Goal: Task Accomplishment & Management: Manage account settings

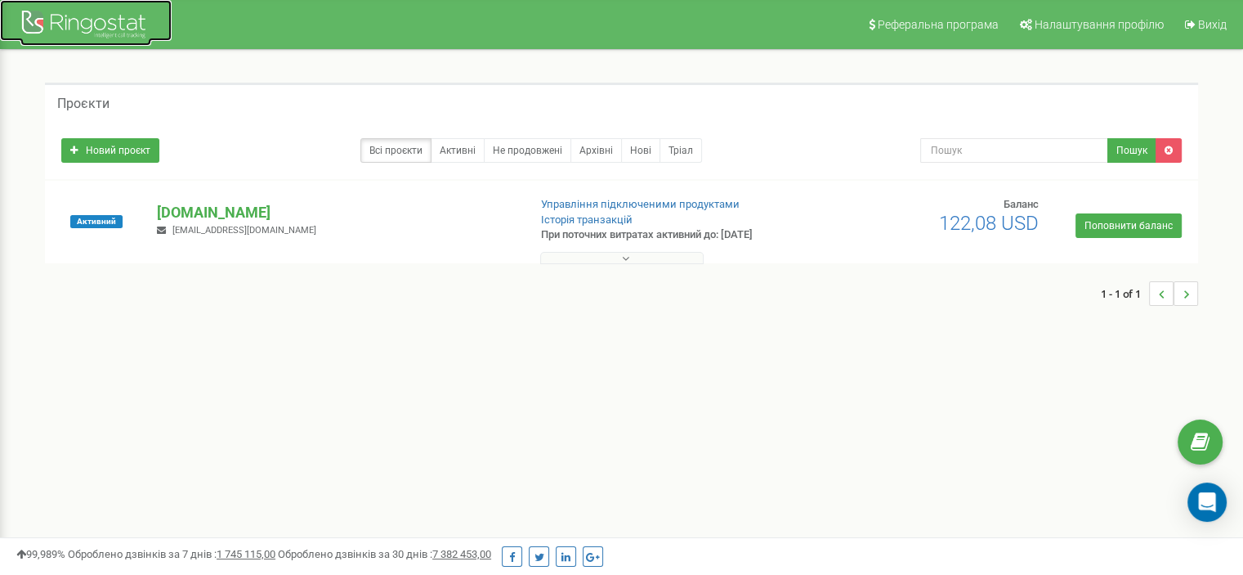
click at [102, 16] on div at bounding box center [85, 26] width 131 height 39
click at [196, 208] on p "[DOMAIN_NAME]" at bounding box center [335, 212] width 357 height 21
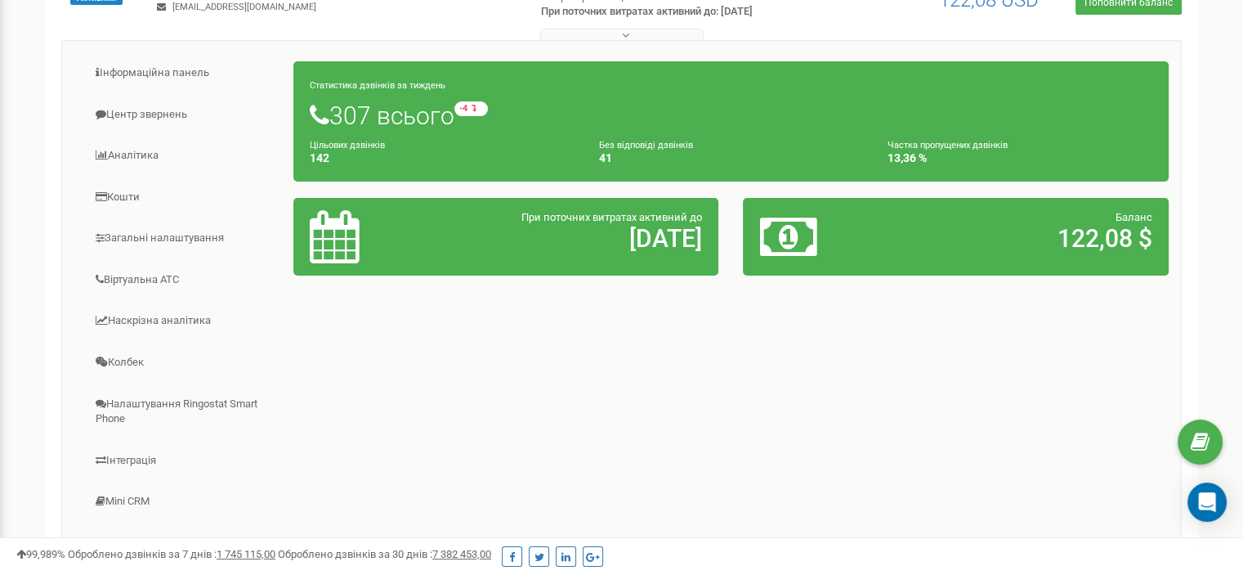
scroll to position [245, 0]
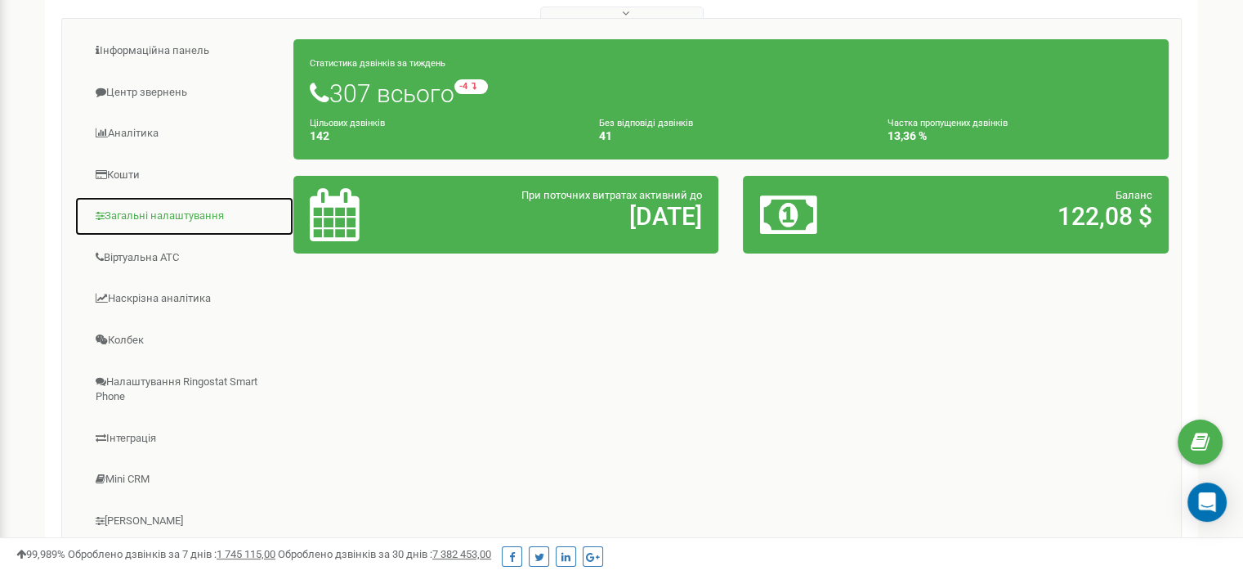
click at [180, 222] on link "Загальні налаштування" at bounding box center [184, 216] width 220 height 40
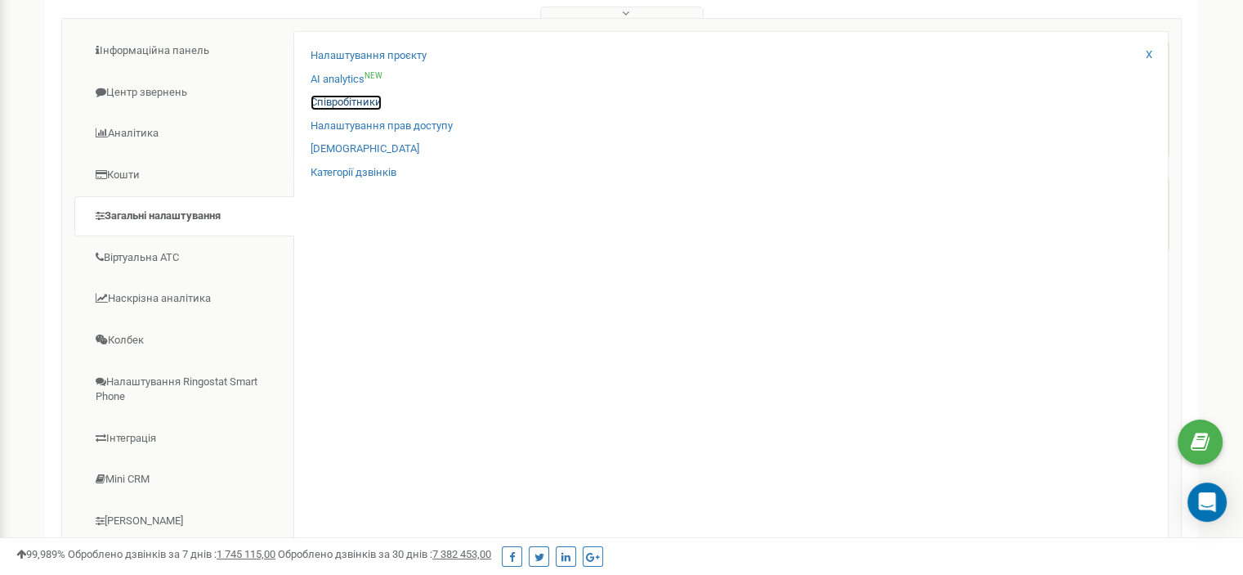
click at [366, 104] on link "Співробітники" at bounding box center [346, 103] width 71 height 16
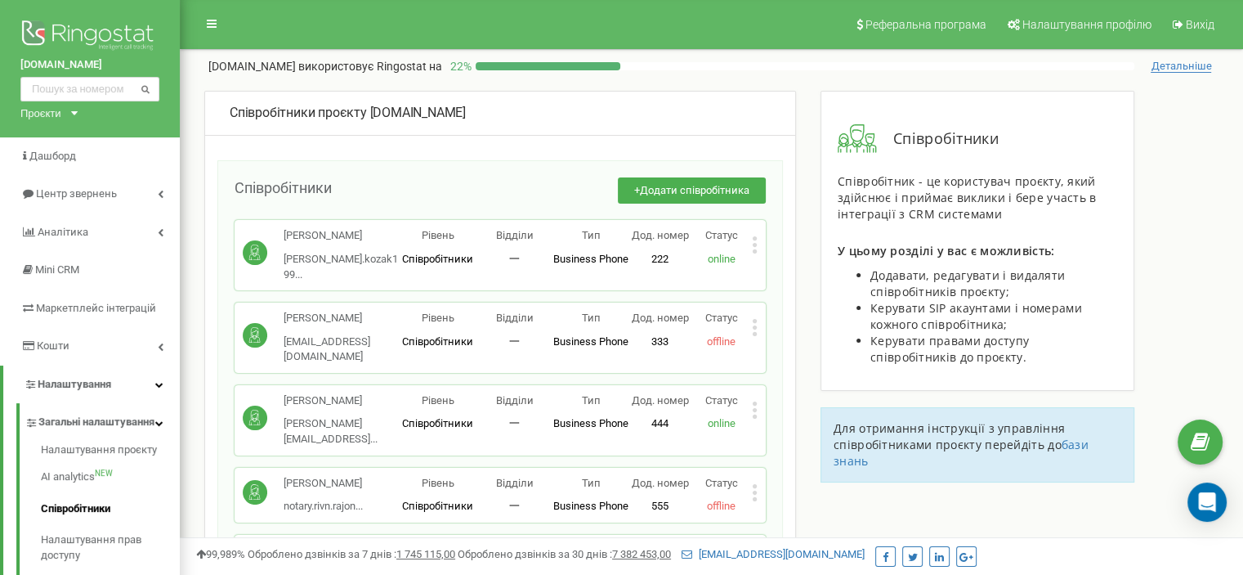
scroll to position [82, 0]
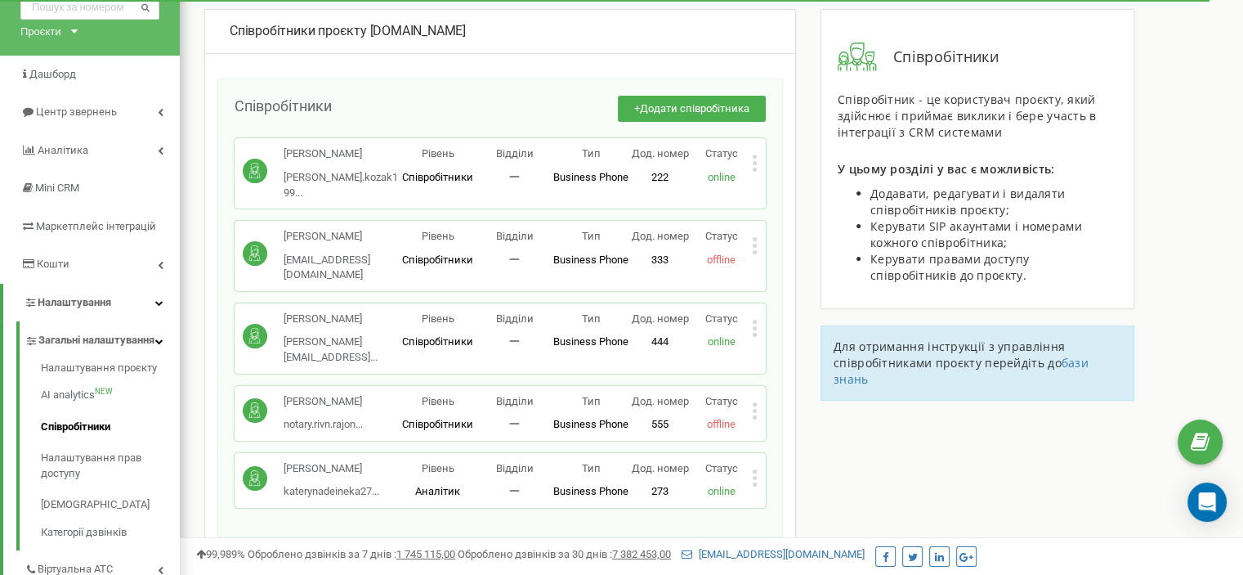
click at [808, 170] on div "Співробітники Співробітник - це користувач проєкту, який здійснює і приймає вик…" at bounding box center [977, 213] width 338 height 408
click at [672, 102] on span "Додати співробітника" at bounding box center [695, 108] width 110 height 12
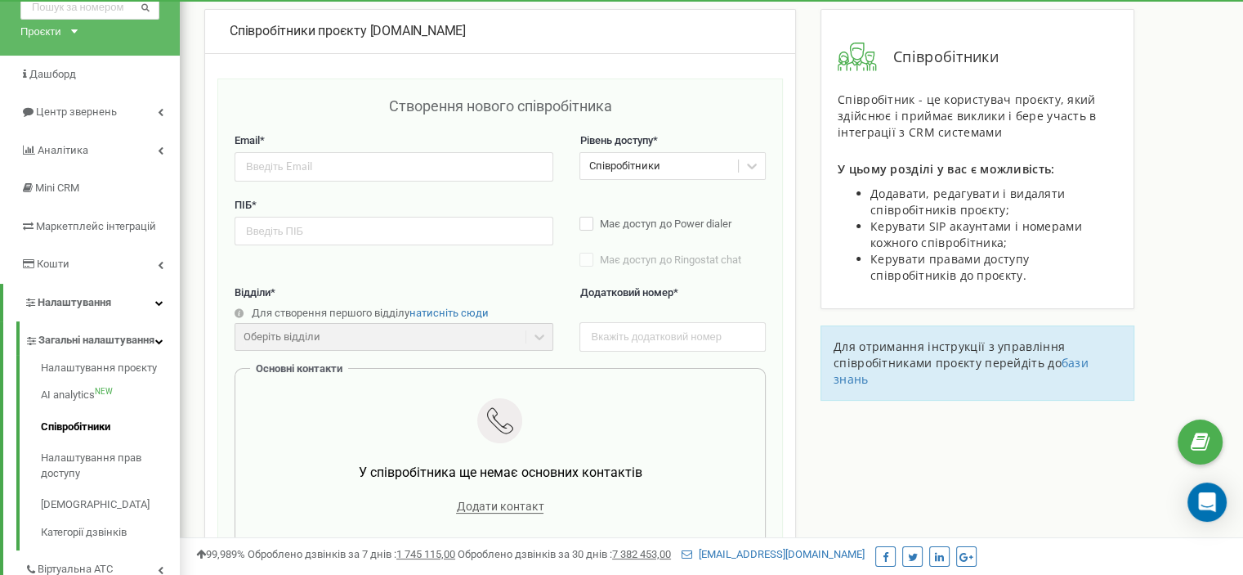
scroll to position [163, 0]
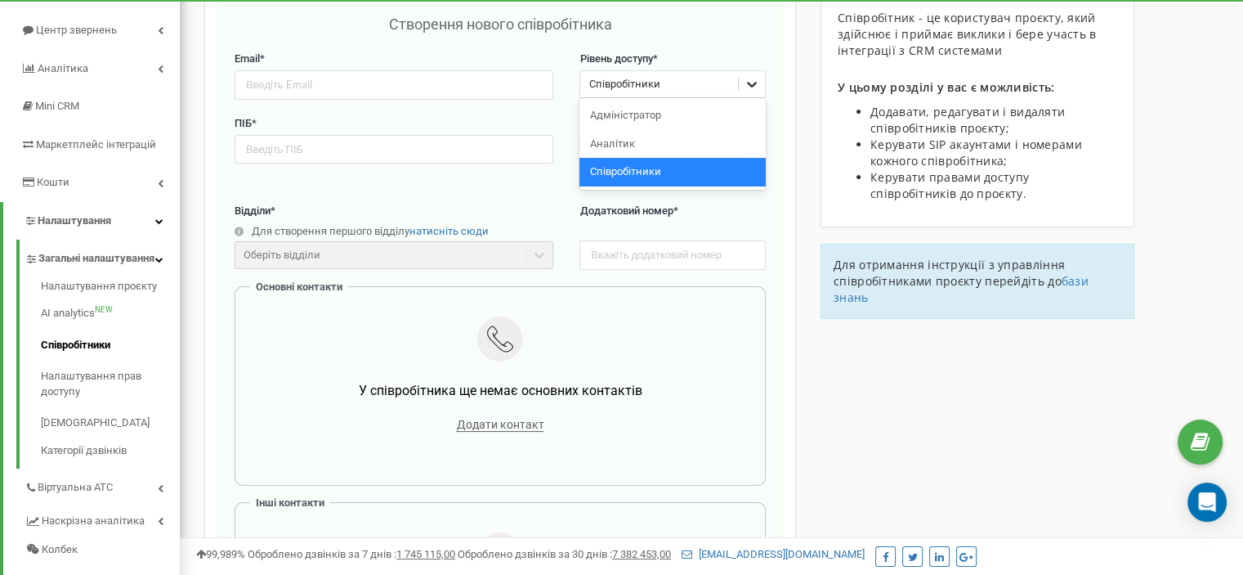
click at [752, 82] on icon at bounding box center [752, 84] width 16 height 16
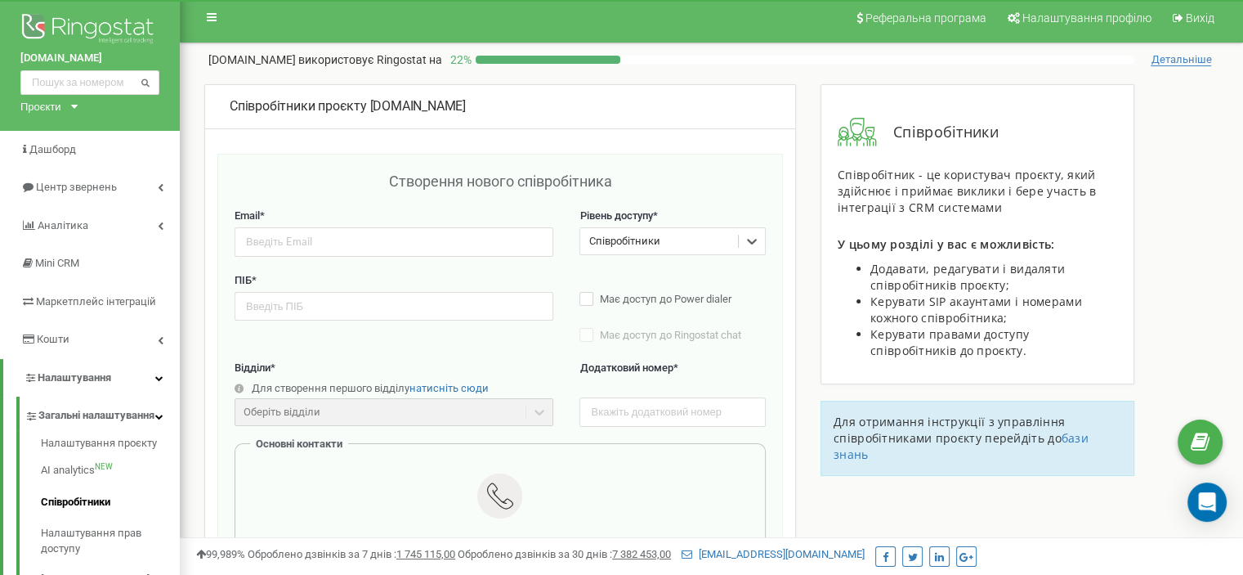
scroll to position [0, 0]
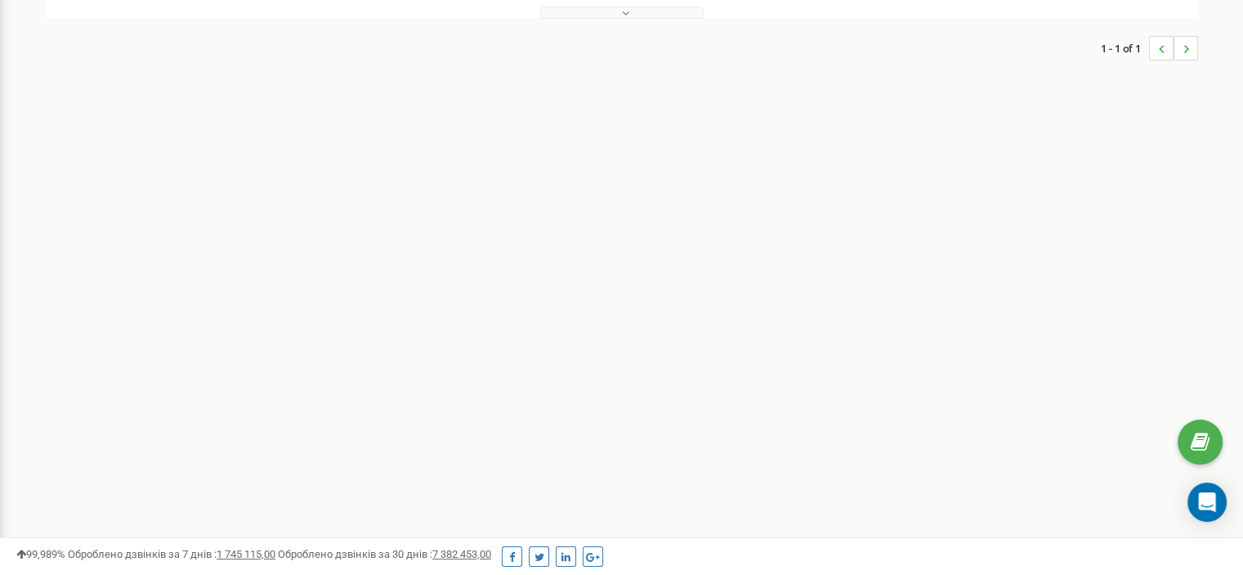
click at [858, 20] on div "1 - 1 of 1" at bounding box center [621, 48] width 1153 height 57
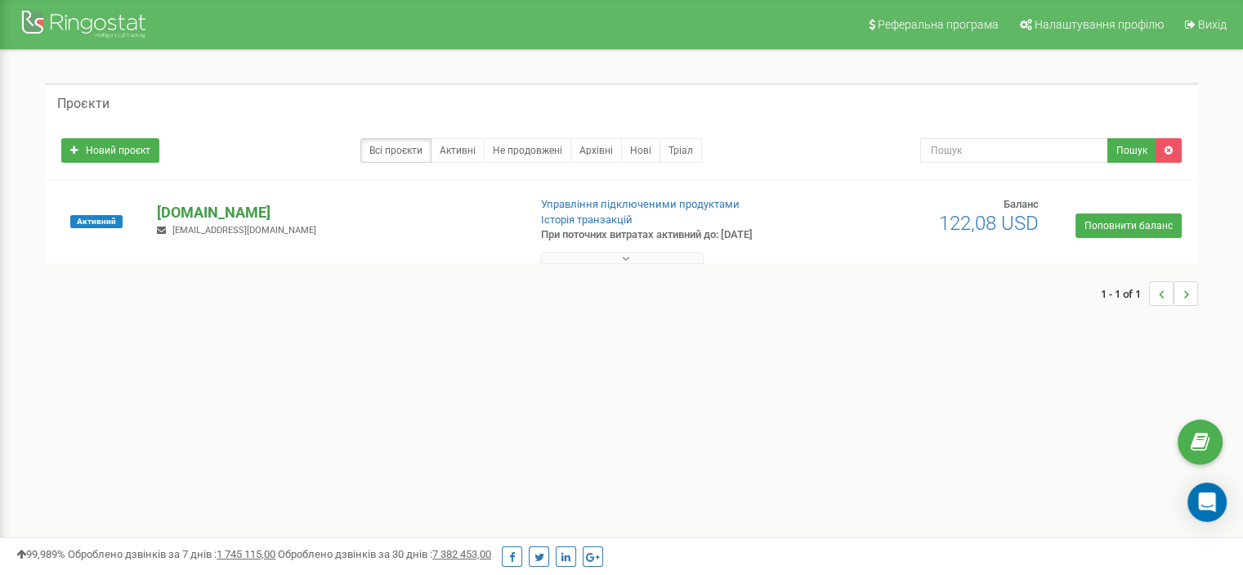
click at [206, 205] on p "[DOMAIN_NAME]" at bounding box center [335, 212] width 357 height 21
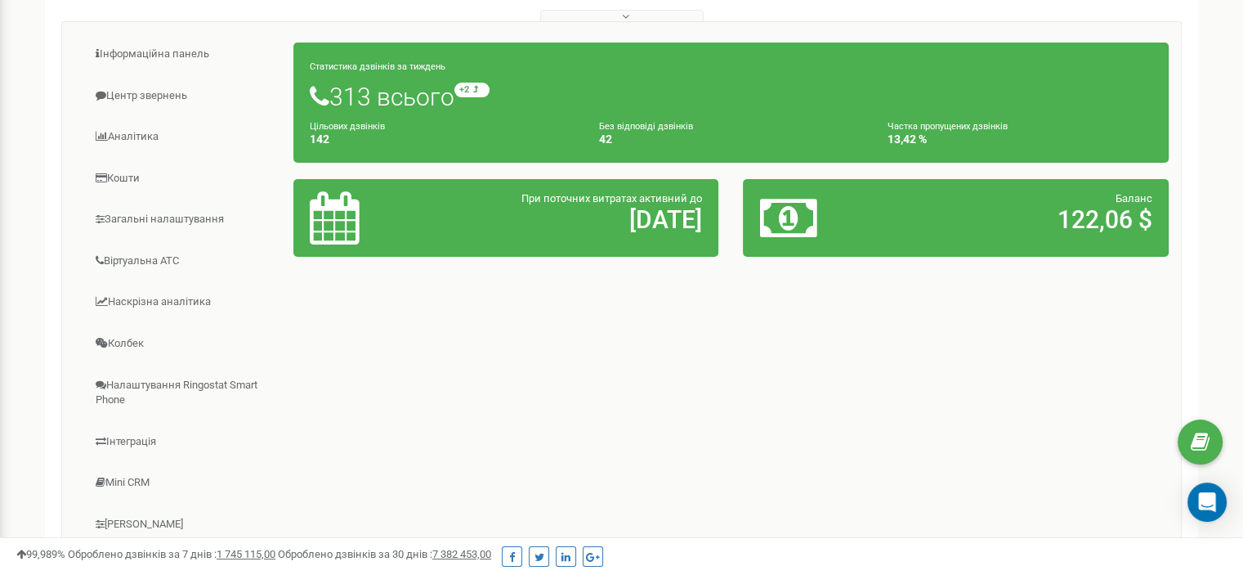
scroll to position [245, 0]
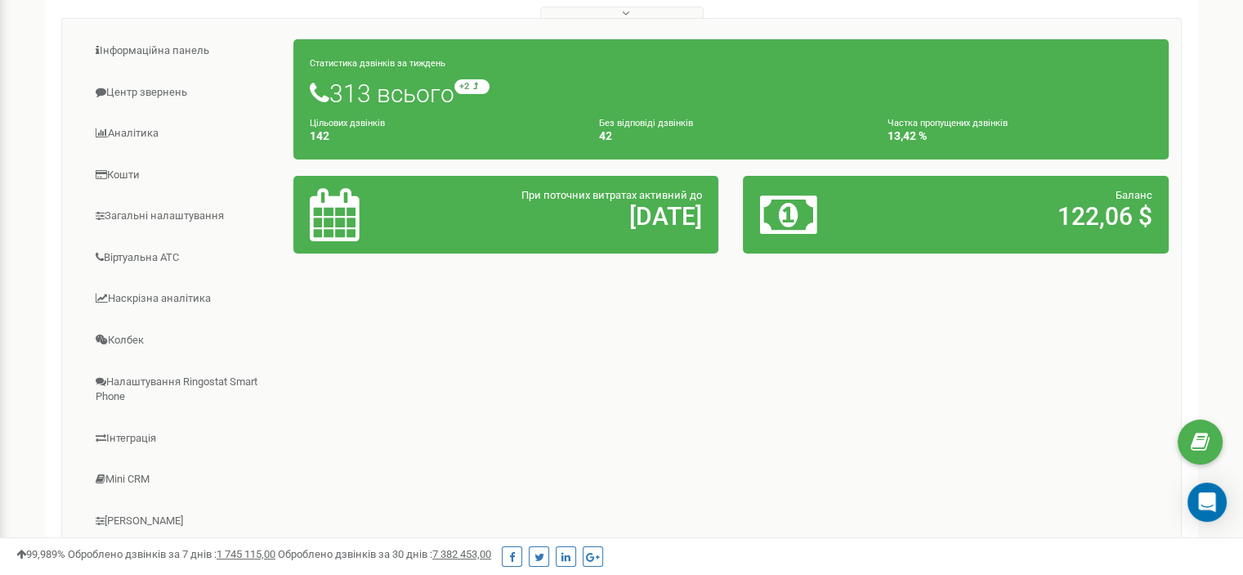
click at [387, 316] on div "Інформаційна панель Центр звернень Аналiтика Кошти" at bounding box center [621, 286] width 1121 height 537
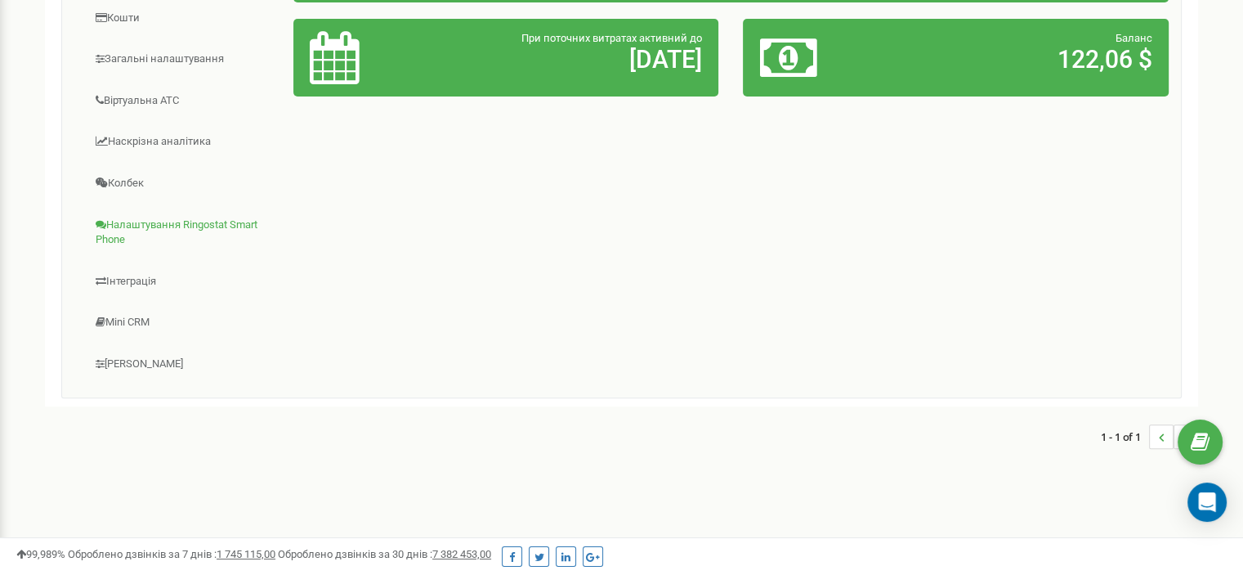
scroll to position [405, 0]
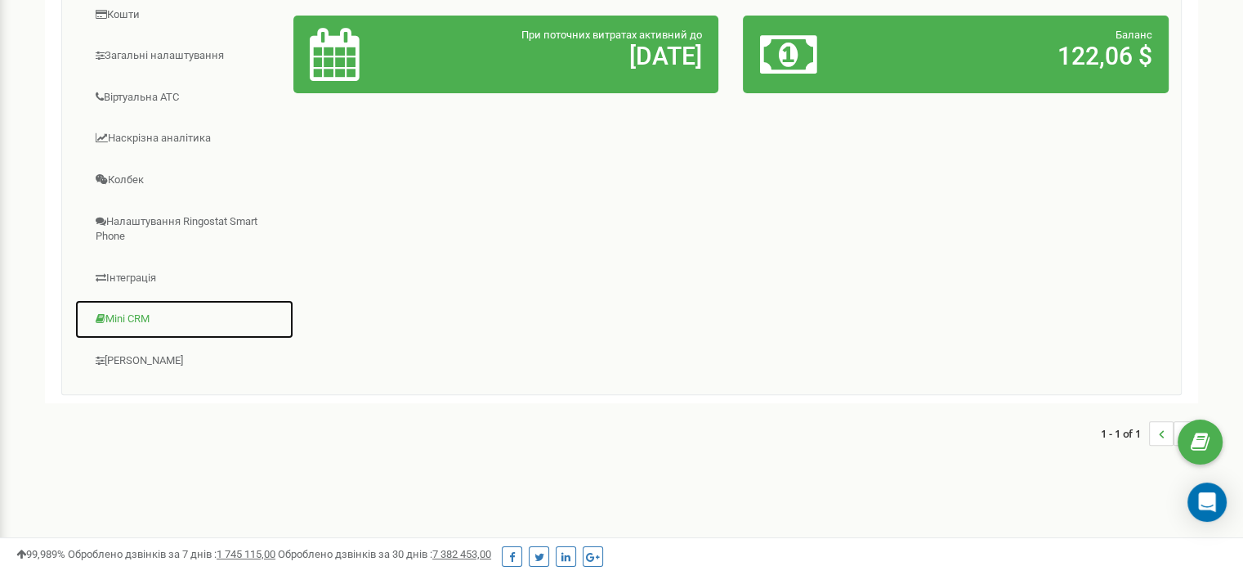
click at [140, 313] on link "Mini CRM" at bounding box center [184, 319] width 220 height 40
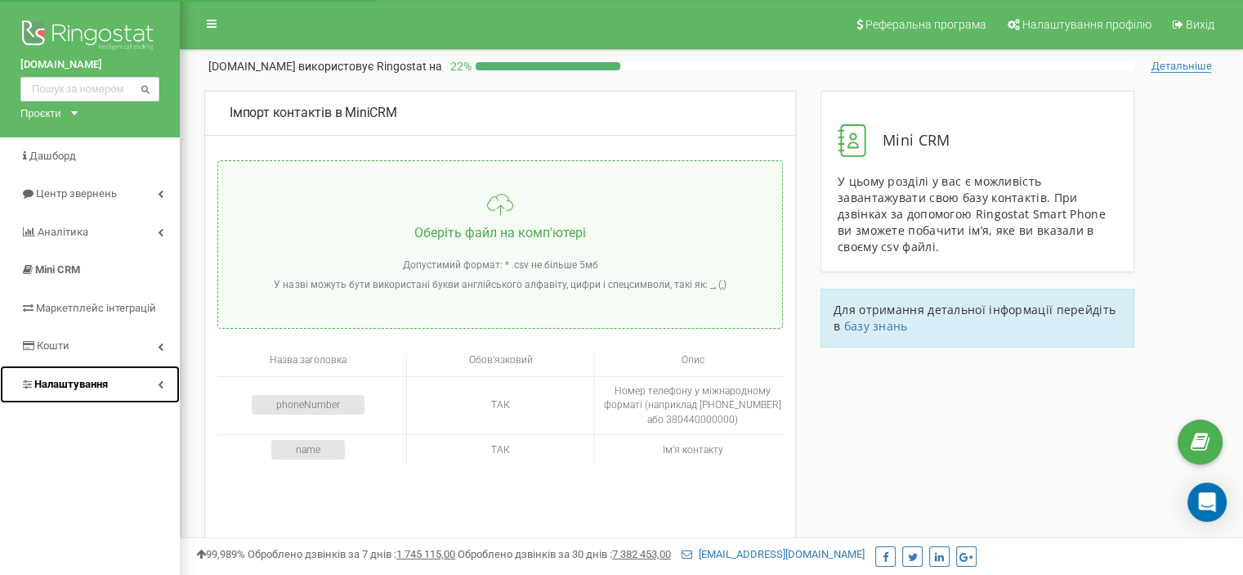
click at [107, 378] on span "Налаштування" at bounding box center [71, 384] width 74 height 12
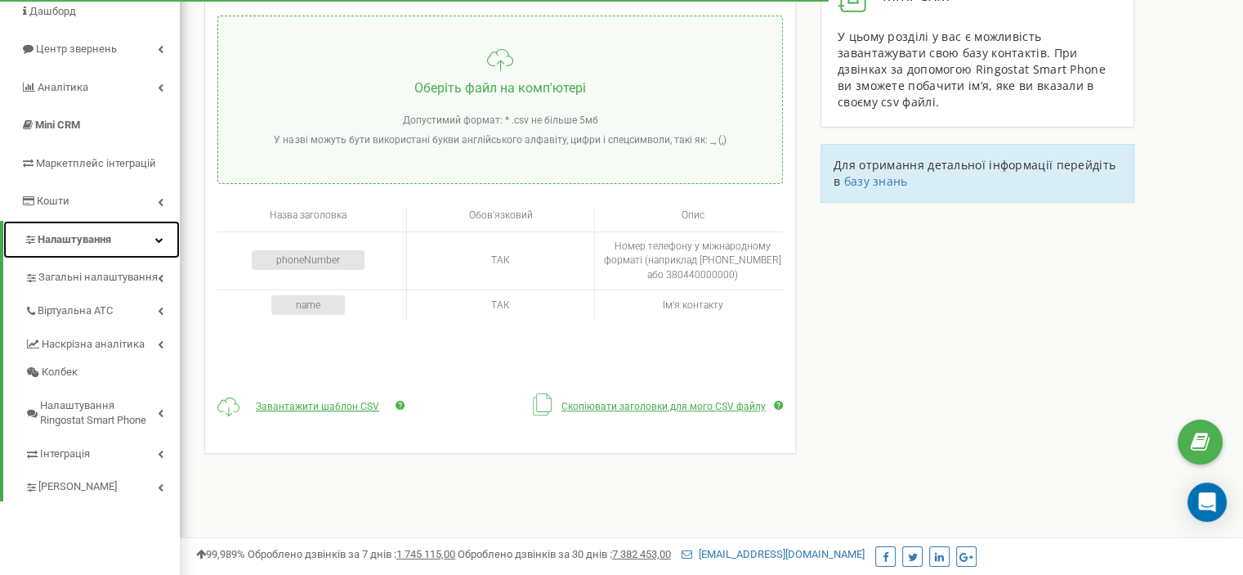
scroll to position [163, 0]
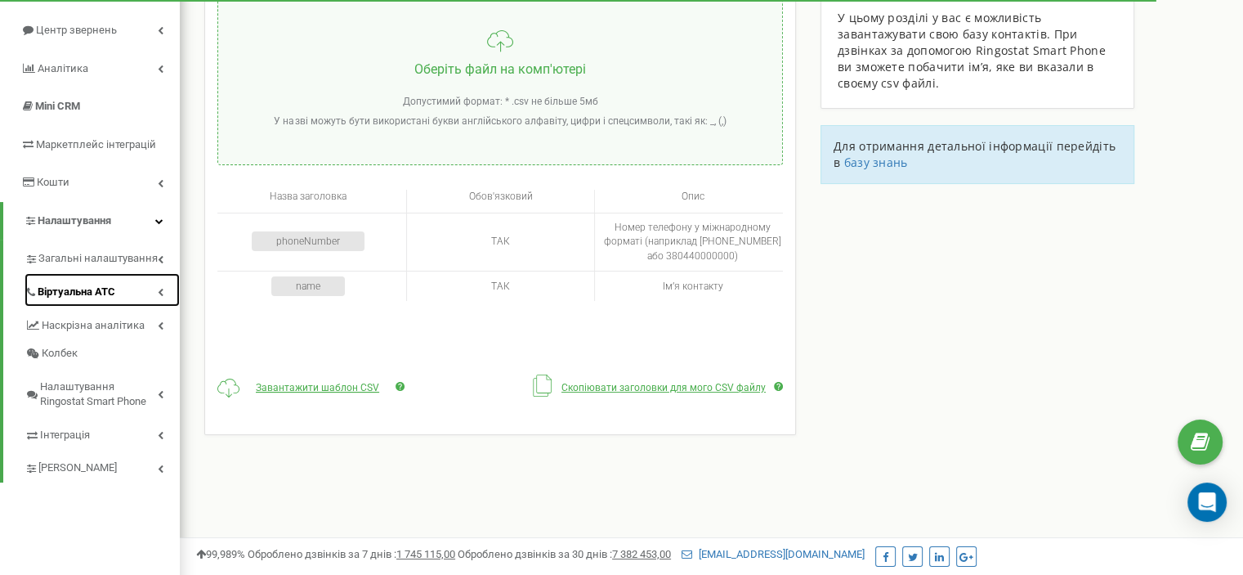
click at [96, 288] on span "Віртуальна АТС" at bounding box center [77, 292] width 78 height 16
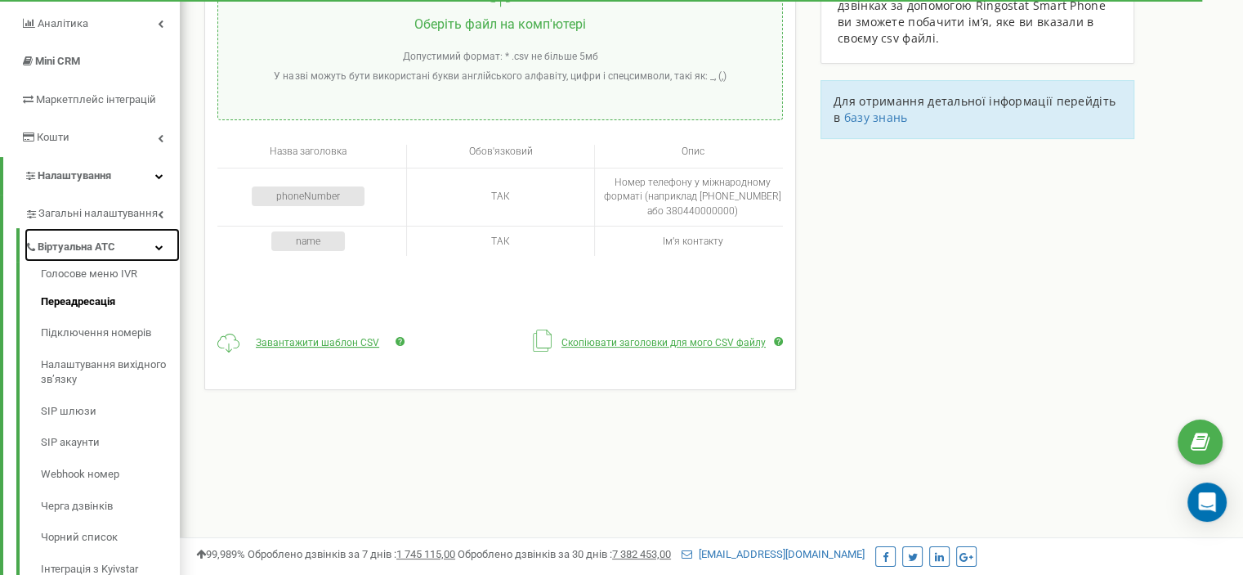
scroll to position [245, 0]
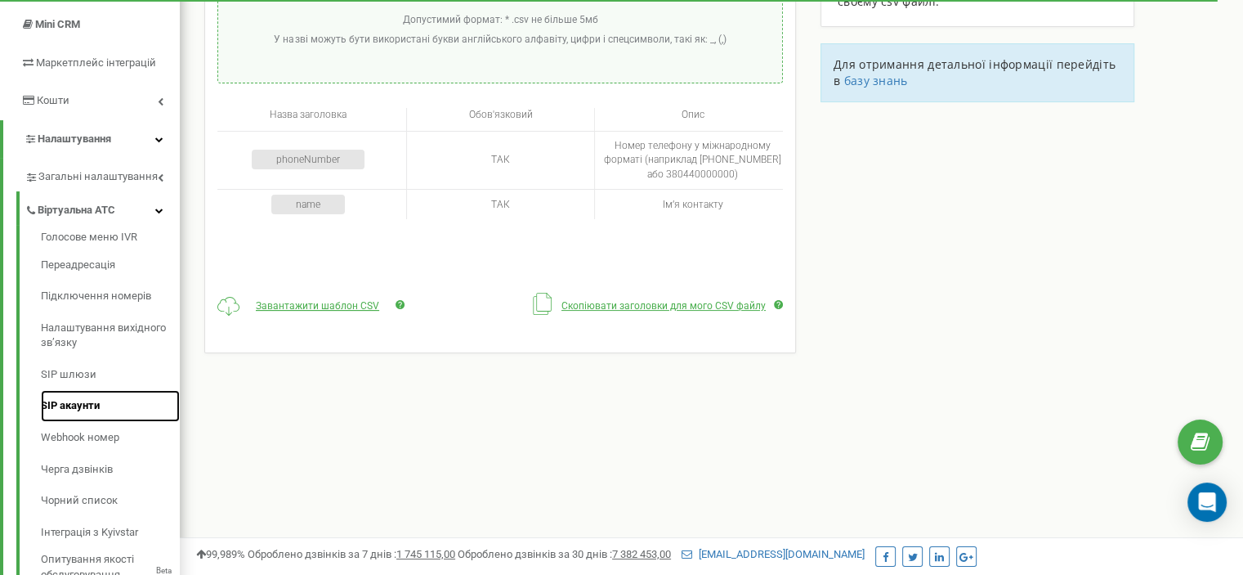
click at [95, 401] on link "SIP акаунти" at bounding box center [110, 406] width 139 height 32
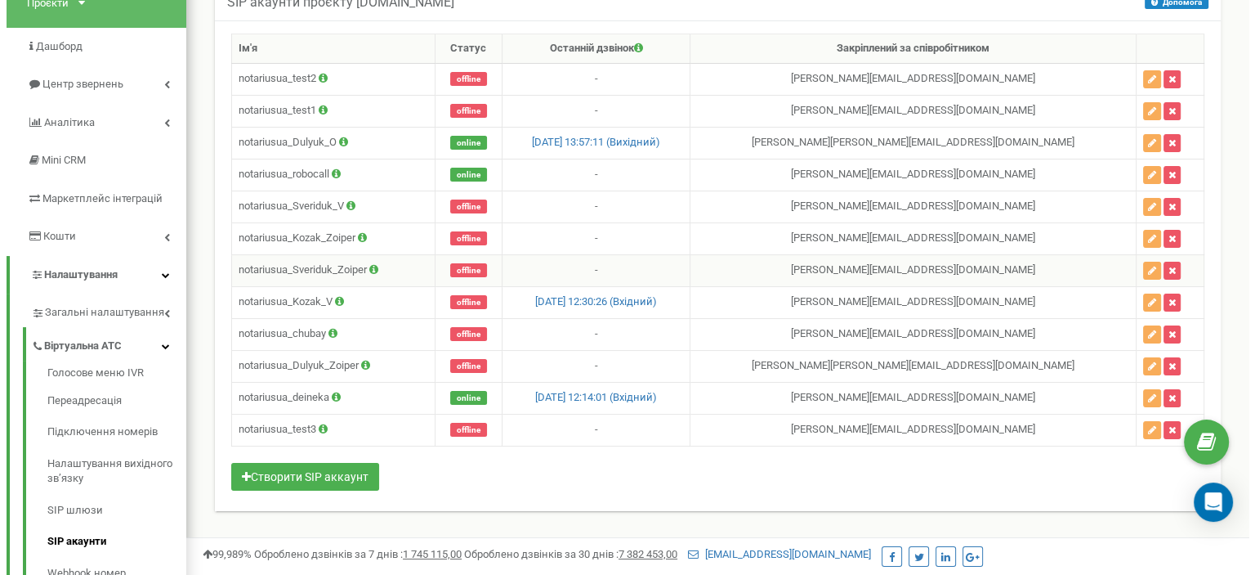
scroll to position [82, 0]
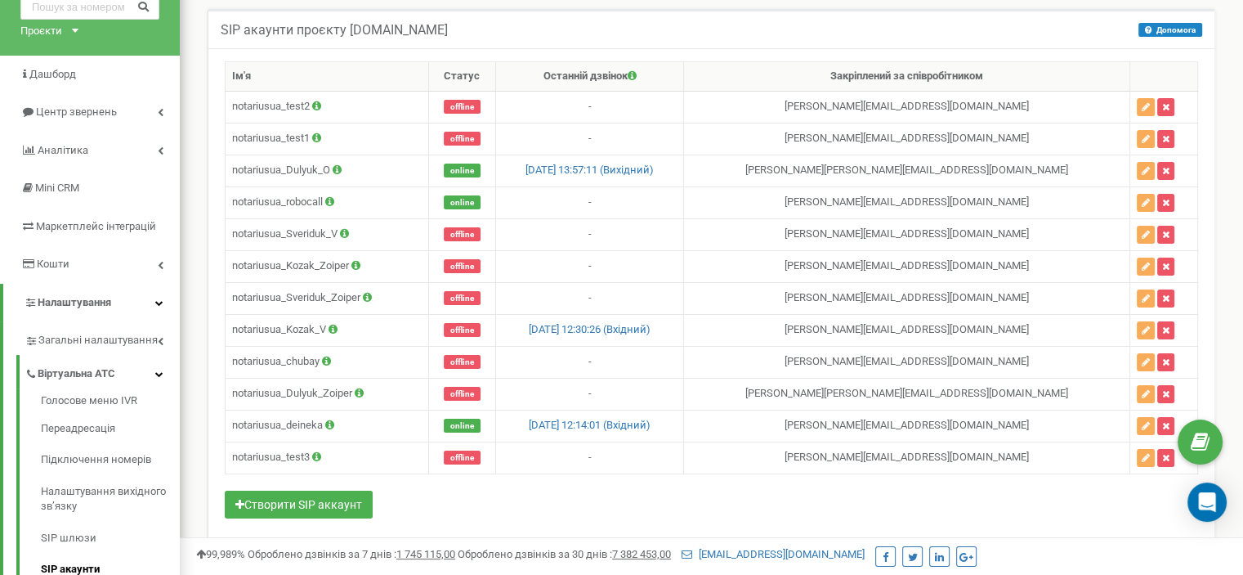
click at [551, 509] on div "Ім'я Статус Останній дзвінок Закріплений за співробітником notariusua_test2 off…" at bounding box center [711, 291] width 973 height 461
click at [344, 494] on button "Створити SIP аккаунт" at bounding box center [299, 504] width 148 height 28
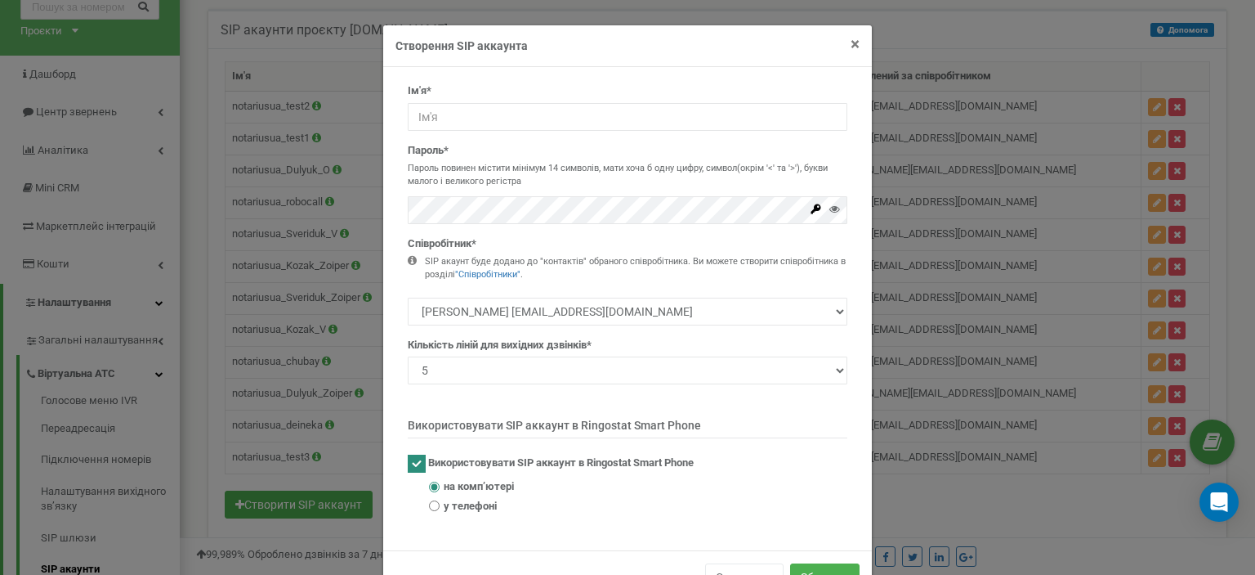
click at [851, 41] on span "×" at bounding box center [855, 44] width 9 height 20
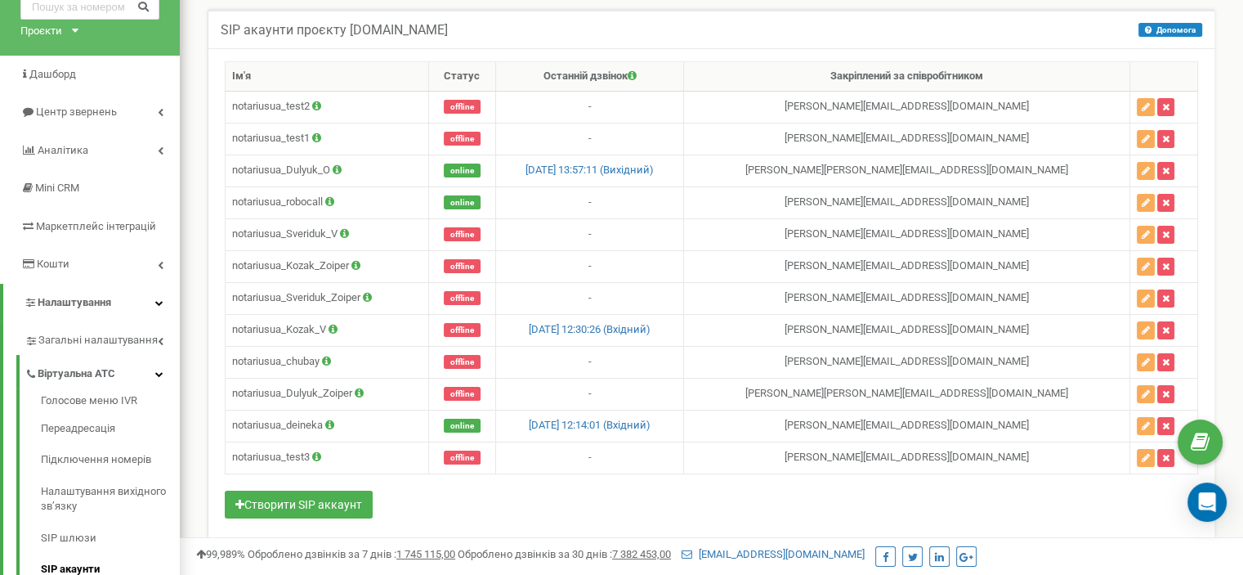
click at [441, 499] on div "Ім'я Статус Останній дзвінок Закріплений за співробітником notariusua_test2 off…" at bounding box center [711, 291] width 973 height 461
click at [622, 498] on div "Ім'я Статус Останній дзвінок Закріплений за співробітником notariusua_test2 off…" at bounding box center [711, 291] width 973 height 461
click at [343, 504] on button "Створити SIP аккаунт" at bounding box center [299, 504] width 148 height 28
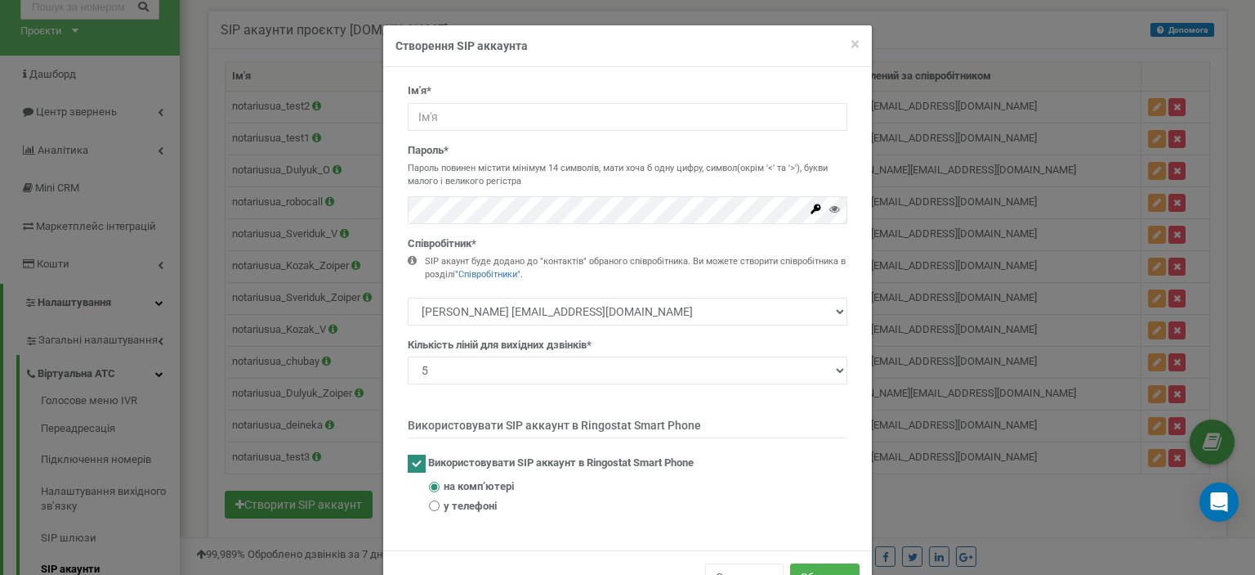
scroll to position [52, 0]
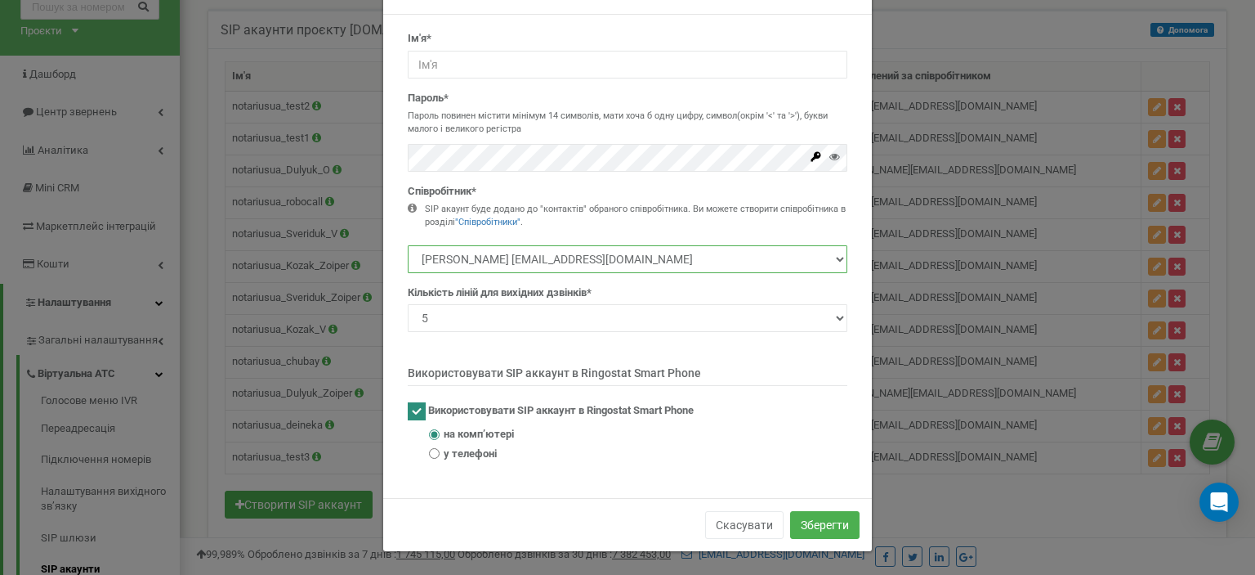
click at [834, 257] on select "Козак Вероніка veronika.kozak1995@gmail.com Дейнека Катерина katerynadeineka273…" at bounding box center [628, 259] width 440 height 28
select select "293208"
click at [408, 245] on select "Козак Вероніка veronika.kozak1995@gmail.com Дейнека Катерина katerynadeineka273…" at bounding box center [628, 259] width 440 height 28
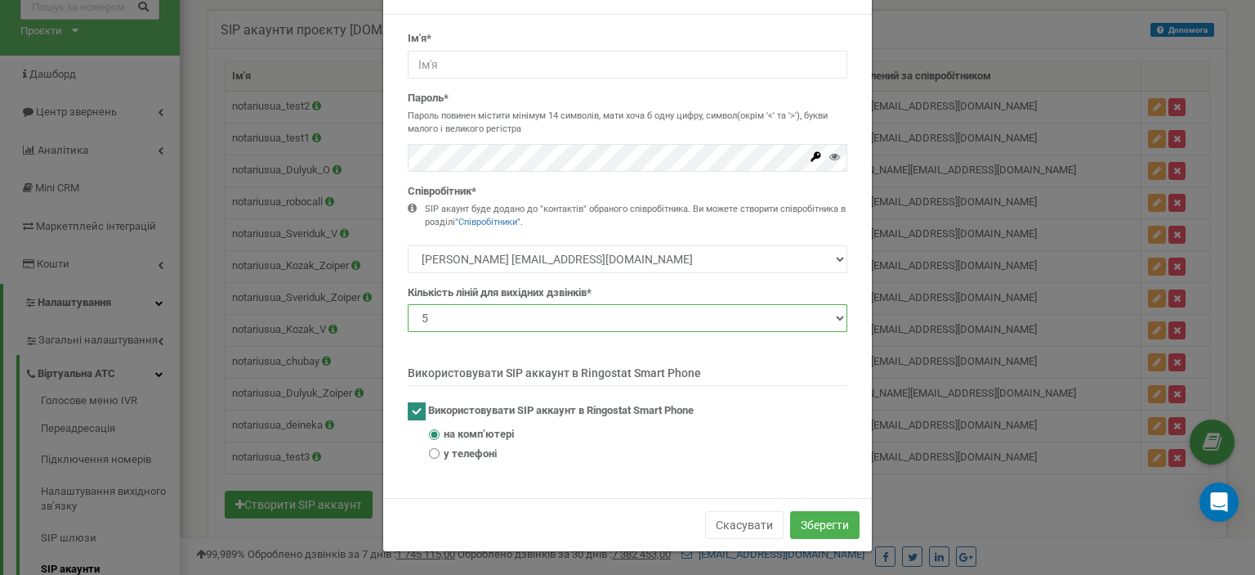
click at [589, 321] on select "1 2 3 4 5 10 20 50 100" at bounding box center [628, 318] width 440 height 28
click at [589, 312] on select "1 2 3 4 5 10 20 50 100" at bounding box center [628, 318] width 440 height 28
click at [762, 525] on button "Скасувати" at bounding box center [744, 525] width 78 height 28
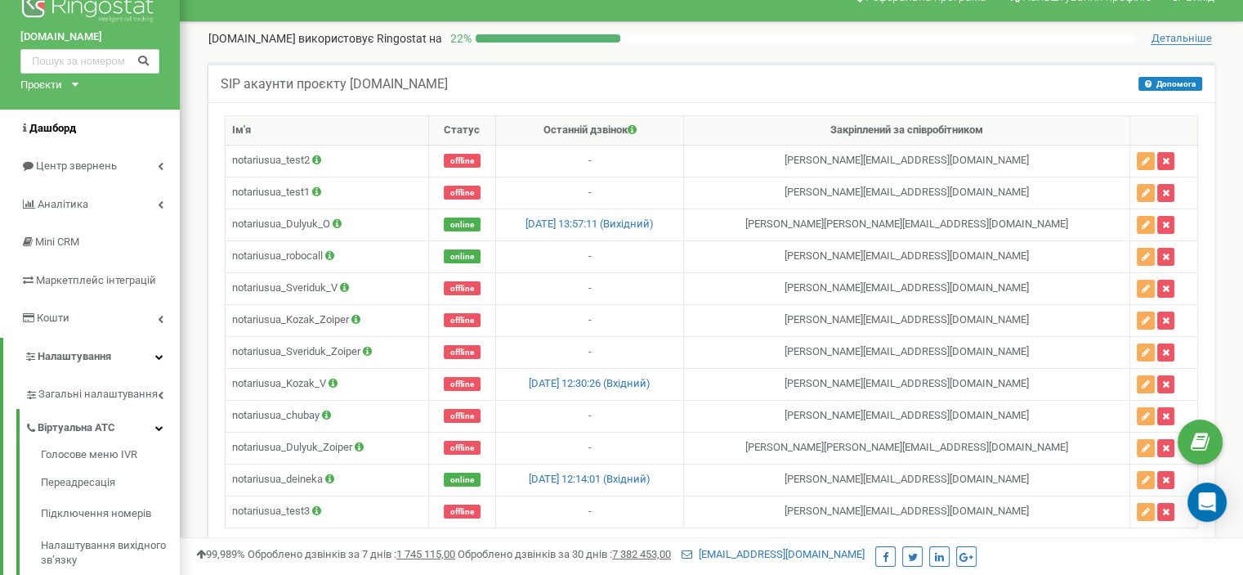
scroll to position [0, 0]
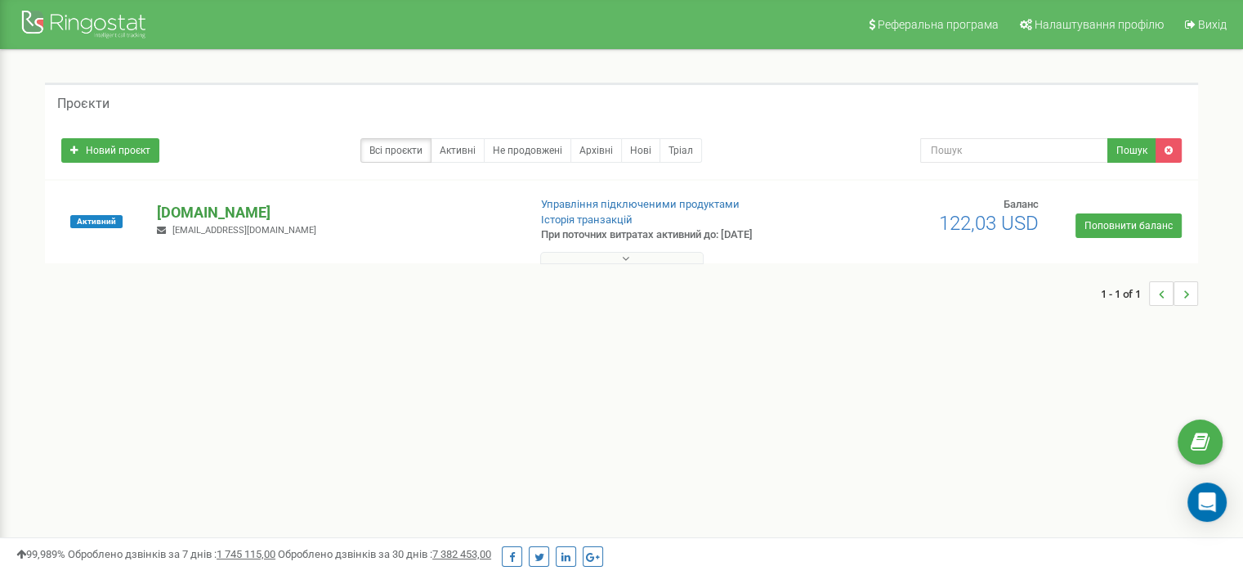
click at [217, 208] on p "[DOMAIN_NAME]" at bounding box center [335, 212] width 357 height 21
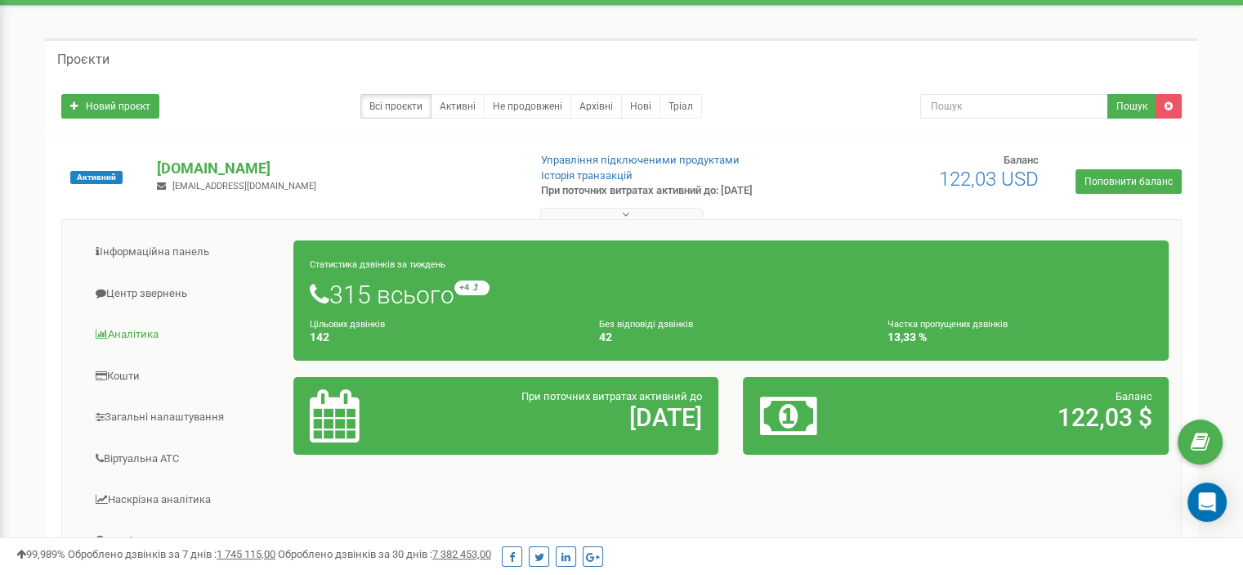
scroll to position [163, 0]
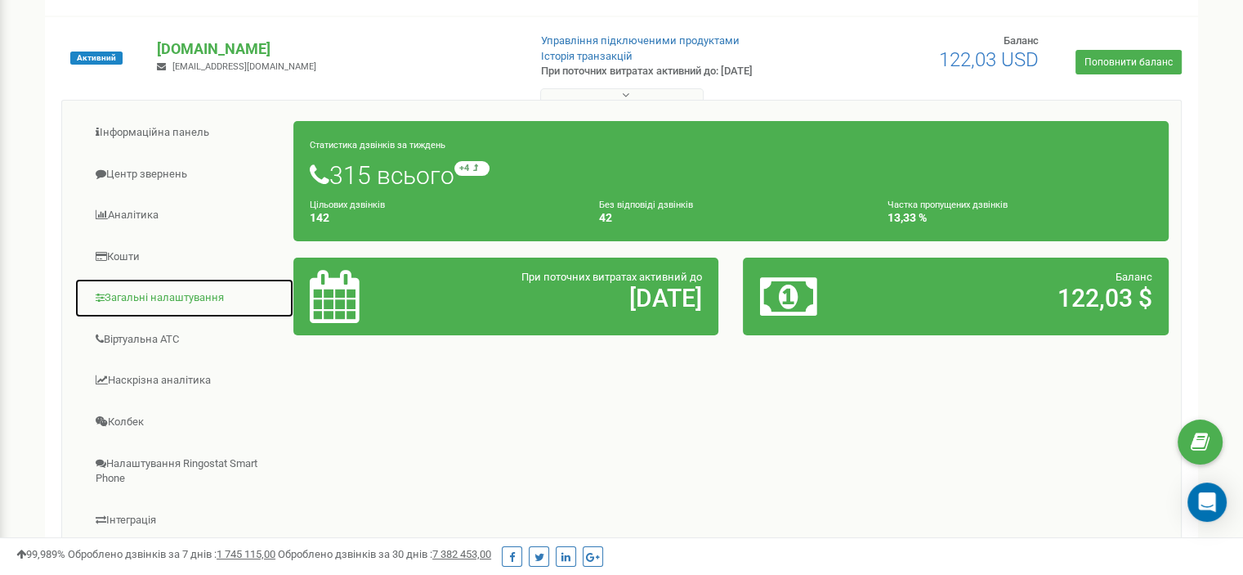
click at [178, 297] on link "Загальні налаштування" at bounding box center [184, 298] width 220 height 40
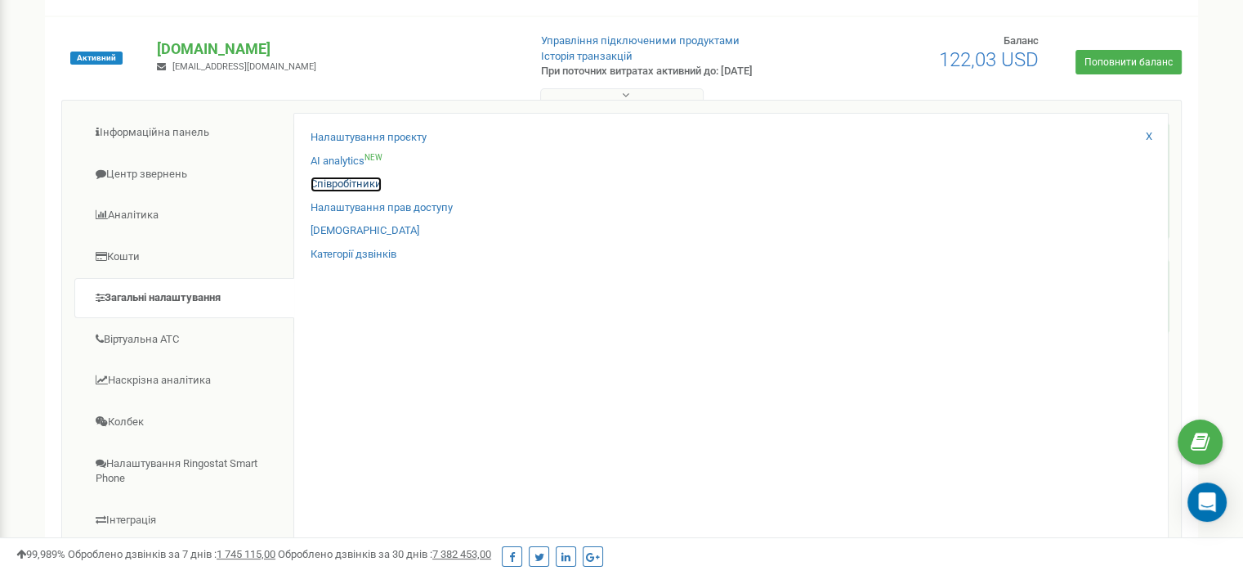
click at [342, 179] on link "Співробітники" at bounding box center [346, 185] width 71 height 16
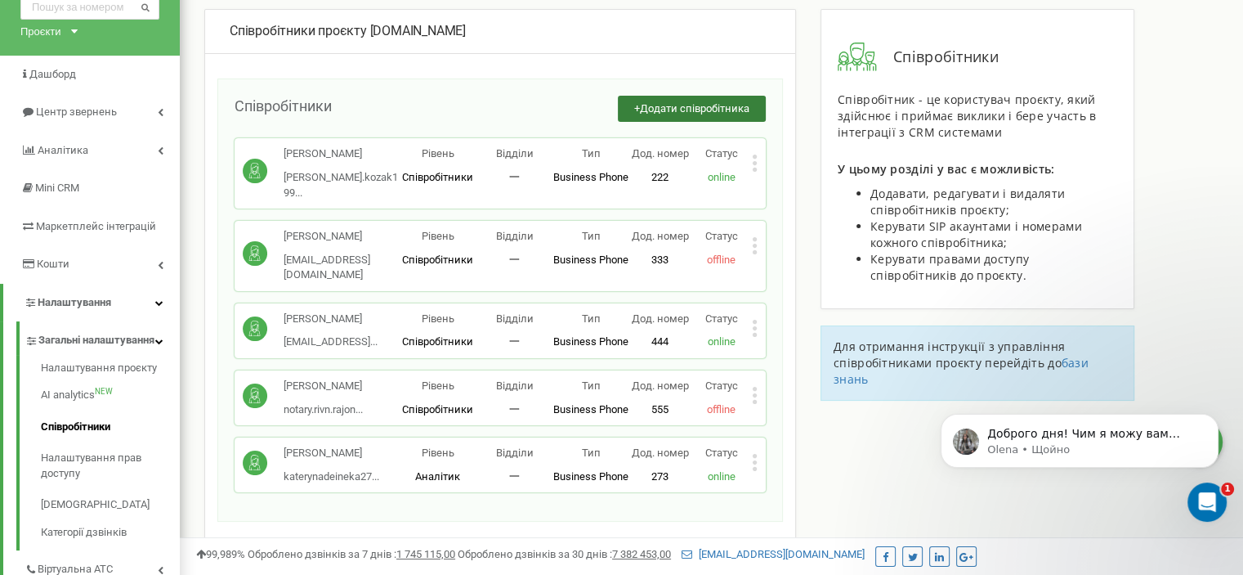
click at [705, 107] on span "Додати співробітника" at bounding box center [695, 108] width 110 height 12
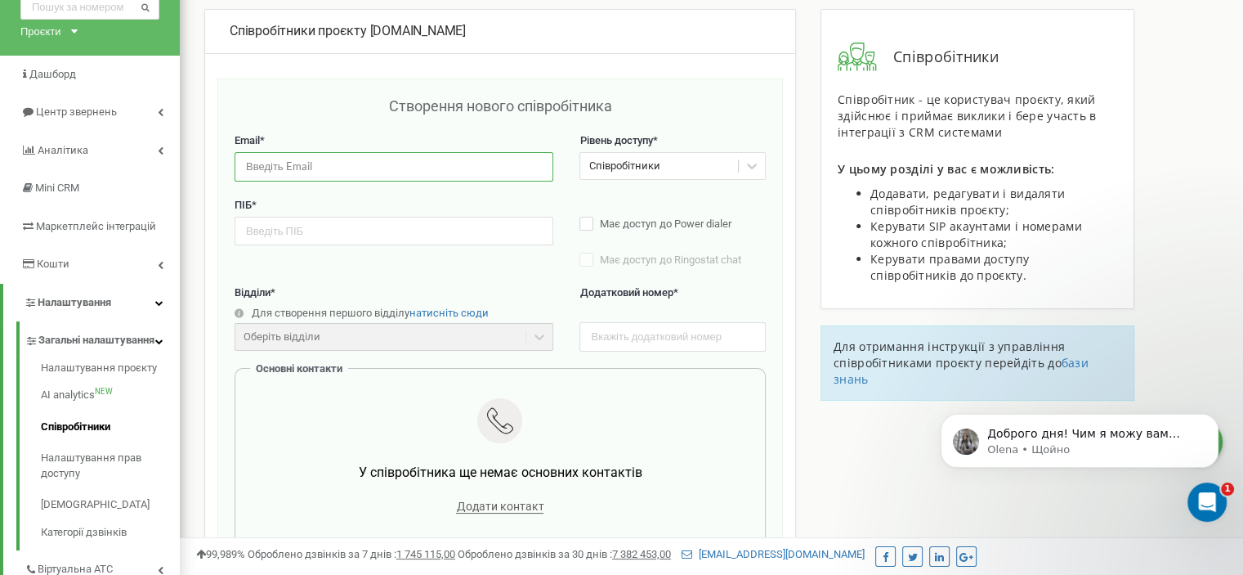
click at [345, 163] on input "email" at bounding box center [394, 166] width 319 height 29
type input "ф"
type input "alinamychko29@gmail.com"
click at [680, 162] on div "Співробітники" at bounding box center [658, 166] width 157 height 25
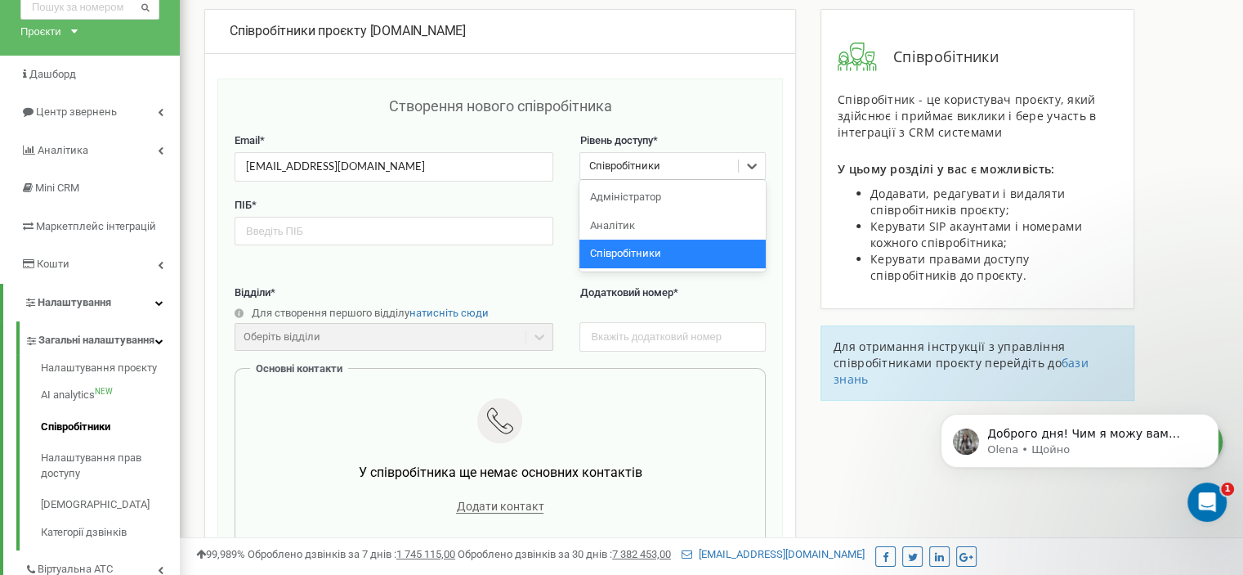
click at [680, 162] on div "Співробітники" at bounding box center [658, 166] width 157 height 25
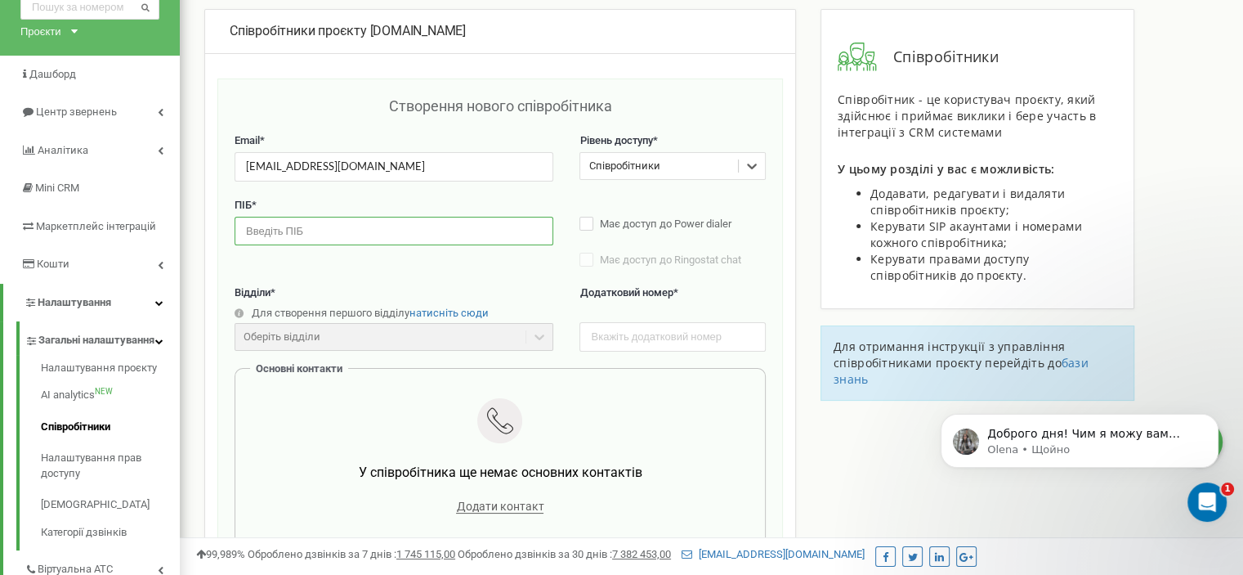
click at [382, 228] on input "text" at bounding box center [394, 231] width 319 height 29
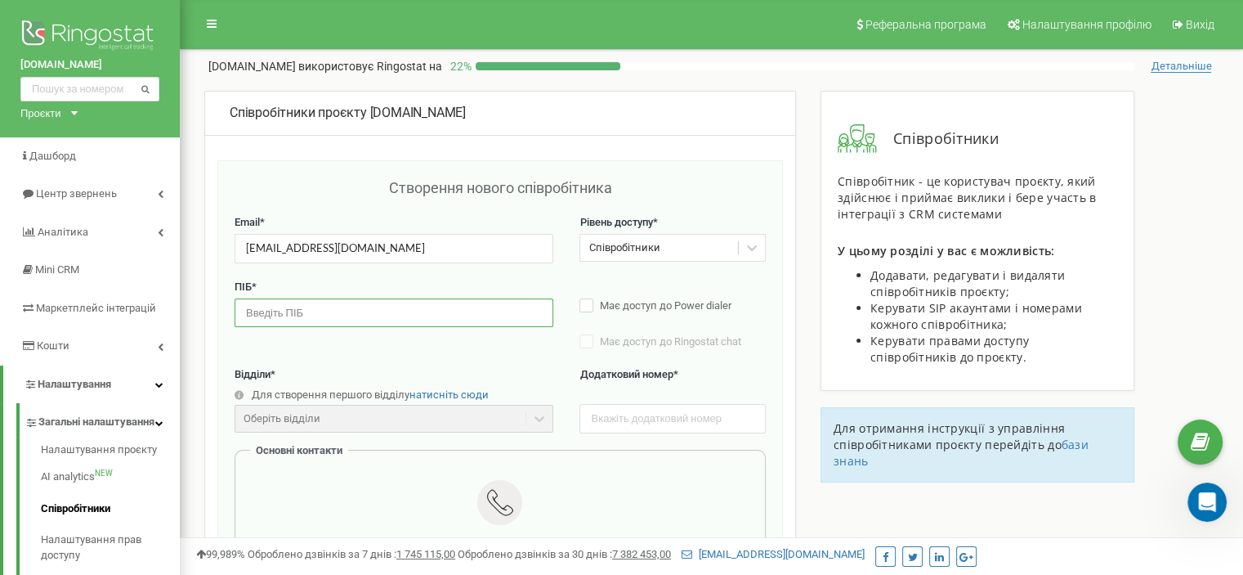
click at [316, 316] on input "text" at bounding box center [394, 312] width 319 height 29
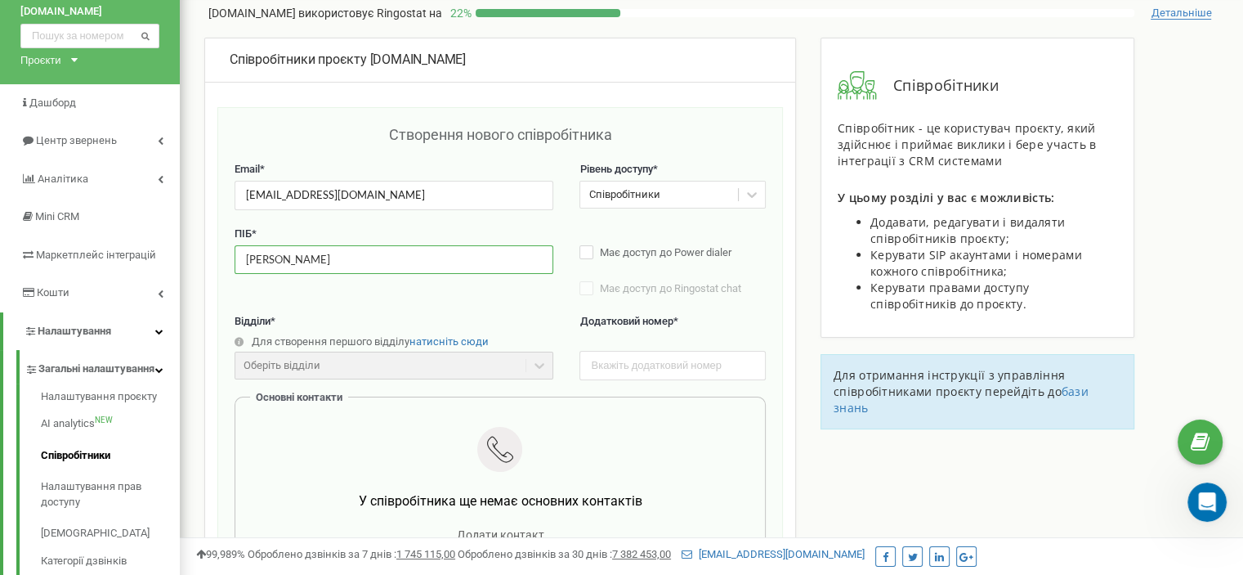
scroll to position [82, 0]
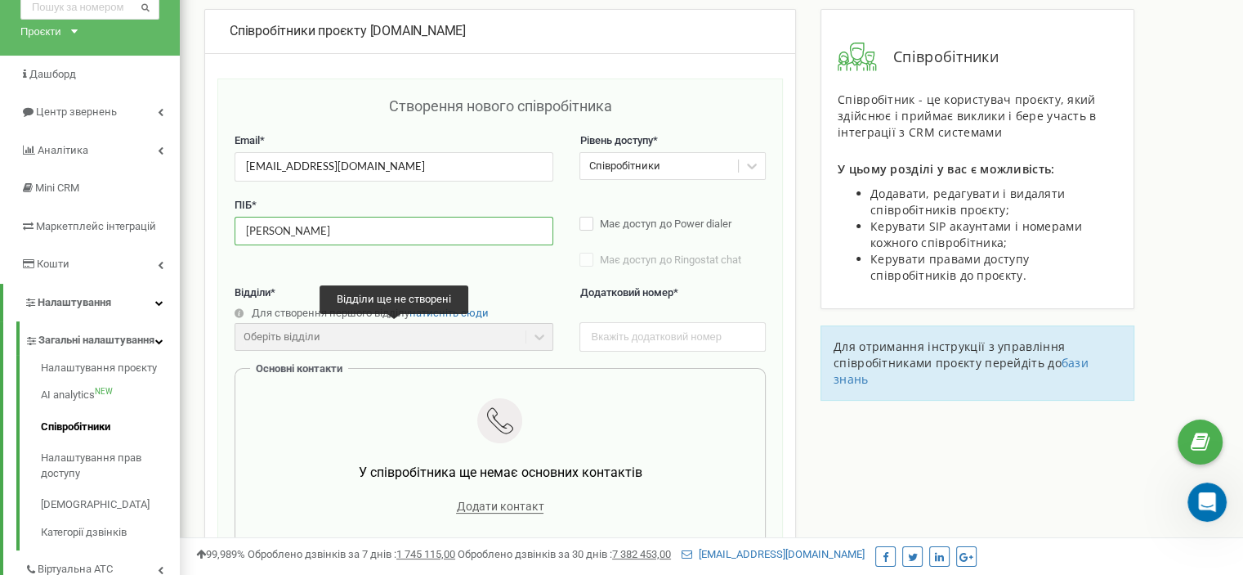
type input "Мичко Аліна"
click at [528, 333] on div "Оберіть відділи" at bounding box center [394, 337] width 319 height 28
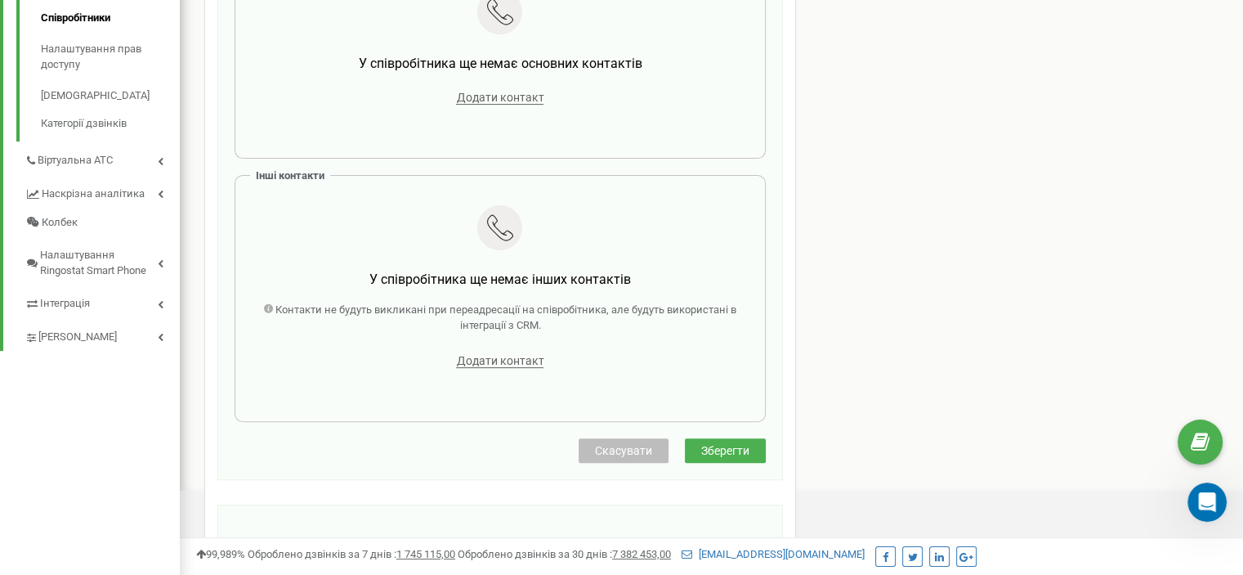
scroll to position [654, 0]
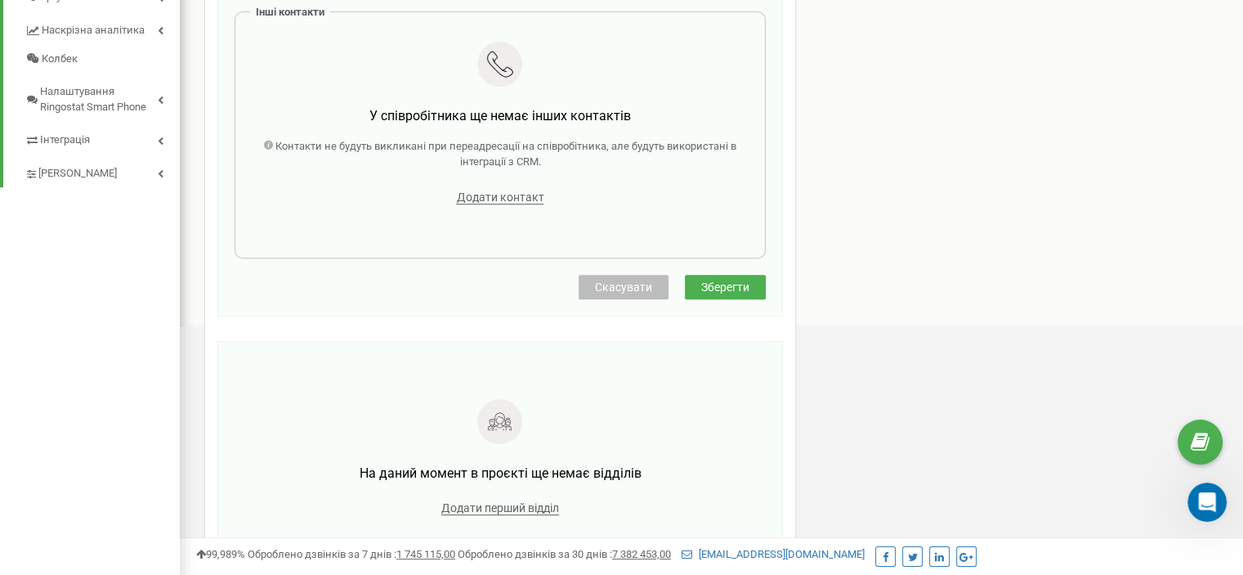
click at [753, 288] on button "Зберегти" at bounding box center [725, 287] width 81 height 25
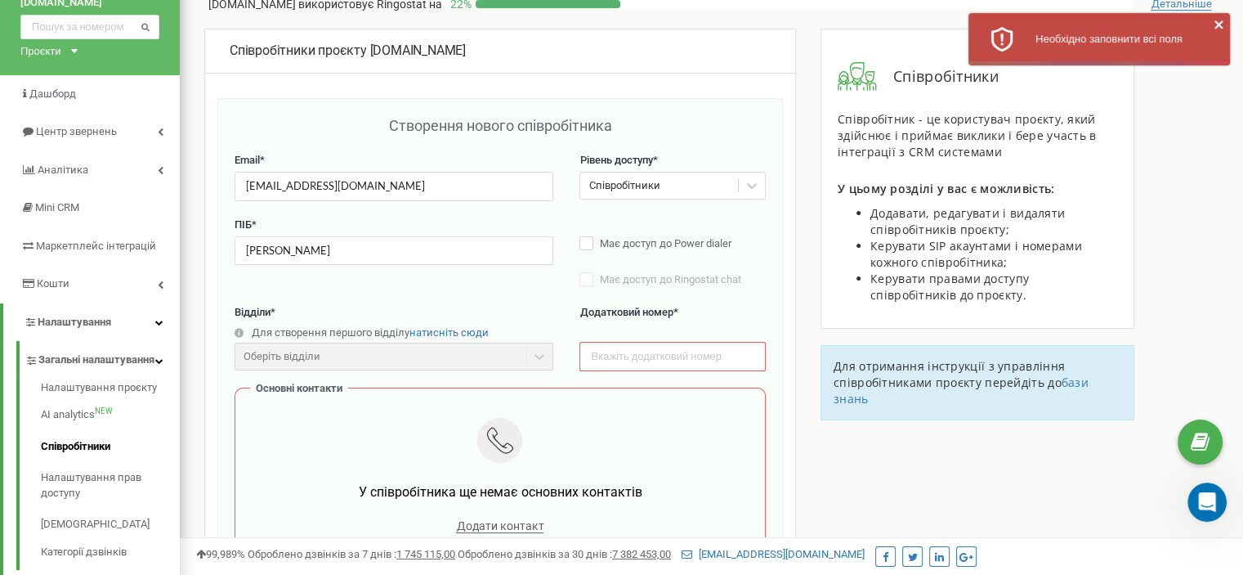
scroll to position [163, 0]
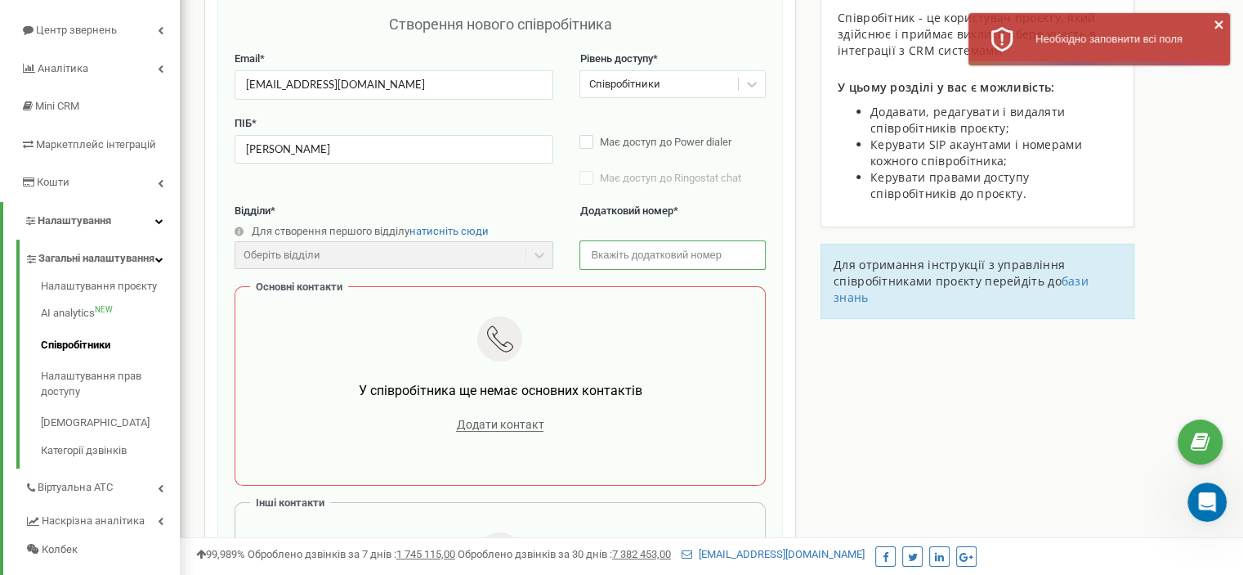
click at [700, 256] on input "text" at bounding box center [672, 254] width 186 height 29
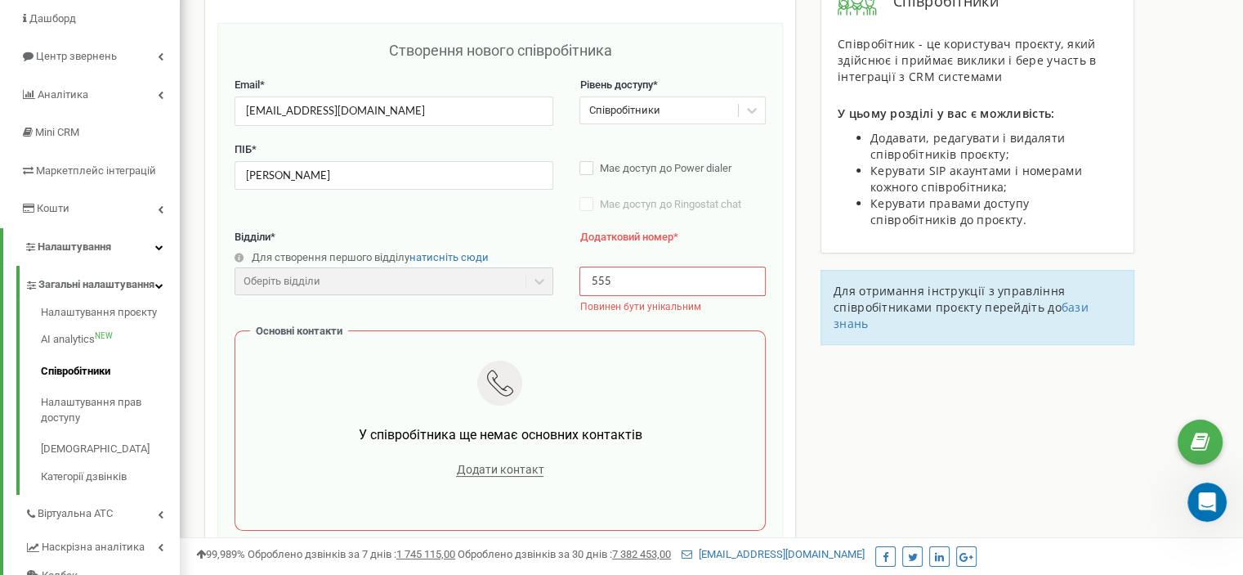
scroll to position [245, 0]
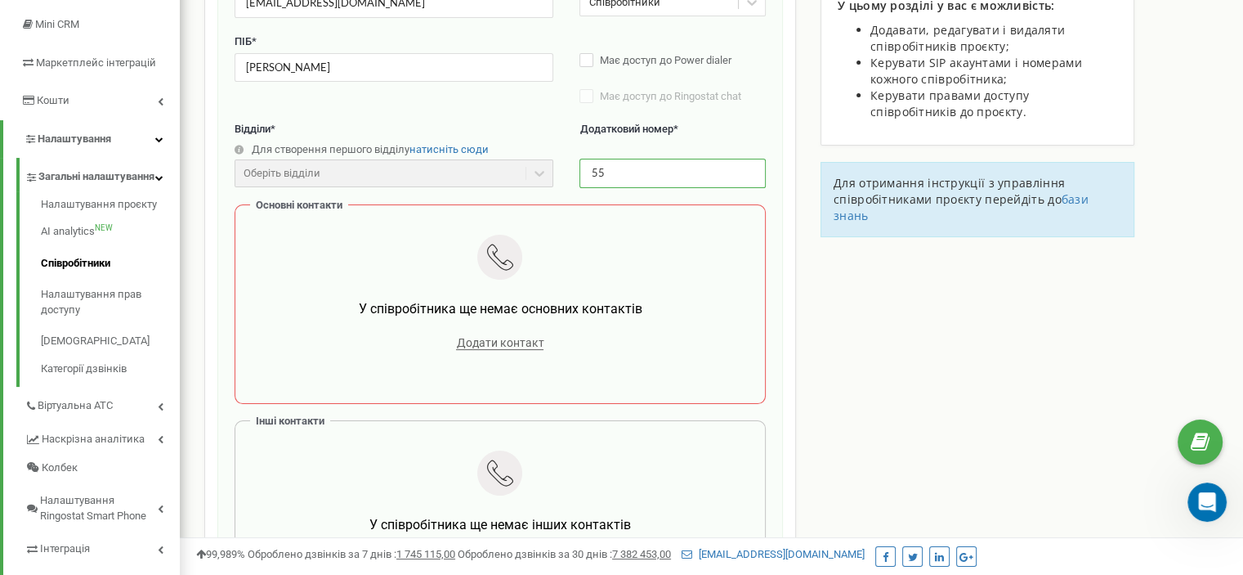
type input "5"
type input "564"
click at [921, 320] on div "Співробітники проєкту notarius.ua Створення нового співробітника Email * alinam…" at bounding box center [711, 482] width 1039 height 1272
click at [470, 339] on span "Додати контакт" at bounding box center [499, 343] width 87 height 14
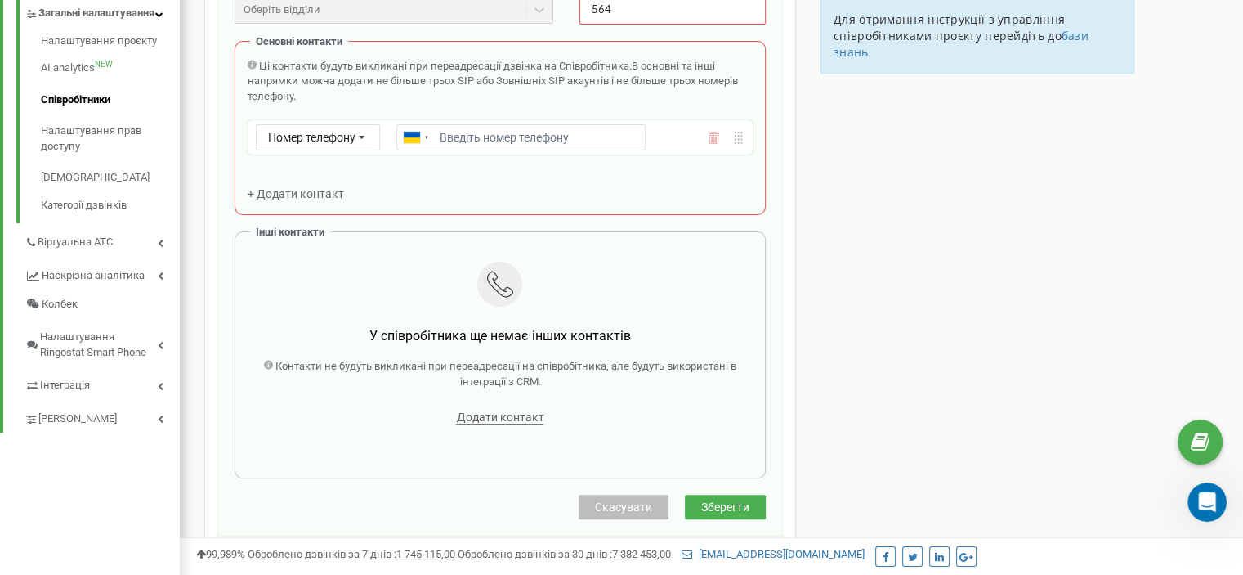
scroll to position [163, 0]
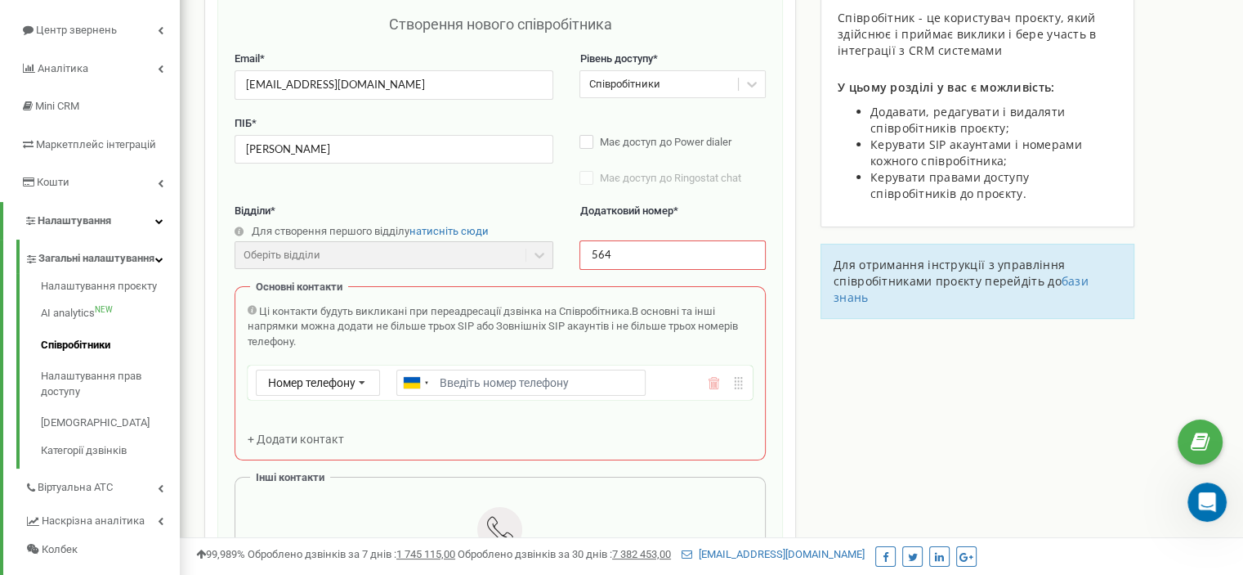
click at [297, 441] on div "Ці контакти будуть викликані при переадресації дзвінка на Співробітника. В осно…" at bounding box center [500, 376] width 505 height 144
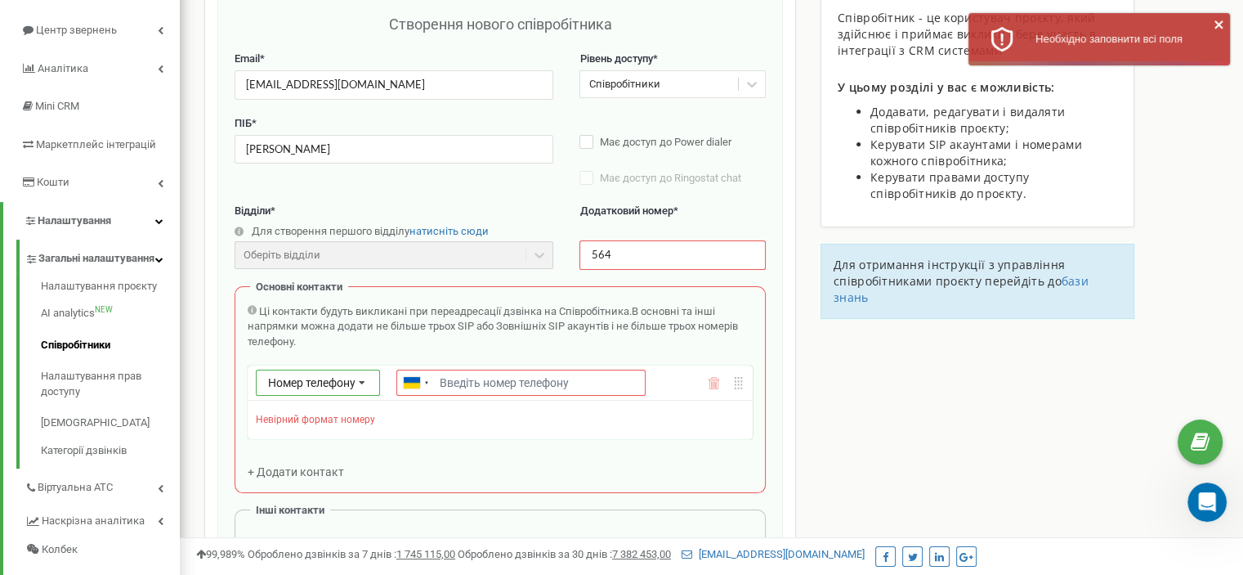
click at [352, 383] on icon at bounding box center [362, 383] width 31 height 26
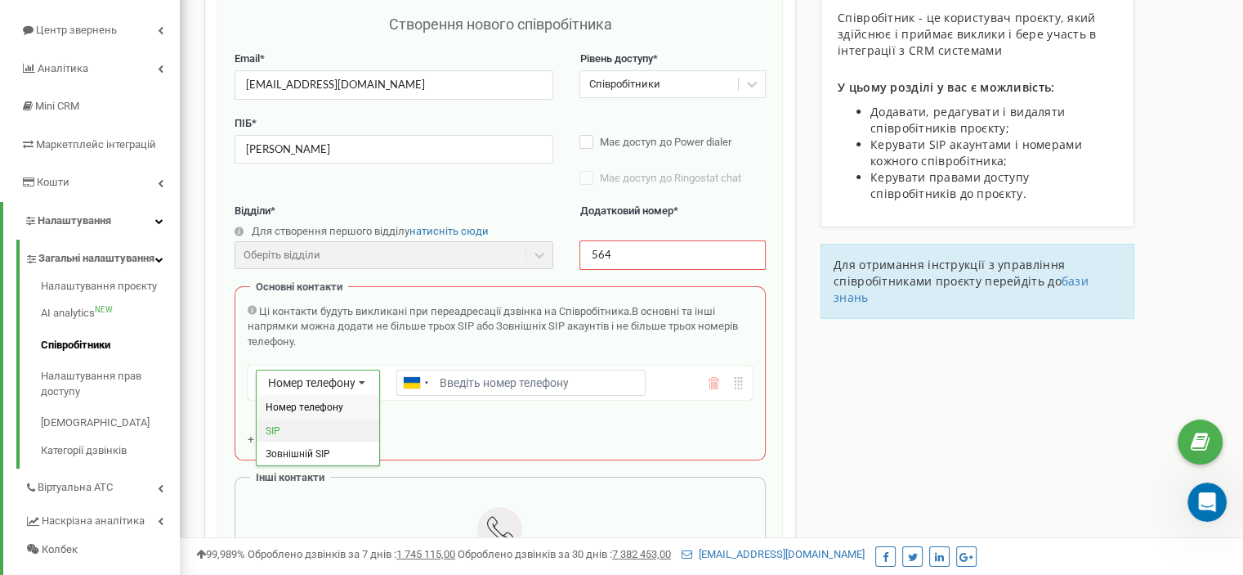
click at [345, 426] on div "SIP" at bounding box center [318, 430] width 123 height 24
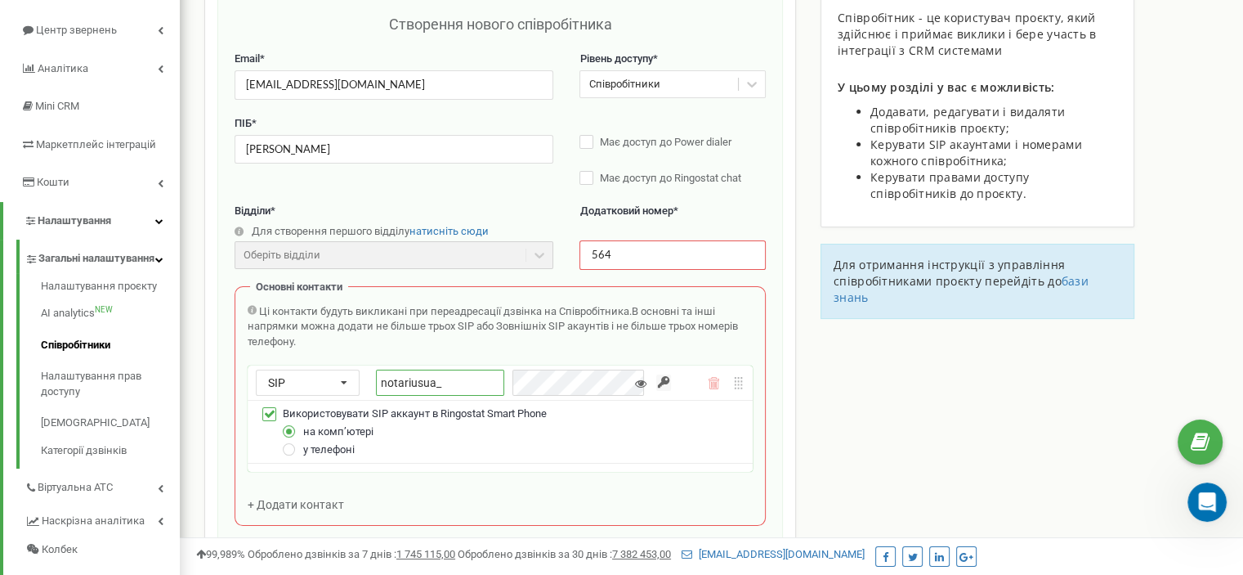
click at [472, 379] on input "notariusua_" at bounding box center [440, 382] width 128 height 26
click at [338, 388] on icon at bounding box center [343, 383] width 25 height 26
click at [333, 401] on span "Номер телефону" at bounding box center [305, 406] width 78 height 11
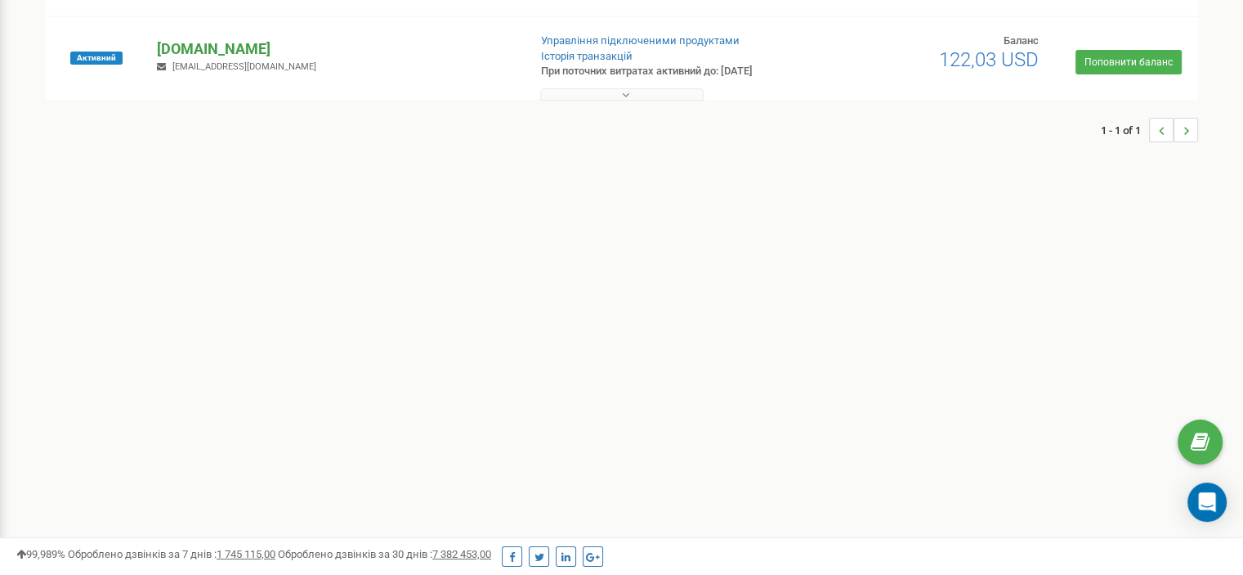
click at [186, 48] on p "[DOMAIN_NAME]" at bounding box center [335, 48] width 357 height 21
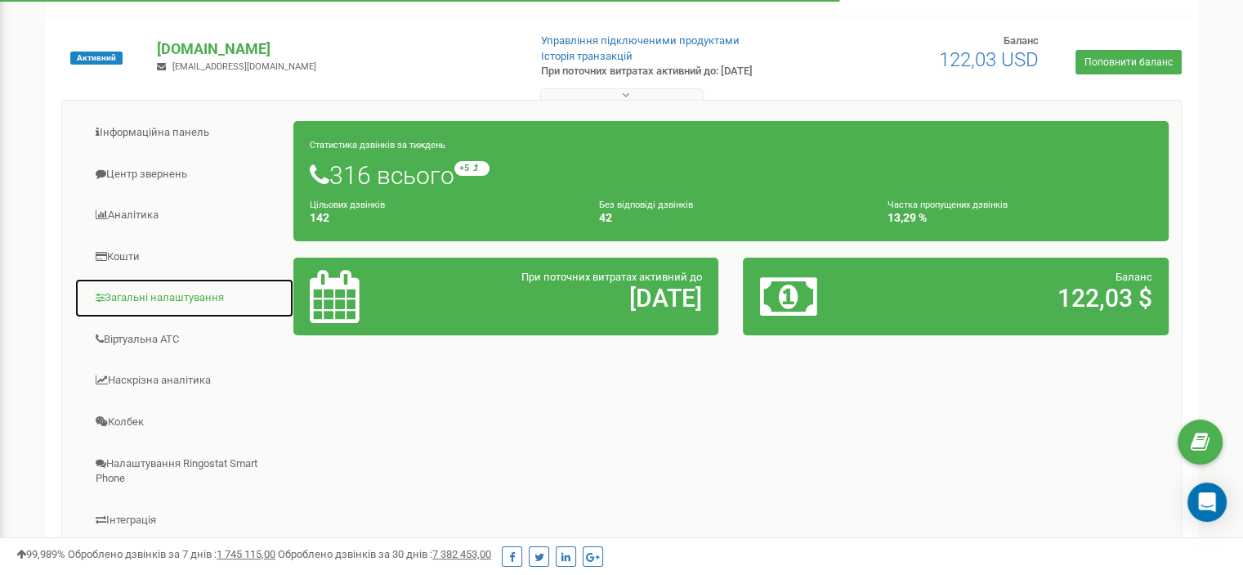
click at [160, 305] on link "Загальні налаштування" at bounding box center [184, 298] width 220 height 40
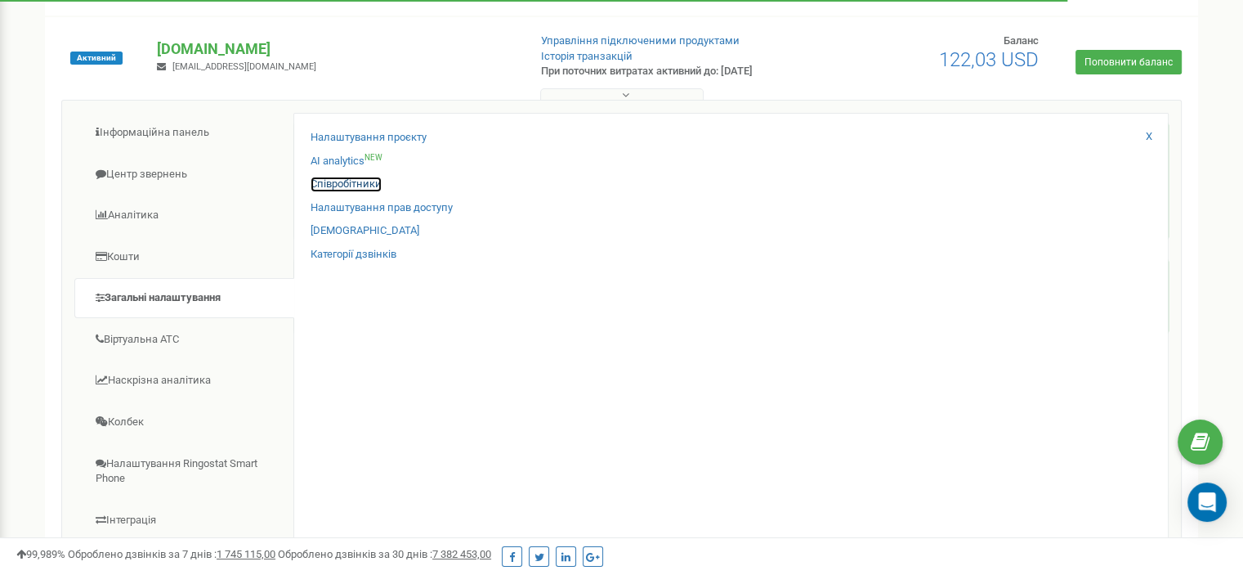
click at [333, 185] on link "Співробітники" at bounding box center [346, 185] width 71 height 16
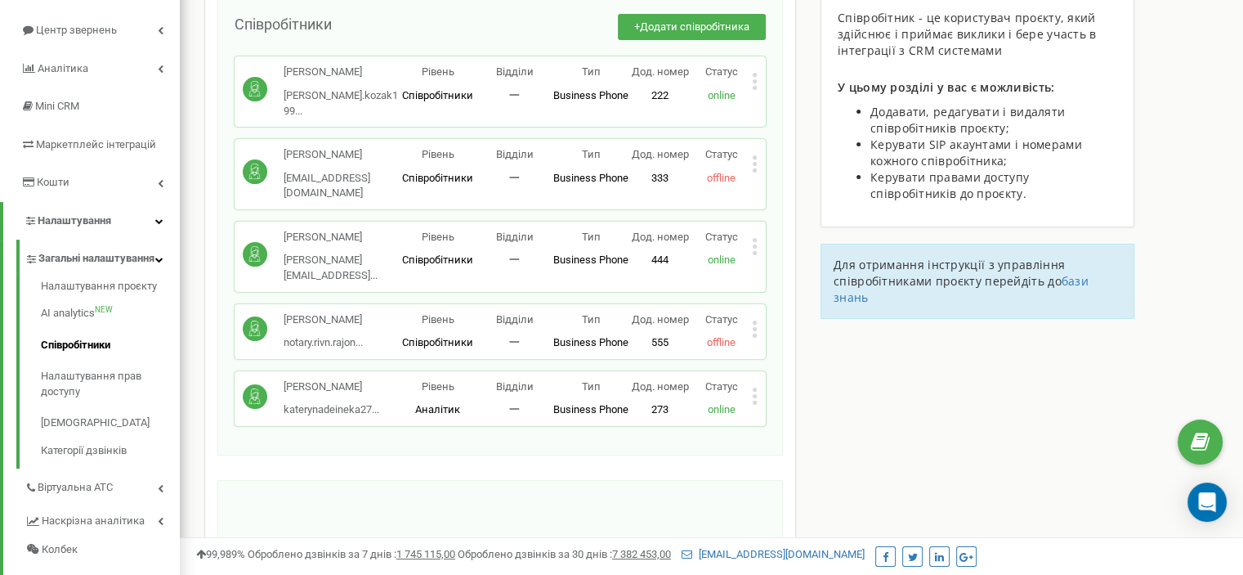
scroll to position [82, 0]
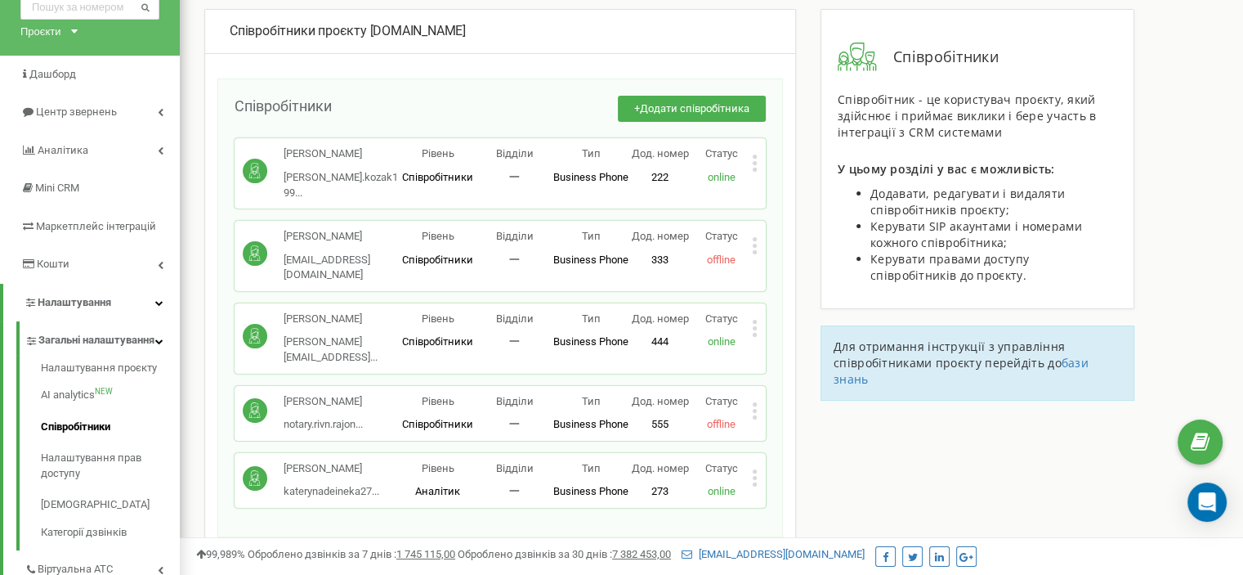
click at [756, 163] on icon at bounding box center [755, 163] width 4 height 4
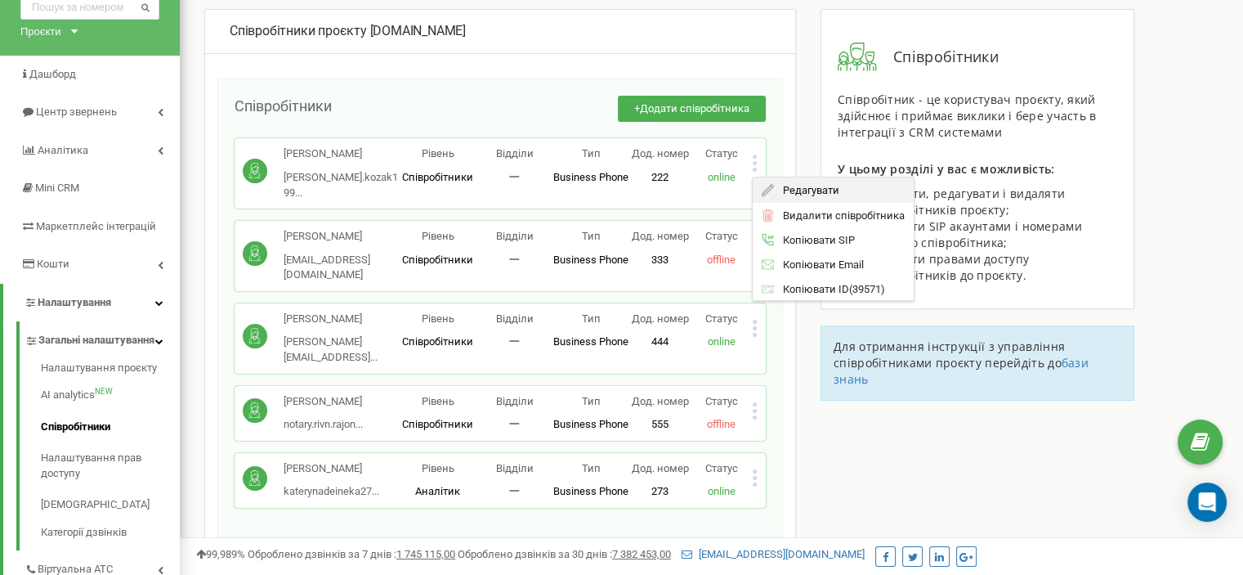
click at [790, 185] on span "Редагувати" at bounding box center [806, 190] width 65 height 11
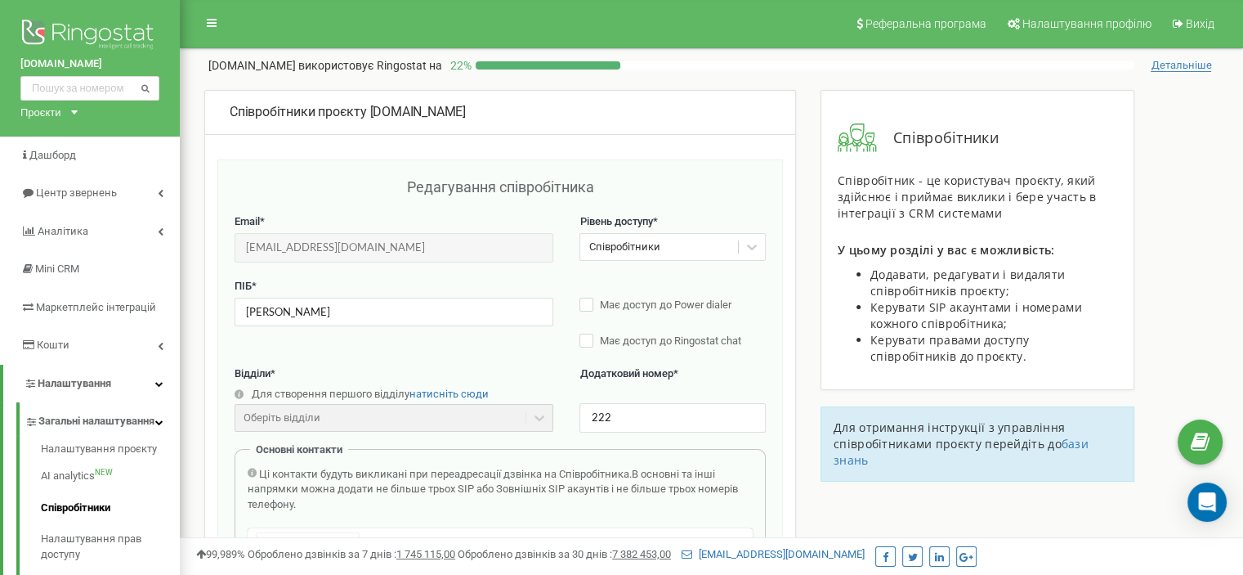
scroll to position [0, 0]
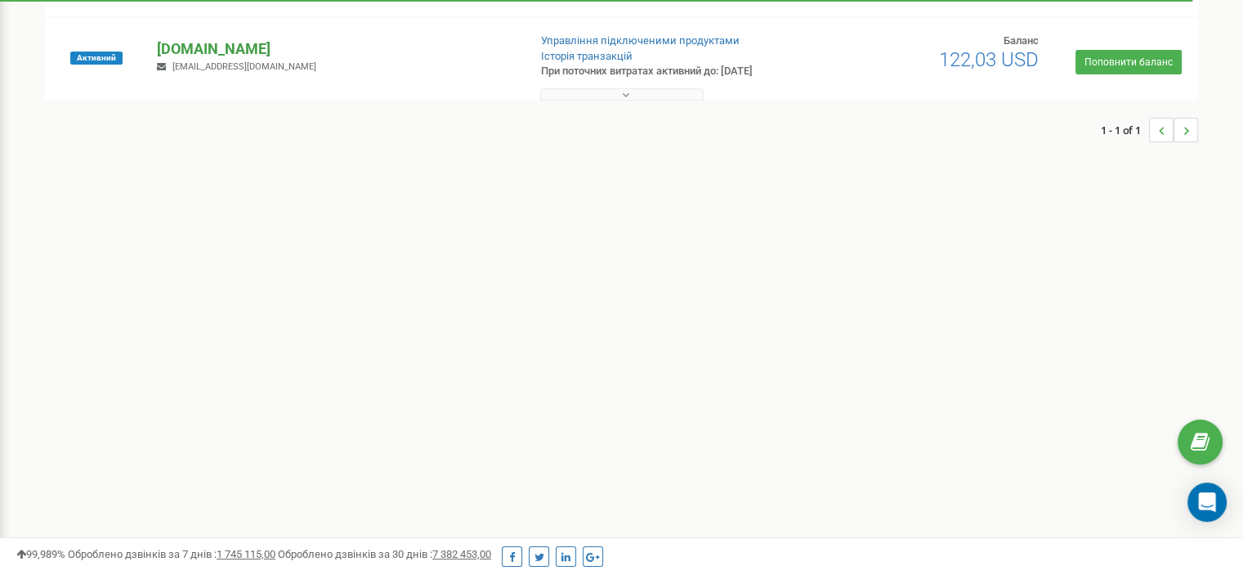
click at [204, 47] on p "[DOMAIN_NAME]" at bounding box center [335, 48] width 357 height 21
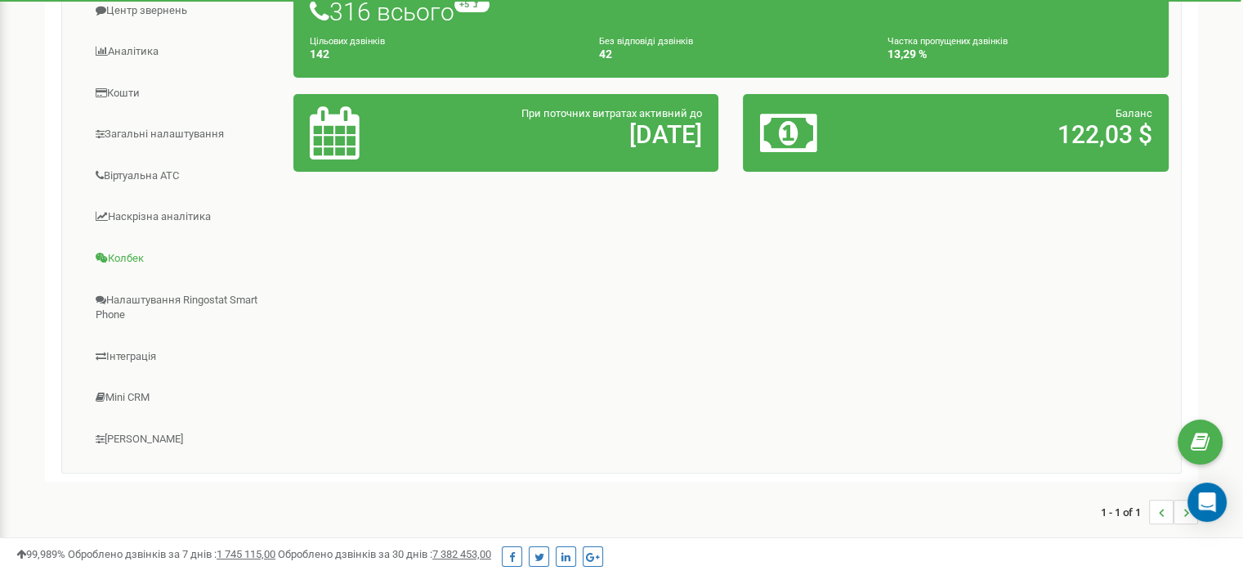
scroll to position [163, 0]
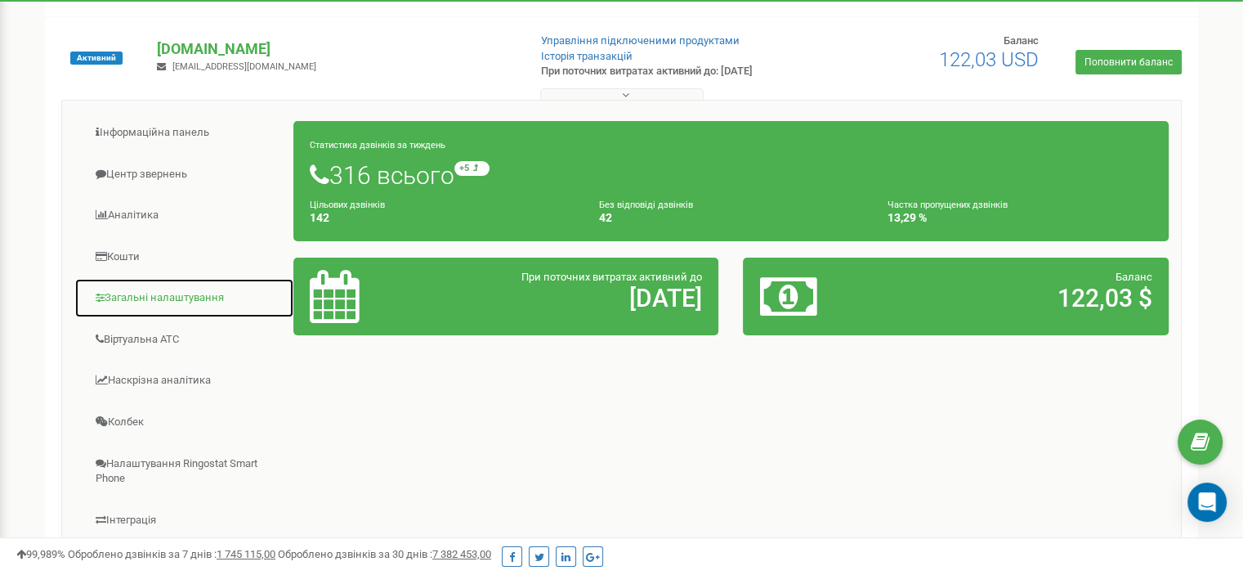
click at [177, 290] on link "Загальні налаштування" at bounding box center [184, 298] width 220 height 40
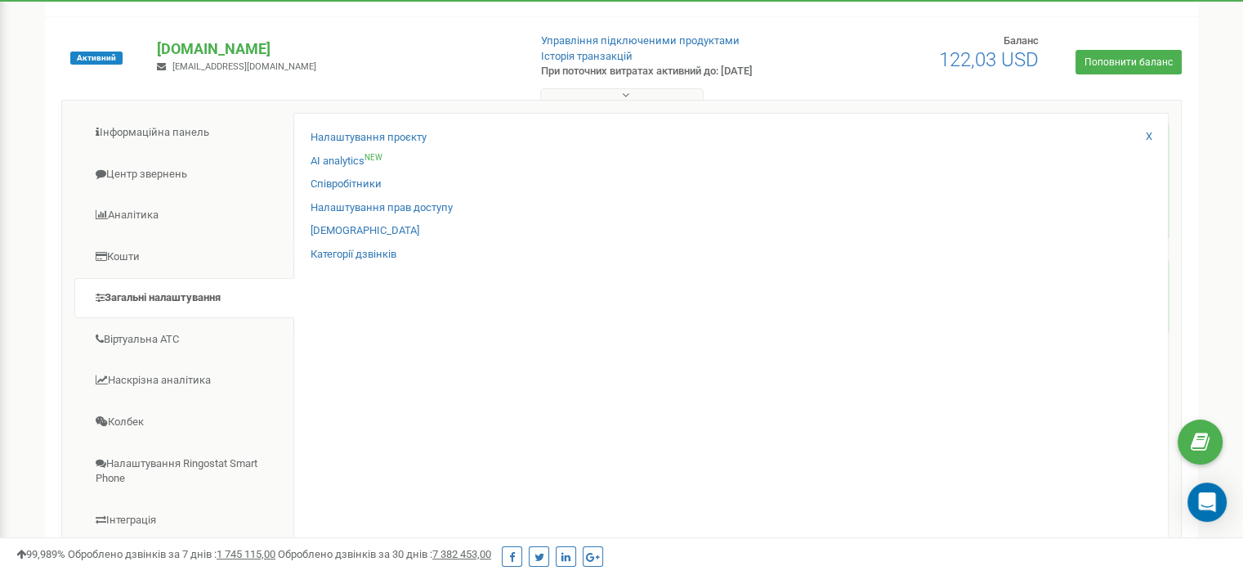
click at [615, 313] on div "Налаштування проєкту AI analytics NEW Співробітники Налаштування прав доступу X" at bounding box center [730, 377] width 875 height 528
click at [373, 184] on link "Співробітники" at bounding box center [346, 185] width 71 height 16
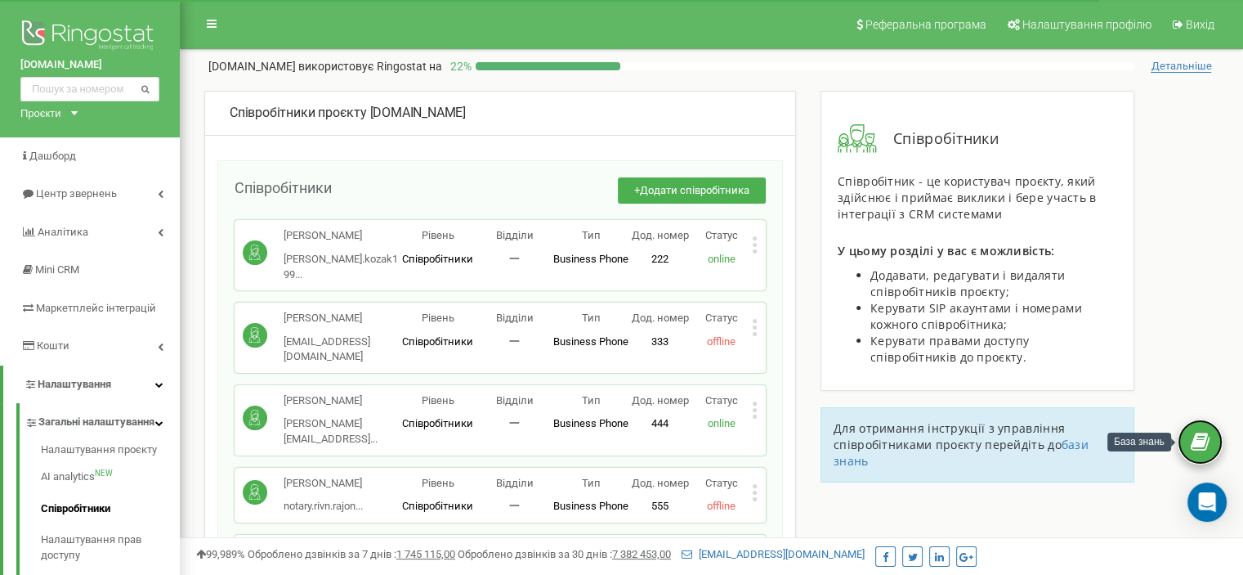
click at [1192, 447] on icon at bounding box center [1200, 442] width 19 height 25
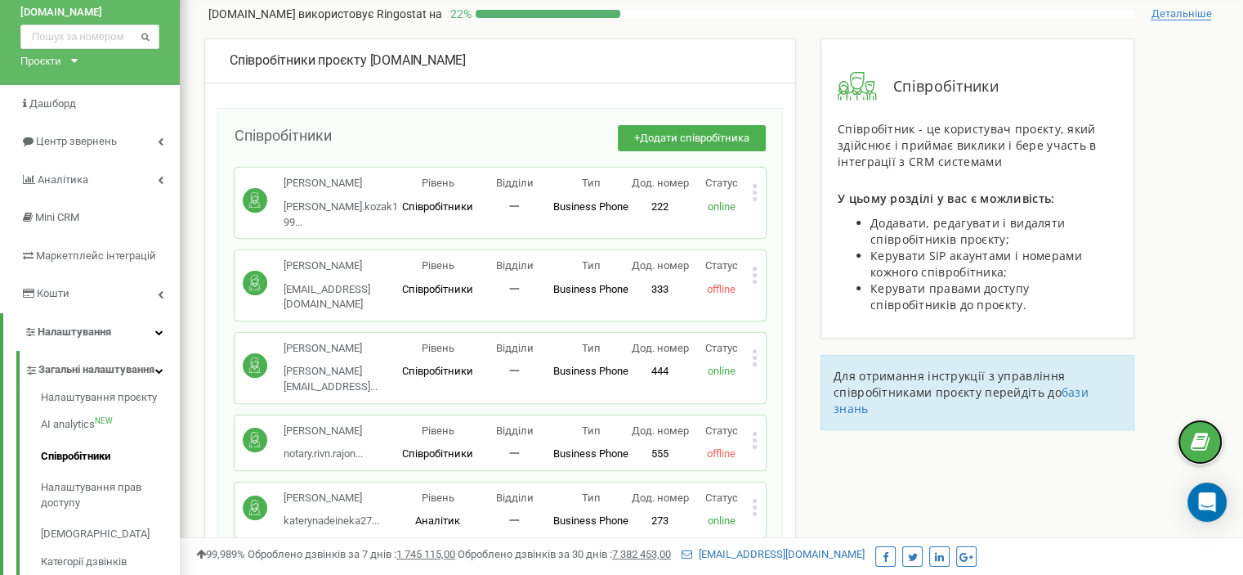
scroll to position [82, 0]
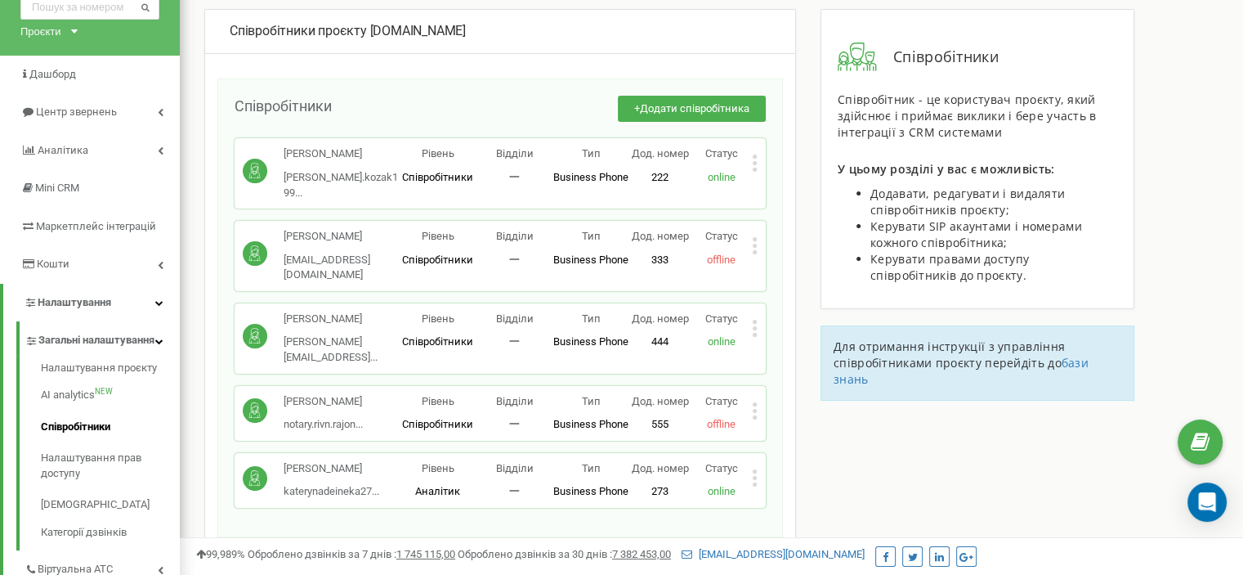
click at [757, 469] on icon at bounding box center [755, 477] width 6 height 17
click at [778, 499] on span "Редагувати" at bounding box center [806, 504] width 65 height 11
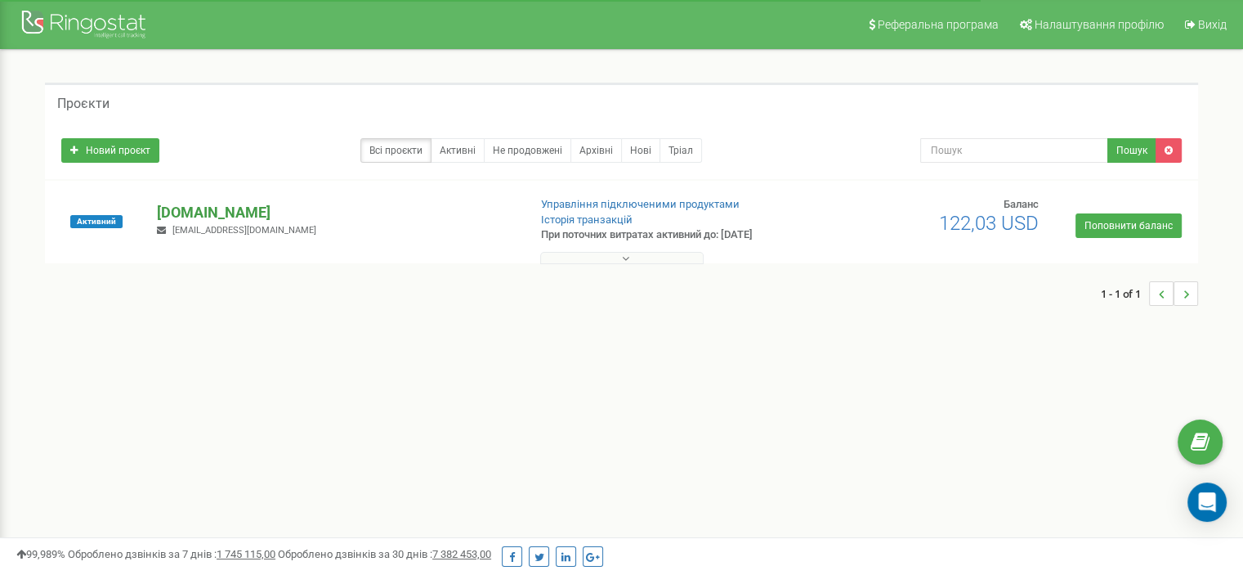
click at [175, 212] on p "[DOMAIN_NAME]" at bounding box center [335, 212] width 357 height 21
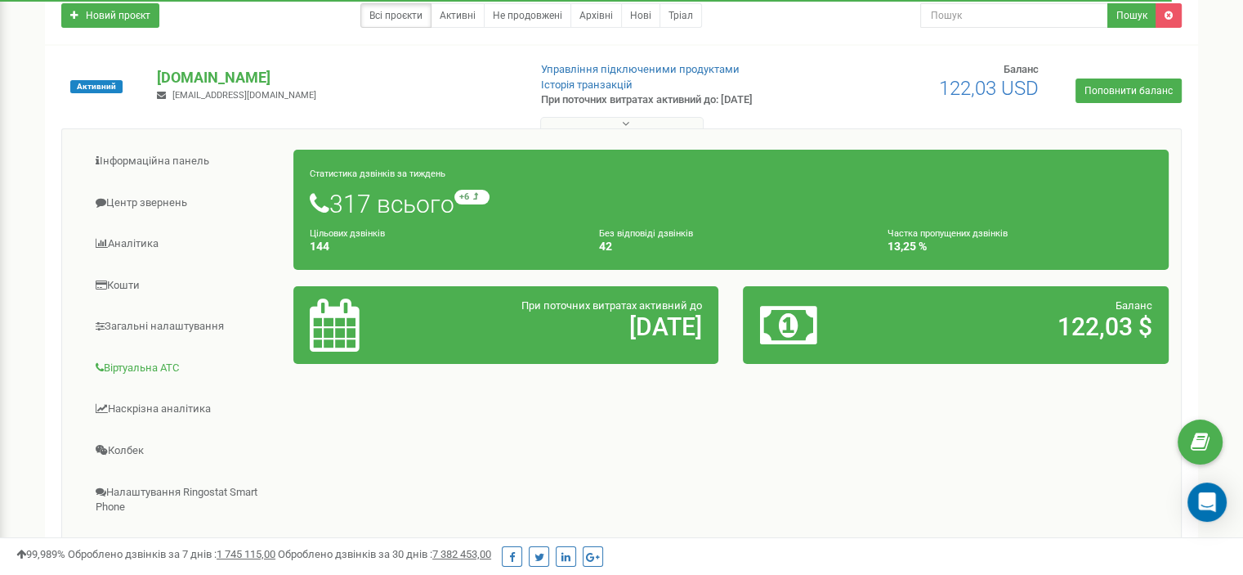
scroll to position [163, 0]
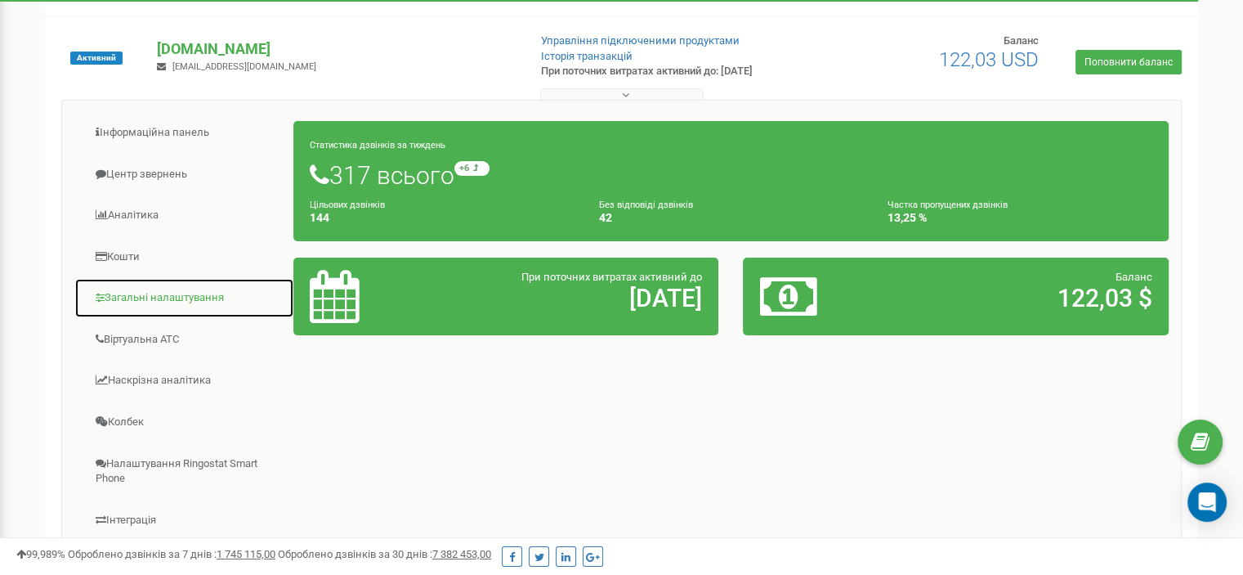
click at [153, 293] on link "Загальні налаштування" at bounding box center [184, 298] width 220 height 40
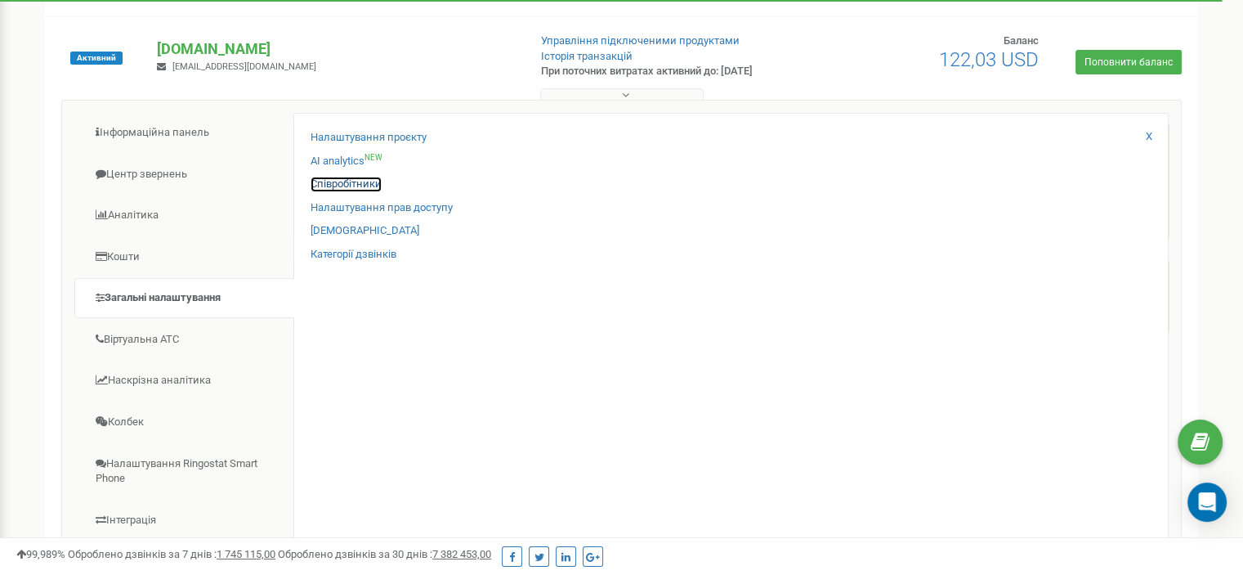
click at [353, 180] on link "Співробітники" at bounding box center [346, 185] width 71 height 16
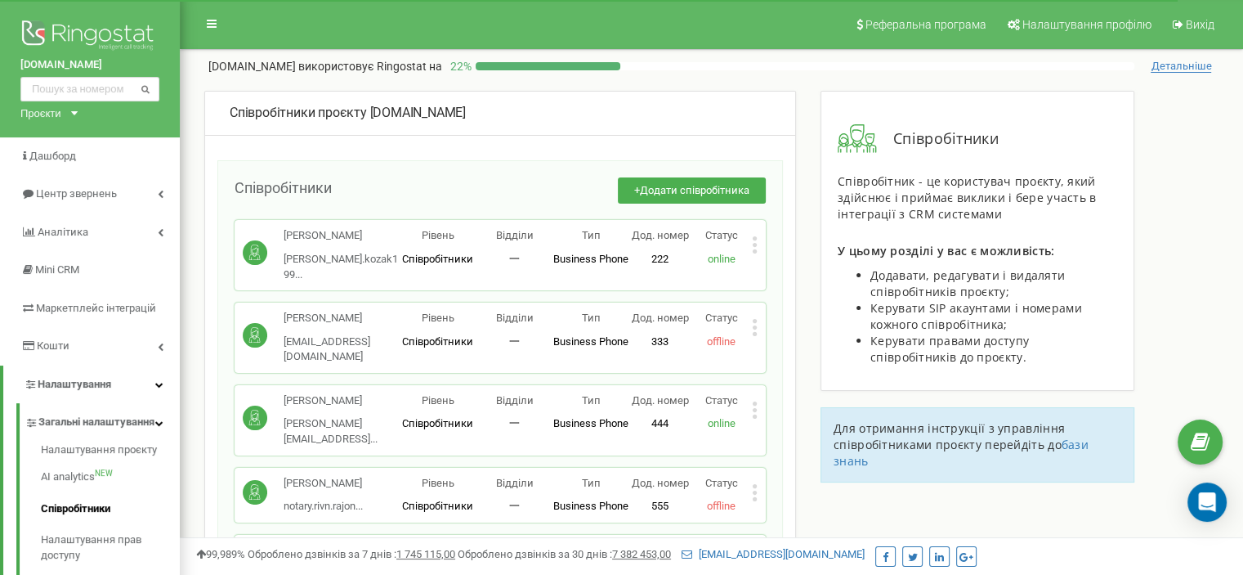
scroll to position [82, 0]
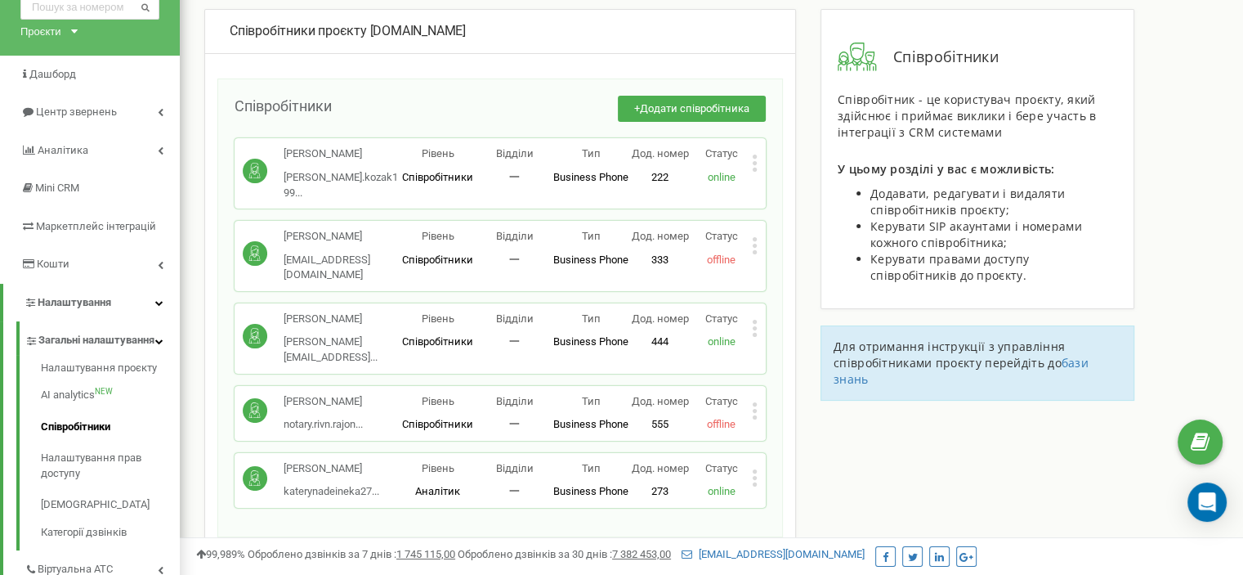
click at [755, 244] on icon at bounding box center [755, 246] width 4 height 4
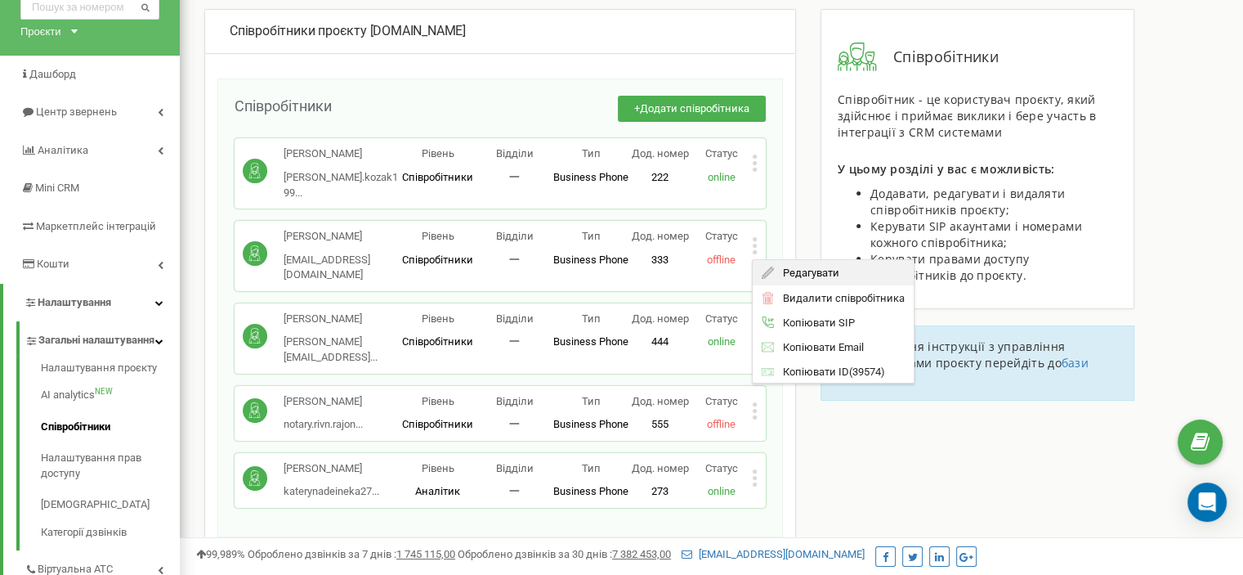
click at [784, 267] on span "Редагувати" at bounding box center [806, 272] width 65 height 11
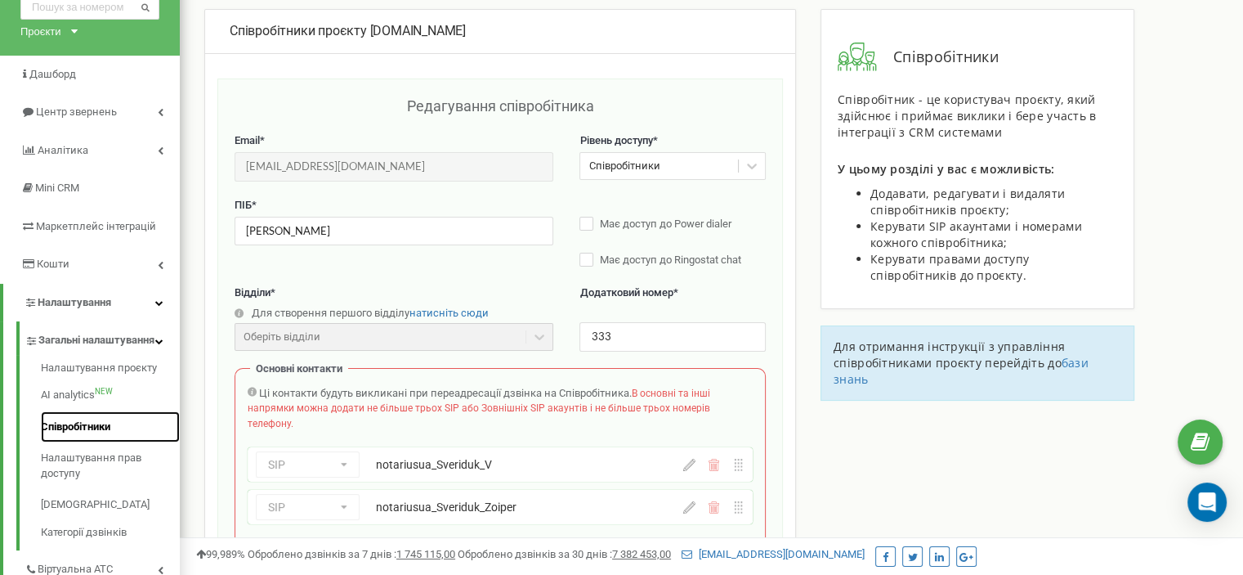
click at [105, 442] on link "Співробітники" at bounding box center [110, 427] width 139 height 32
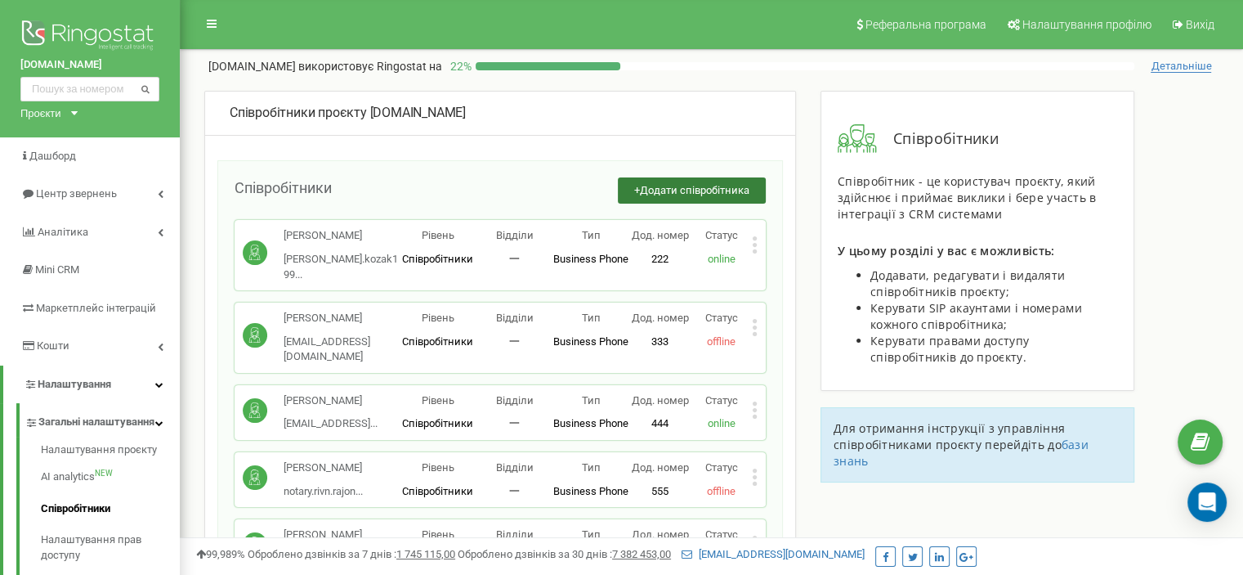
click at [646, 182] on button "+ Додати співробітника" at bounding box center [692, 190] width 148 height 27
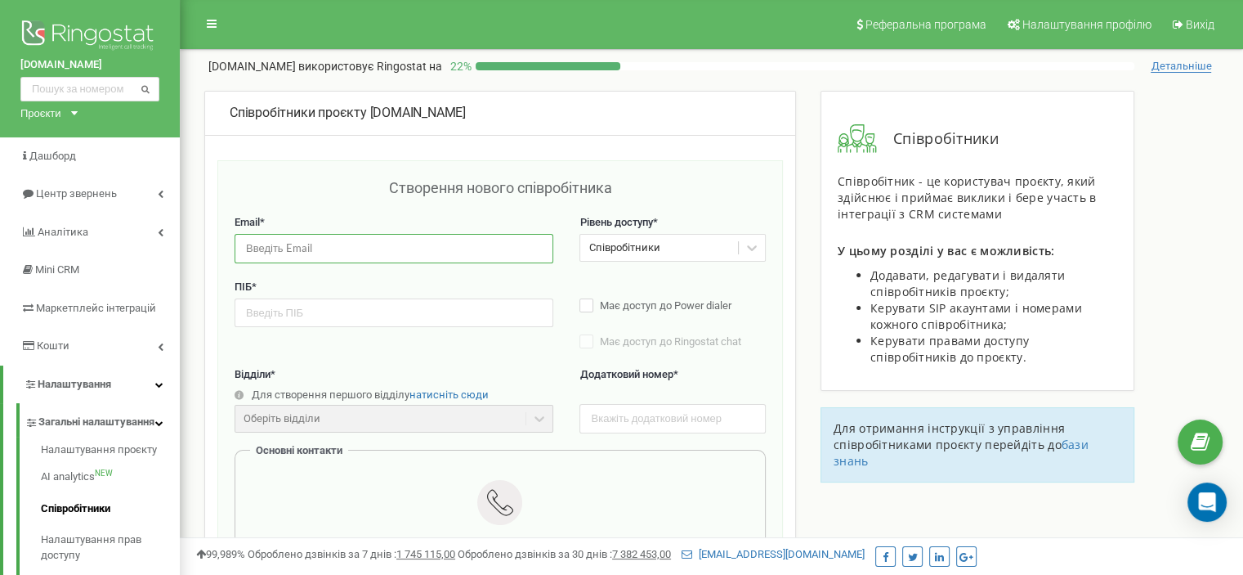
click at [458, 239] on input "email" at bounding box center [394, 248] width 319 height 29
type input "ф"
click at [324, 251] on input "email" at bounding box center [394, 248] width 319 height 29
type input "ф"
type input "[EMAIL_ADDRESS][DOMAIN_NAME]"
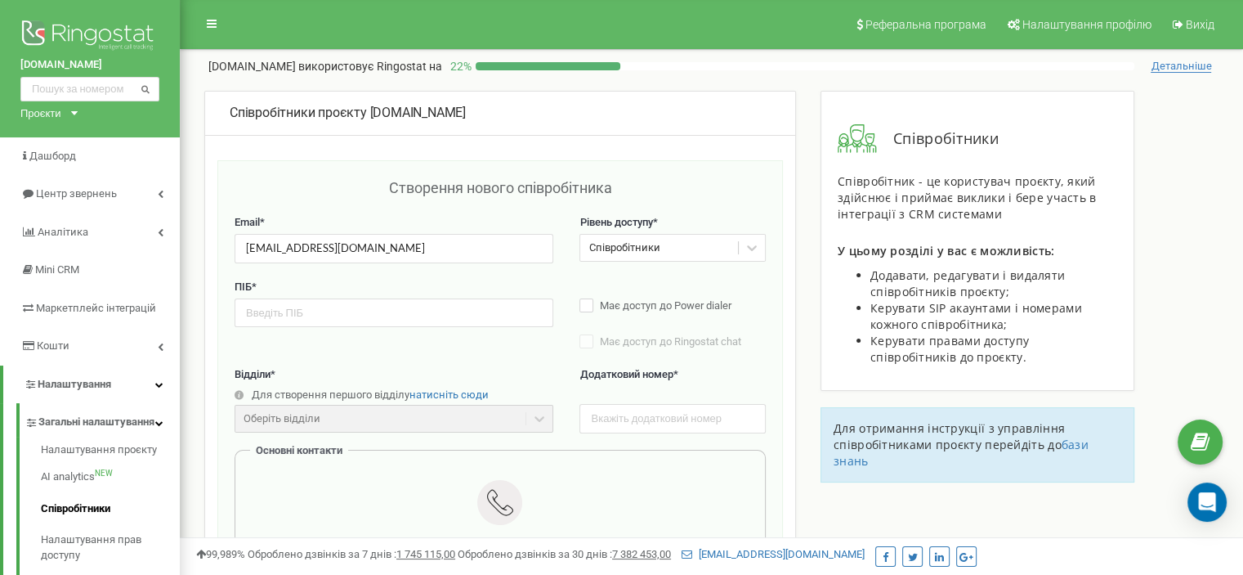
click at [324, 280] on label "ПІБ *" at bounding box center [394, 288] width 319 height 16
click at [315, 313] on input "text" at bounding box center [394, 312] width 319 height 29
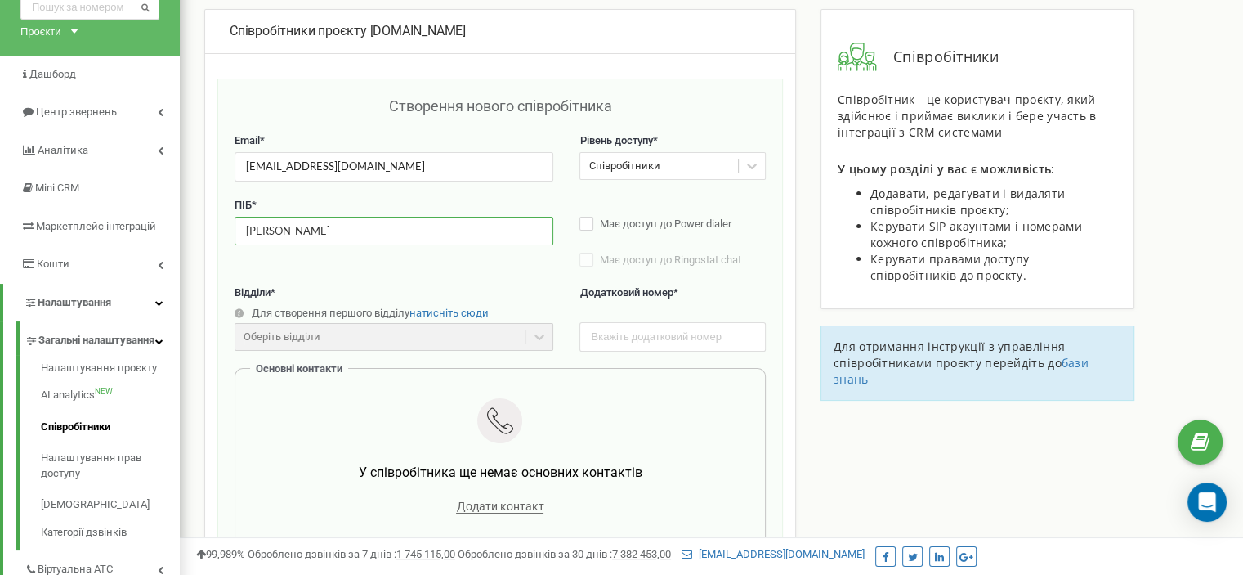
scroll to position [163, 0]
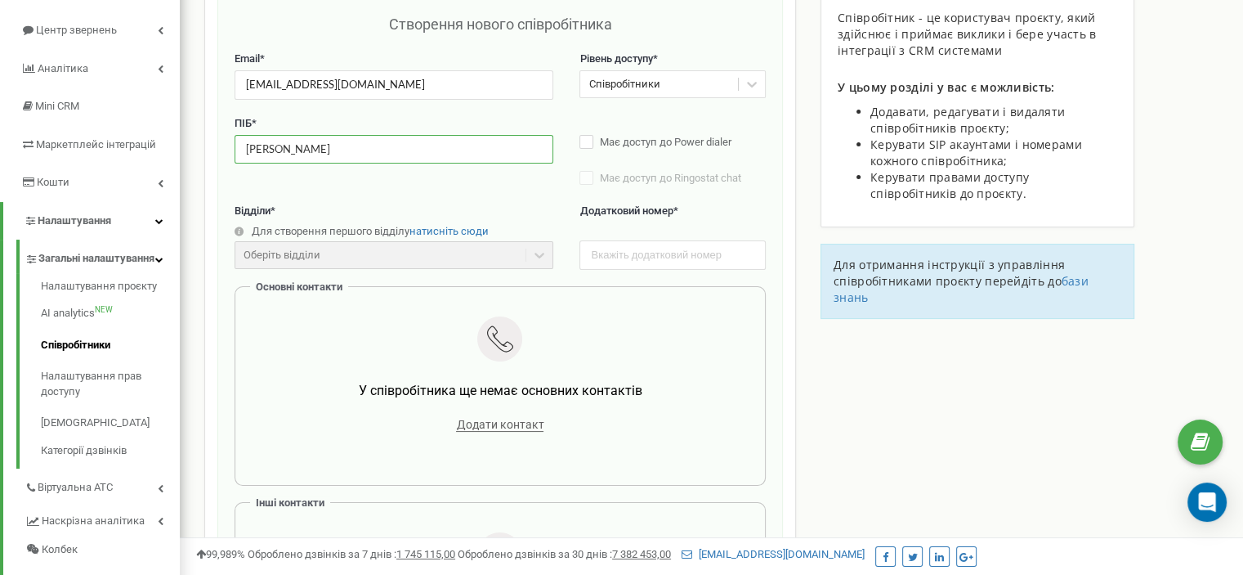
type input "[PERSON_NAME]"
click at [634, 248] on input "text" at bounding box center [672, 254] width 186 height 29
type input "534"
click at [517, 210] on label "Відділи *" at bounding box center [394, 212] width 319 height 16
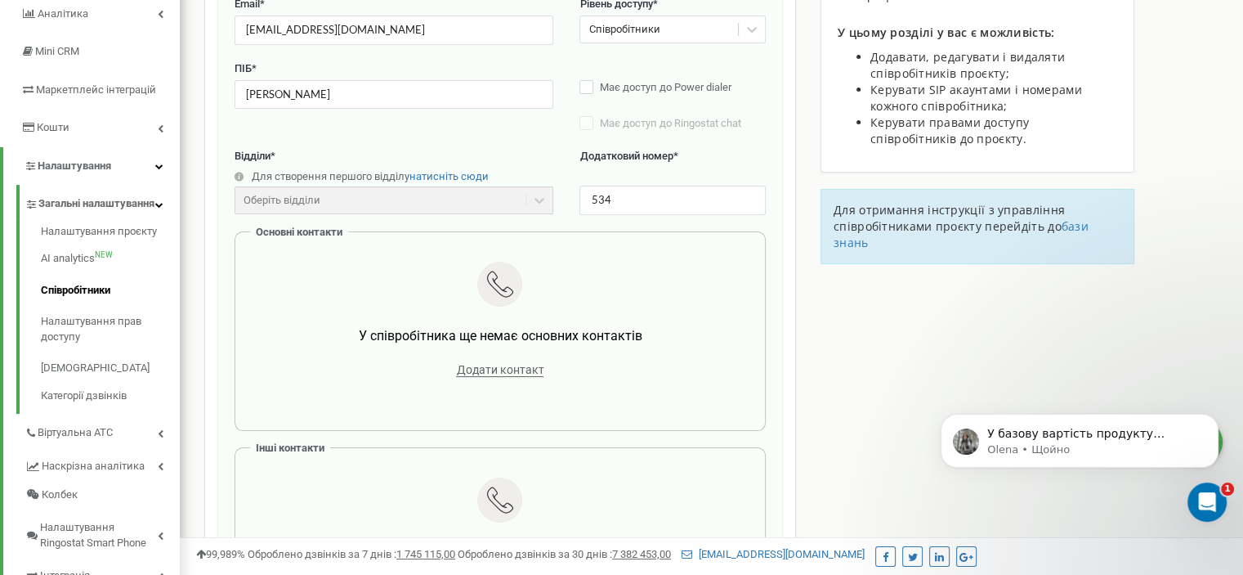
scroll to position [327, 0]
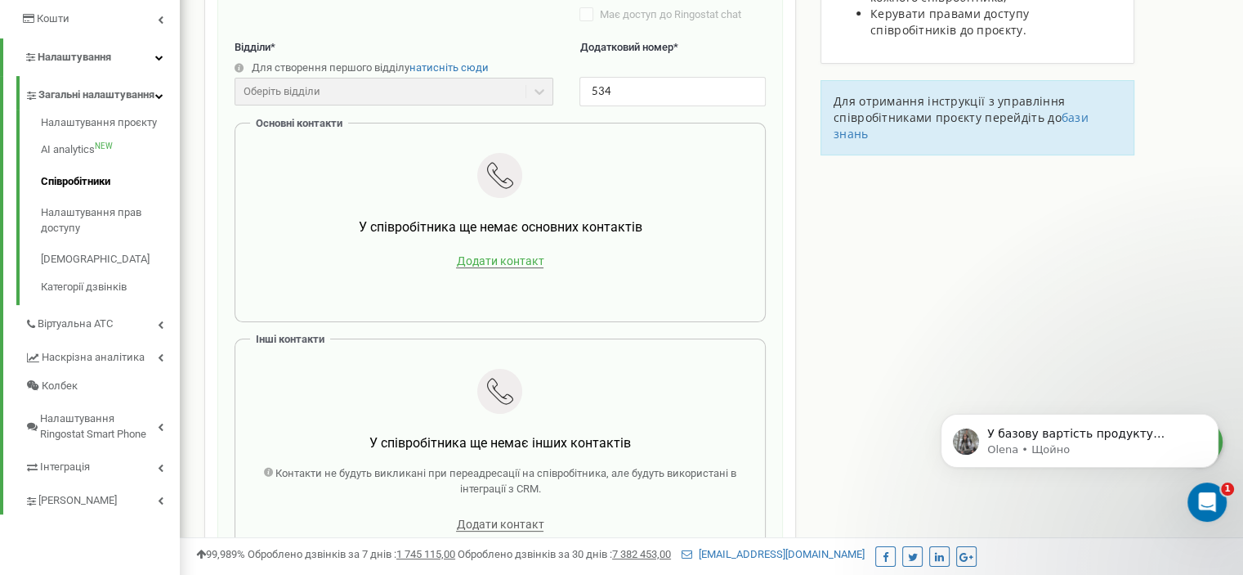
click at [503, 257] on span "Додати контакт" at bounding box center [499, 261] width 87 height 14
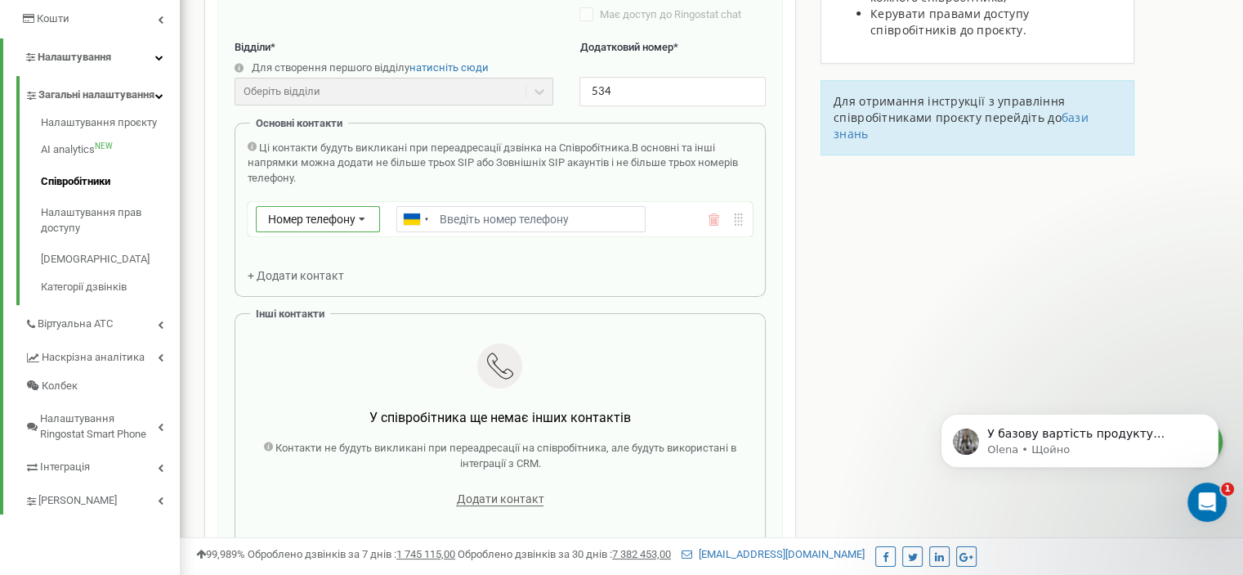
click at [367, 222] on icon at bounding box center [362, 220] width 31 height 26
click at [340, 267] on div "SIP" at bounding box center [318, 267] width 123 height 24
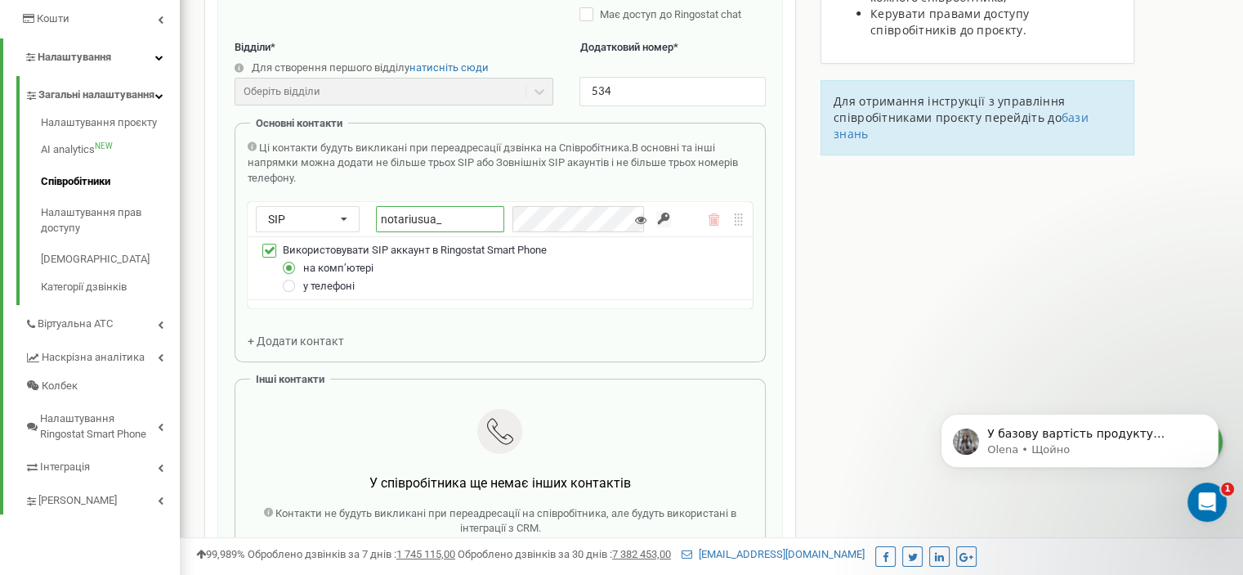
click at [473, 218] on input "notariusua_" at bounding box center [440, 219] width 128 height 26
click at [494, 218] on input "notariusua_" at bounding box center [440, 219] width 128 height 26
click at [471, 219] on input "notariusua_" at bounding box center [440, 219] width 128 height 26
click at [499, 310] on div "Ці контакти будуть викликані при переадресації дзвінка на Співробітника. В осно…" at bounding box center [500, 245] width 505 height 208
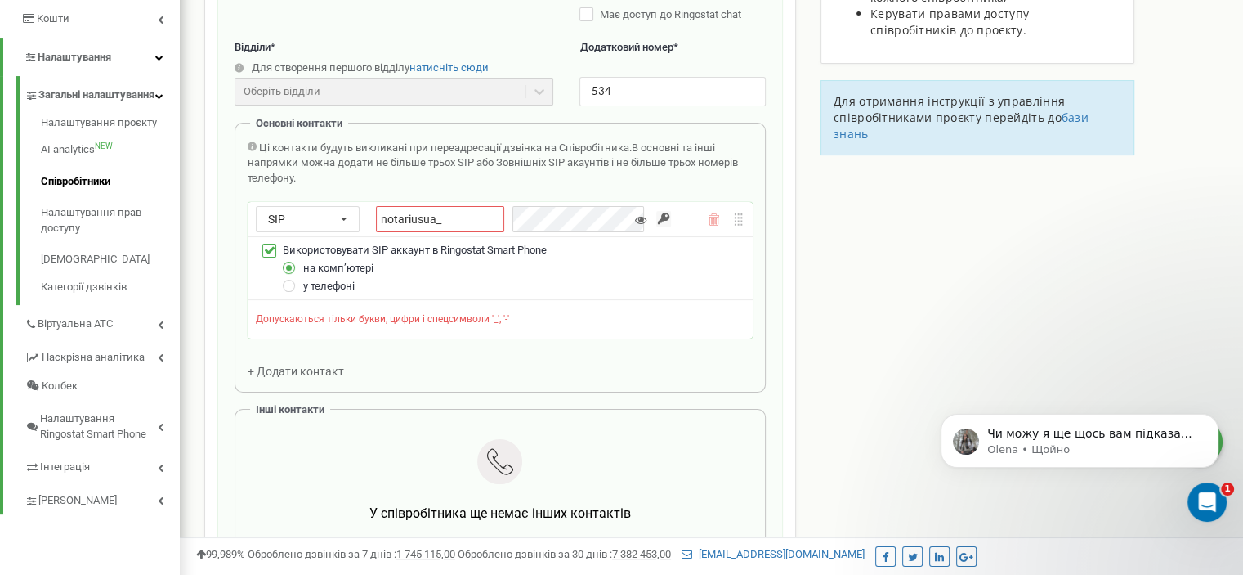
click at [409, 277] on div "у телефоні" at bounding box center [510, 286] width 468 height 18
click at [457, 219] on input "notariusua_" at bounding box center [440, 219] width 128 height 26
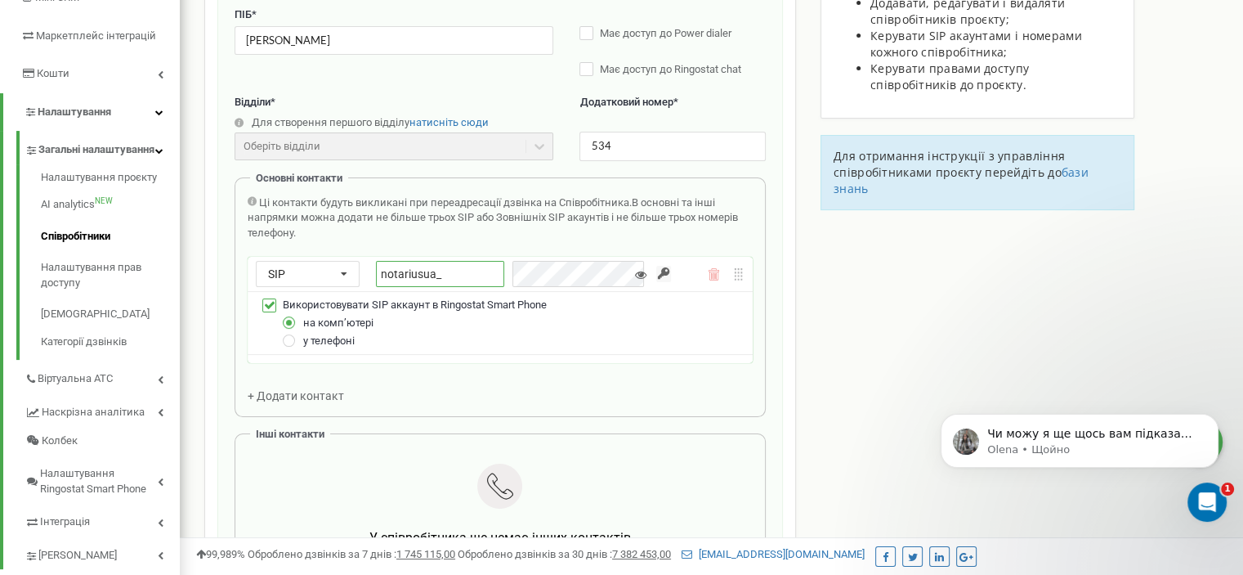
scroll to position [163, 0]
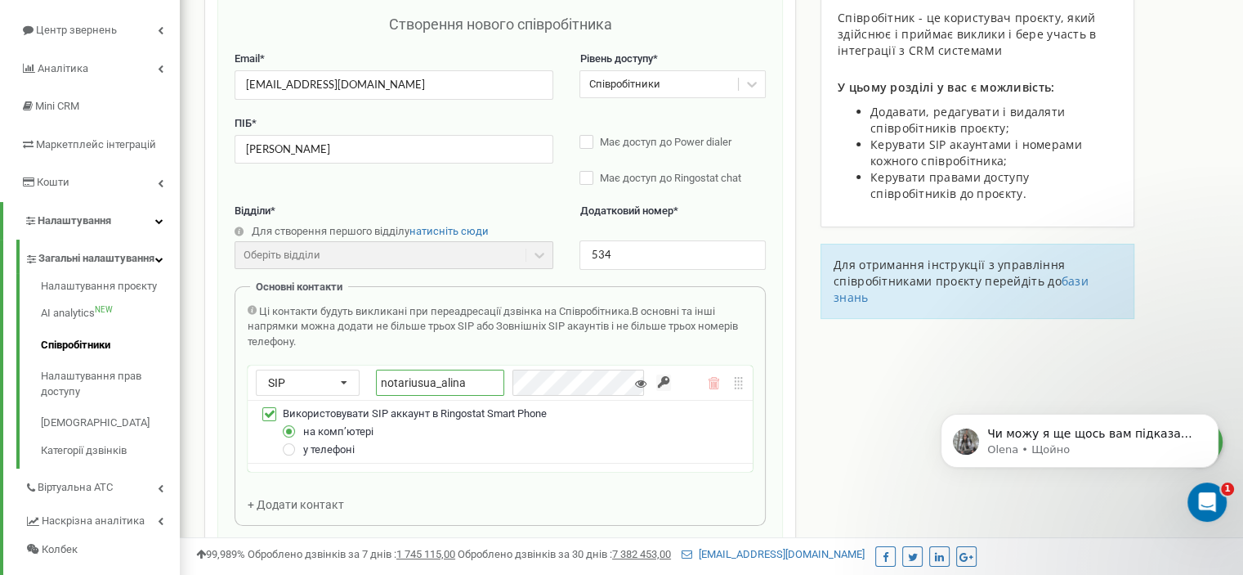
type input "notariusua_alina"
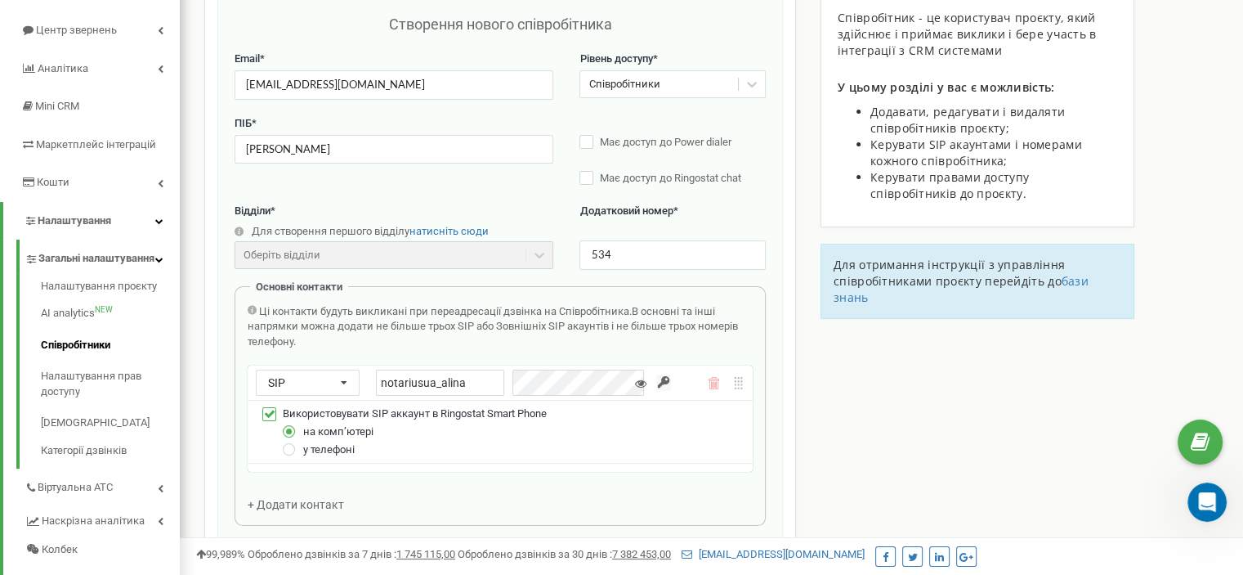
click at [884, 419] on div "Співробітники проєкту notarius.ua Створення нового співробітника Email * alinam…" at bounding box center [711, 583] width 1039 height 1312
click at [503, 381] on div "notariusua_alina" at bounding box center [514, 382] width 276 height 26
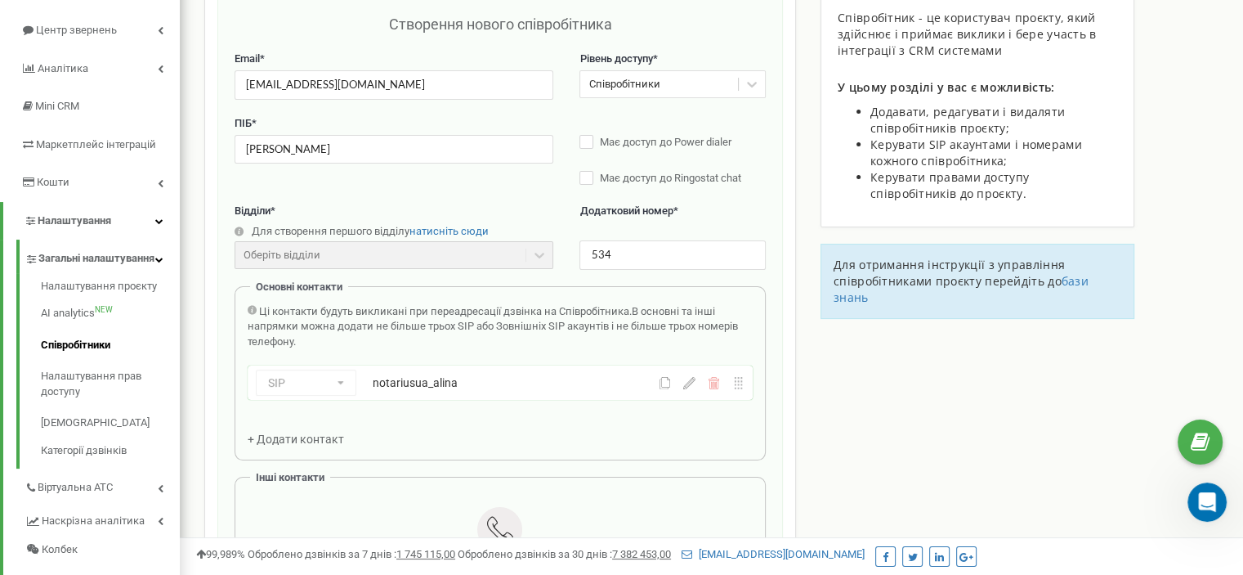
click at [874, 393] on div "Співробітники проєкту notarius.ua Створення нового співробітника Email * alinam…" at bounding box center [711, 550] width 1039 height 1246
click at [859, 455] on div "Співробітники проєкту notarius.ua Створення нового співробітника Email * alinam…" at bounding box center [711, 550] width 1039 height 1246
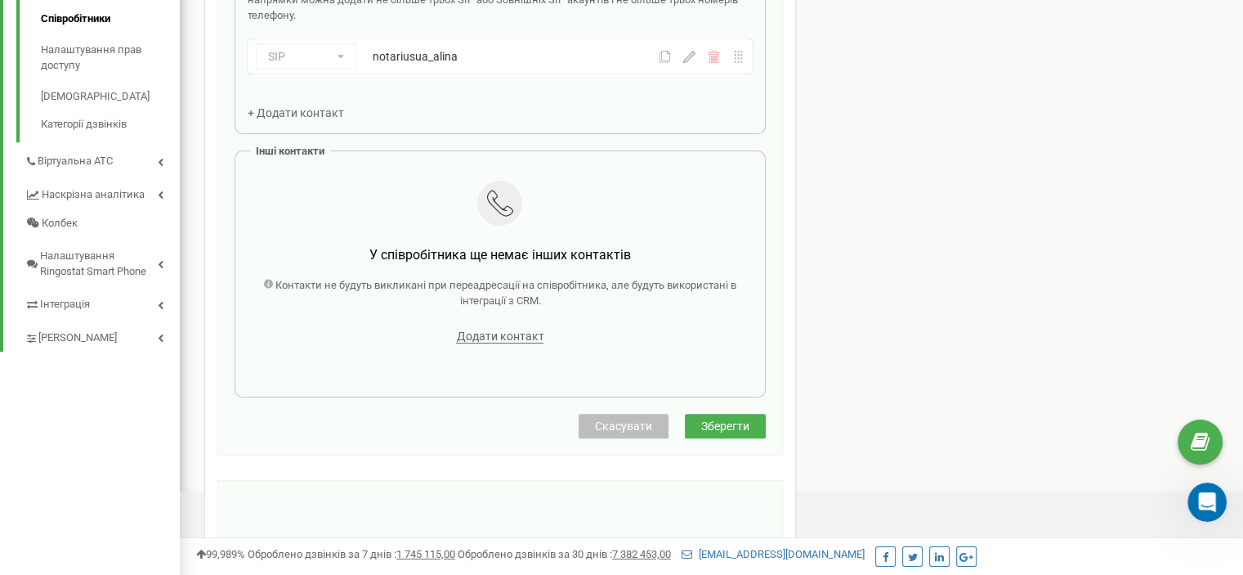
scroll to position [490, 0]
click at [738, 418] on span "Зберегти" at bounding box center [725, 424] width 48 height 13
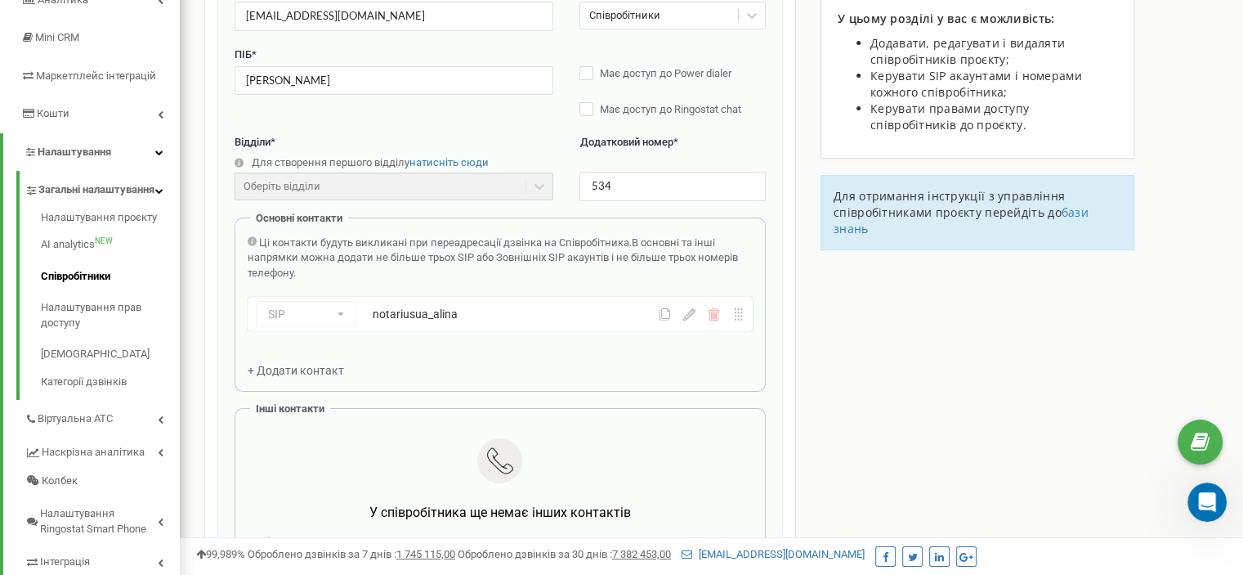
scroll to position [327, 0]
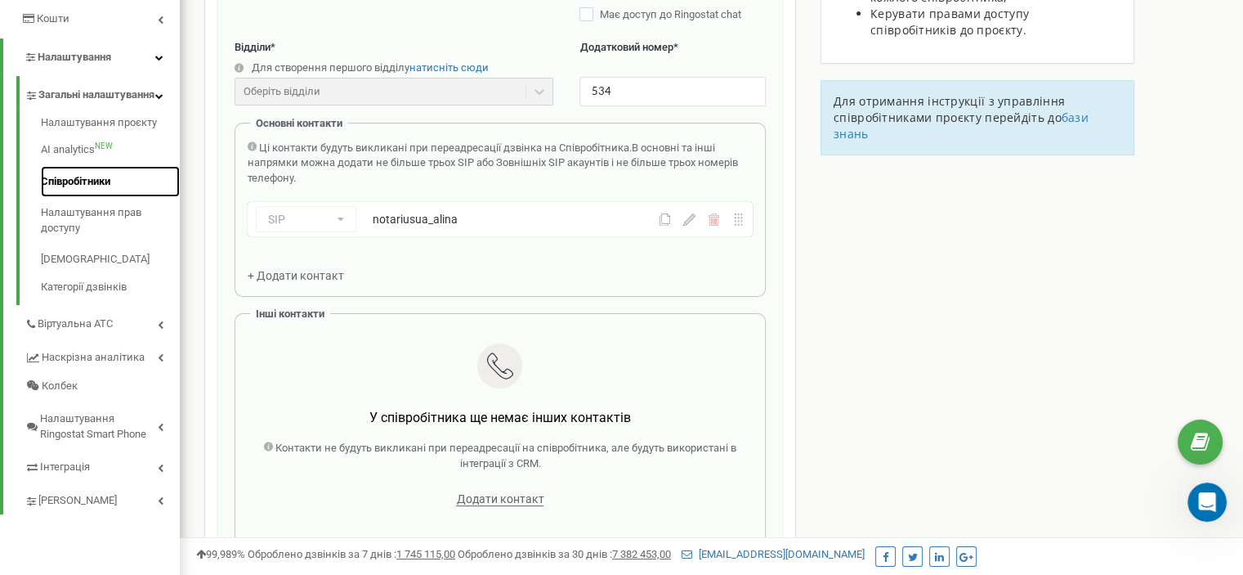
click at [70, 198] on link "Співробітники" at bounding box center [110, 182] width 139 height 32
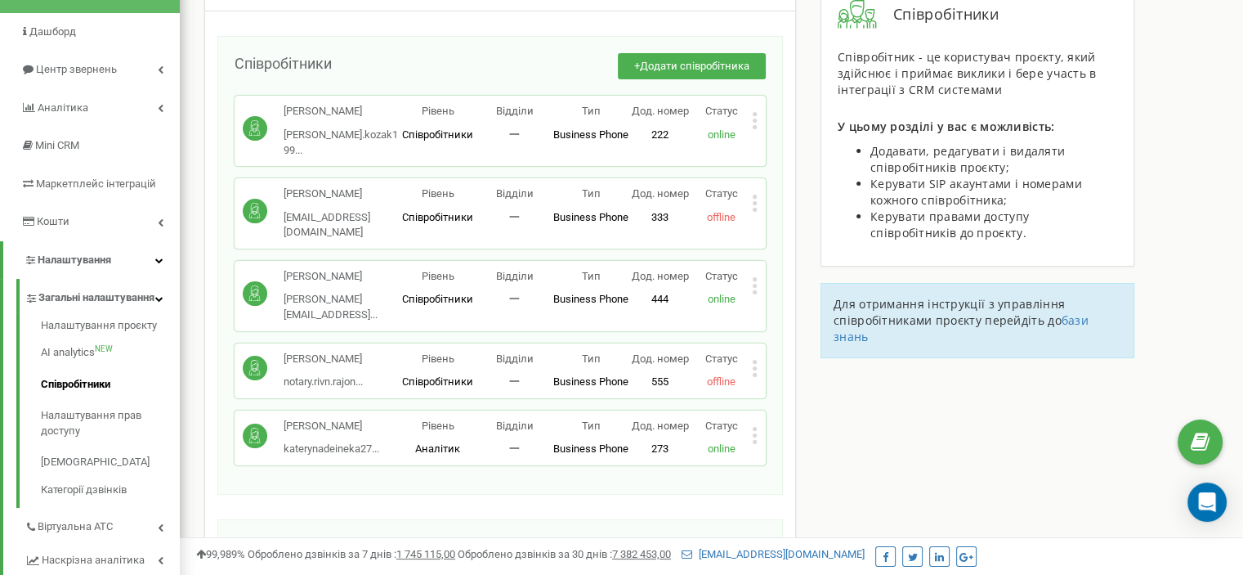
scroll to position [163, 0]
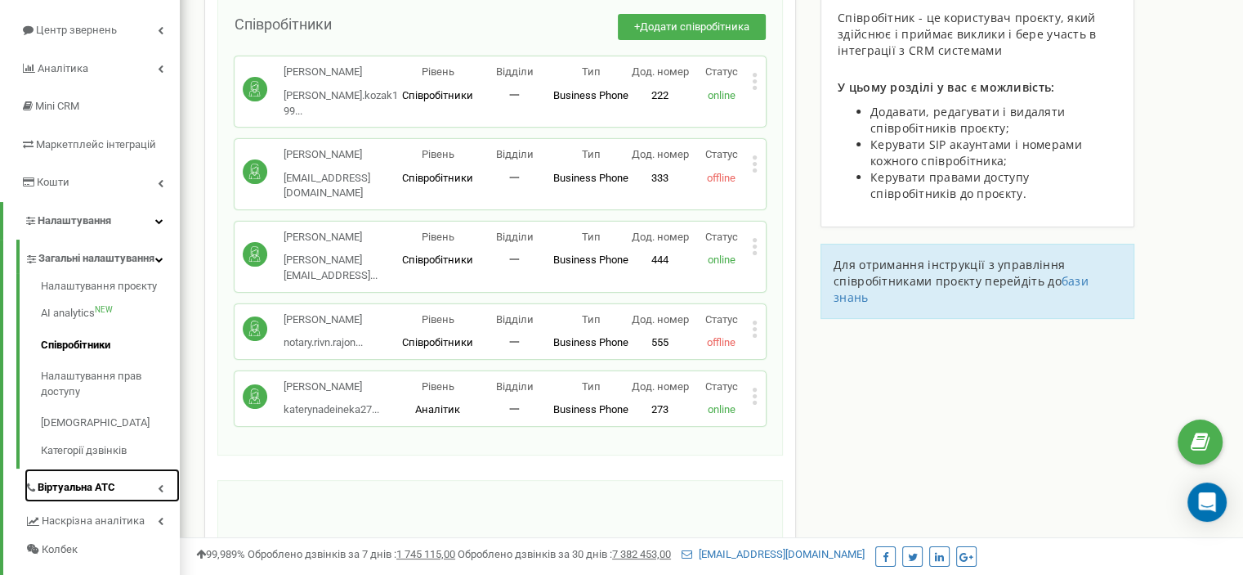
click at [114, 495] on span "Віртуальна АТС" at bounding box center [77, 488] width 78 height 16
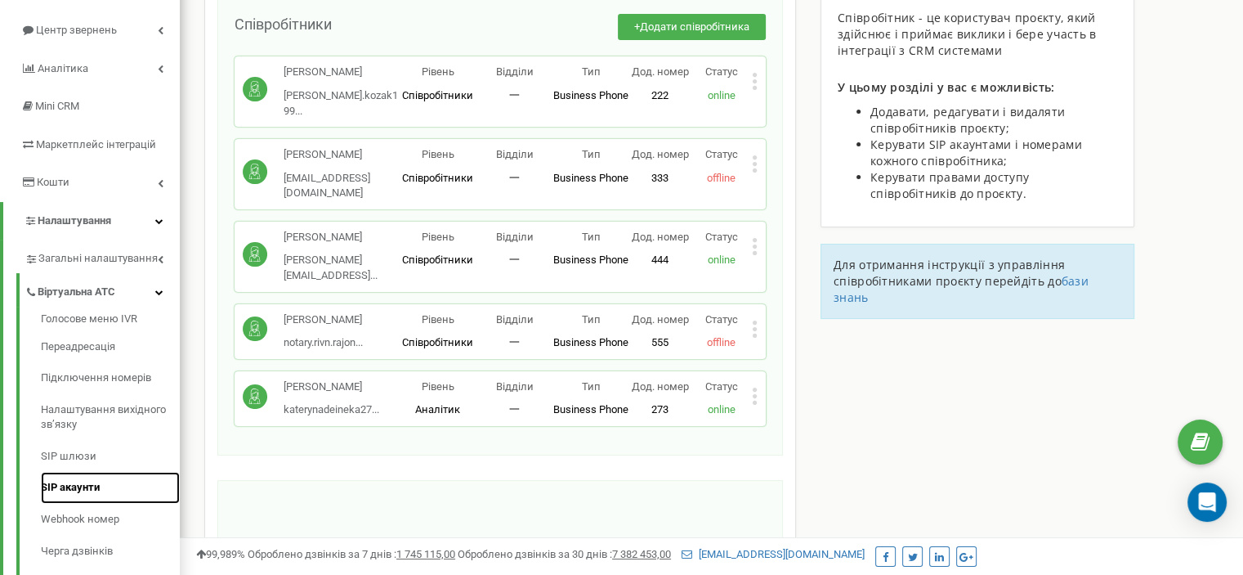
click at [86, 483] on link "SIP акаунти" at bounding box center [110, 488] width 139 height 32
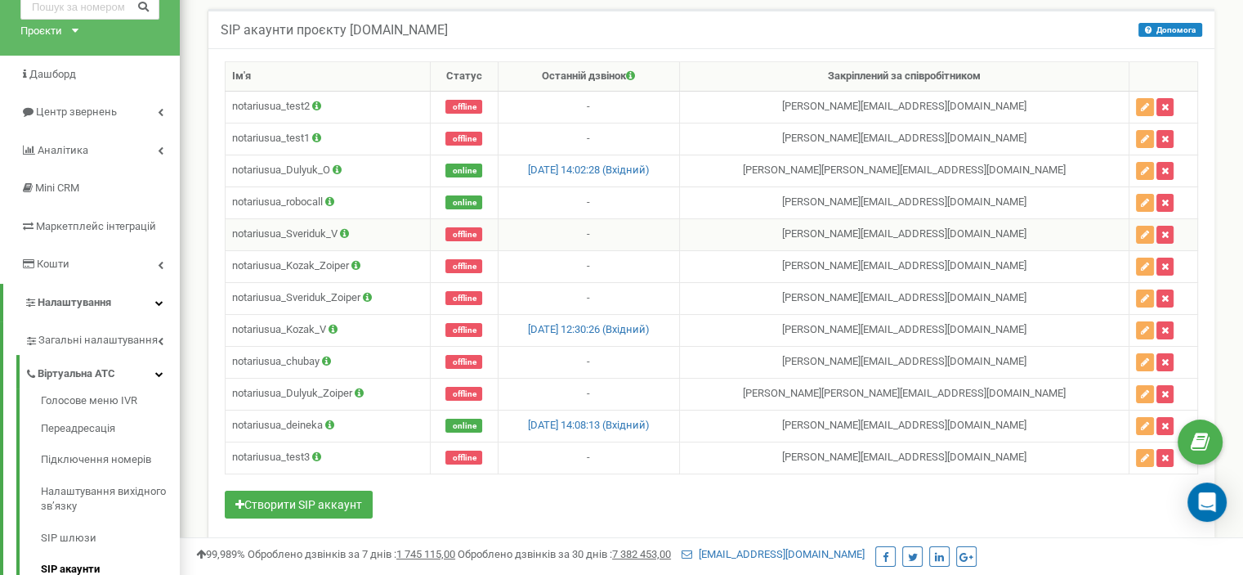
scroll to position [163, 0]
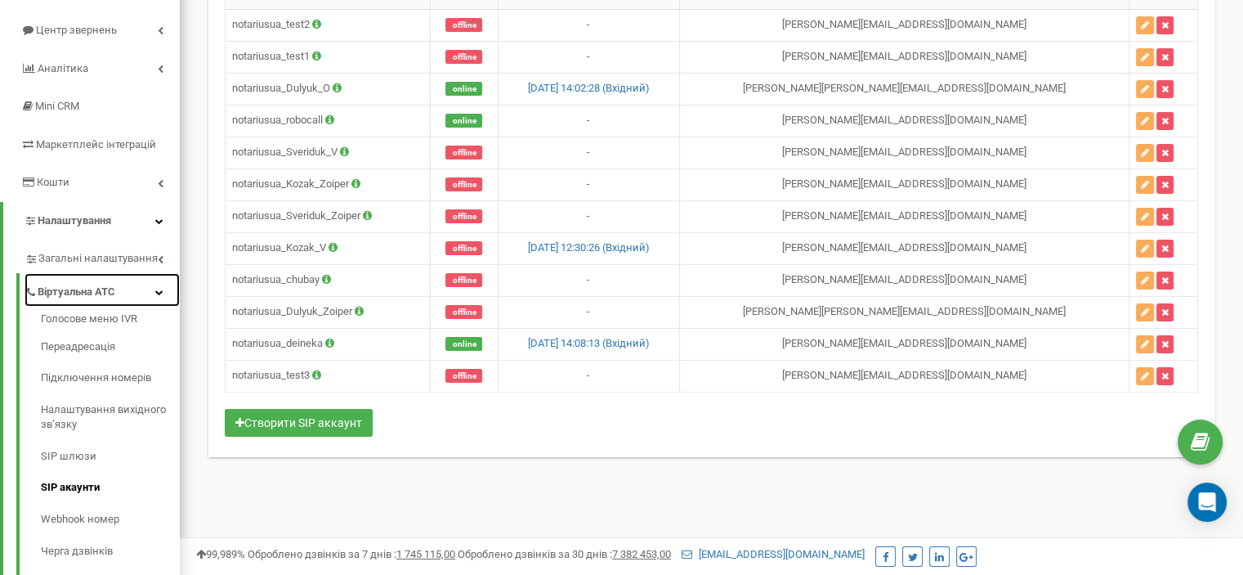
click at [158, 289] on icon at bounding box center [159, 292] width 8 height 8
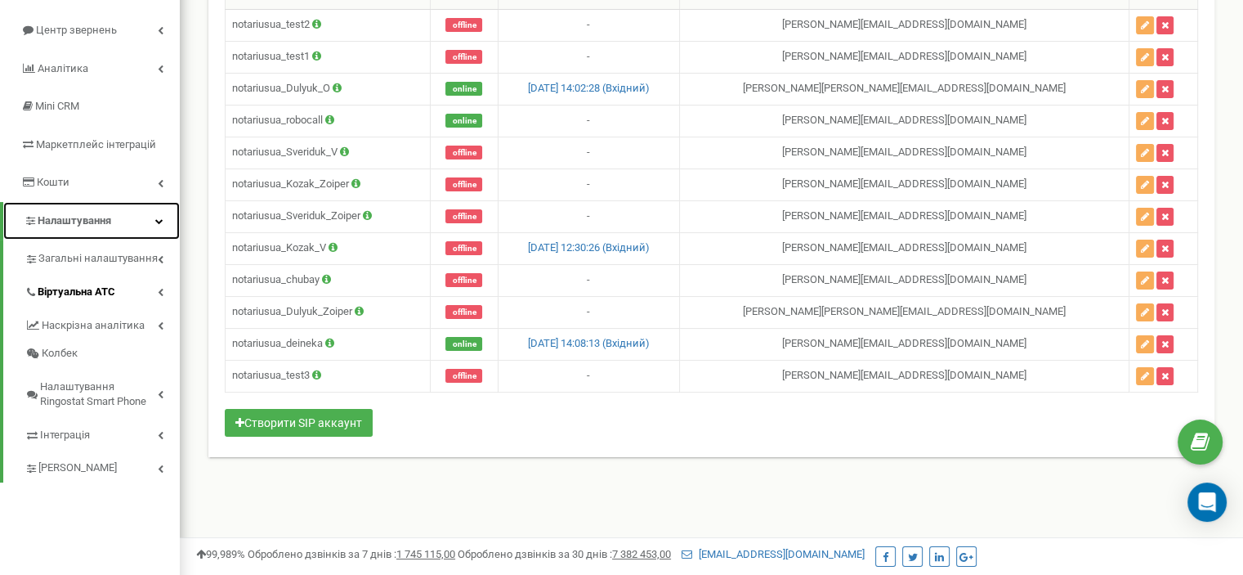
click at [163, 223] on icon at bounding box center [159, 221] width 8 height 8
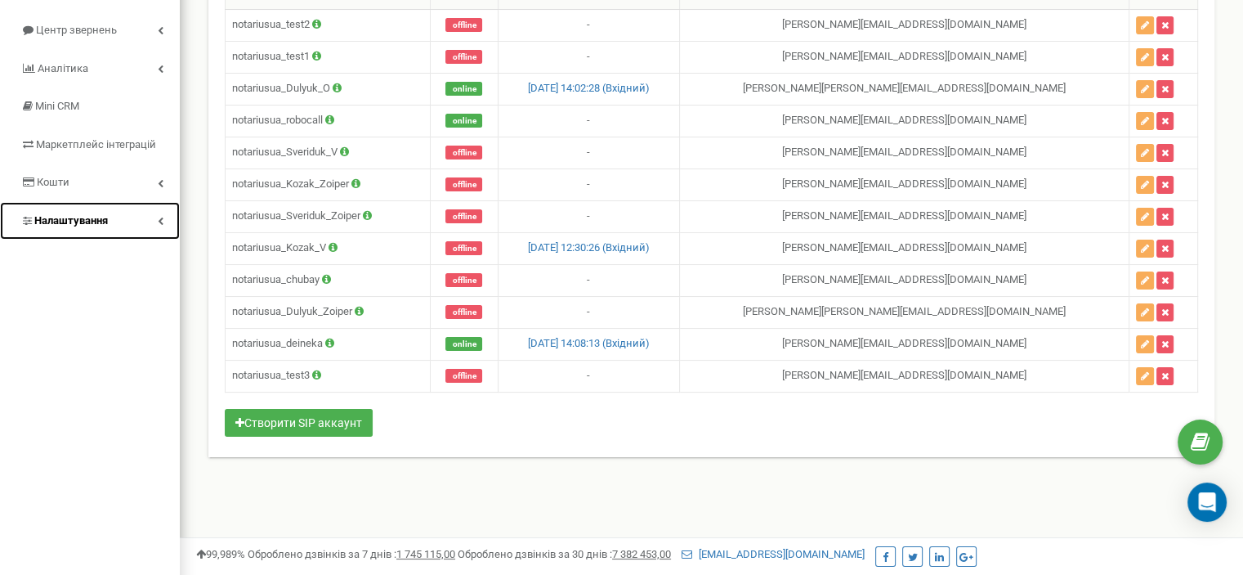
click at [163, 223] on icon at bounding box center [161, 221] width 6 height 8
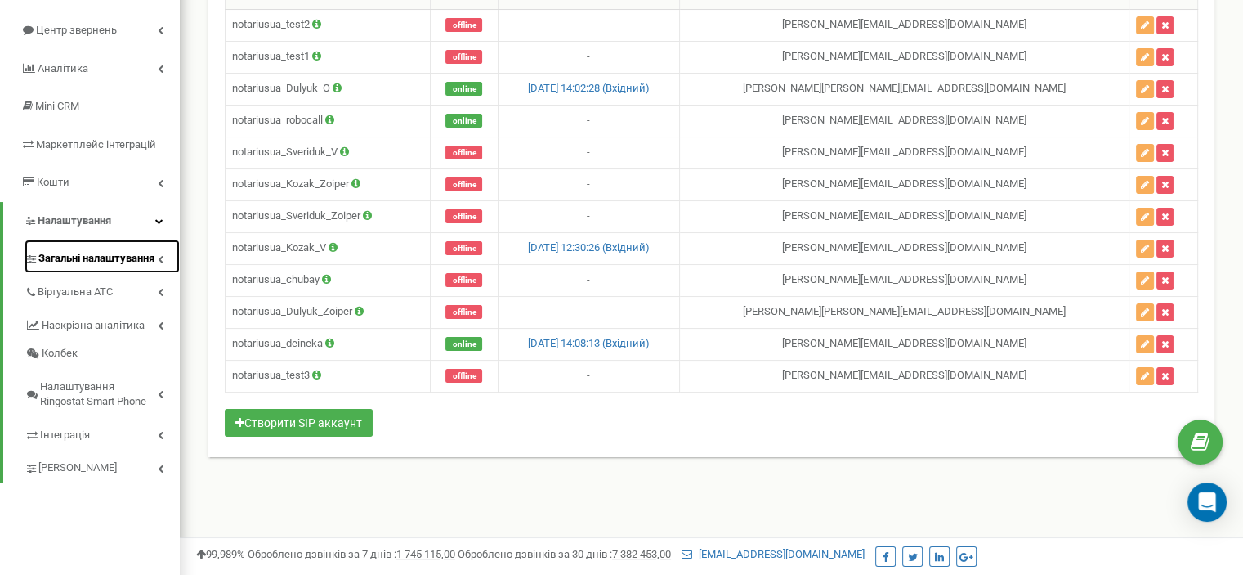
click at [154, 254] on span "Загальні налаштування" at bounding box center [96, 259] width 116 height 16
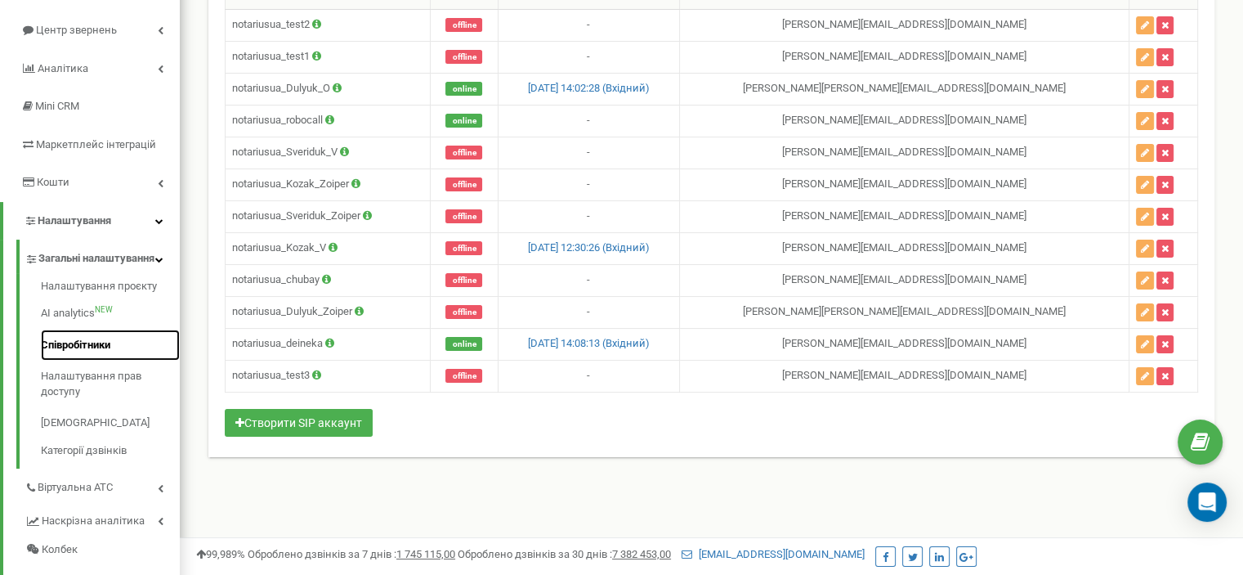
click at [103, 359] on link "Співробітники" at bounding box center [110, 345] width 139 height 32
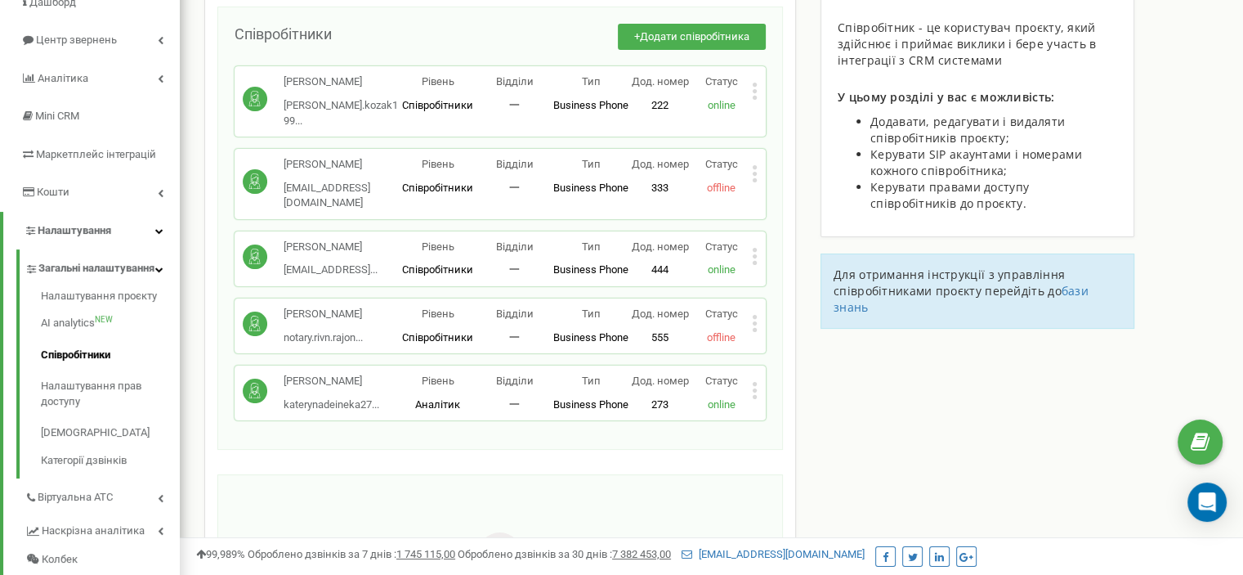
scroll to position [163, 0]
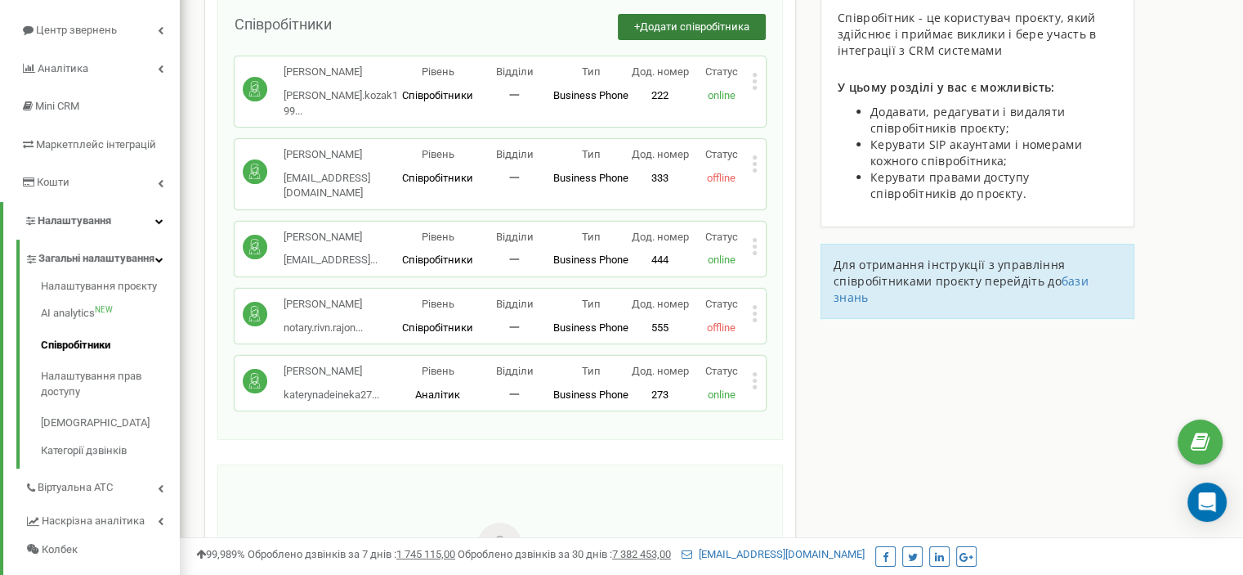
click at [651, 20] on span "Додати співробітника" at bounding box center [695, 26] width 110 height 12
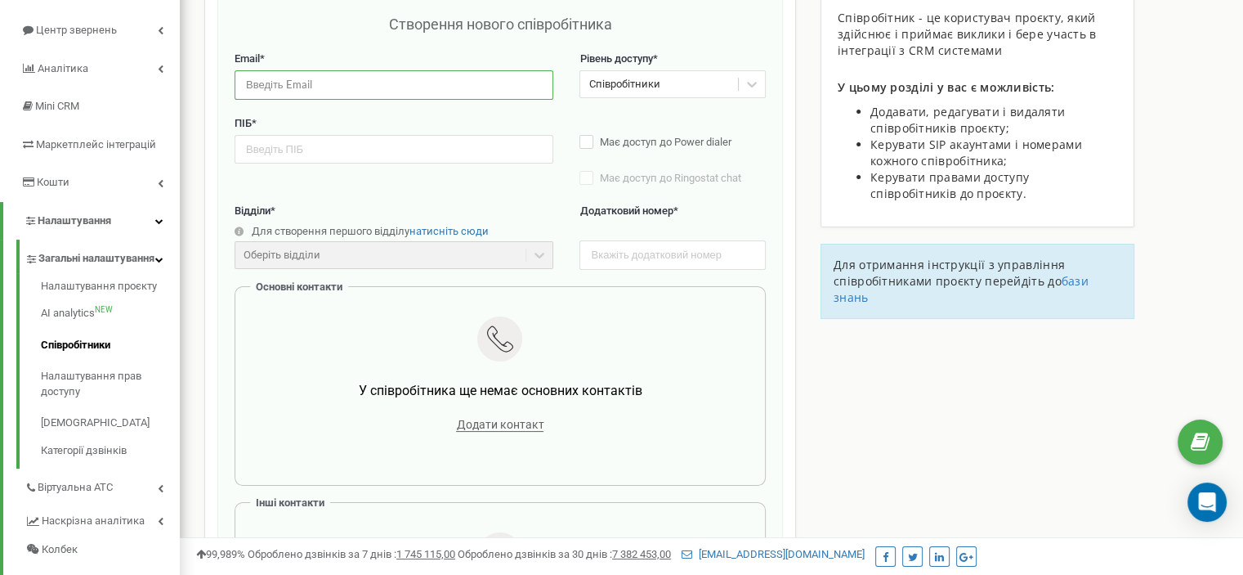
click at [415, 87] on input "email" at bounding box center [394, 84] width 319 height 29
type input "[EMAIL_ADDRESS][DOMAIN_NAME]"
click at [304, 147] on input "text" at bounding box center [394, 149] width 319 height 29
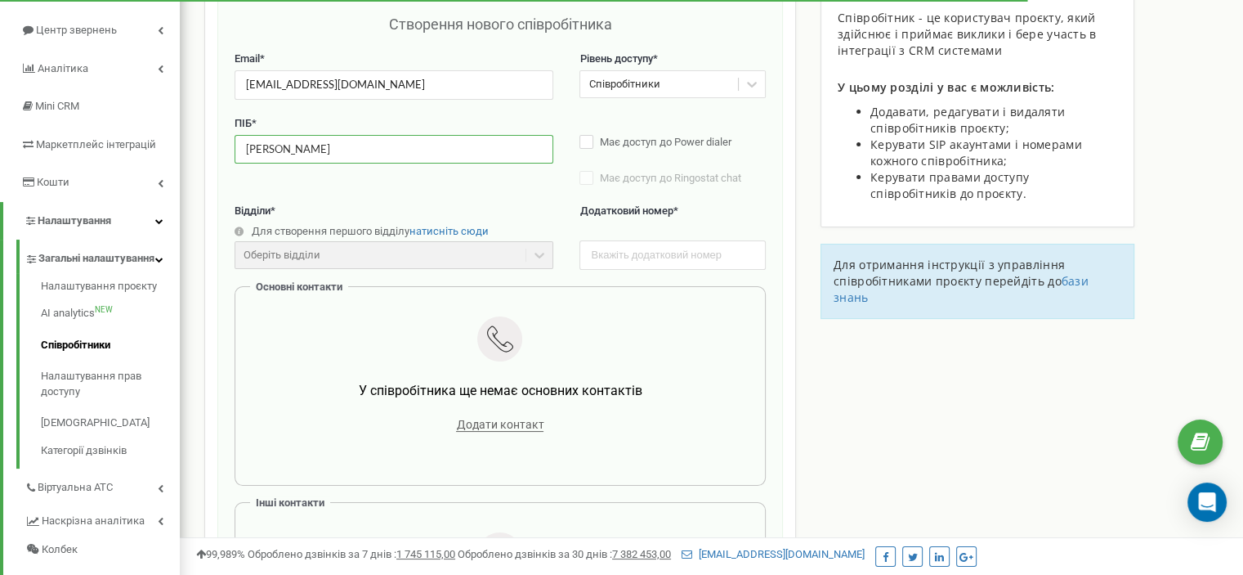
type input "[PERSON_NAME]"
click at [361, 195] on div "ПІБ * [PERSON_NAME] Має доступ до Power dialer Має доступ до Ringostat chat Ста…" at bounding box center [500, 159] width 531 height 87
click at [598, 254] on input "text" at bounding box center [672, 254] width 186 height 29
type input "534"
click at [453, 212] on label "Відділи *" at bounding box center [394, 212] width 319 height 16
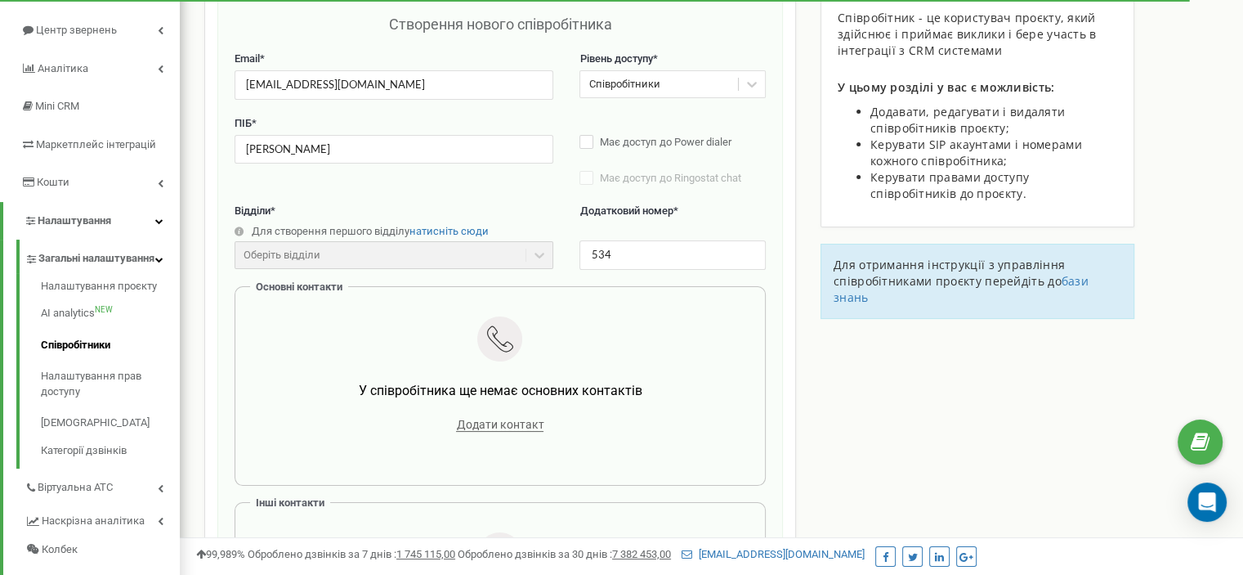
scroll to position [245, 0]
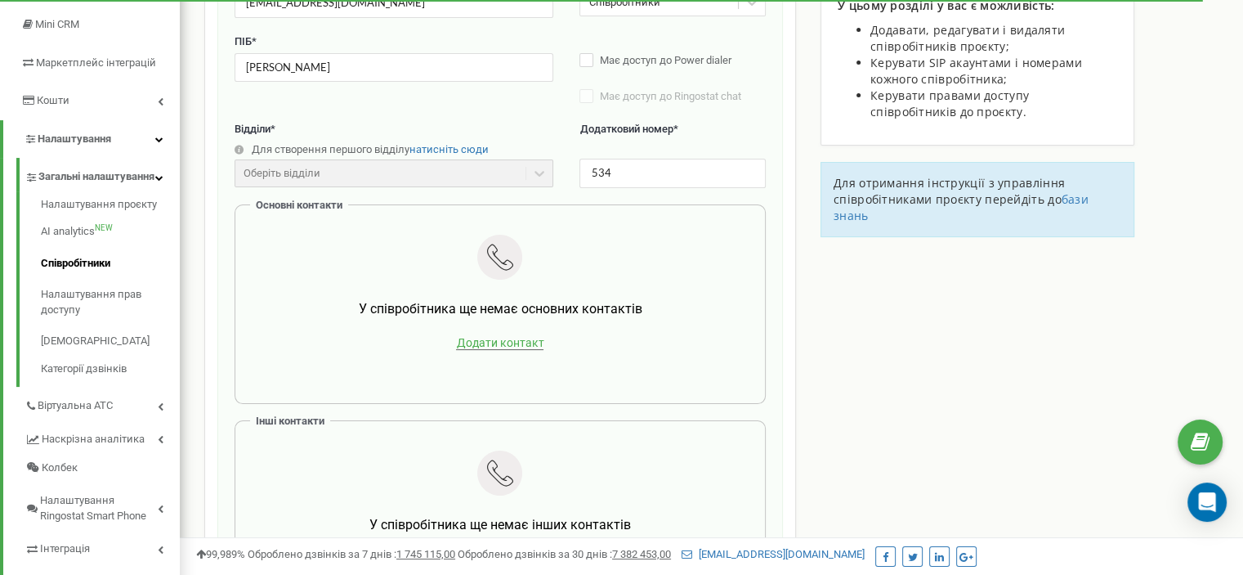
click at [497, 341] on span "Додати контакт" at bounding box center [499, 343] width 87 height 14
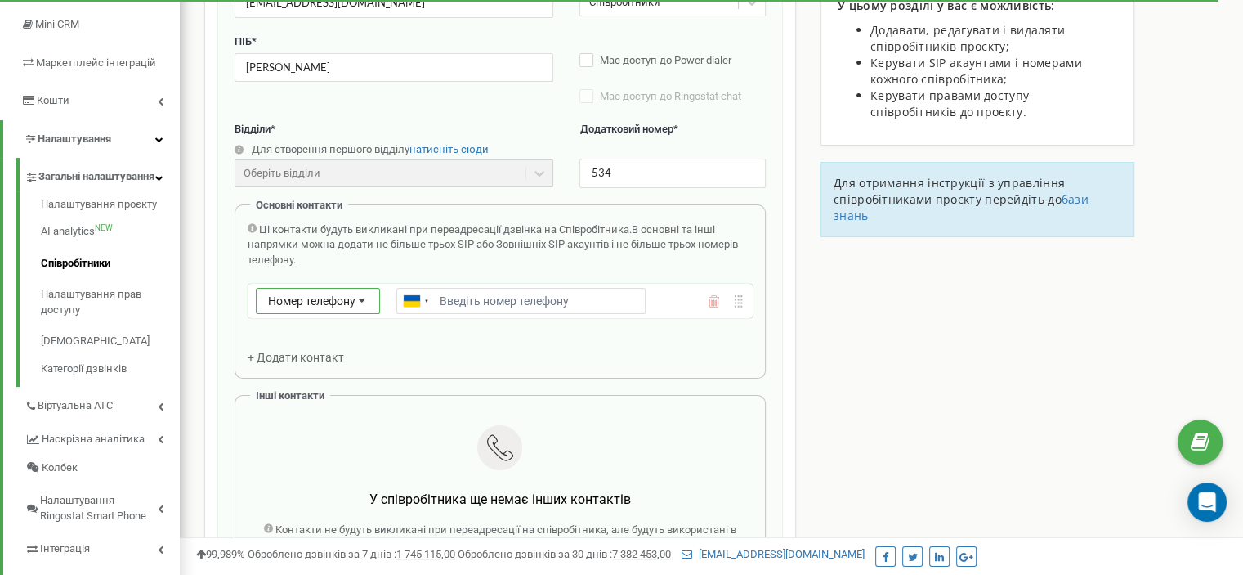
click at [358, 298] on icon at bounding box center [362, 302] width 31 height 26
click at [342, 348] on div "SIP" at bounding box center [318, 349] width 123 height 24
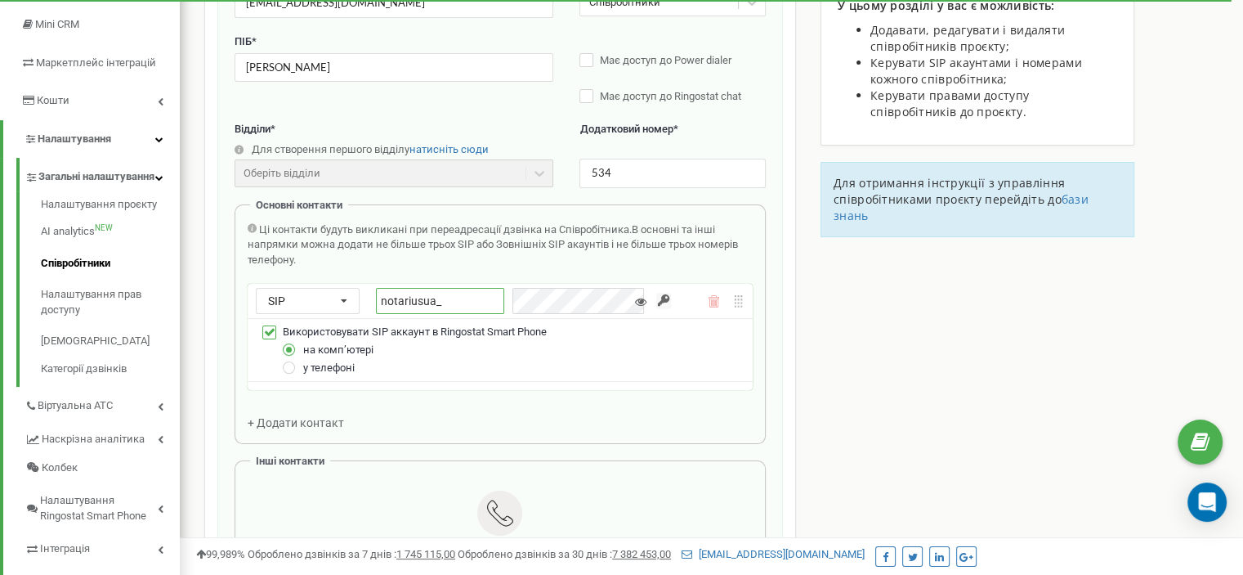
click at [458, 301] on input "notariusua_" at bounding box center [440, 301] width 128 height 26
type input "notariusua_alinamychko"
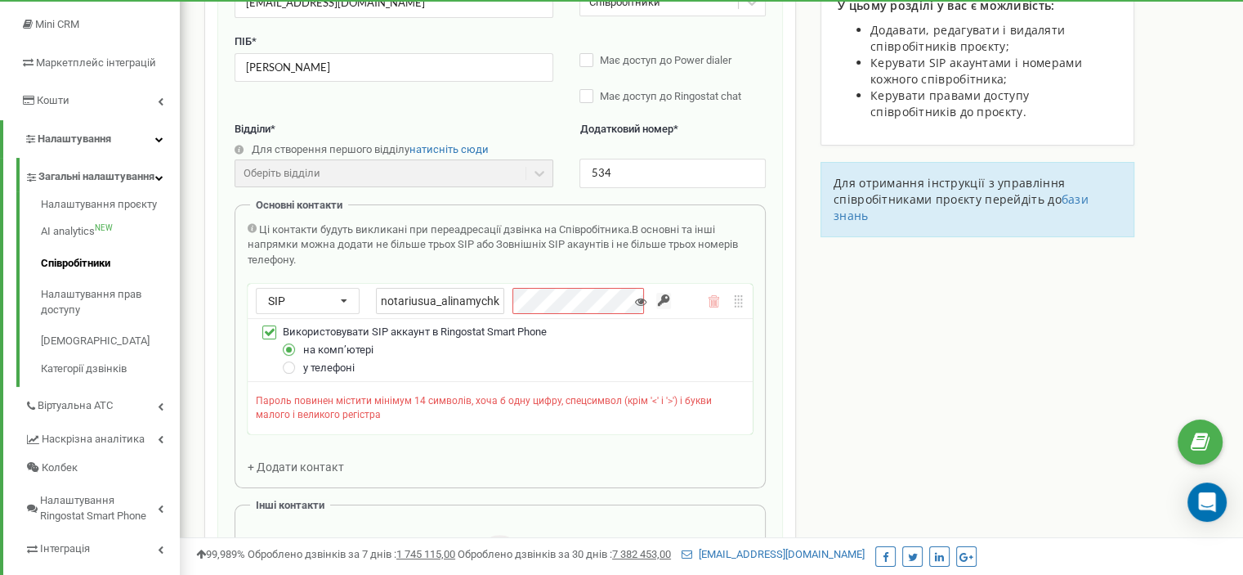
click at [886, 373] on div "Співробітники проєкту [DOMAIN_NAME] Створення нового співробітника Email * [EMA…" at bounding box center [711, 524] width 1039 height 1356
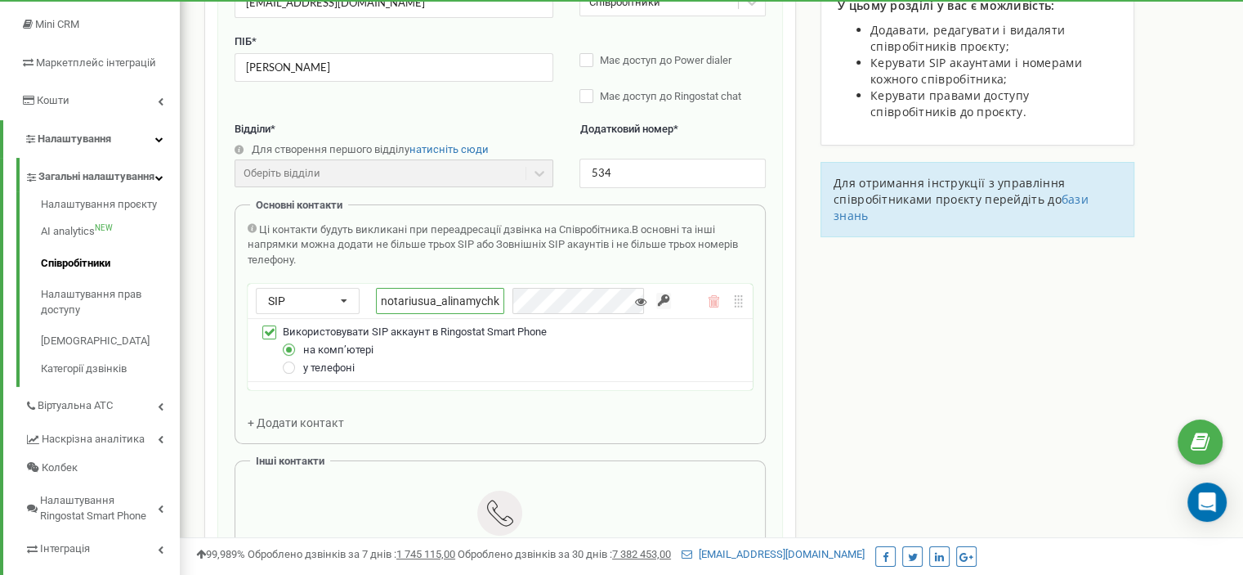
click at [496, 300] on div "notariusua_alinamychko" at bounding box center [514, 301] width 276 height 26
click at [862, 355] on div "Співробітники проєкту [DOMAIN_NAME] Створення нового співробітника Email * [EMA…" at bounding box center [711, 502] width 1039 height 1312
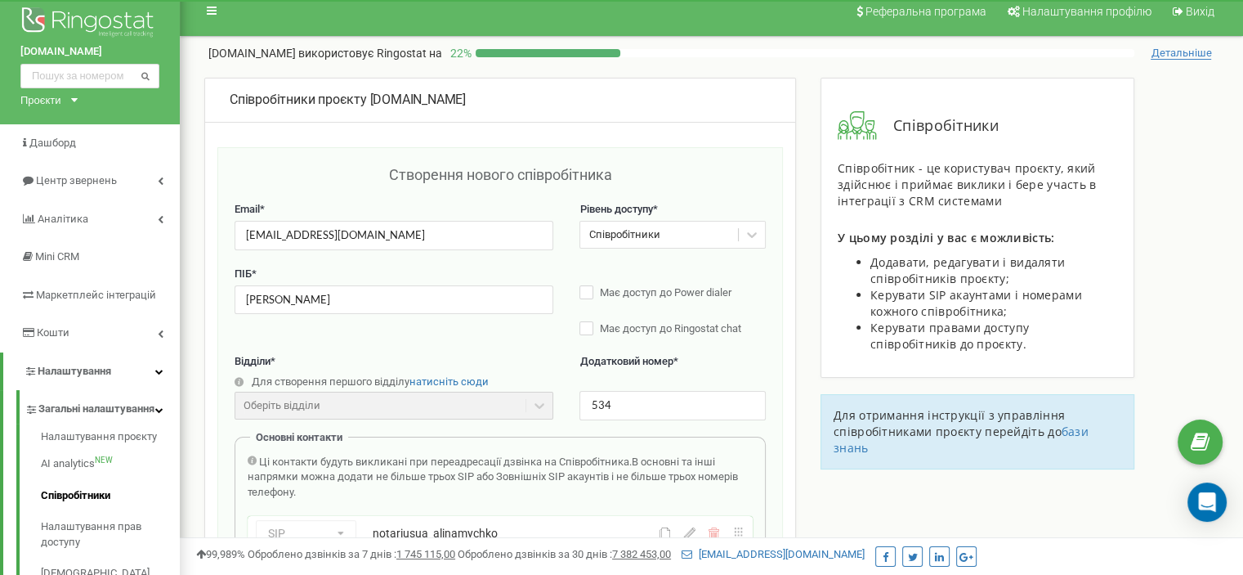
scroll to position [0, 0]
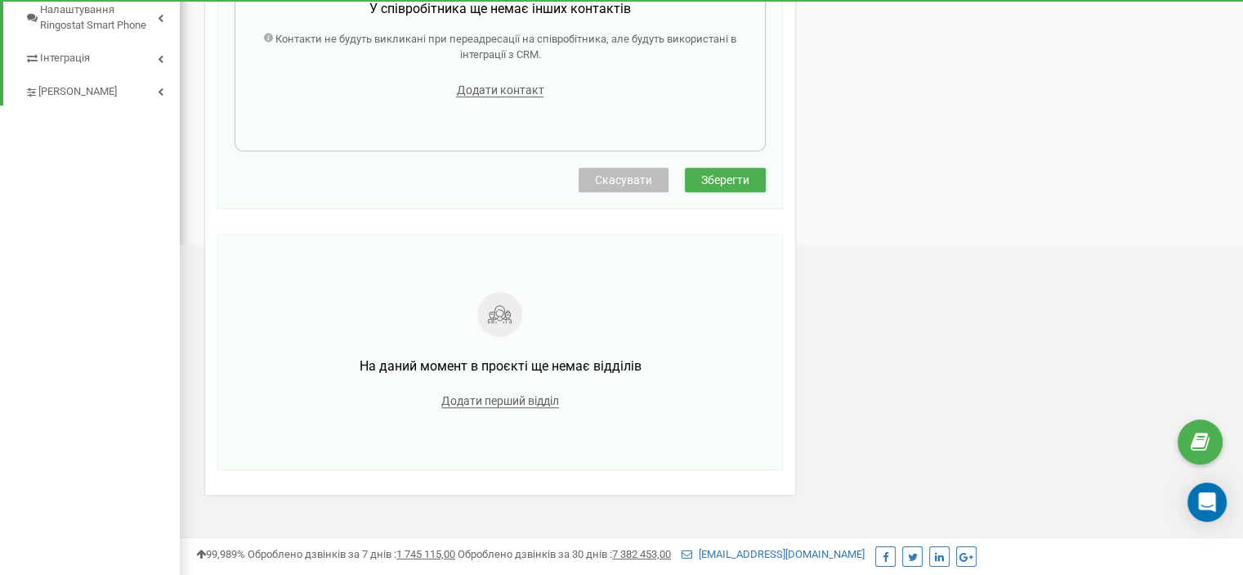
click at [721, 168] on button "Зберегти" at bounding box center [725, 180] width 81 height 25
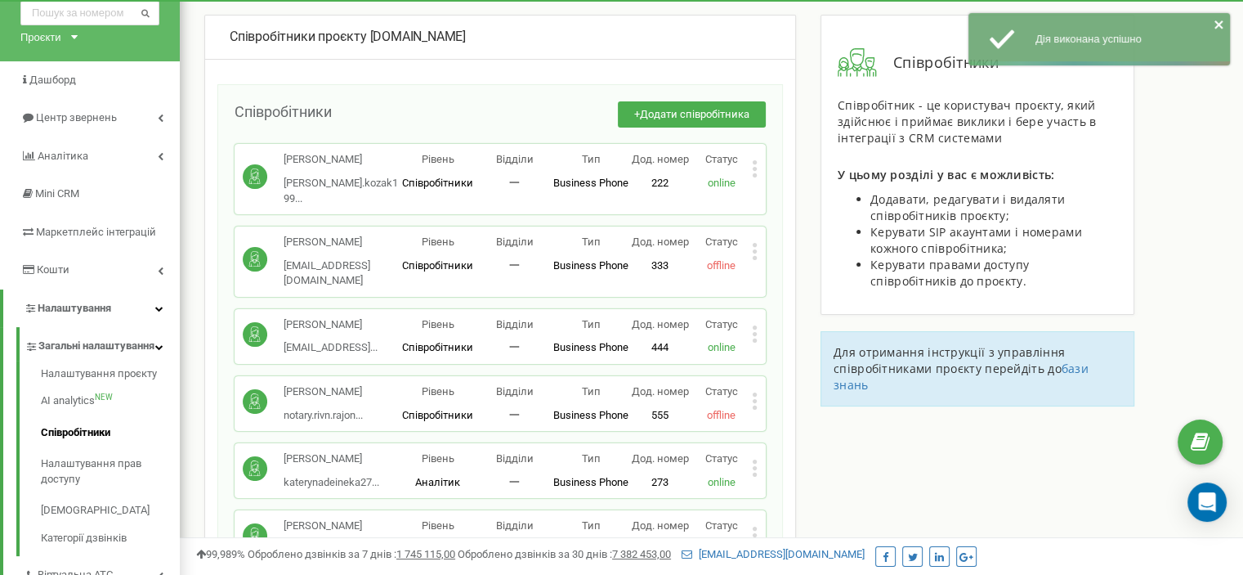
scroll to position [163, 0]
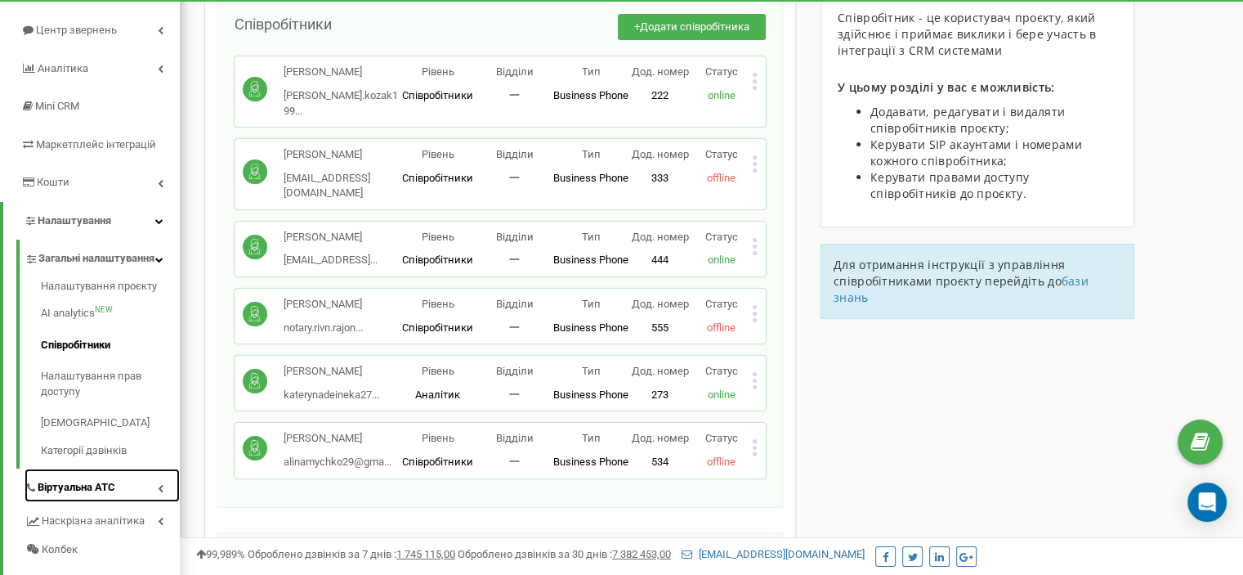
click at [158, 492] on icon at bounding box center [161, 488] width 6 height 8
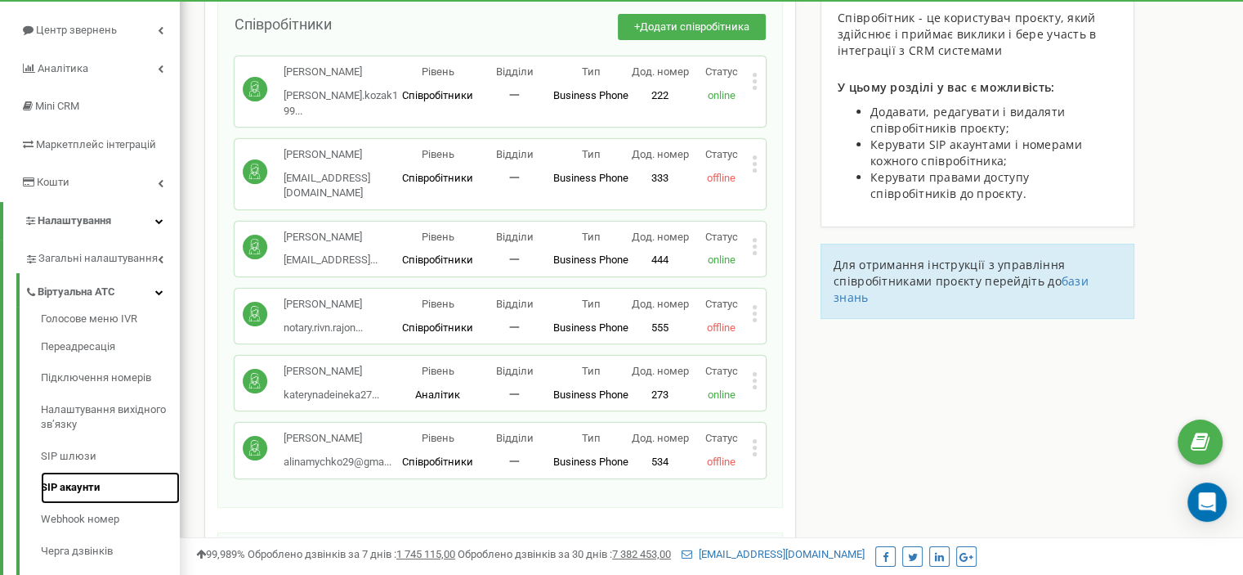
click at [85, 479] on link "SIP акаунти" at bounding box center [110, 488] width 139 height 32
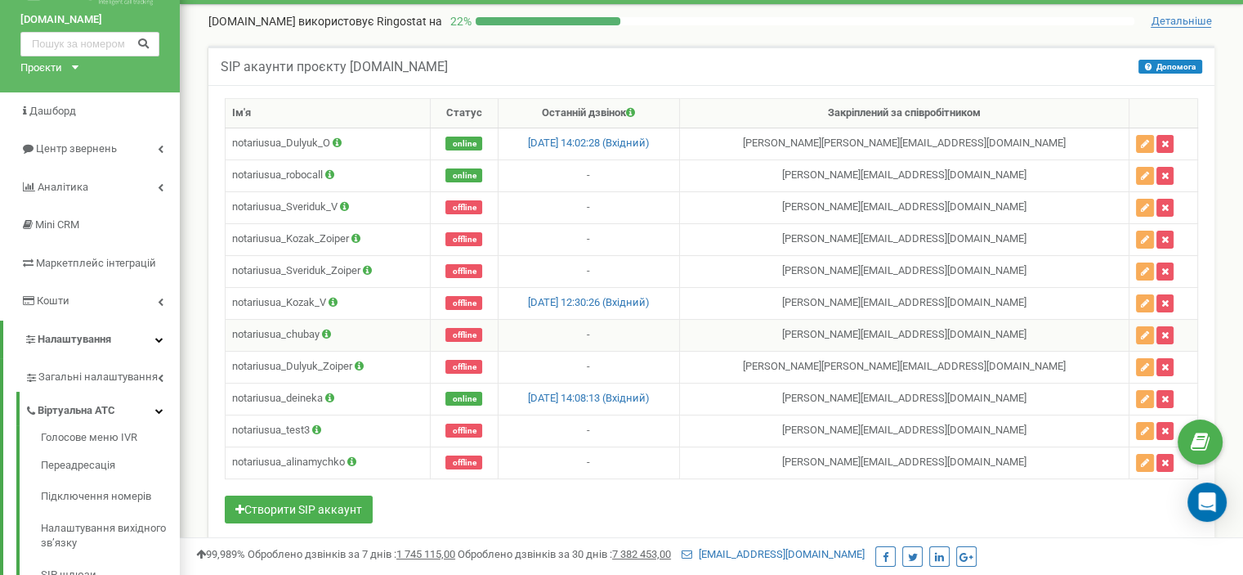
scroll to position [82, 0]
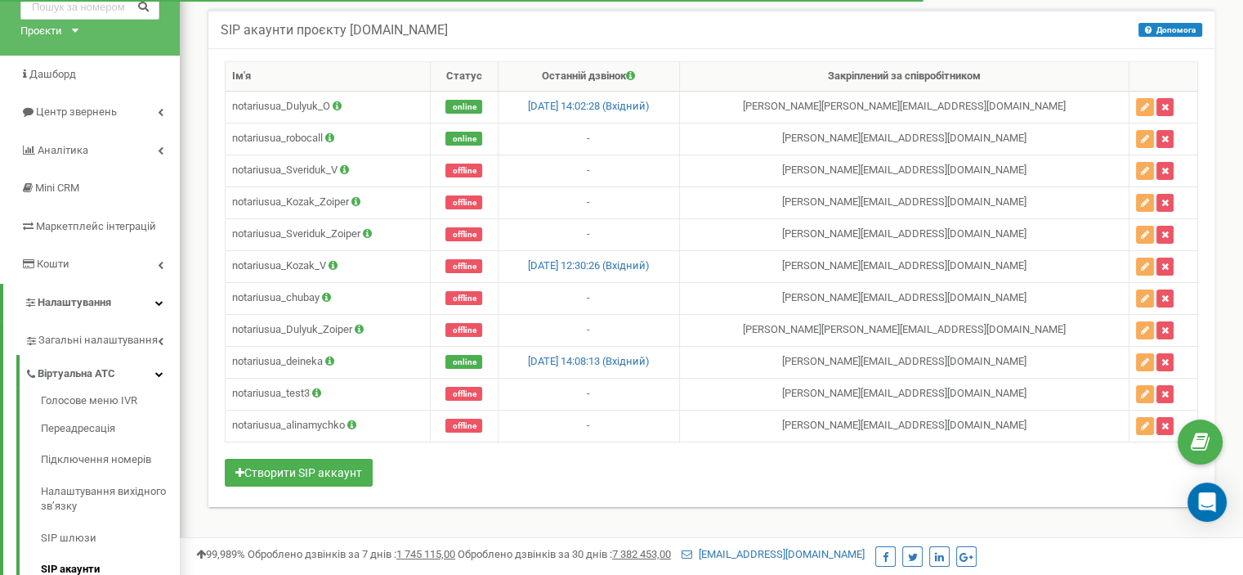
click at [409, 476] on div "Ім'я Статус Останній дзвінок Закріплений за співробітником notariusua_Dulyuk_O …" at bounding box center [711, 275] width 973 height 429
drag, startPoint x: 232, startPoint y: 420, endPoint x: 347, endPoint y: 419, distance: 115.2
click at [347, 419] on td "notariusua_alinamychko" at bounding box center [328, 425] width 205 height 32
copy td "notariusua_alinamychko"
click at [342, 528] on div "SIP акаунти проєкту [DOMAIN_NAME] Допомога Допомога В даному розділі ви можете …" at bounding box center [711, 276] width 1039 height 567
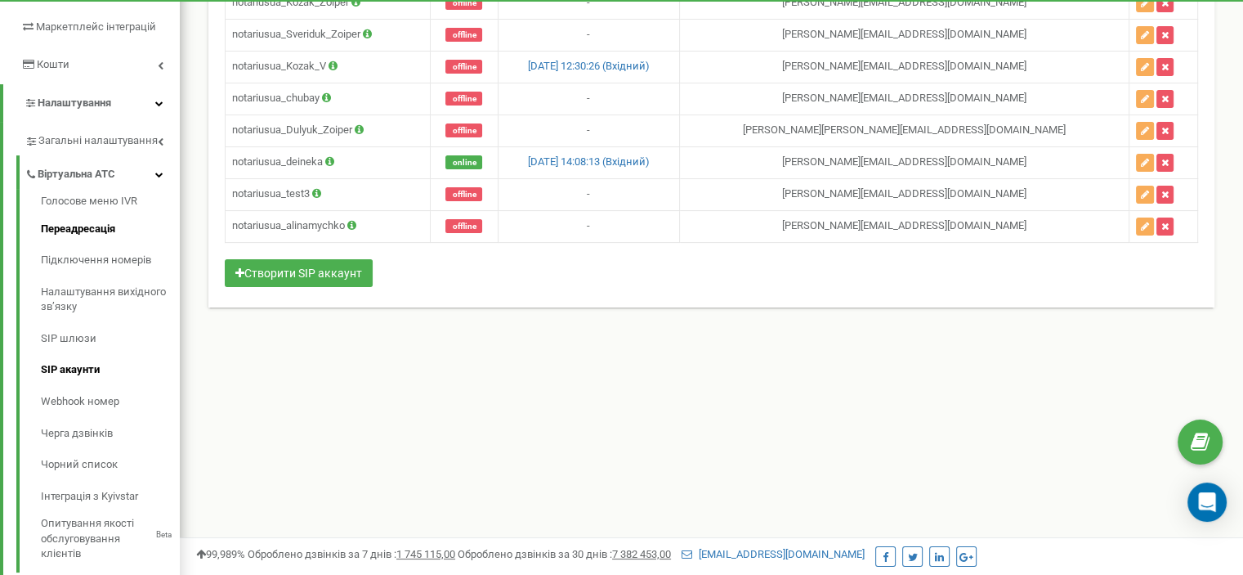
scroll to position [245, 0]
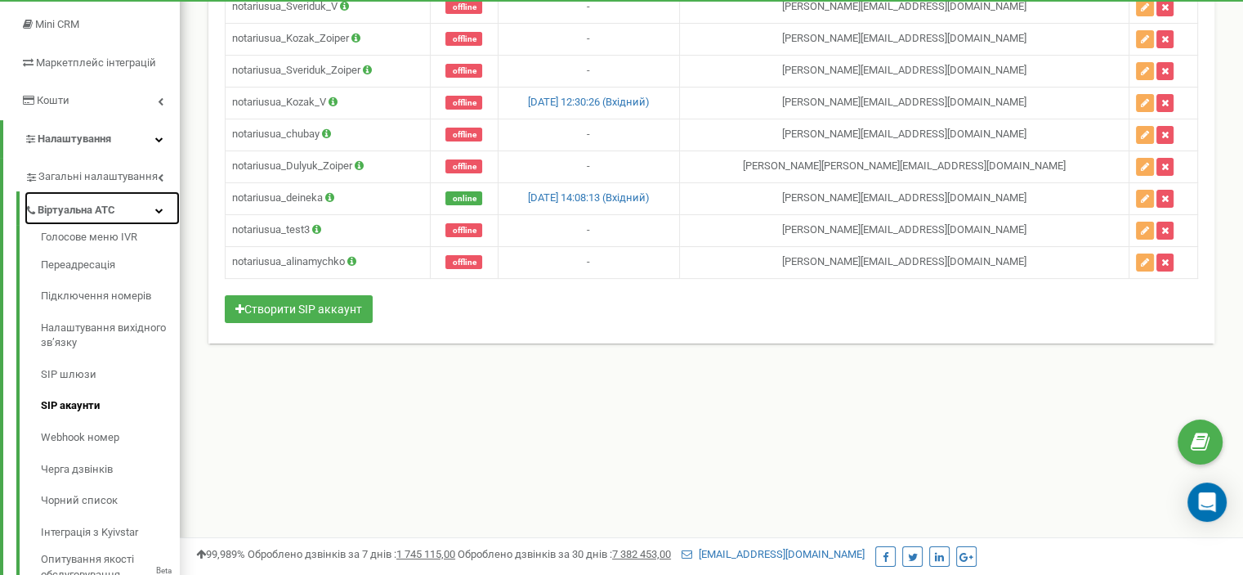
click at [160, 211] on icon at bounding box center [159, 210] width 8 height 8
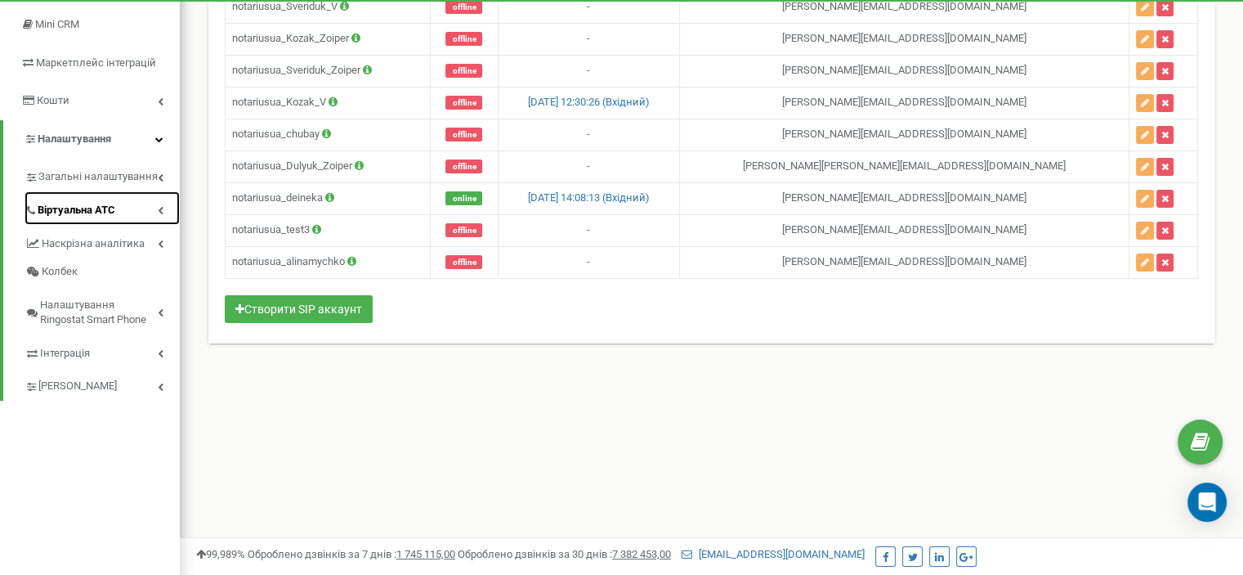
click at [111, 210] on span "Віртуальна АТС" at bounding box center [77, 211] width 78 height 16
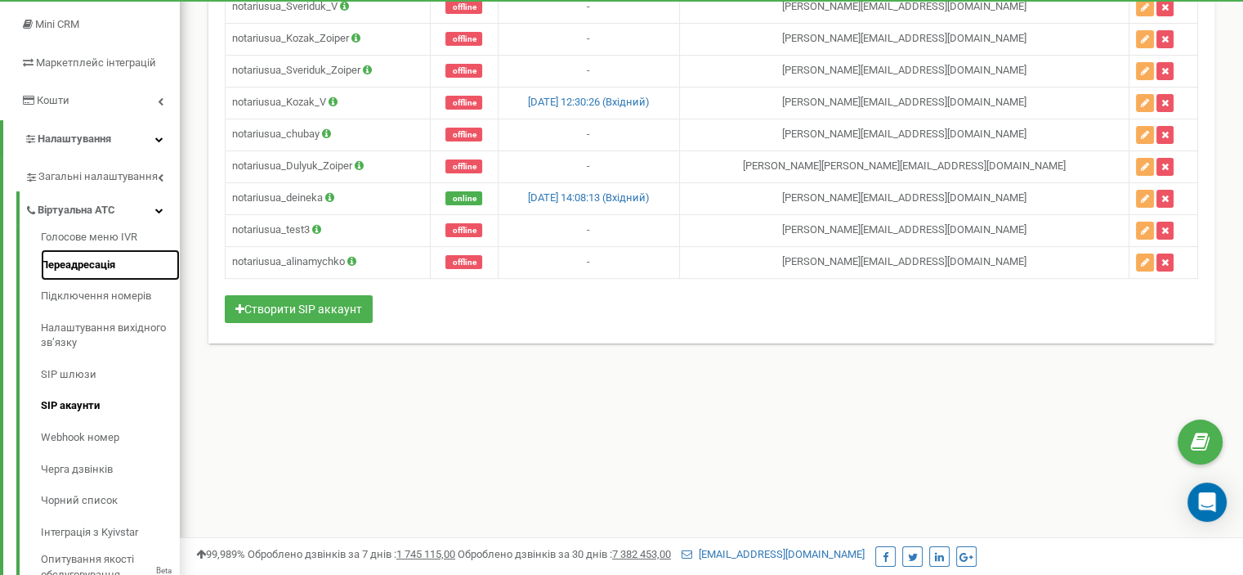
click at [108, 259] on link "Переадресація" at bounding box center [110, 265] width 139 height 32
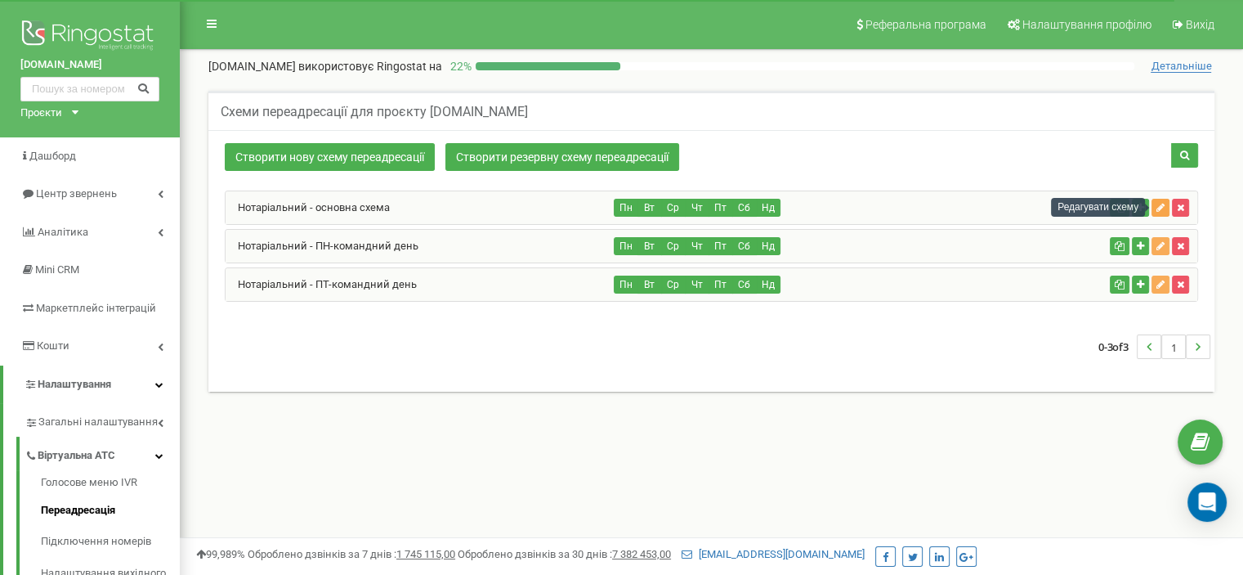
click at [1161, 207] on icon "button" at bounding box center [1160, 208] width 8 height 10
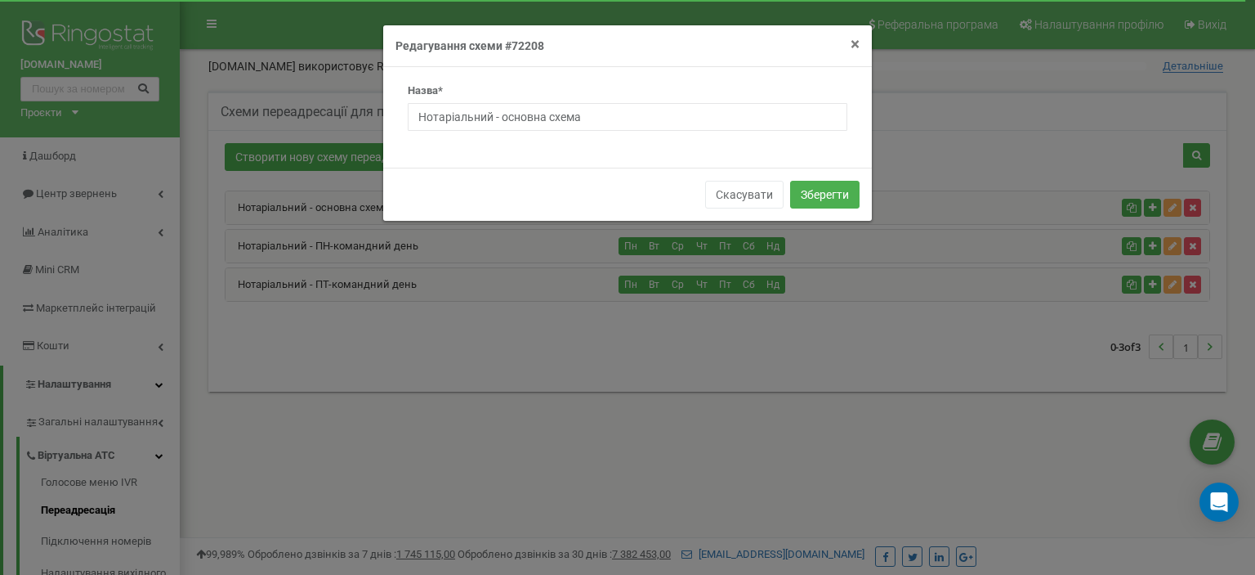
click at [853, 41] on span "×" at bounding box center [855, 44] width 9 height 20
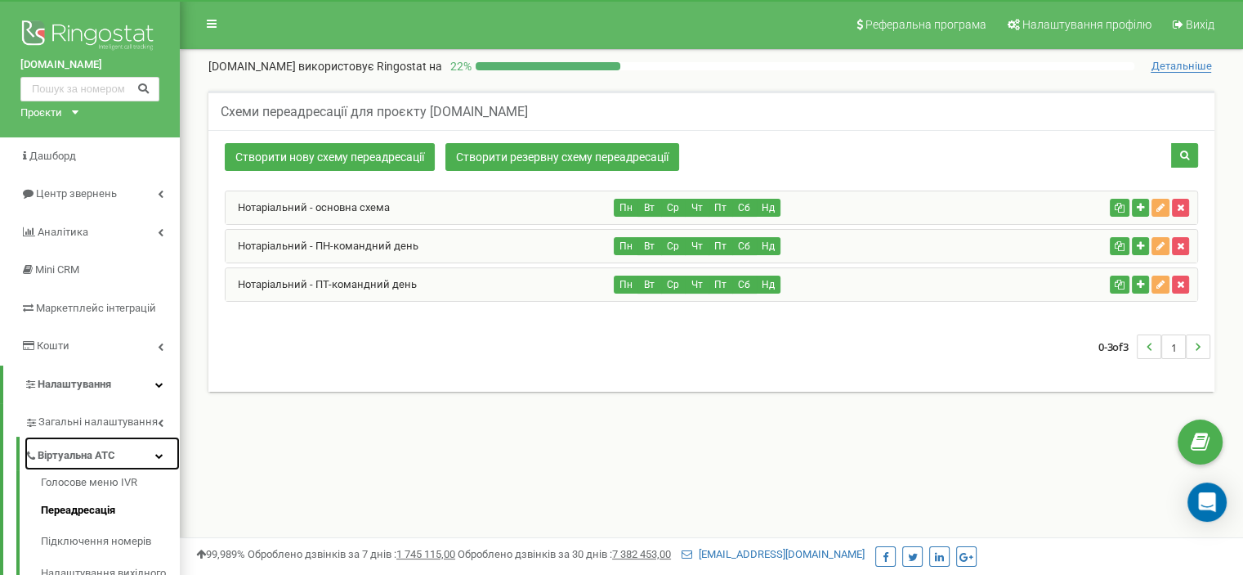
click at [155, 452] on icon at bounding box center [159, 455] width 8 height 8
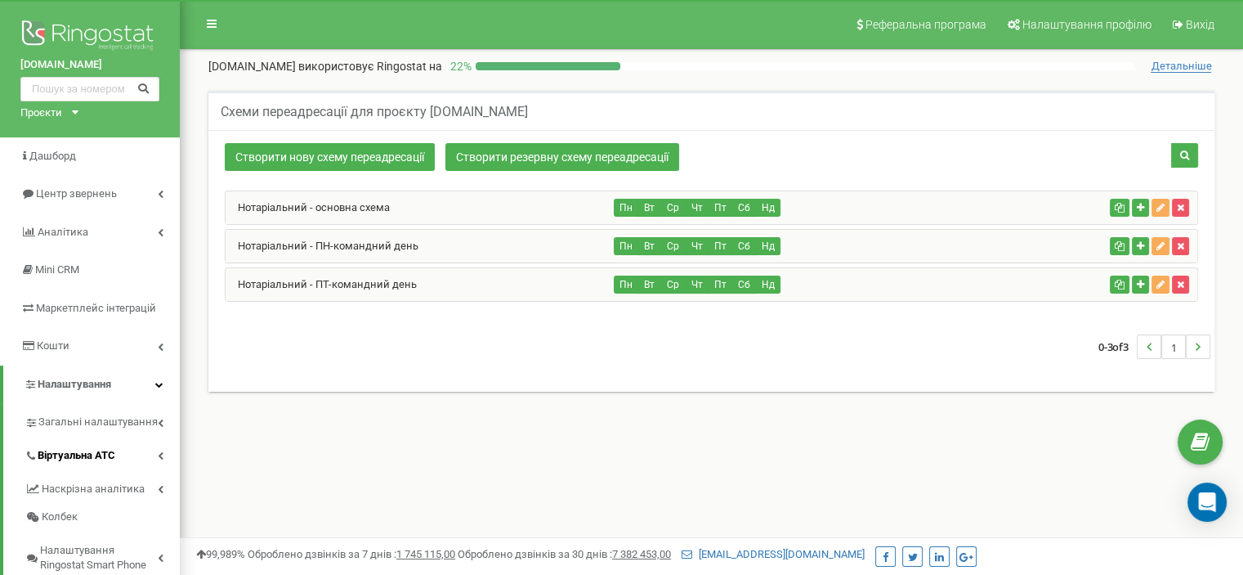
click at [281, 447] on div "Реферальна програма Налаштування профілю Вихід notarius.ua використовує Ringost…" at bounding box center [711, 490] width 1063 height 981
click at [160, 382] on icon at bounding box center [159, 384] width 8 height 8
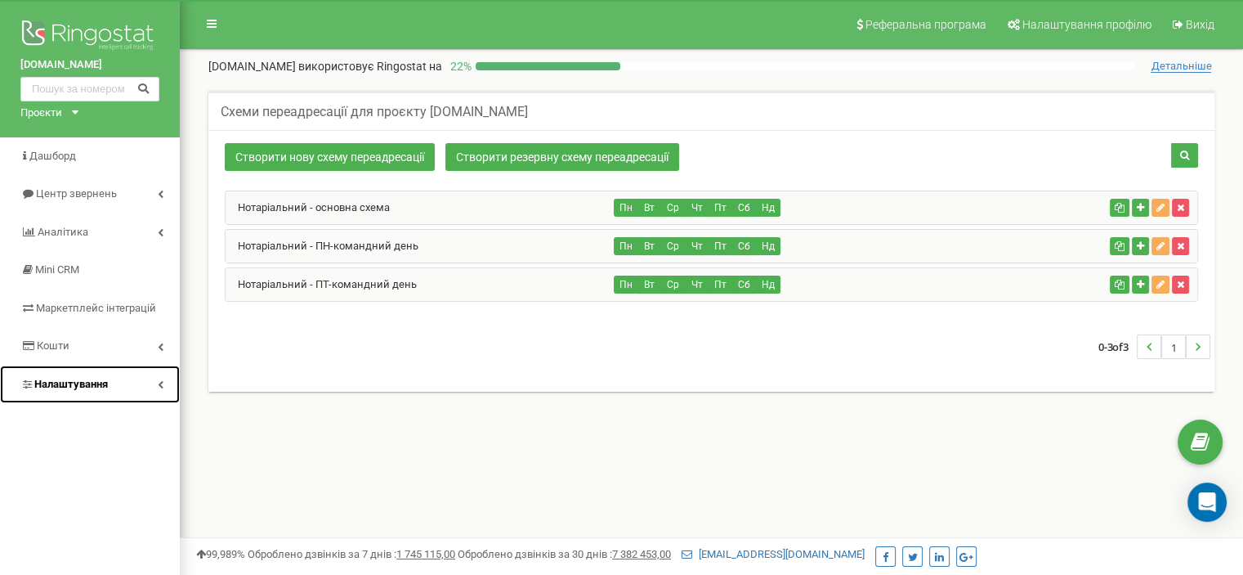
click at [160, 382] on icon at bounding box center [161, 384] width 6 height 8
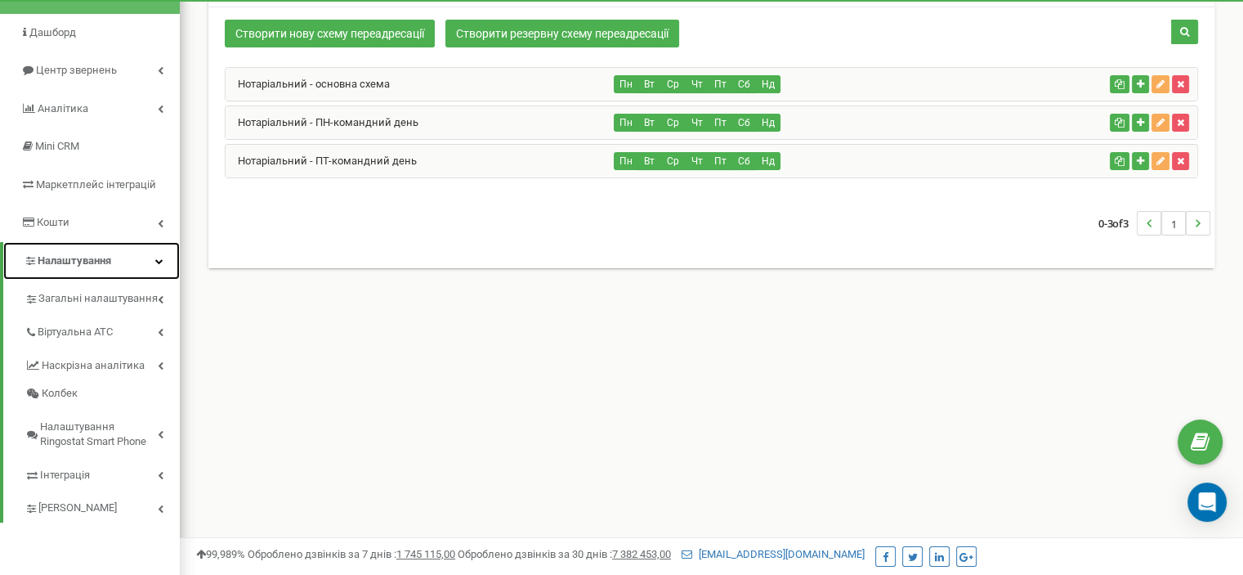
scroll to position [163, 0]
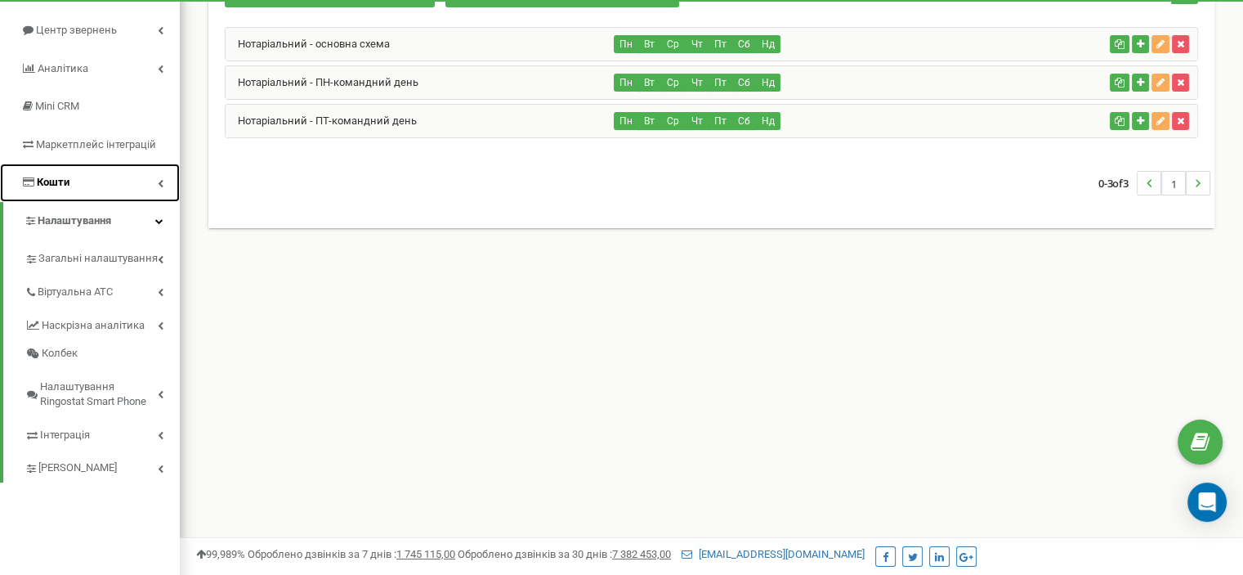
click at [163, 182] on icon at bounding box center [161, 183] width 6 height 8
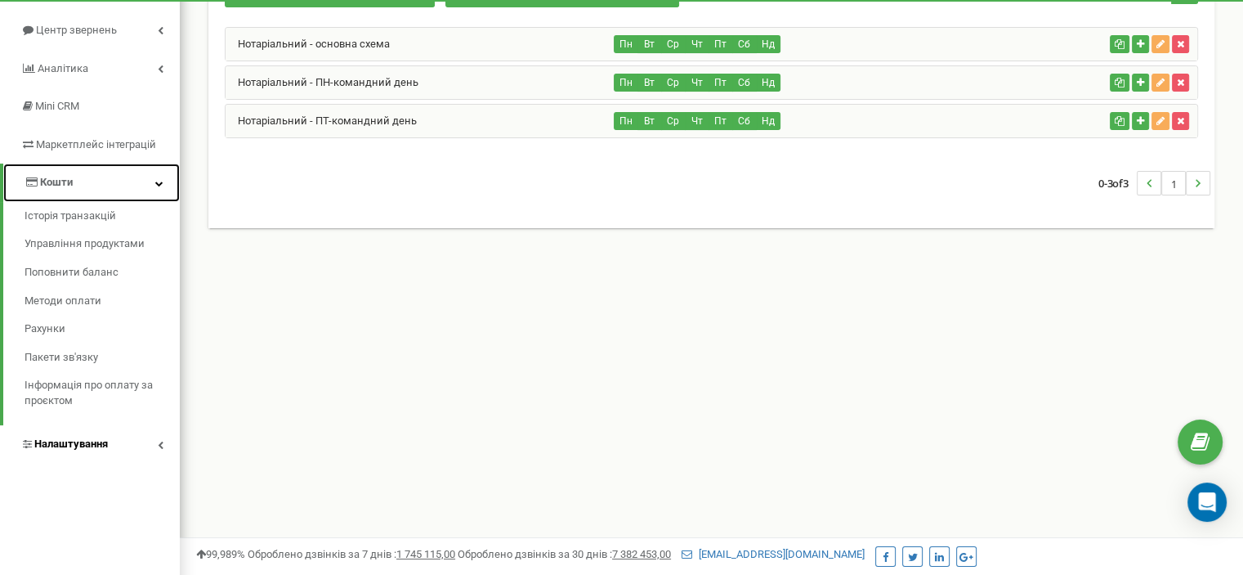
scroll to position [0, 0]
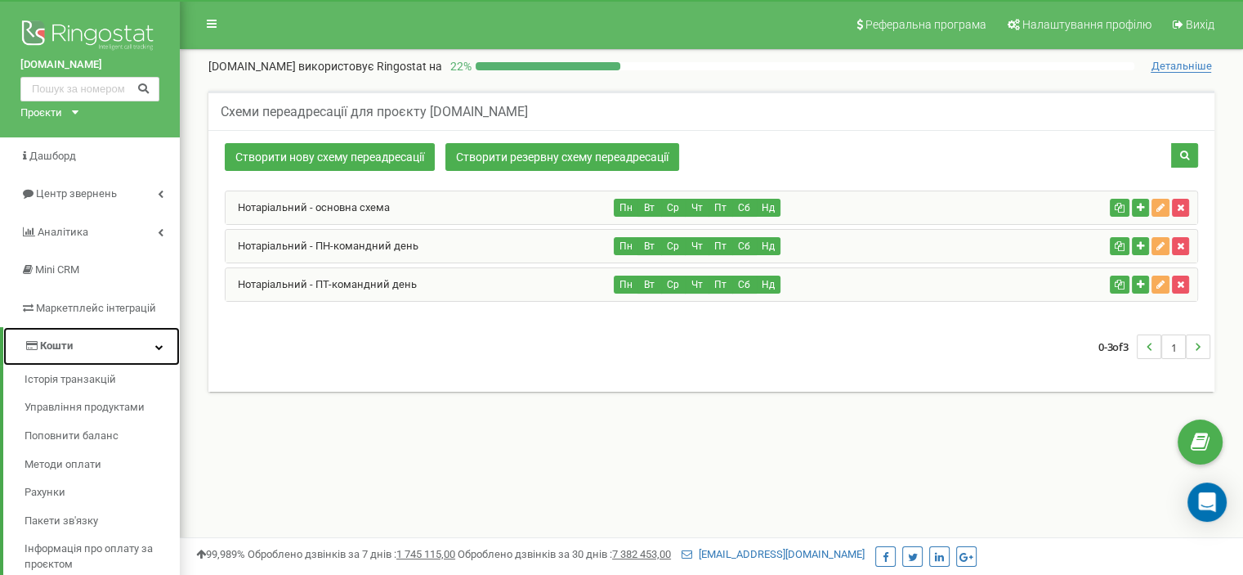
click at [163, 351] on link "Кошти" at bounding box center [91, 346] width 177 height 38
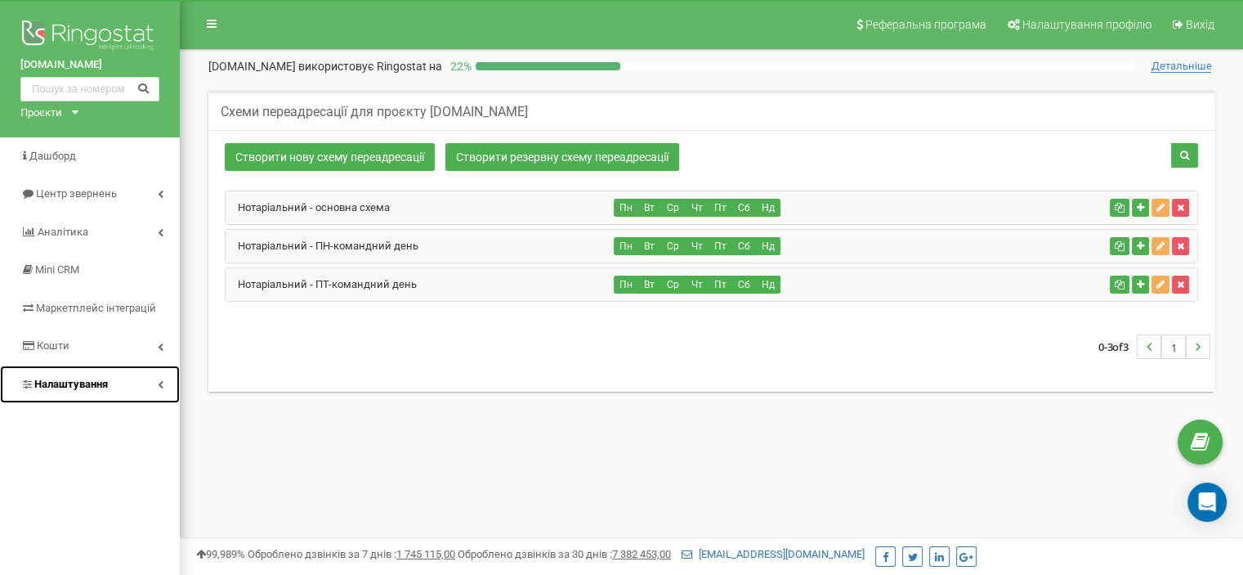
click at [158, 382] on icon at bounding box center [161, 384] width 6 height 8
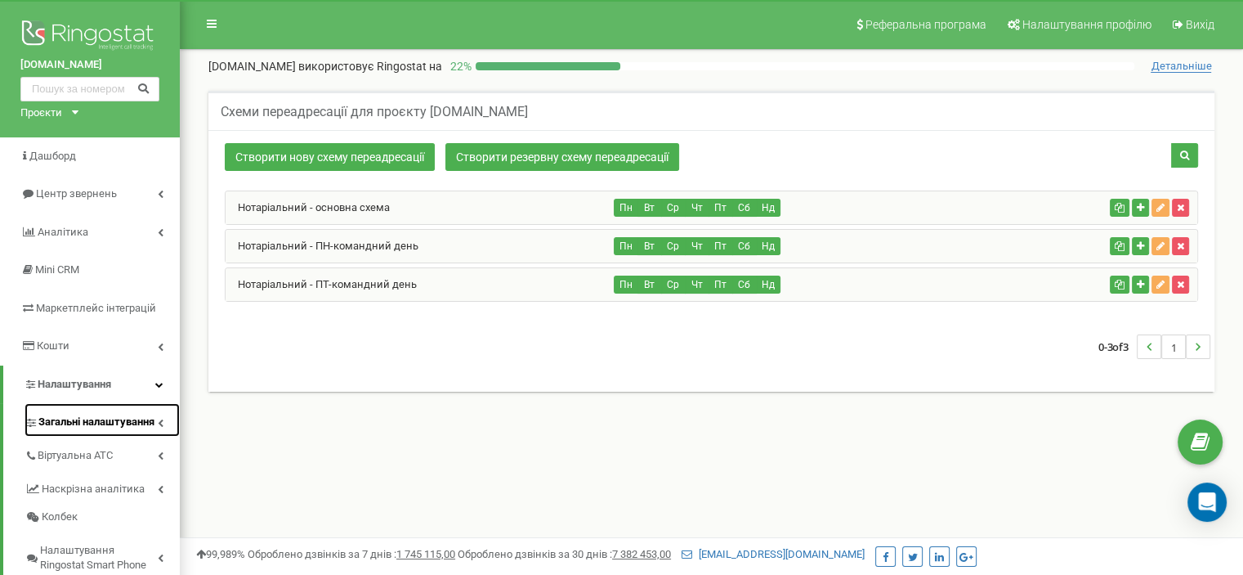
click at [163, 419] on icon at bounding box center [161, 422] width 6 height 8
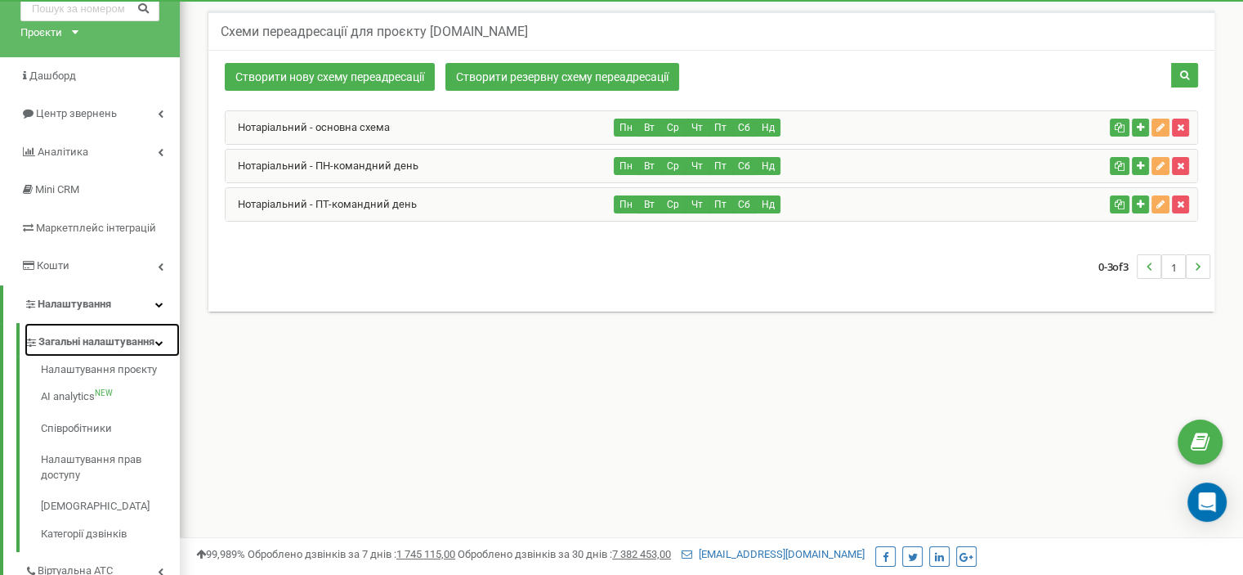
scroll to position [163, 0]
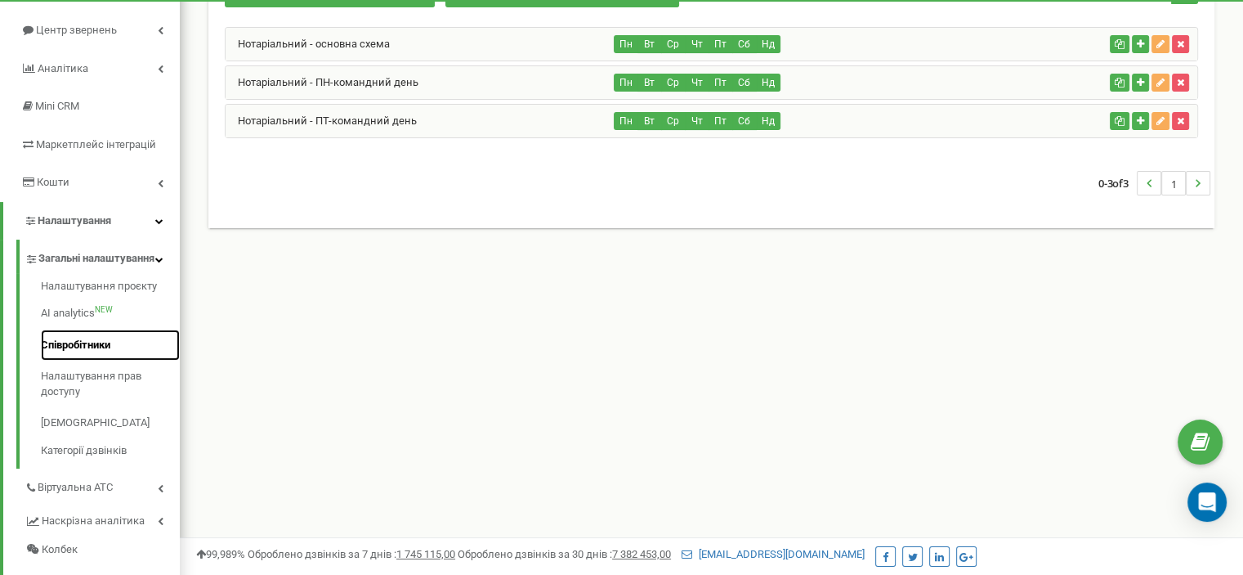
click at [83, 360] on link "Співробітники" at bounding box center [110, 345] width 139 height 32
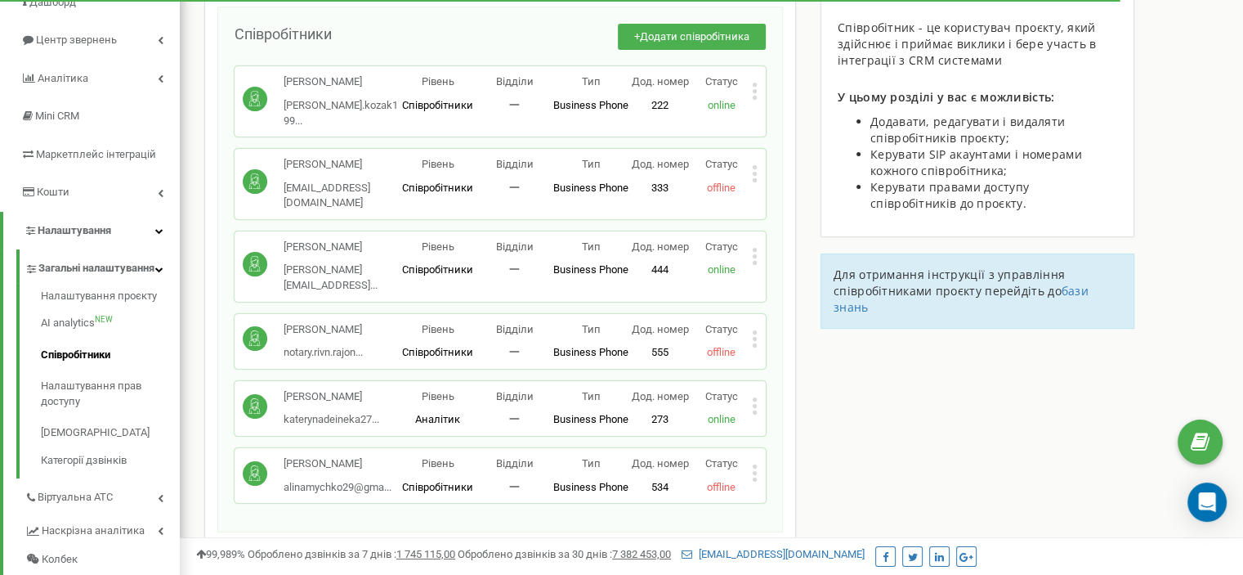
scroll to position [163, 0]
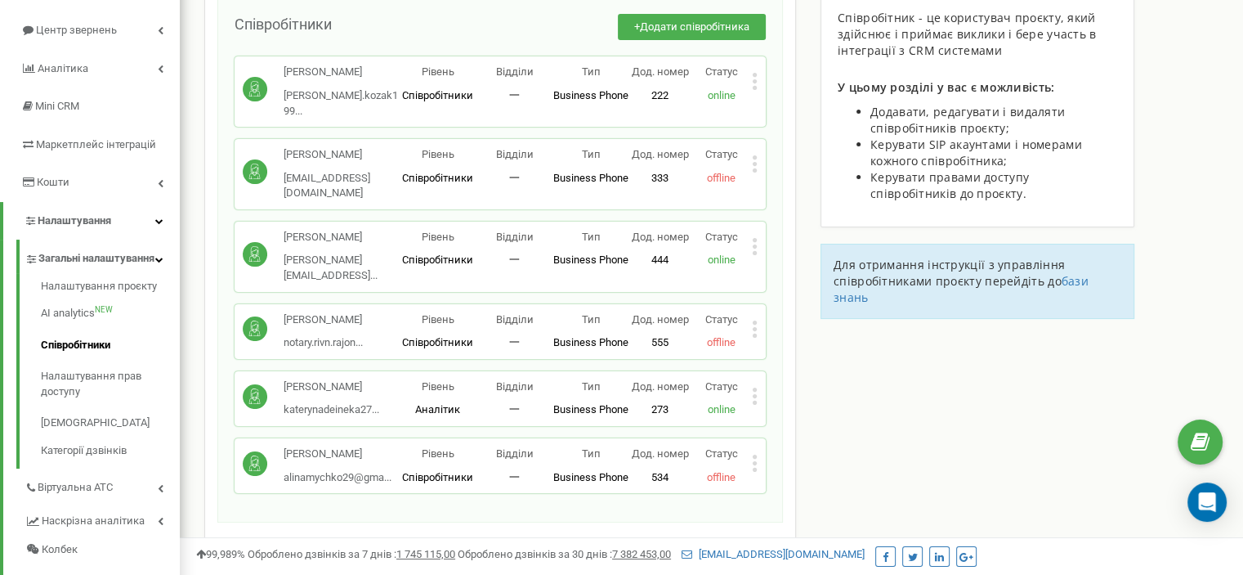
click at [755, 394] on icon at bounding box center [755, 396] width 4 height 4
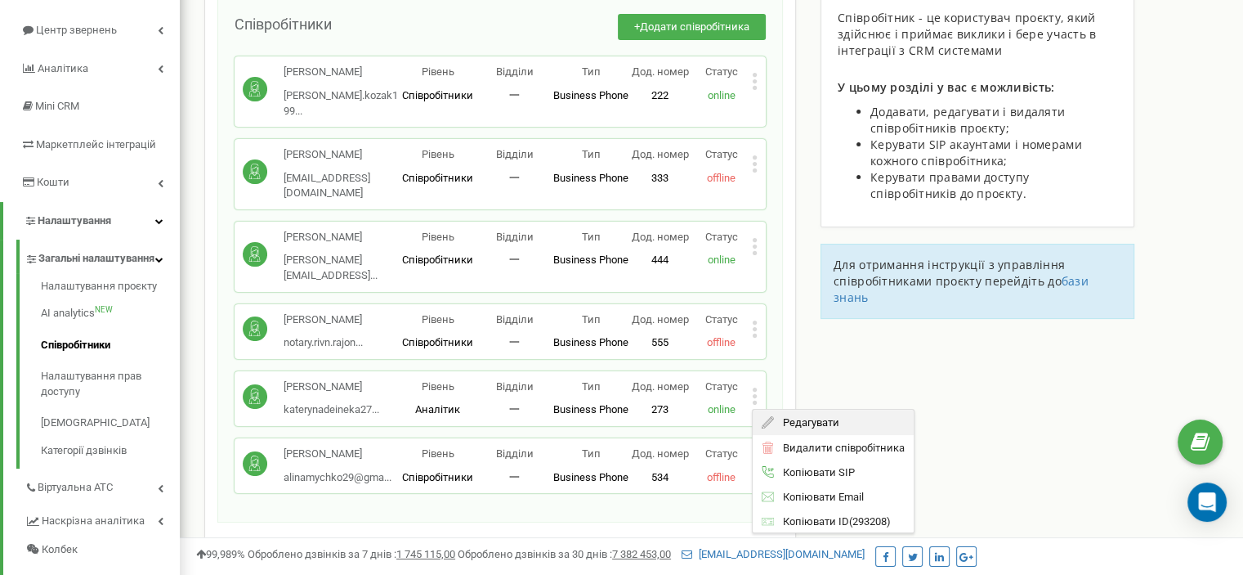
click at [799, 417] on span "Редагувати" at bounding box center [806, 422] width 65 height 11
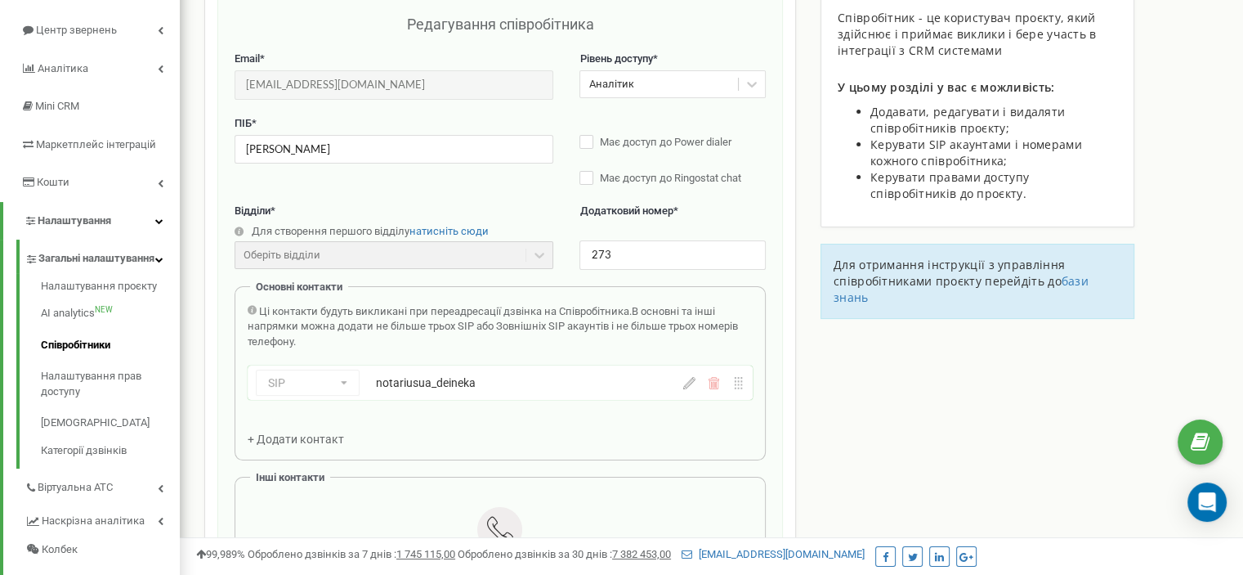
click at [546, 382] on div "notariusua_deineka" at bounding box center [500, 382] width 249 height 16
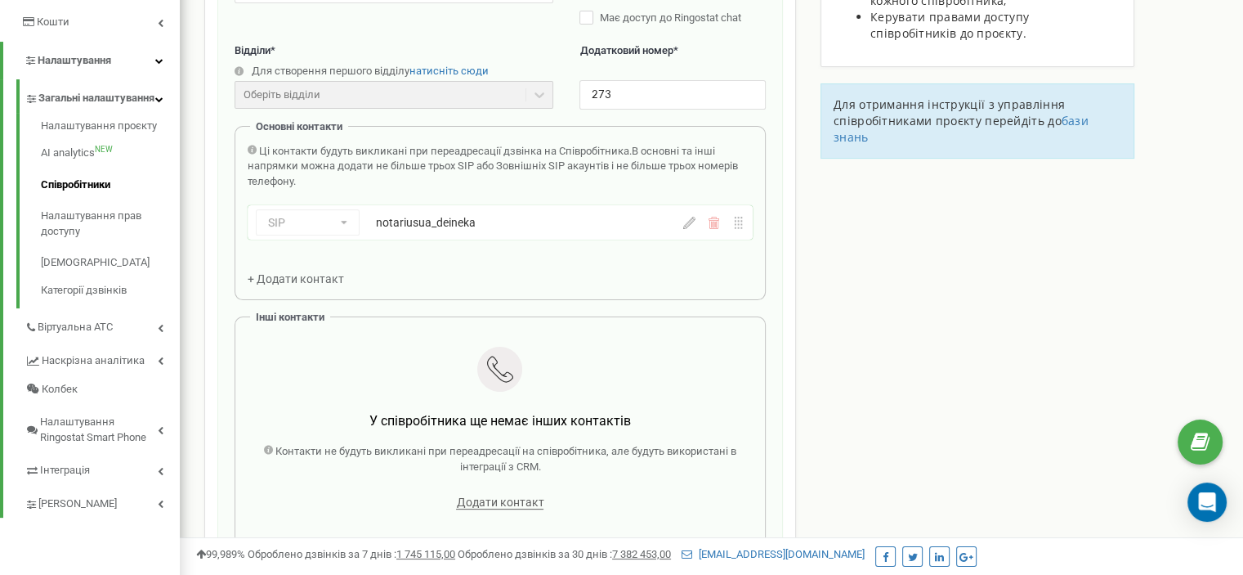
scroll to position [327, 0]
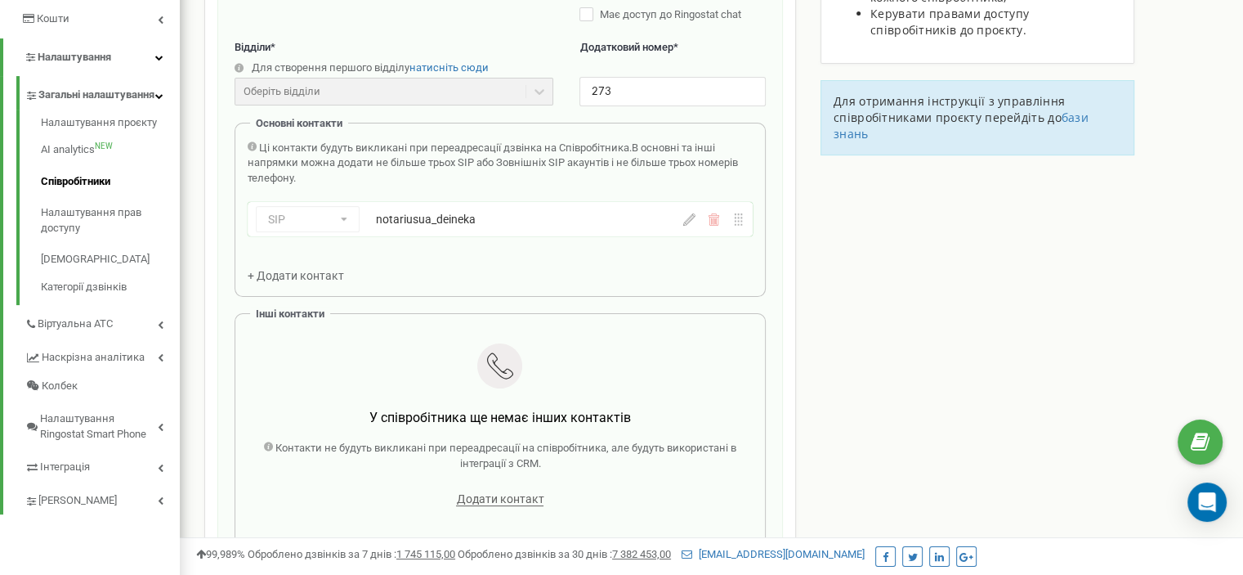
click at [689, 219] on icon at bounding box center [689, 219] width 12 height 12
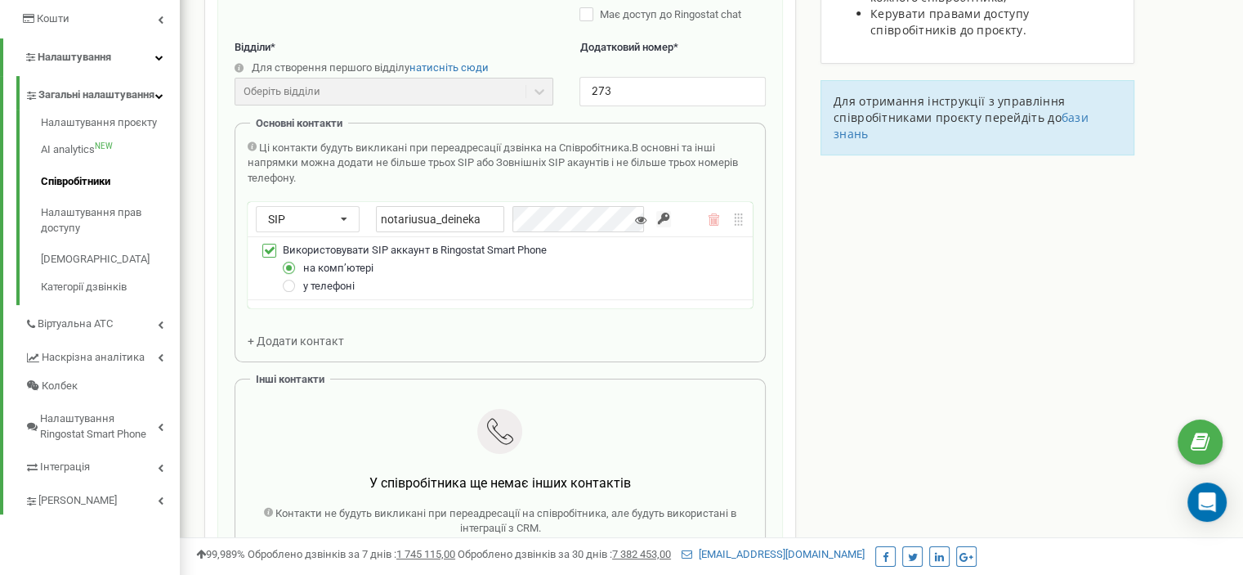
click at [897, 228] on div "Співробітники проєкту [DOMAIN_NAME] Редагування співробітника Email * [EMAIL_AD…" at bounding box center [711, 420] width 1039 height 1312
click at [161, 100] on icon at bounding box center [159, 96] width 8 height 8
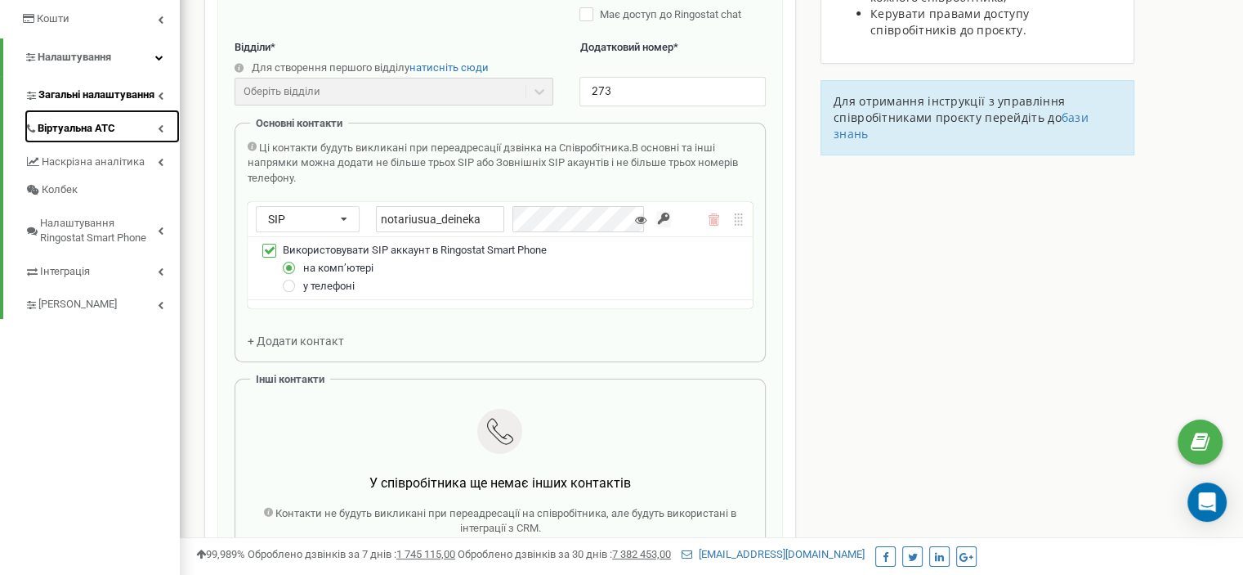
click at [163, 131] on icon at bounding box center [161, 128] width 6 height 8
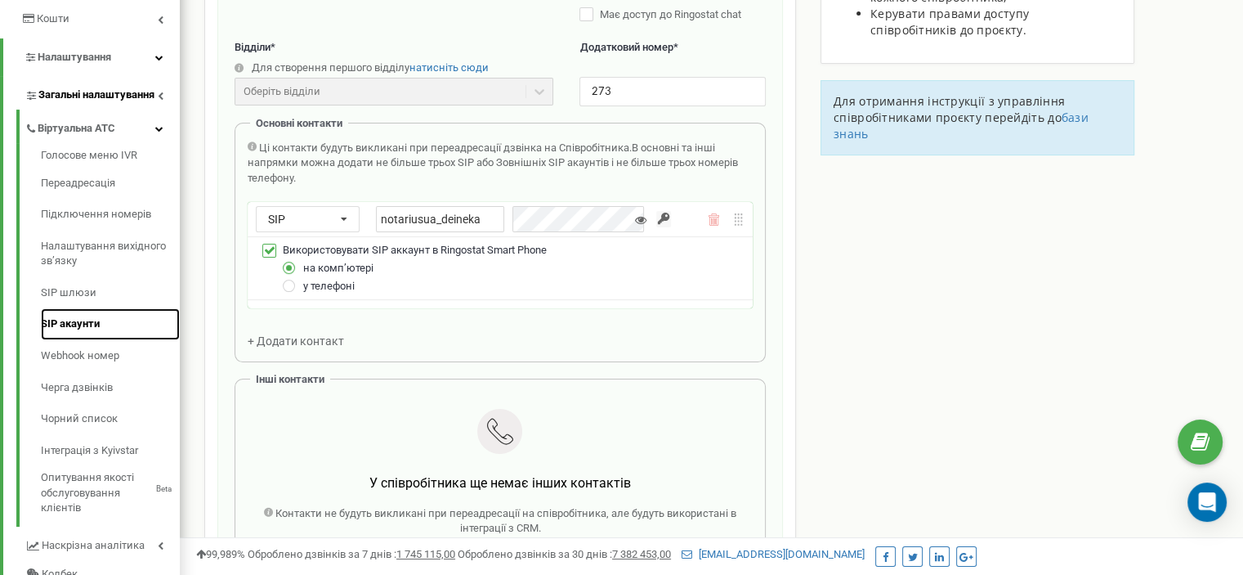
click at [98, 324] on link "SIP акаунти" at bounding box center [110, 324] width 139 height 32
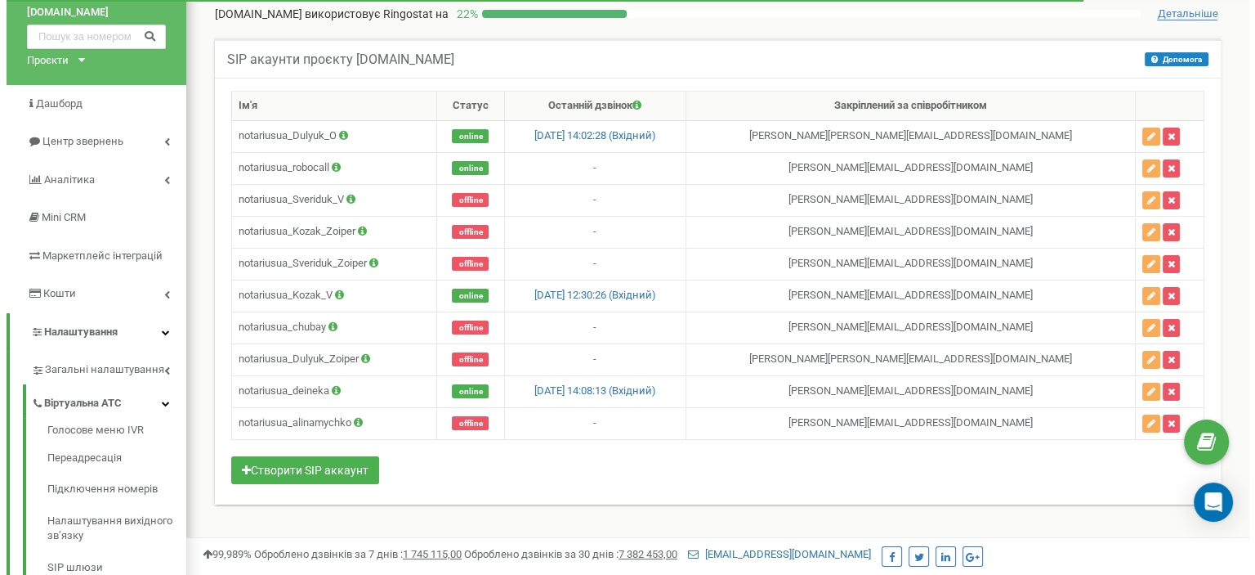
scroll to position [82, 0]
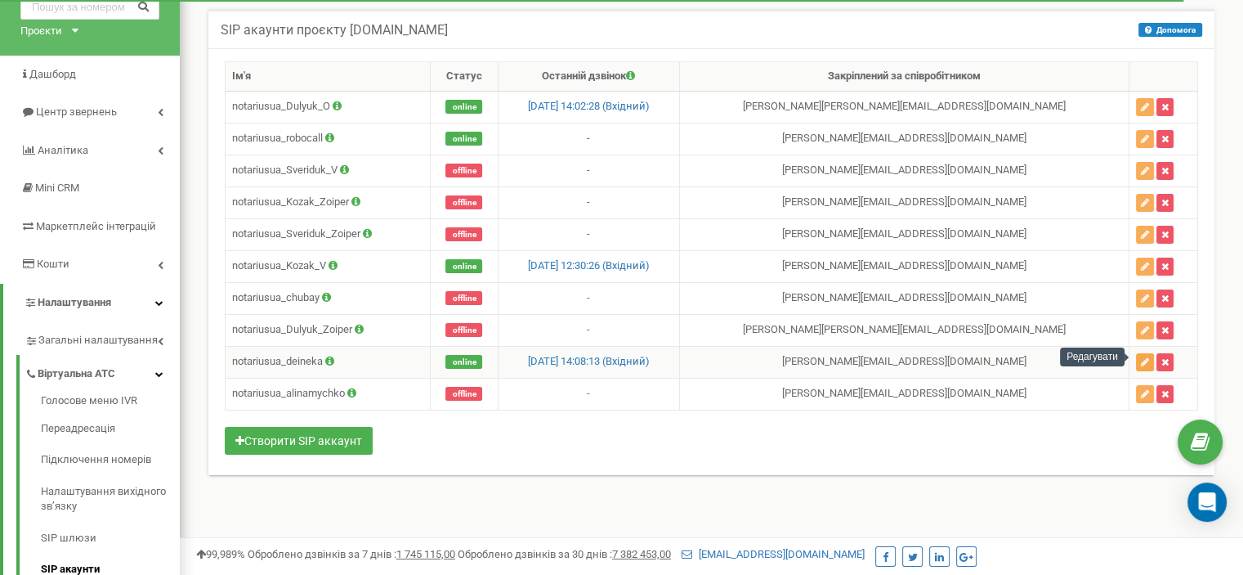
click at [1141, 357] on icon "button" at bounding box center [1145, 362] width 8 height 10
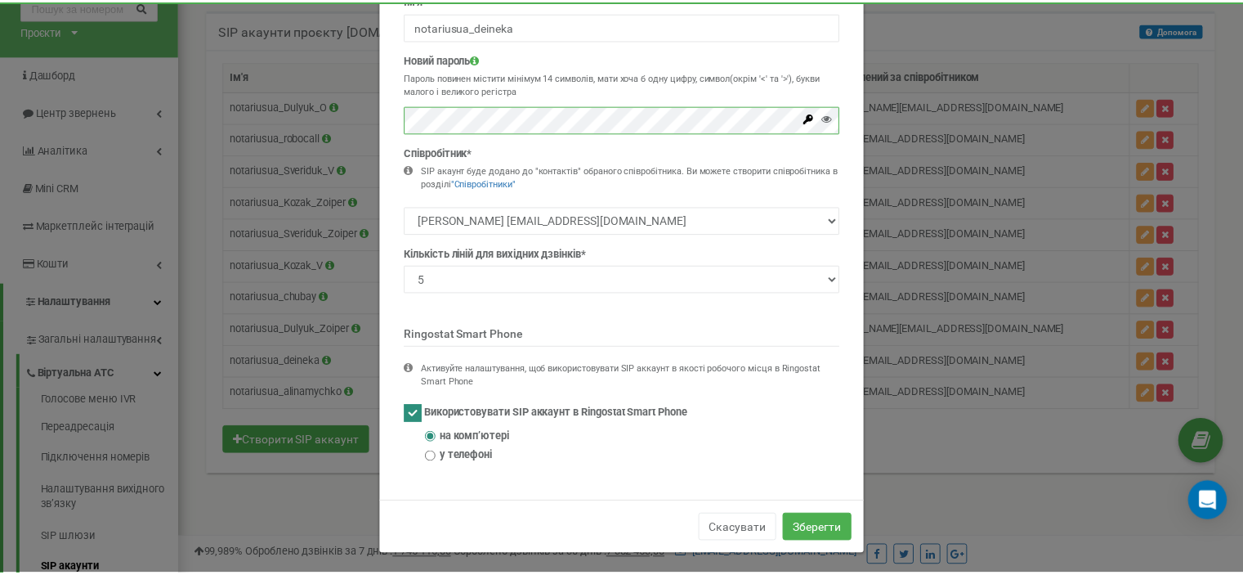
scroll to position [95, 0]
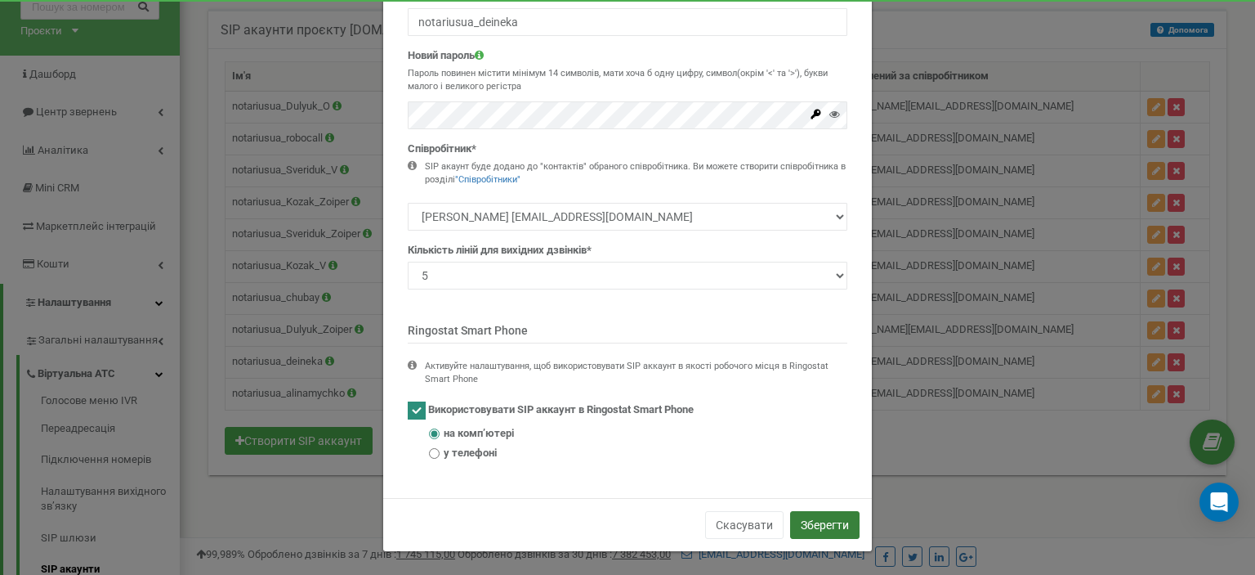
click at [811, 517] on button "Зберегти" at bounding box center [824, 525] width 69 height 28
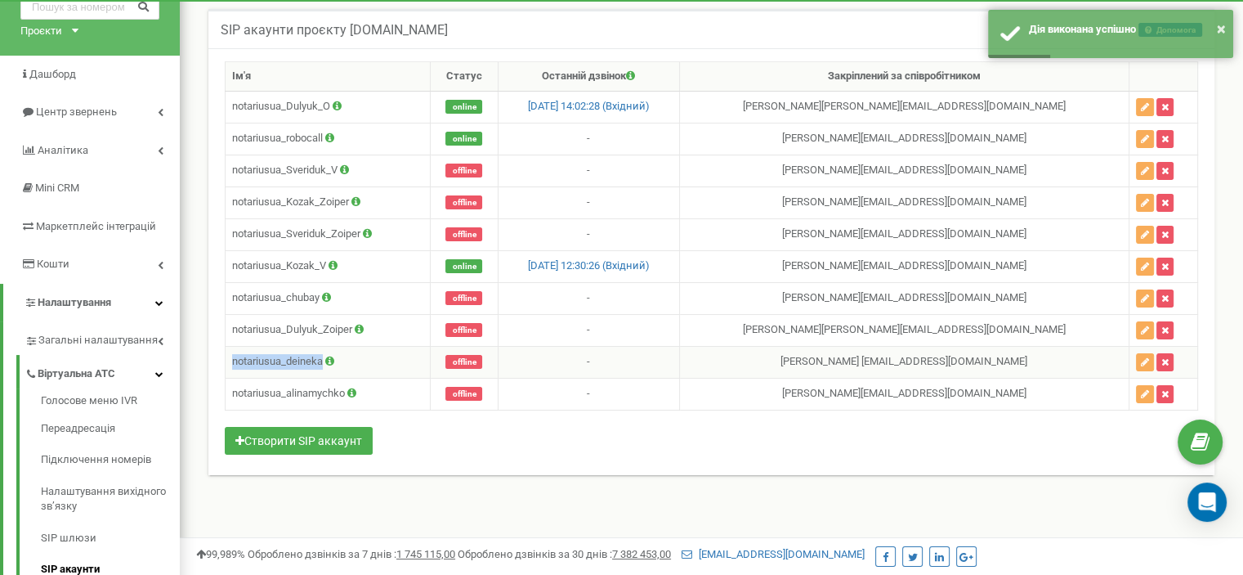
drag, startPoint x: 233, startPoint y: 355, endPoint x: 322, endPoint y: 356, distance: 89.1
click at [322, 356] on td "notariusua_deineka" at bounding box center [328, 362] width 205 height 32
copy td "notariusua_deineka"
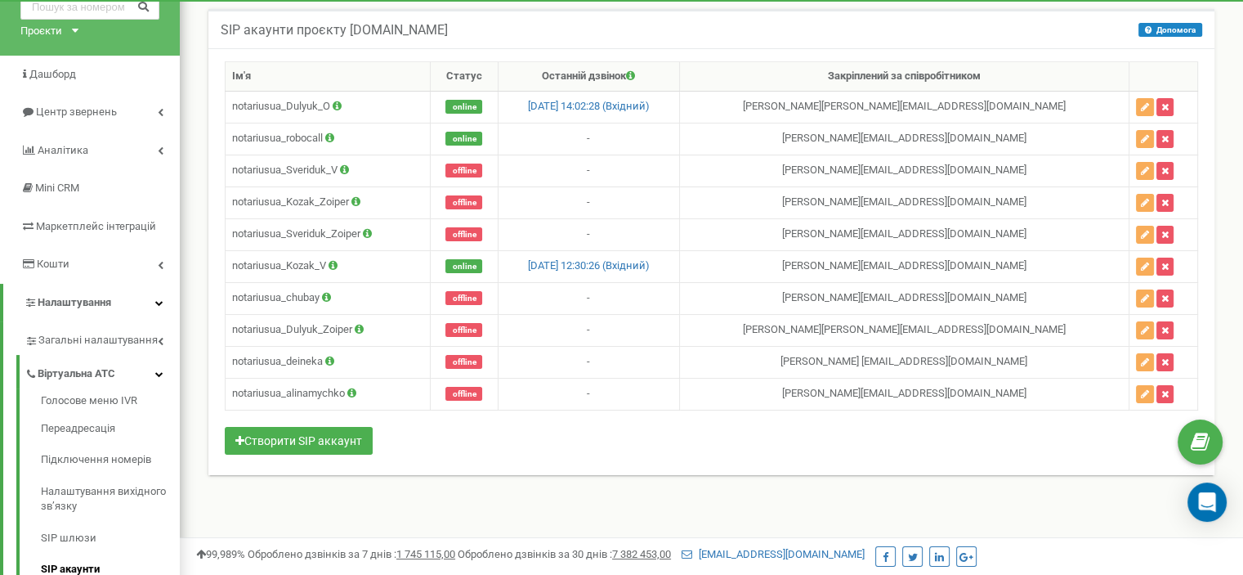
click at [274, 509] on div "SIP акаунти проєкту [DOMAIN_NAME] Допомога Допомога В даному розділі ви можете …" at bounding box center [711, 260] width 1039 height 535
click at [101, 431] on link "Переадресація" at bounding box center [110, 429] width 139 height 32
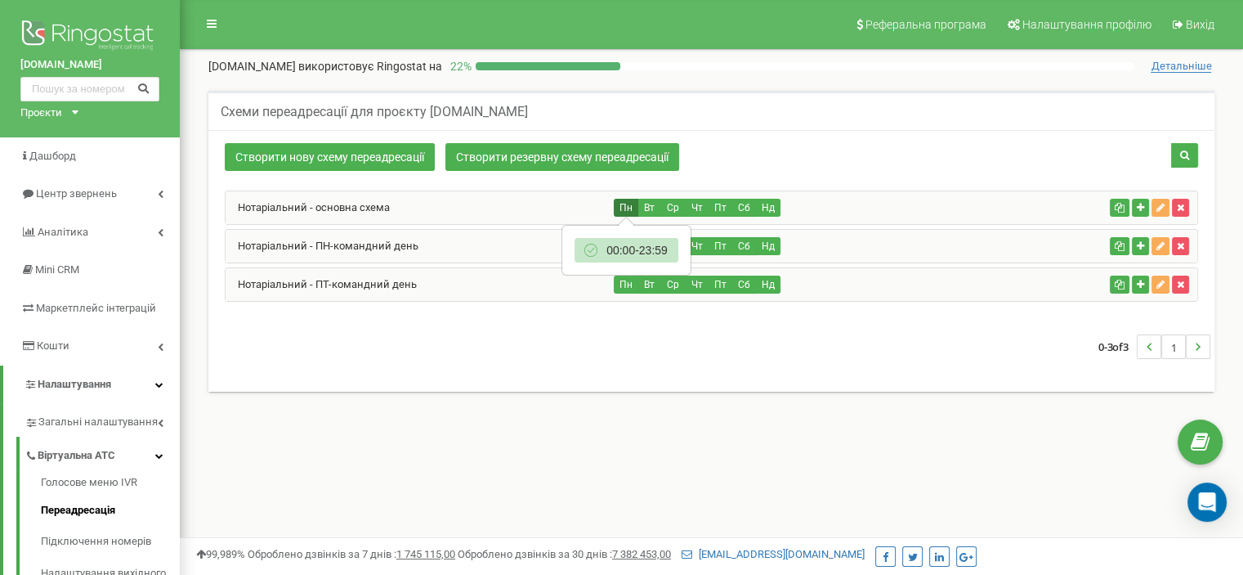
click at [625, 207] on button "Пн" at bounding box center [626, 208] width 25 height 18
click at [360, 205] on link "Нотаріальний - основна схема" at bounding box center [308, 207] width 164 height 12
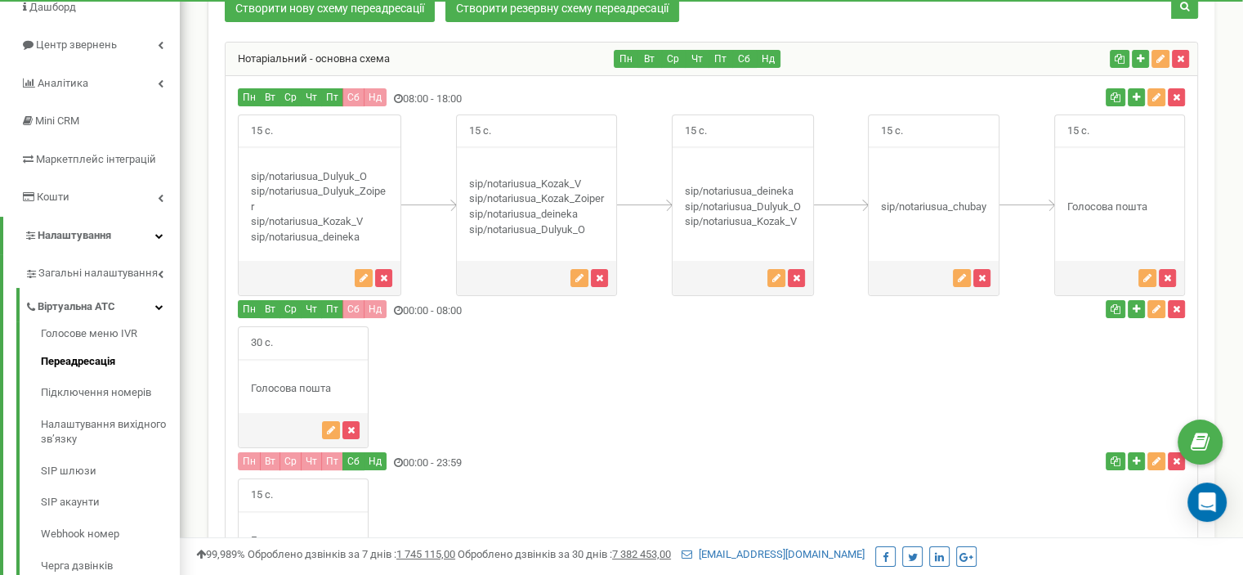
scroll to position [67, 0]
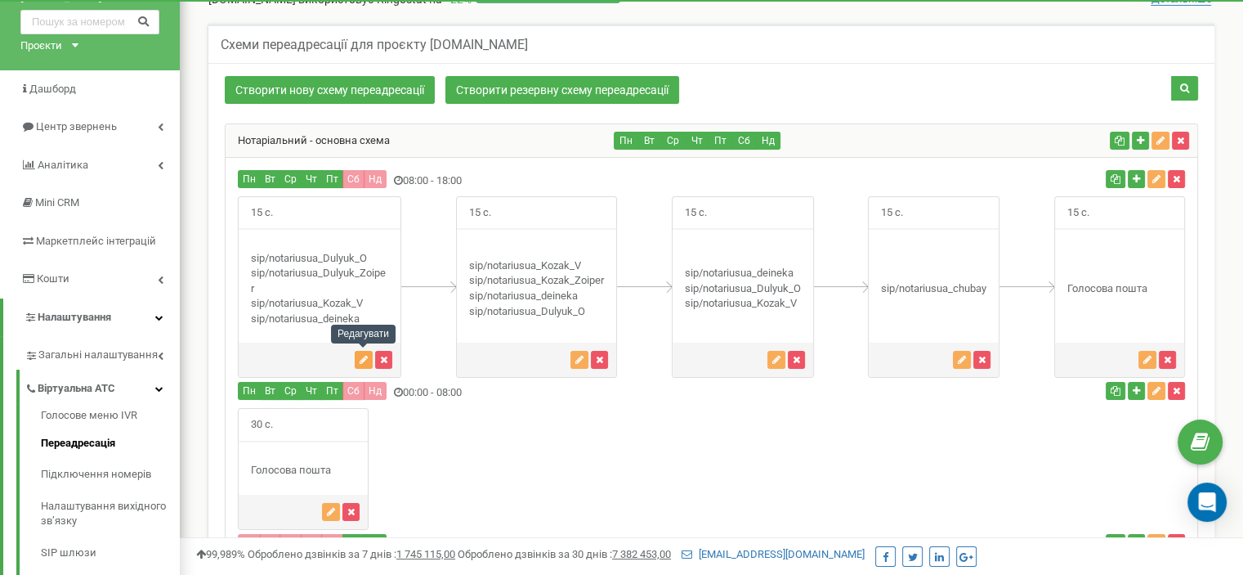
click at [366, 360] on icon "button" at bounding box center [364, 360] width 8 height 10
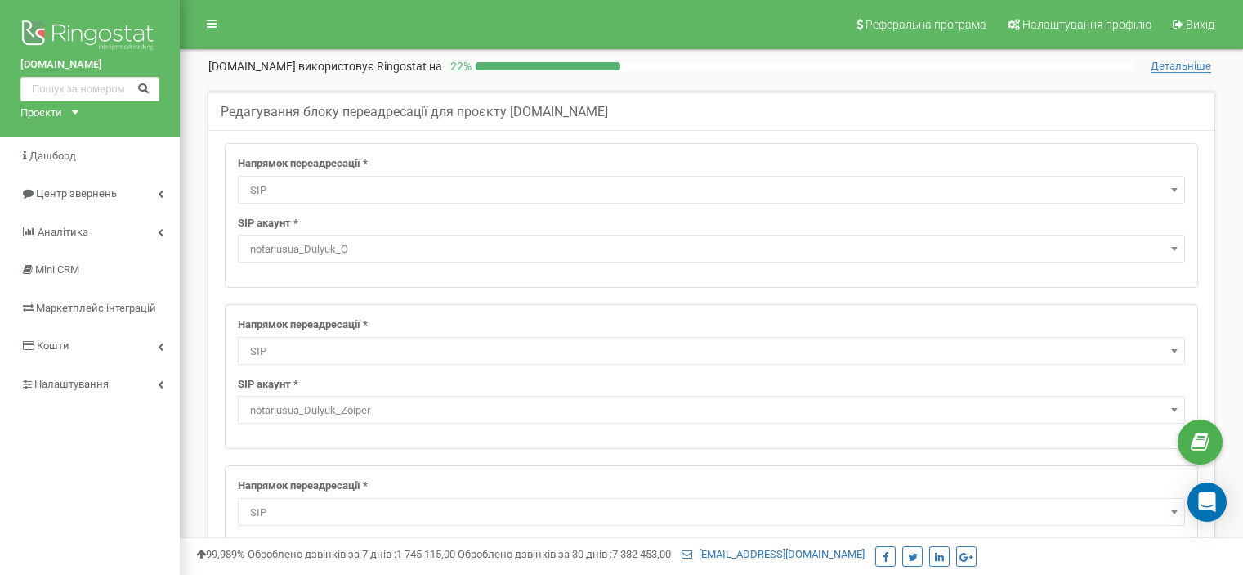
select select "SIP"
select select "notariusua_Dulyuk_O"
select select "SIP"
select select "notariusua_Dulyuk_Zoiper"
select select "SIP"
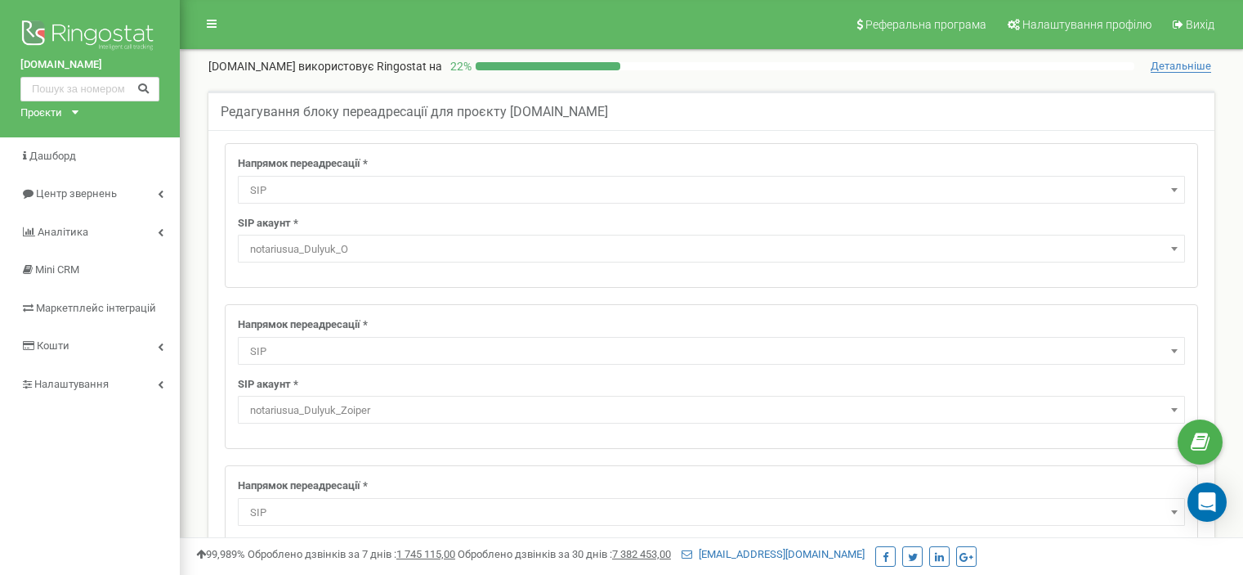
select select "notariusua_Kozak_V"
select select "SIP"
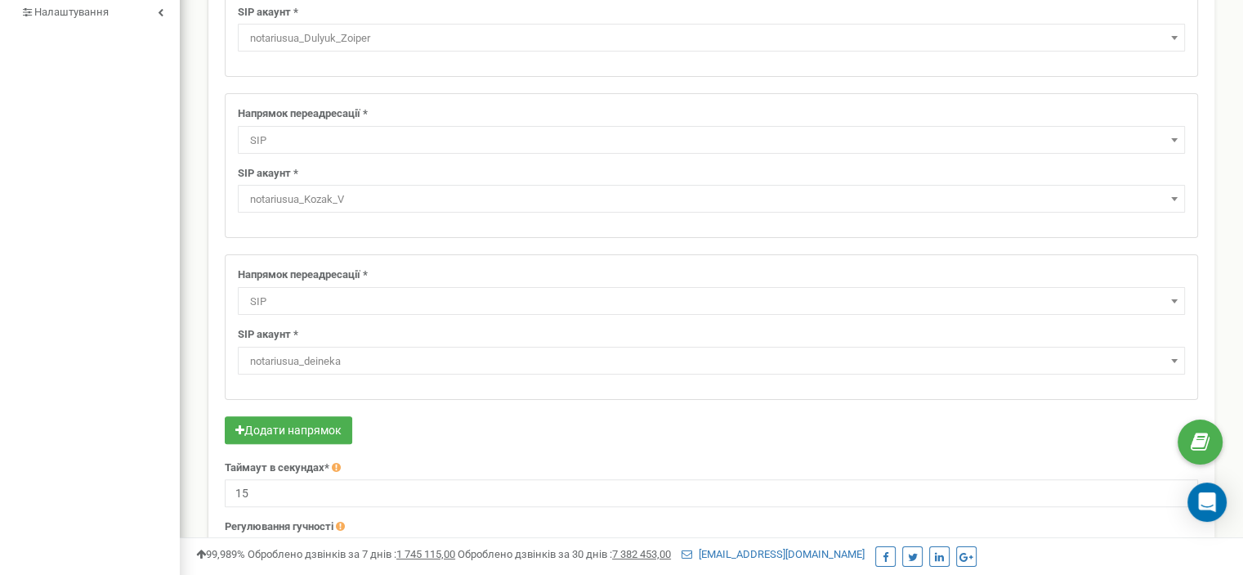
scroll to position [409, 0]
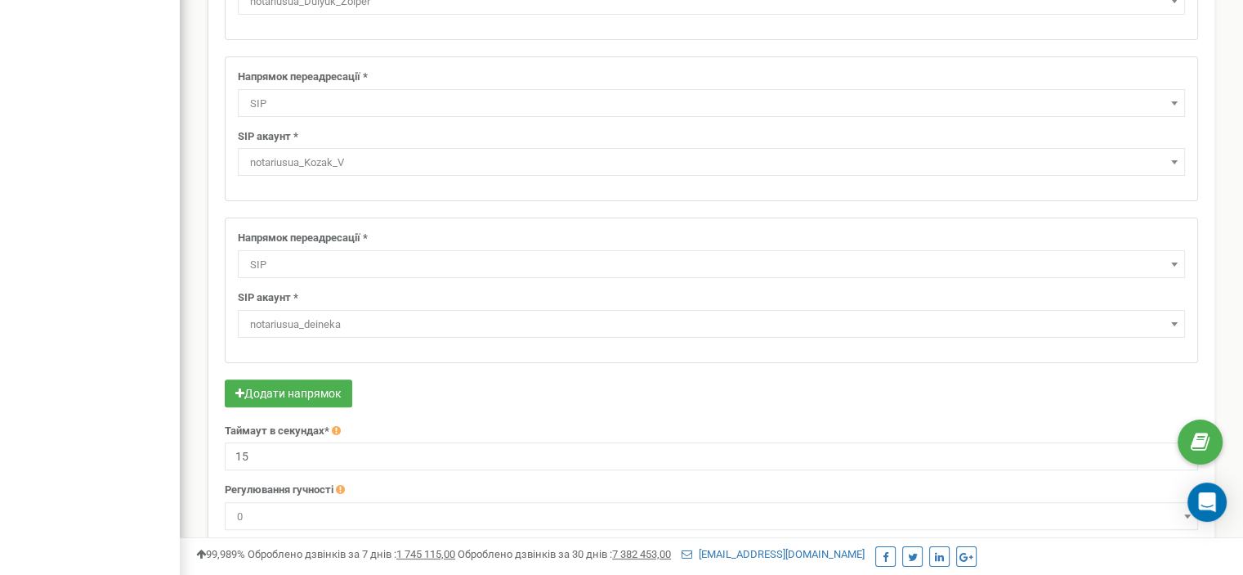
click at [326, 319] on span "notariusua_deineka" at bounding box center [712, 324] width 936 height 23
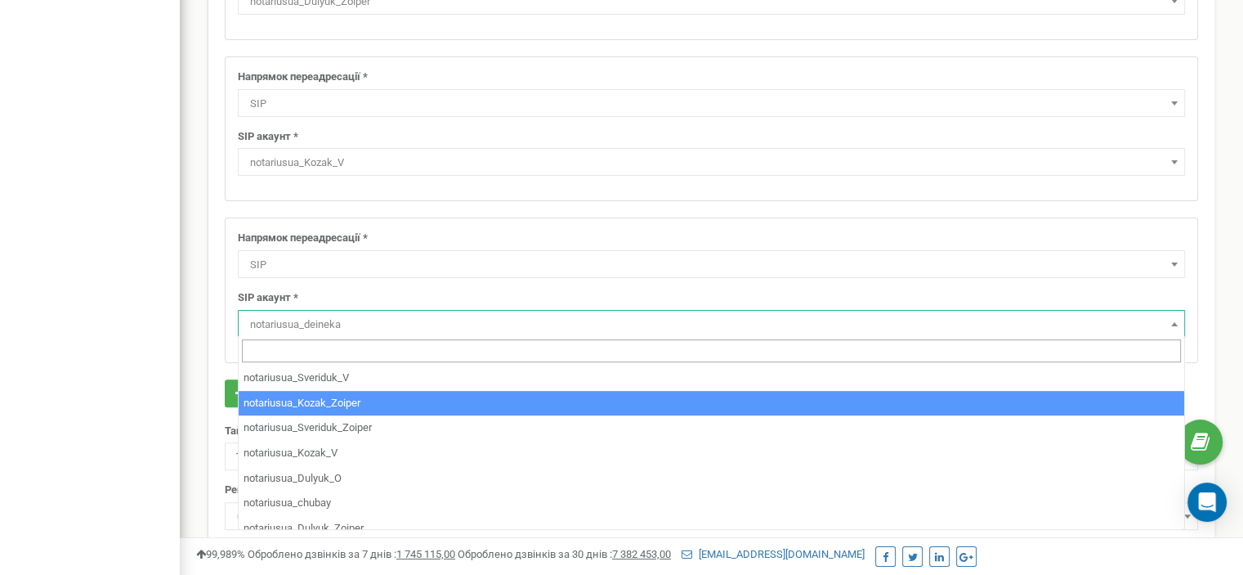
scroll to position [82, 0]
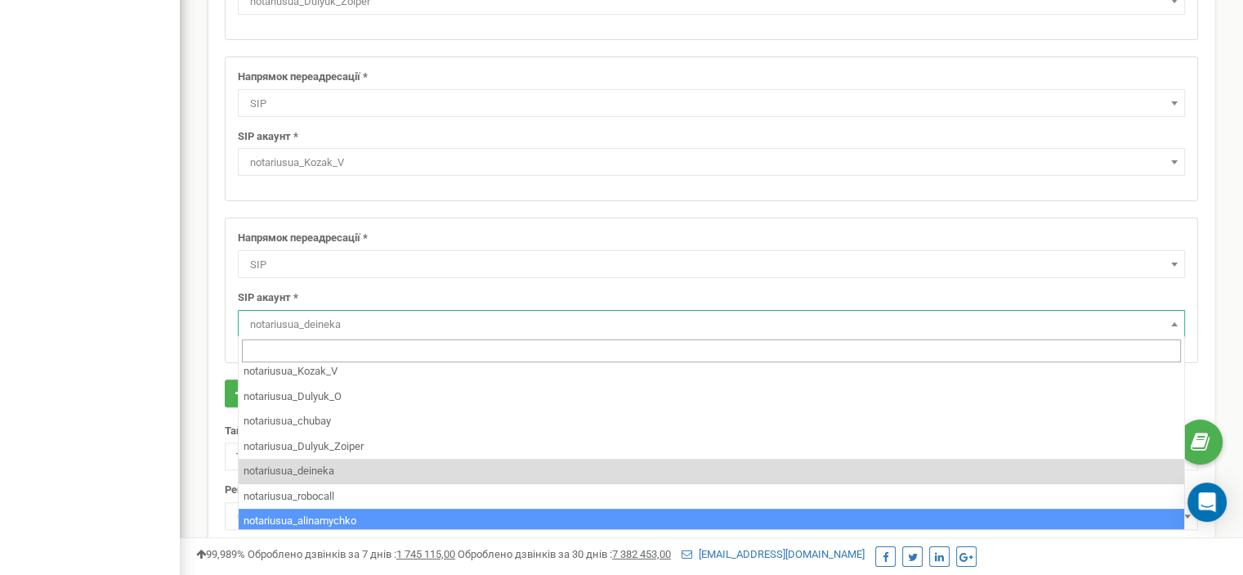
select select "notariusua_alinamychko"
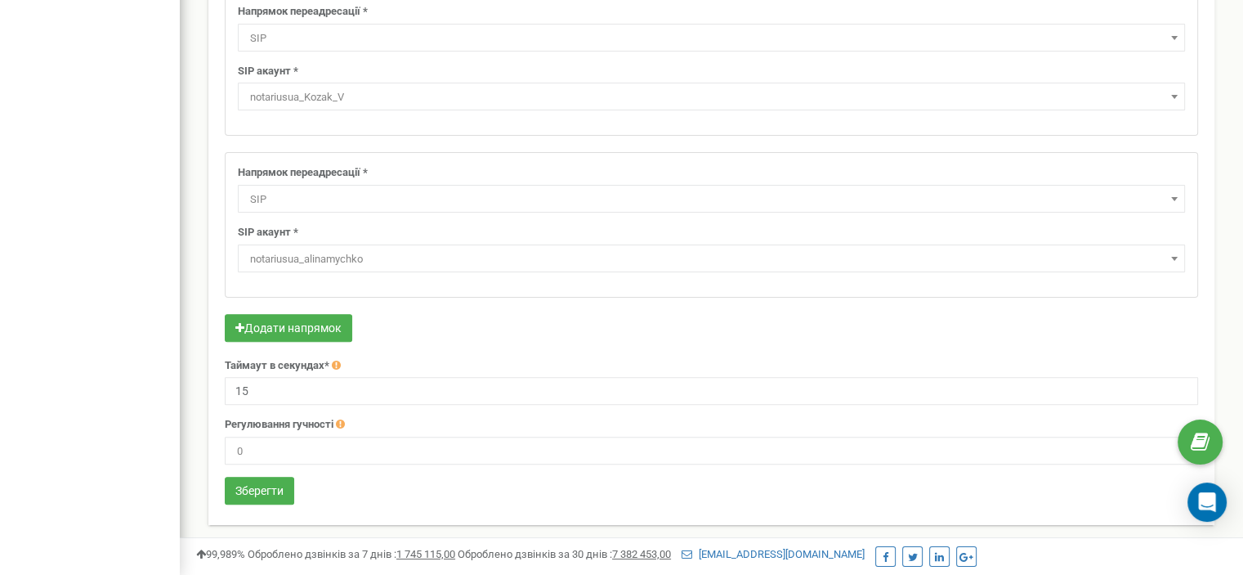
scroll to position [474, 0]
click at [275, 488] on button "Зберегти" at bounding box center [259, 490] width 69 height 28
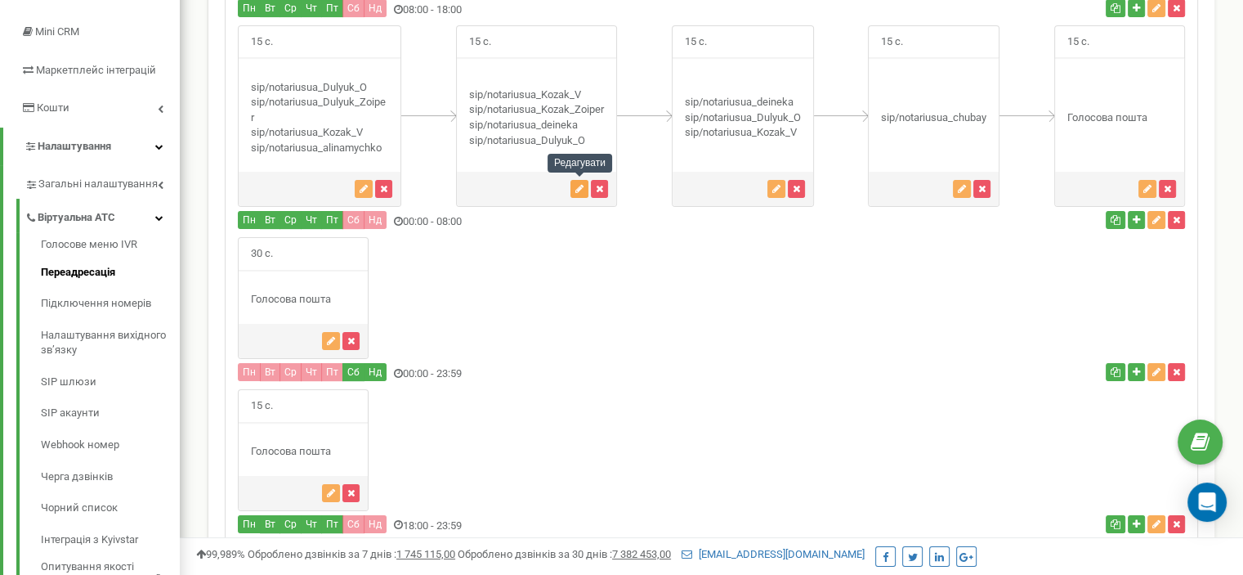
click at [578, 184] on icon "button" at bounding box center [579, 189] width 8 height 10
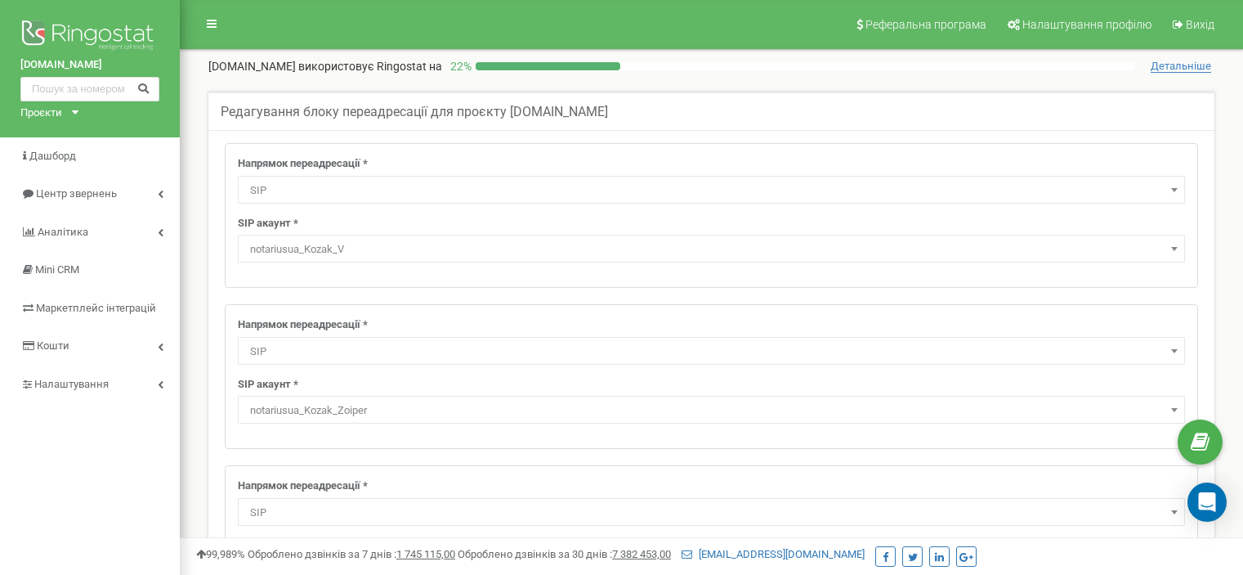
select select "SIP"
select select "notariusua_Kozak_V"
select select "SIP"
select select "notariusua_Kozak_Zoiper"
select select "SIP"
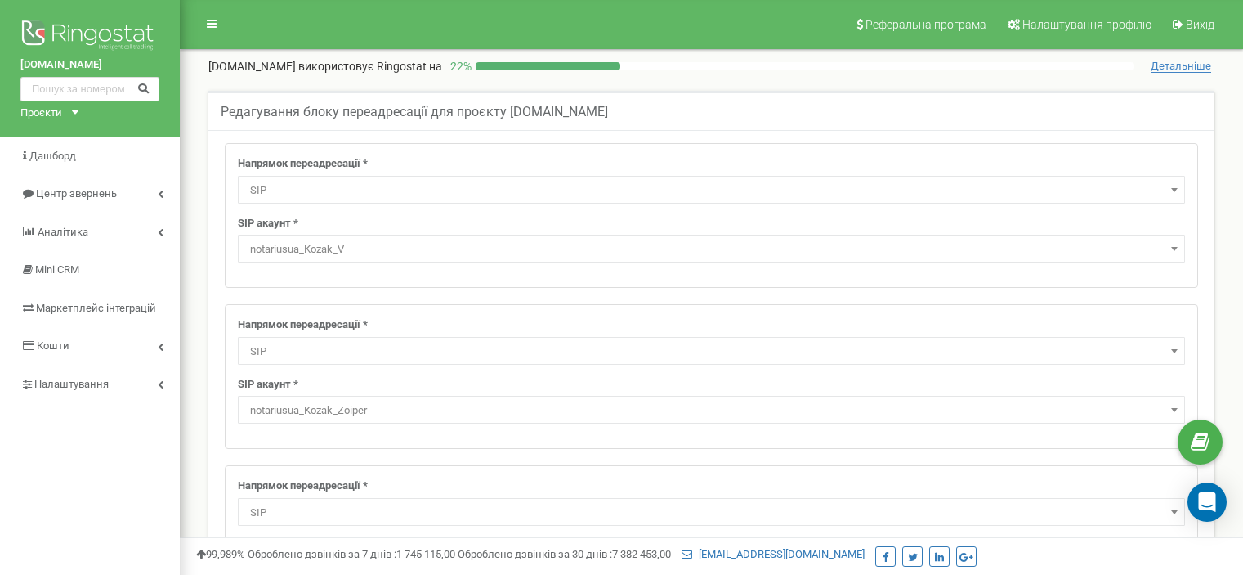
select select "notariusua_deineka"
select select "SIP"
select select "notariusua_Dulyuk_O"
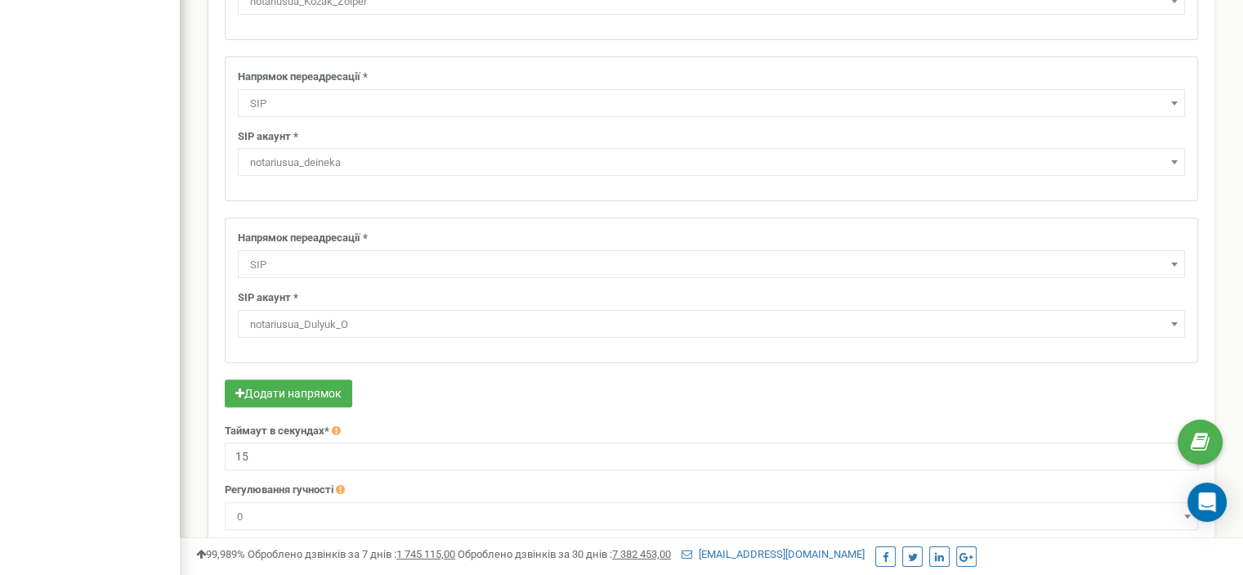
click at [356, 160] on span "notariusua_deineka" at bounding box center [712, 162] width 936 height 23
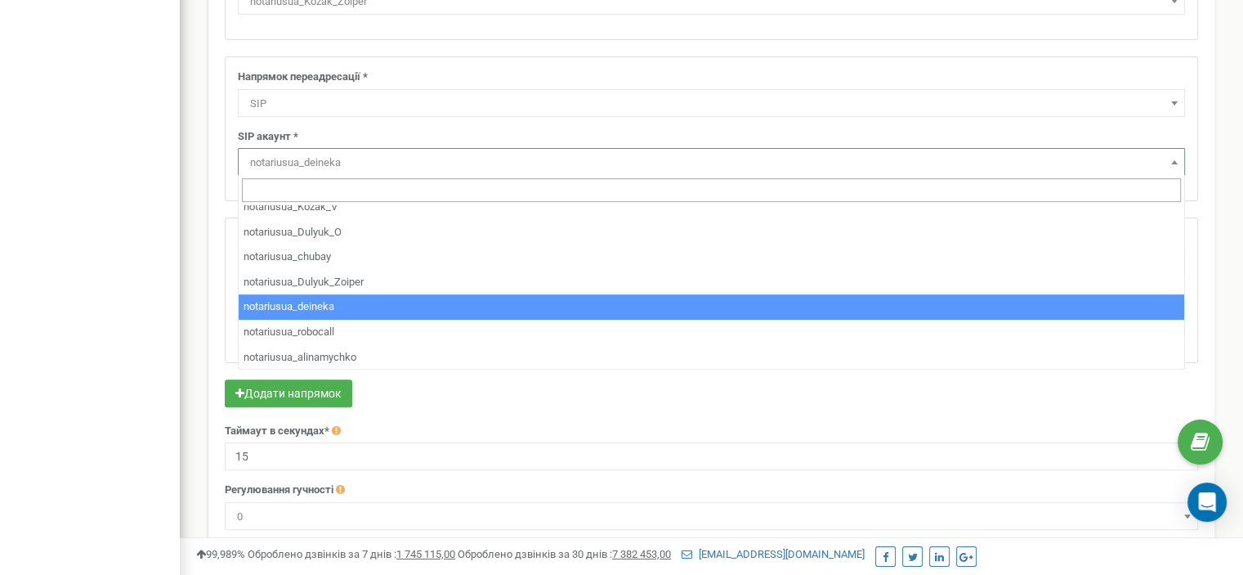
scroll to position [86, 0]
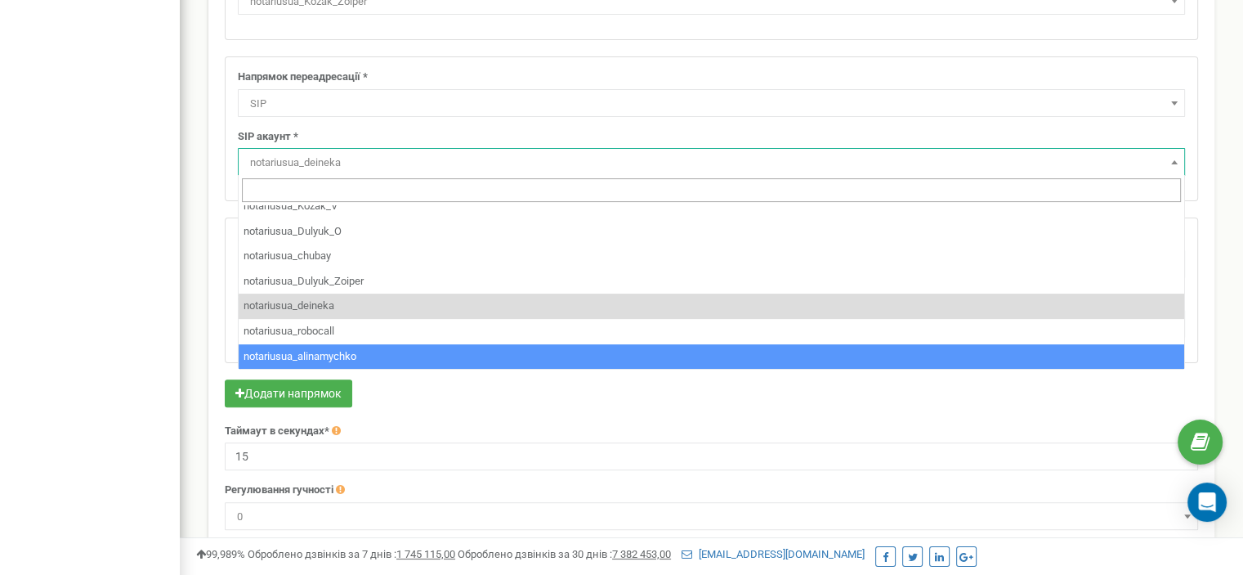
select select "notariusua_alinamychko"
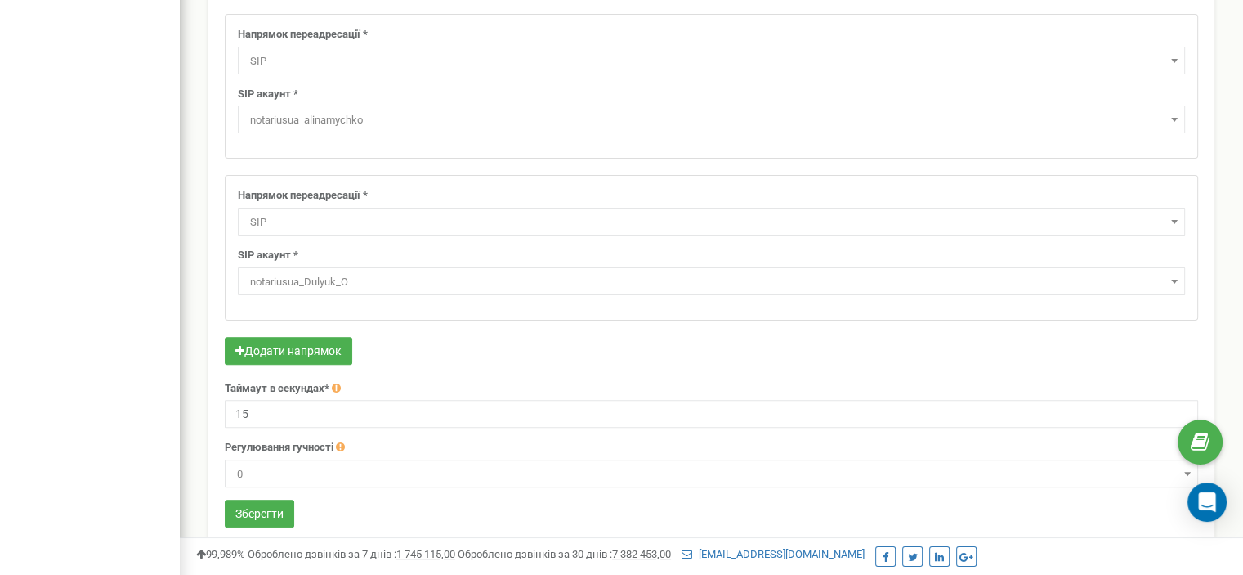
scroll to position [474, 0]
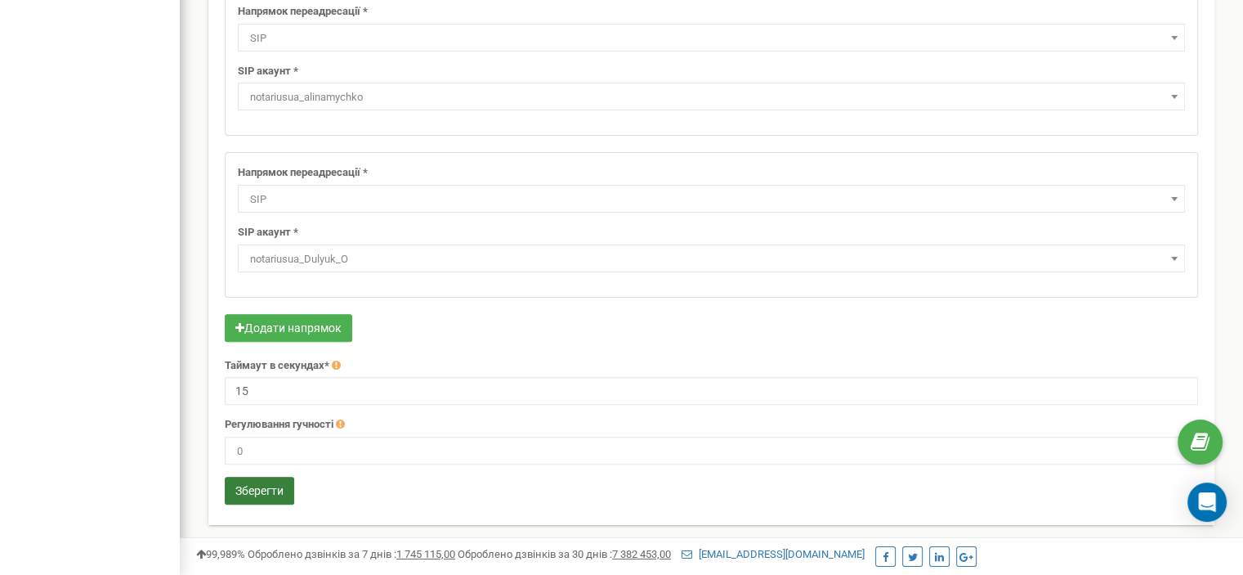
click at [288, 485] on button "Зберегти" at bounding box center [259, 490] width 69 height 28
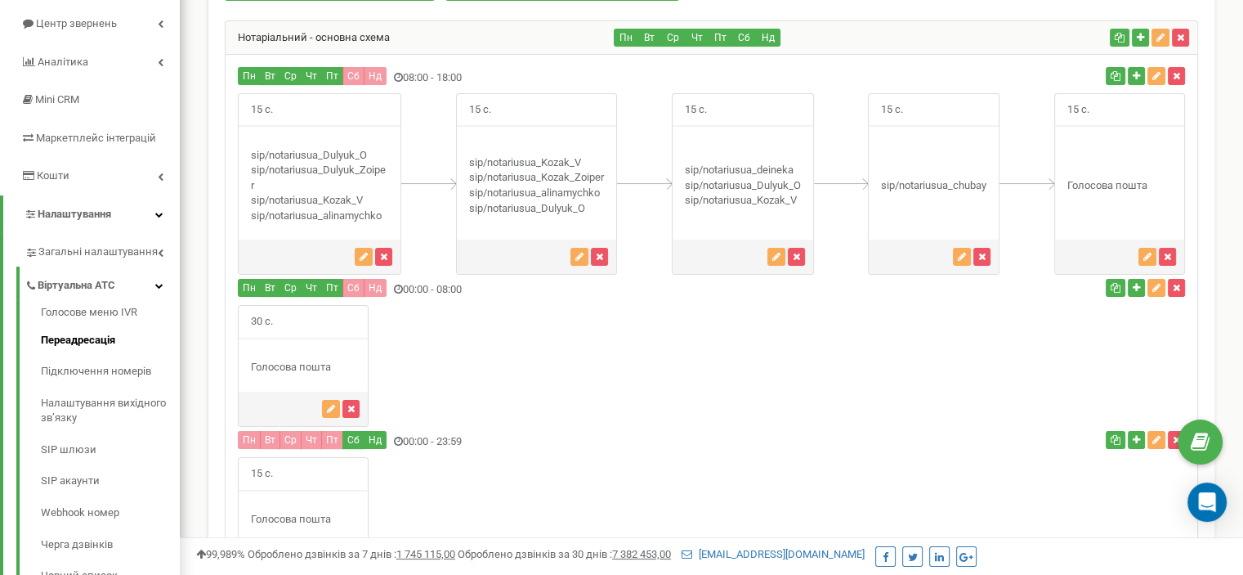
scroll to position [141, 0]
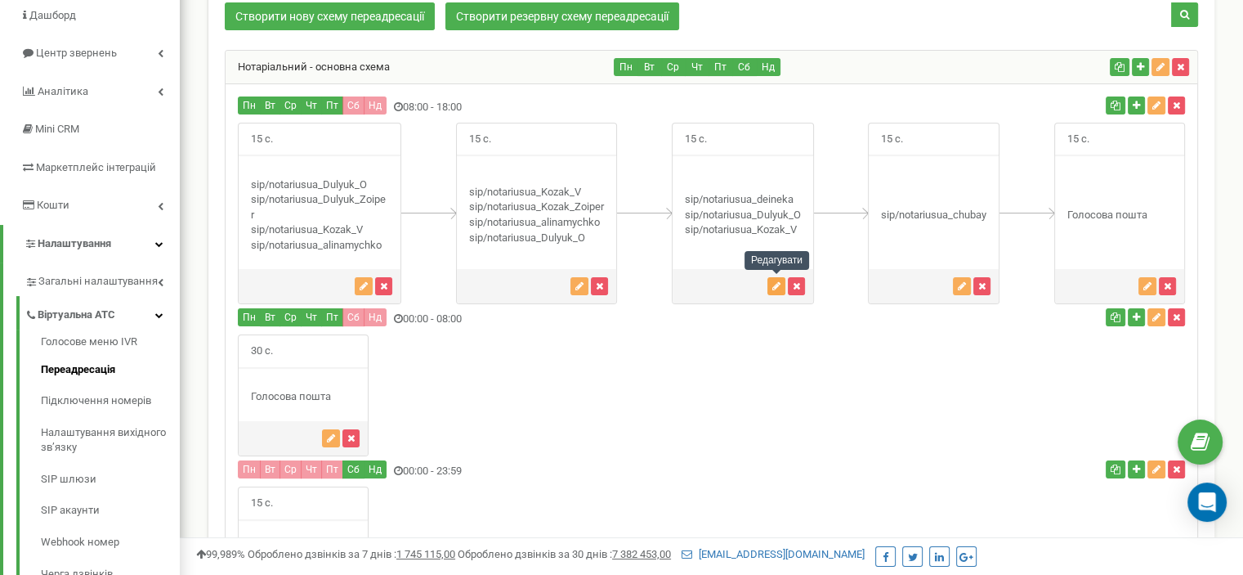
click at [773, 281] on icon "button" at bounding box center [776, 286] width 8 height 10
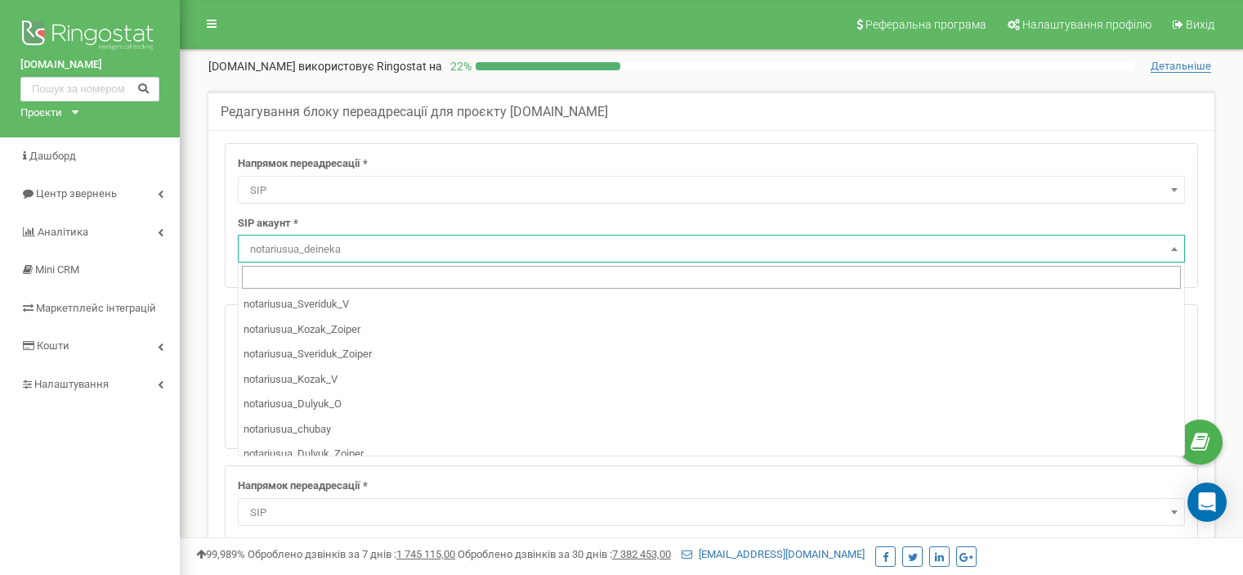
select select "SIP"
select select "notariusua_deineka"
select select "SIP"
select select "notariusua_Dulyuk_O"
select select "SIP"
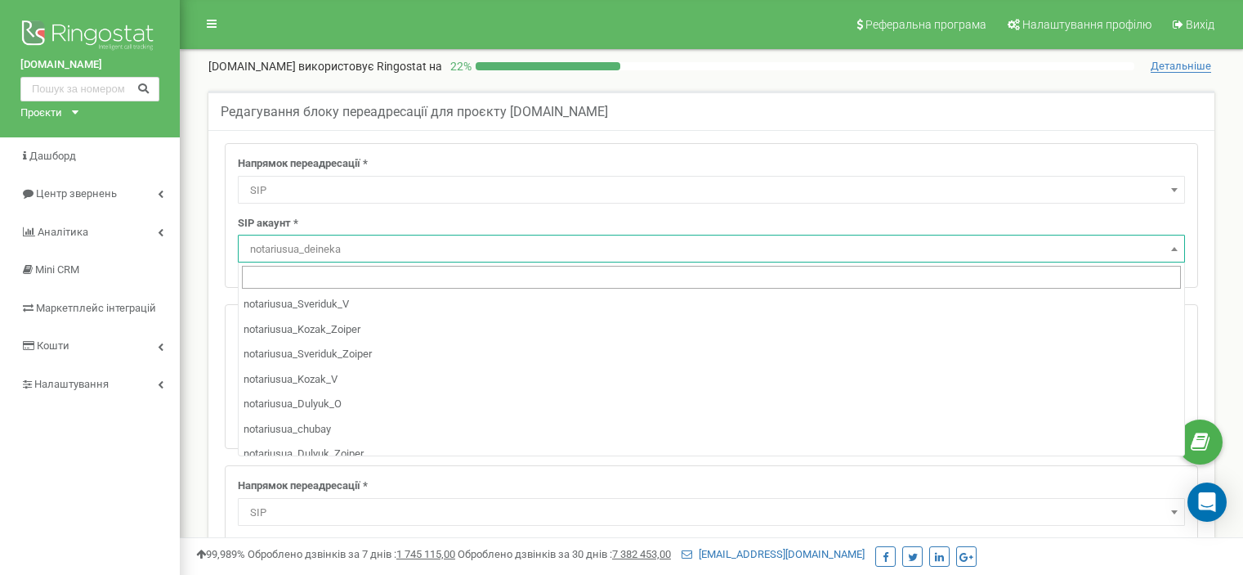
select select "notariusua_Kozak_V"
click at [342, 252] on span "notariusua_deineka" at bounding box center [712, 249] width 936 height 23
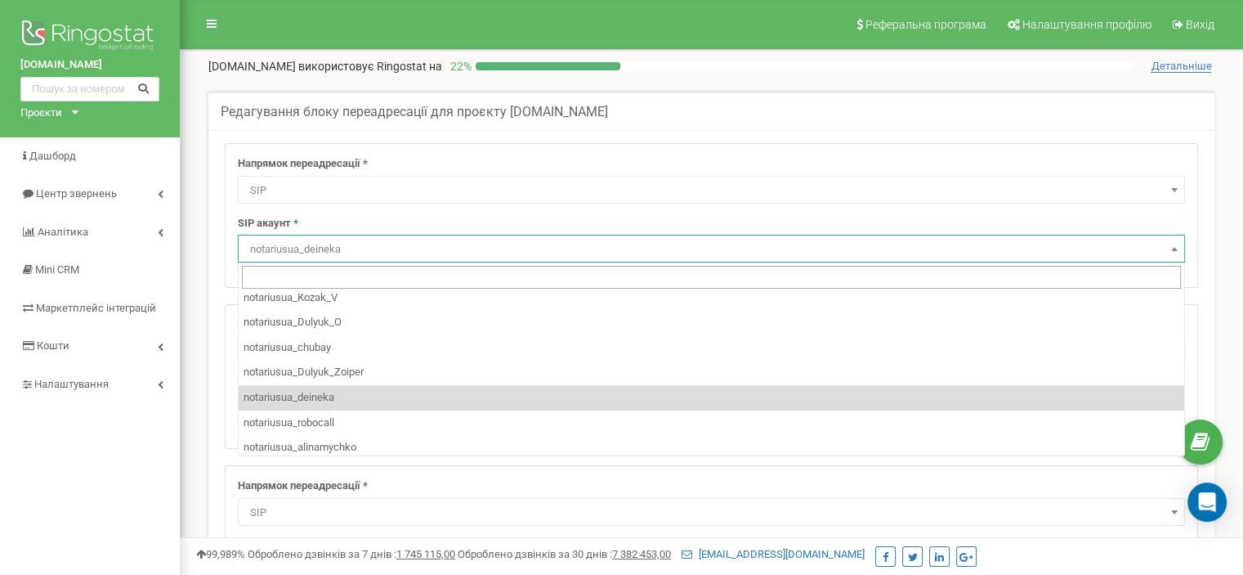
scroll to position [86, 0]
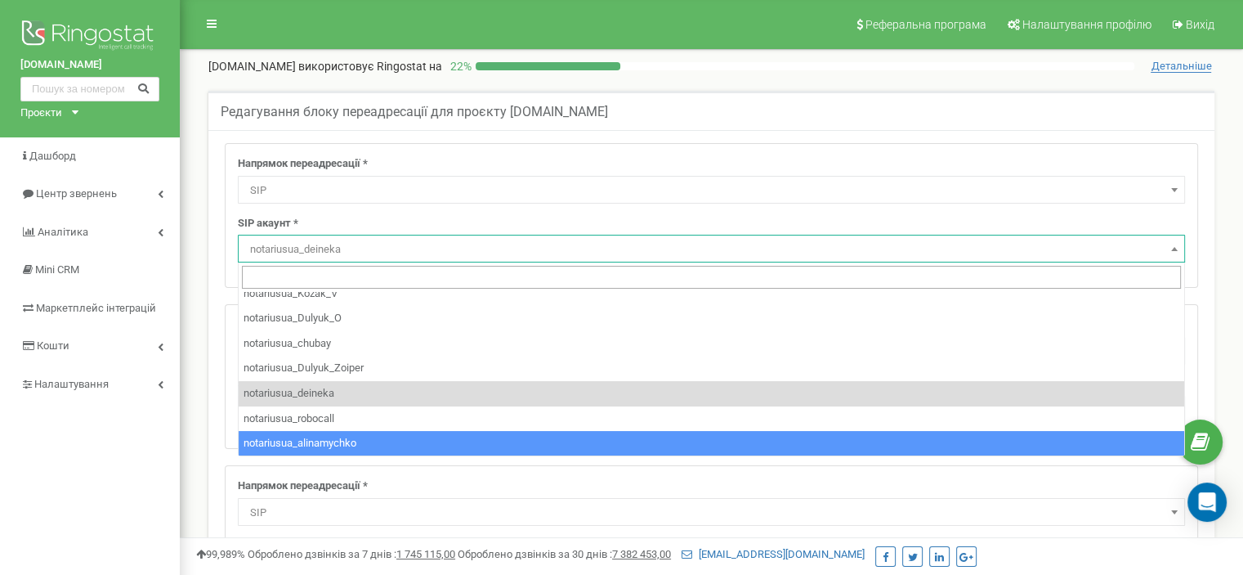
select select "notariusua_alinamychko"
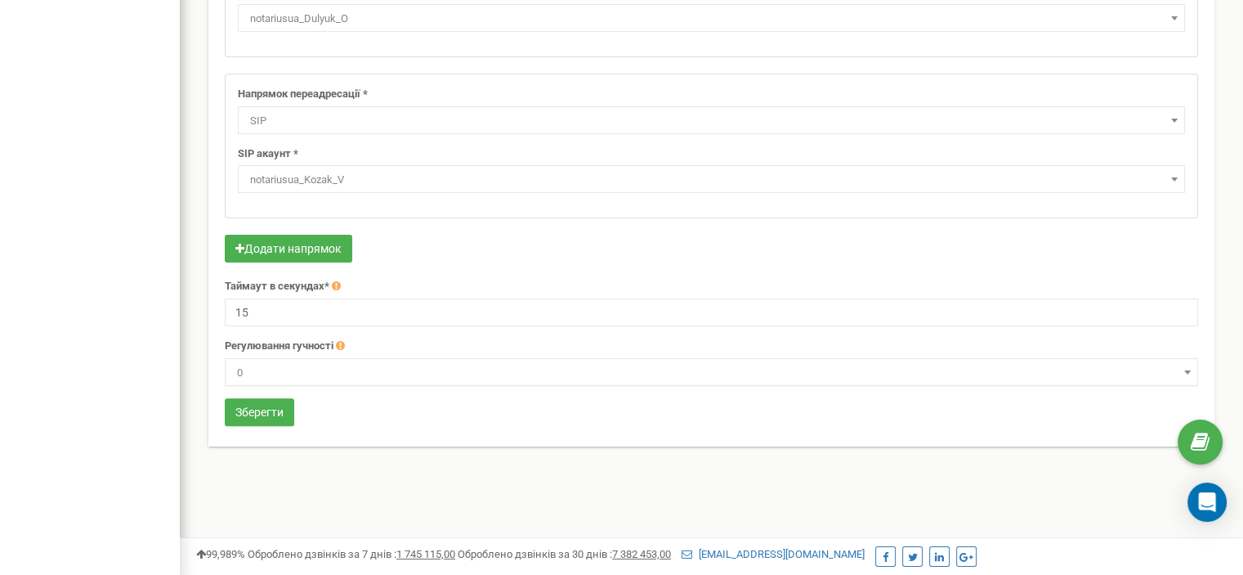
scroll to position [405, 0]
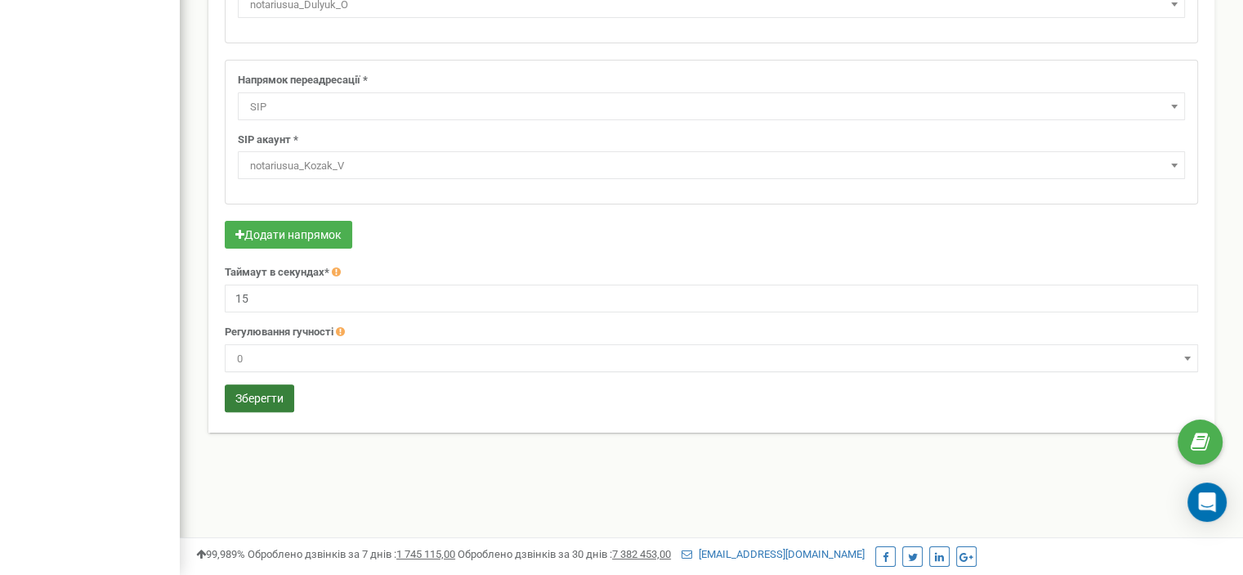
click at [255, 396] on button "Зберегти" at bounding box center [259, 398] width 69 height 28
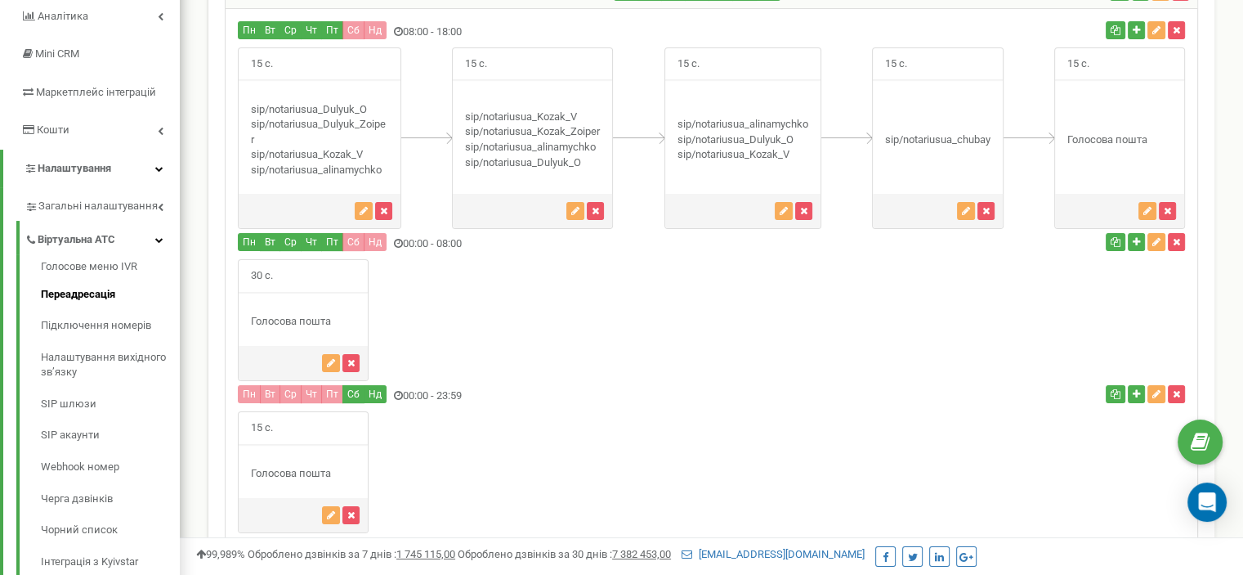
scroll to position [59, 0]
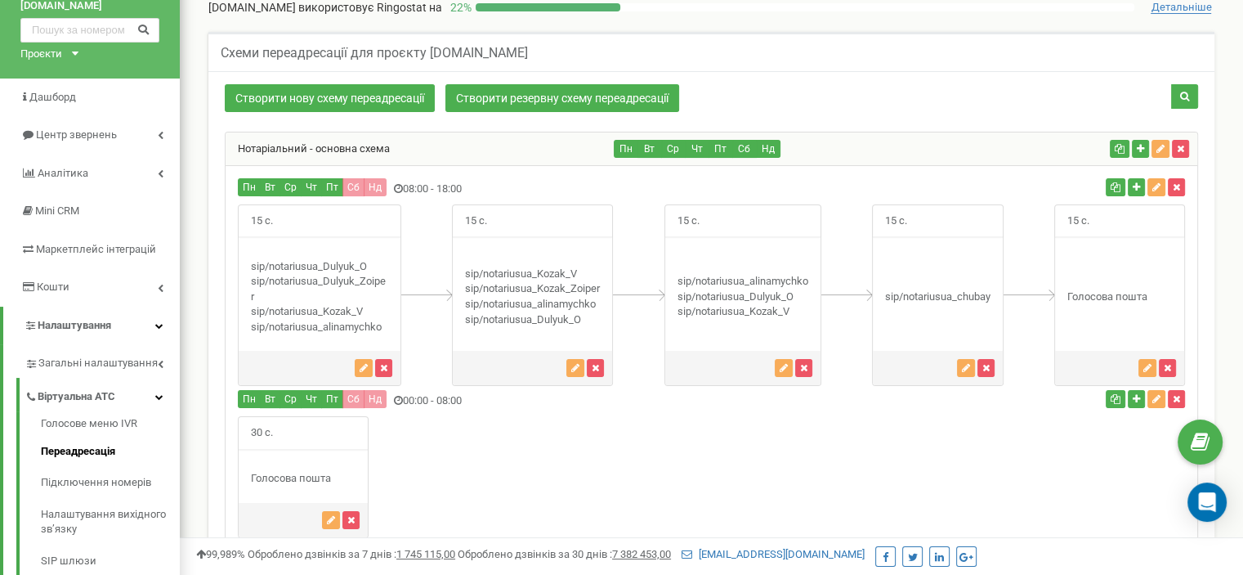
click at [347, 140] on div "Нотаріальний - основна схема" at bounding box center [420, 148] width 389 height 33
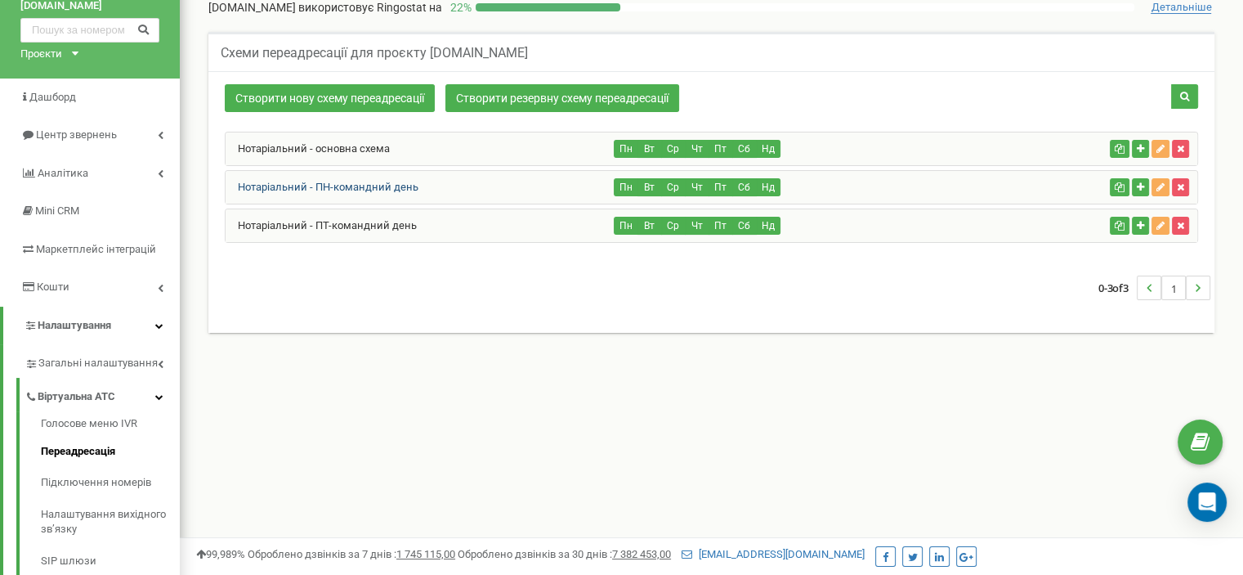
click at [342, 181] on link "Нотаріальний - ПН-командний день" at bounding box center [322, 187] width 193 height 12
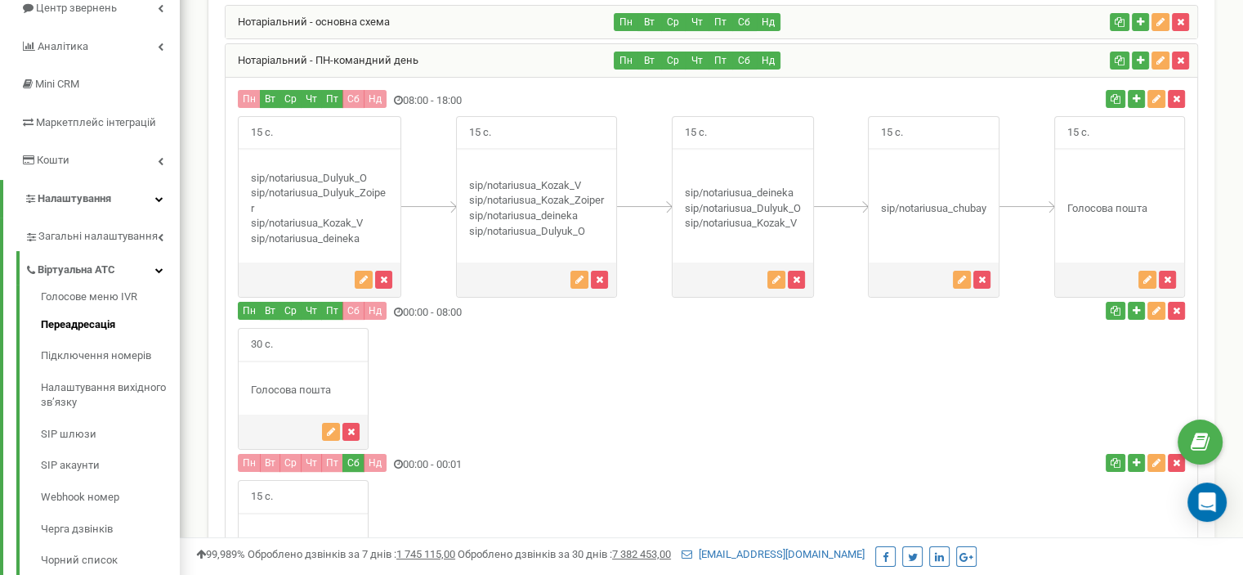
scroll to position [222, 0]
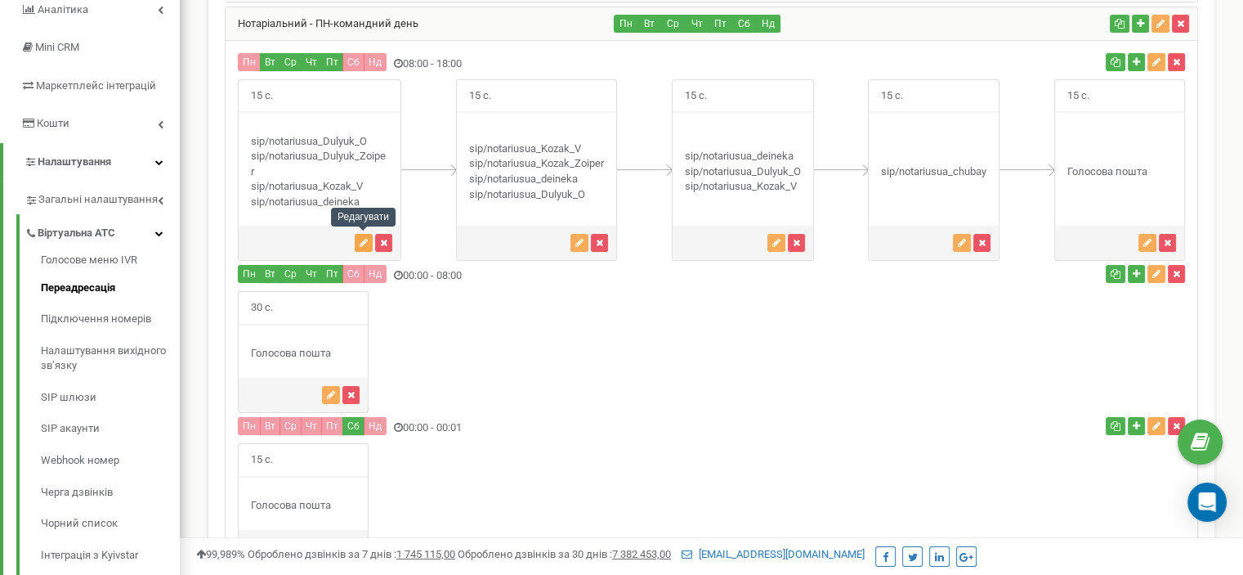
click at [362, 239] on icon "button" at bounding box center [364, 243] width 8 height 10
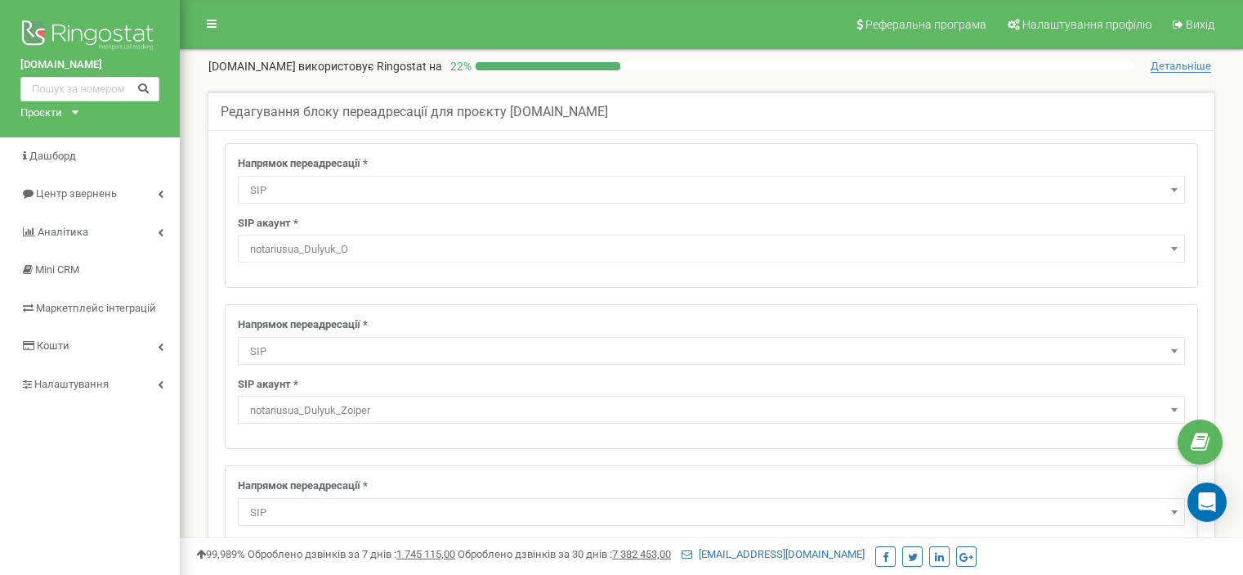
select select "SIP"
select select "notariusua_Dulyuk_O"
select select "SIP"
select select "notariusua_Dulyuk_Zoiper"
select select "SIP"
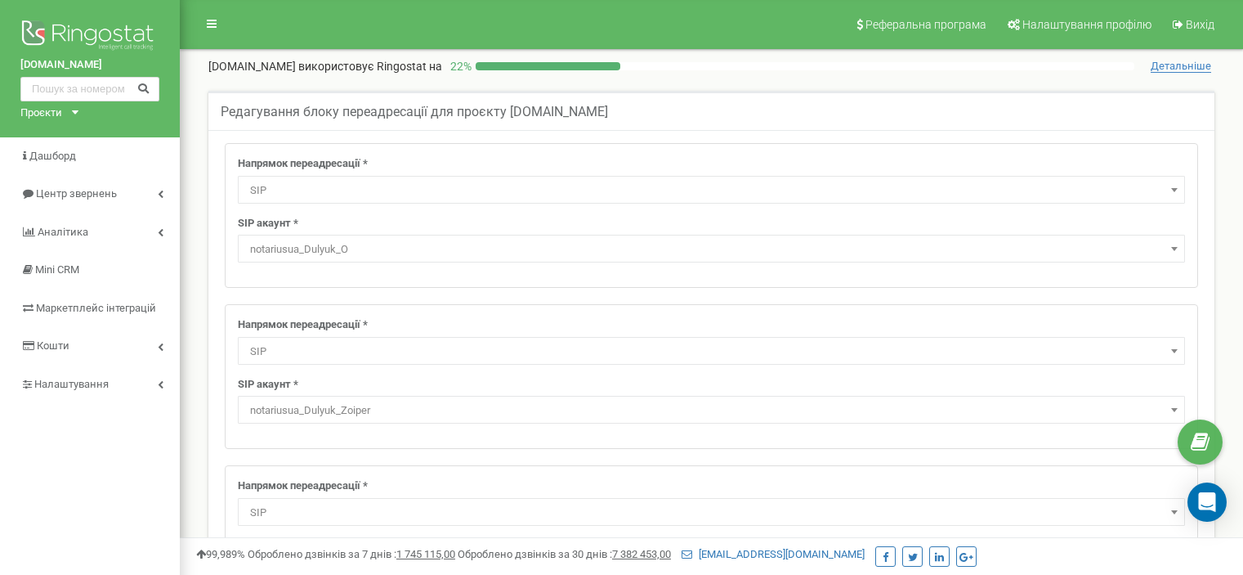
select select "notariusua_Kozak_V"
select select "SIP"
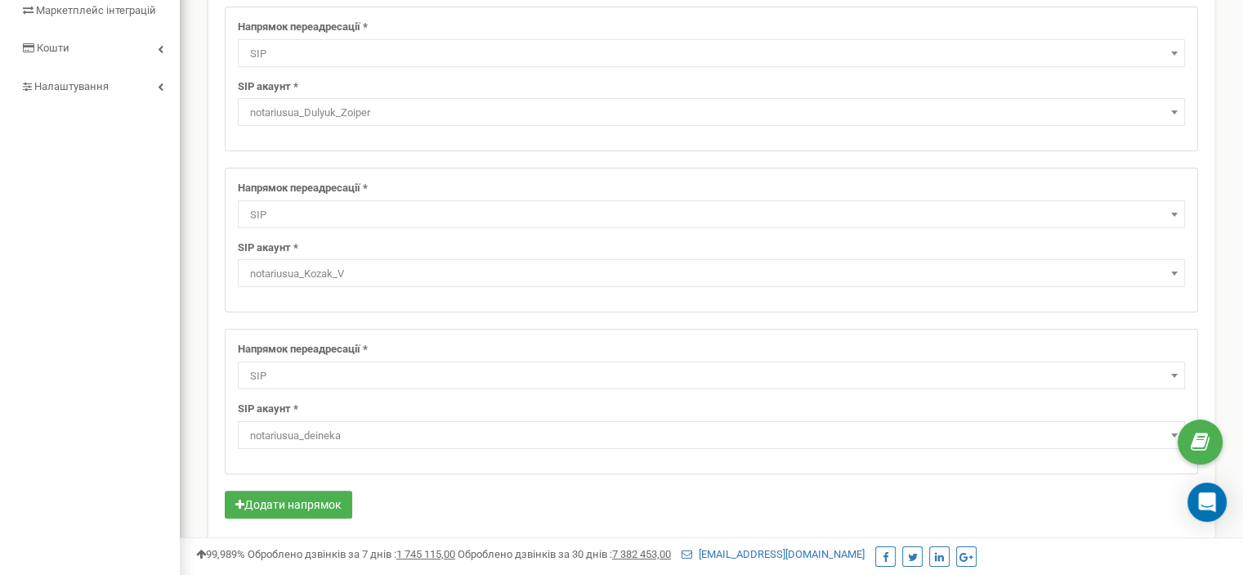
scroll to position [327, 0]
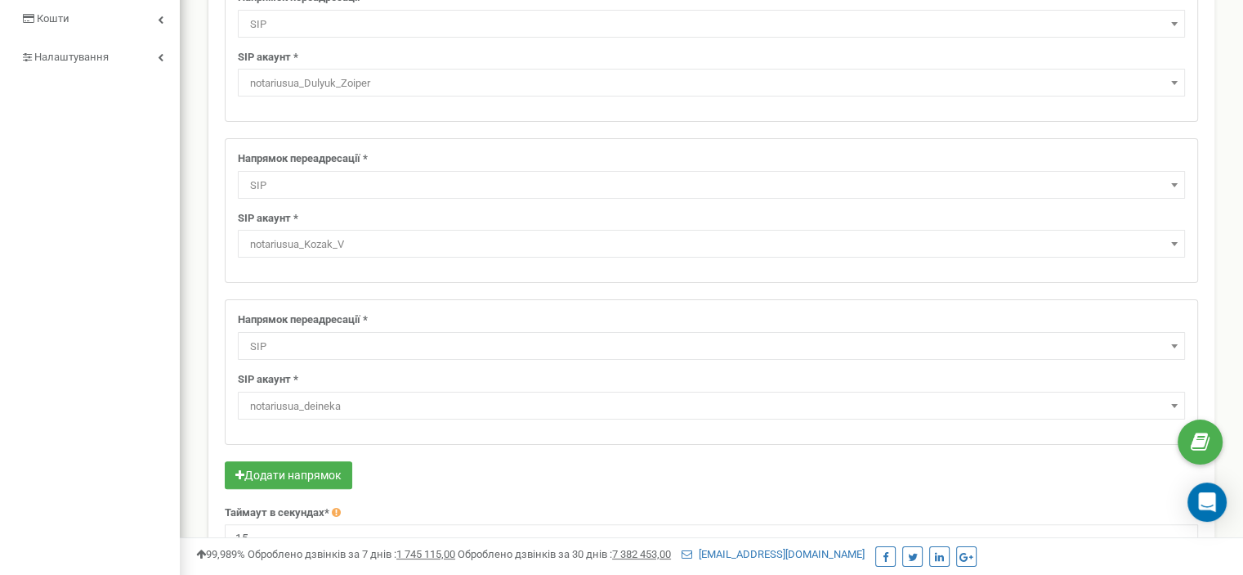
click at [333, 405] on span "notariusua_deineka" at bounding box center [712, 406] width 936 height 23
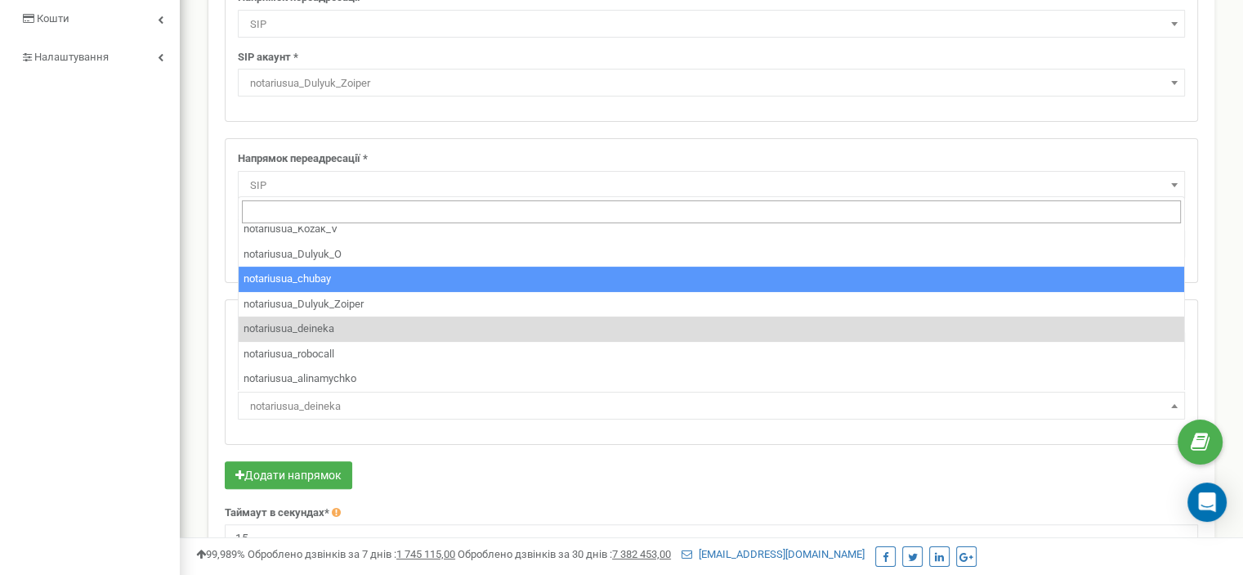
scroll to position [86, 0]
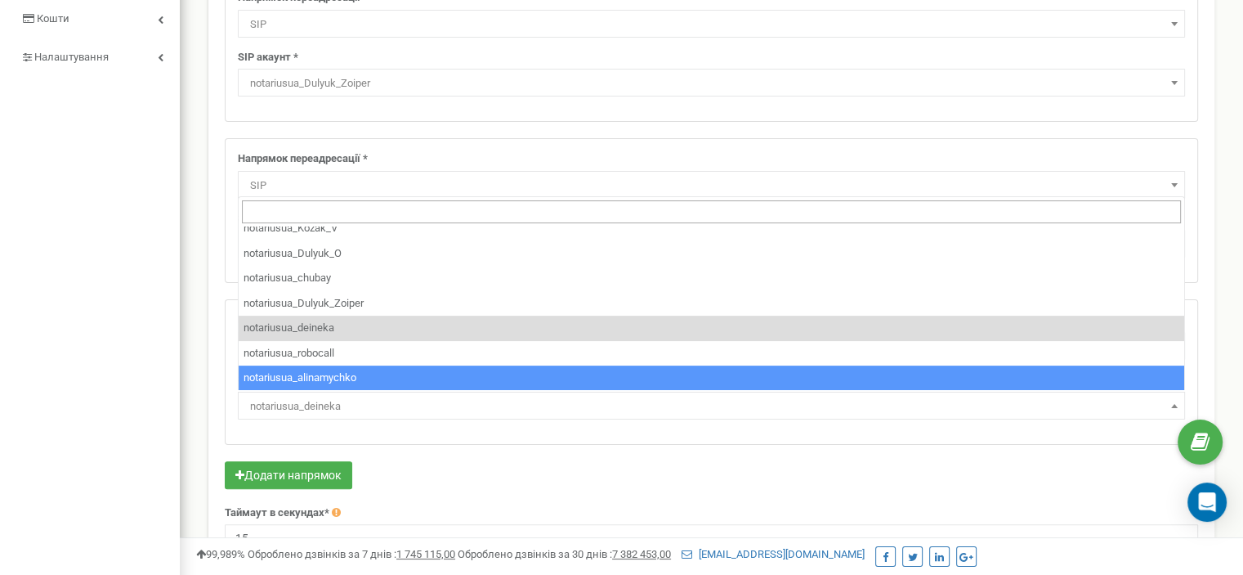
select select "notariusua_alinamychko"
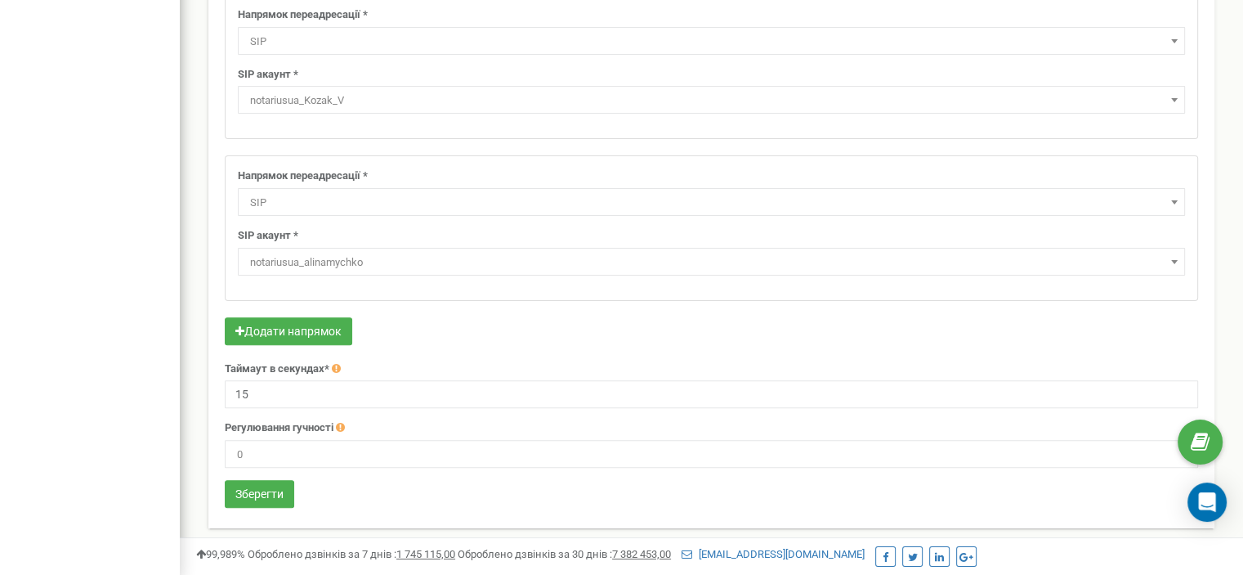
scroll to position [474, 0]
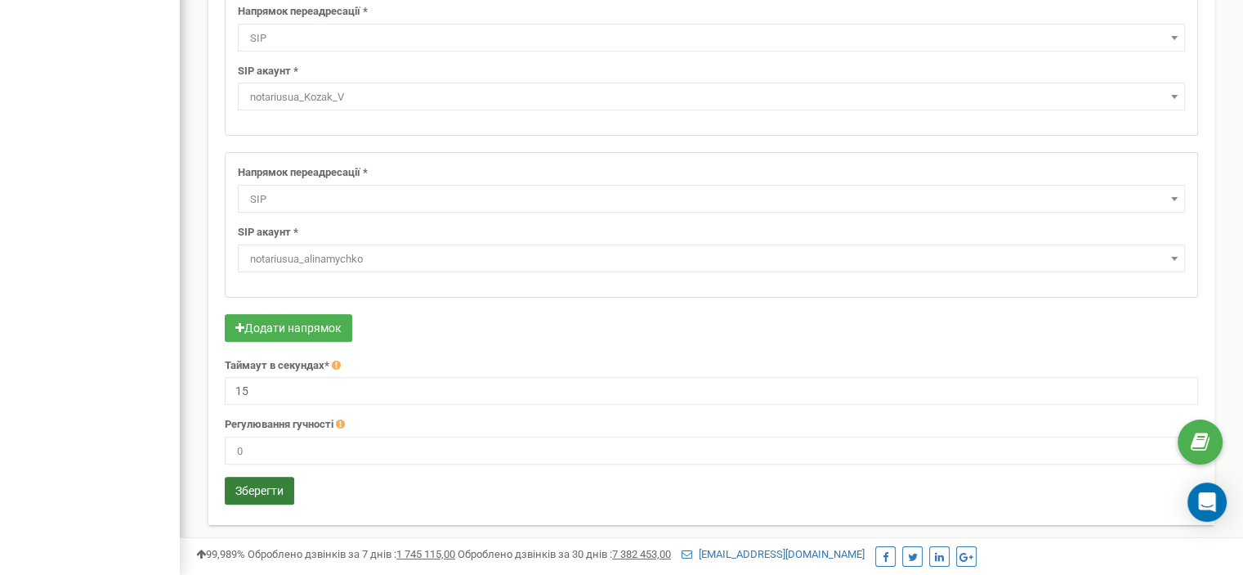
click at [284, 483] on button "Зберегти" at bounding box center [259, 490] width 69 height 28
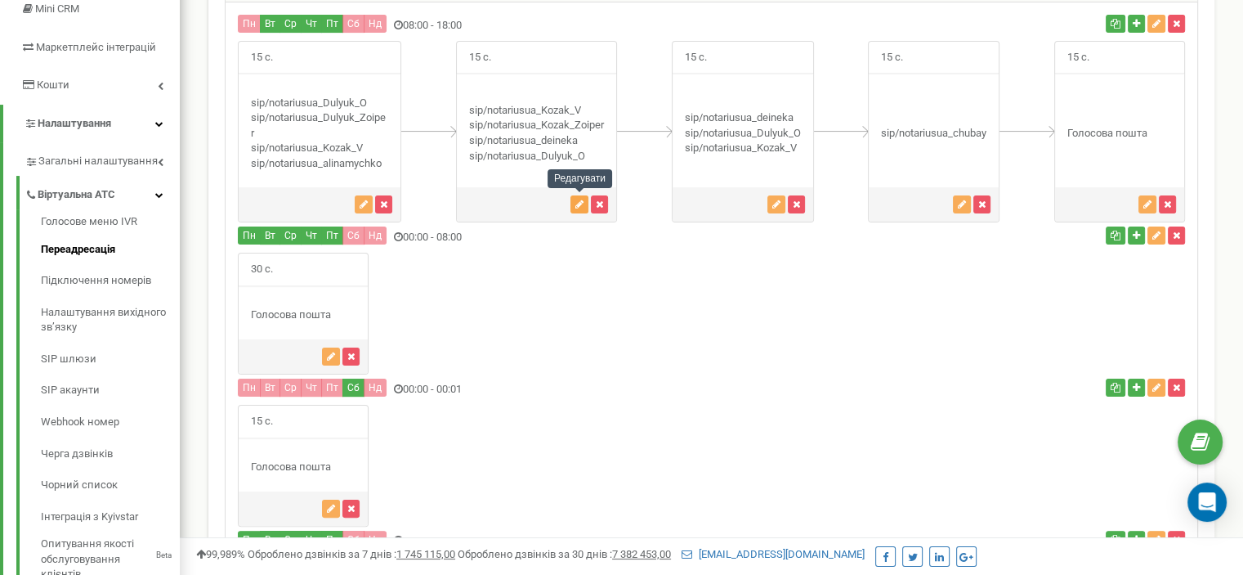
click at [579, 205] on icon "button" at bounding box center [579, 204] width 8 height 10
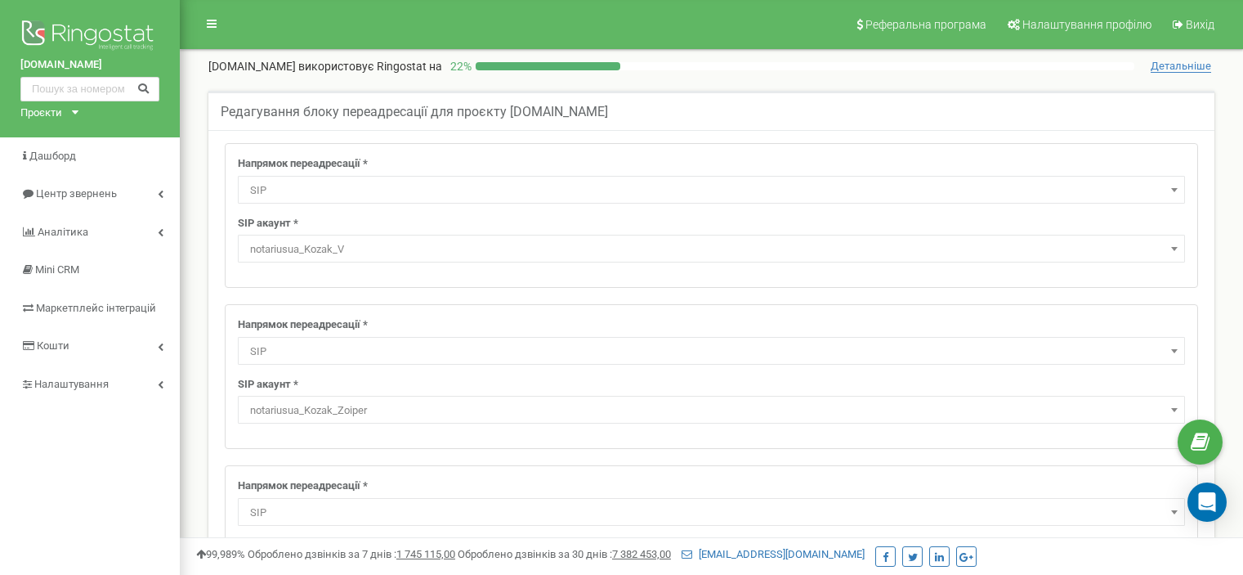
select select "SIP"
select select "notariusua_Kozak_V"
select select "SIP"
select select "notariusua_Kozak_Zoiper"
select select "SIP"
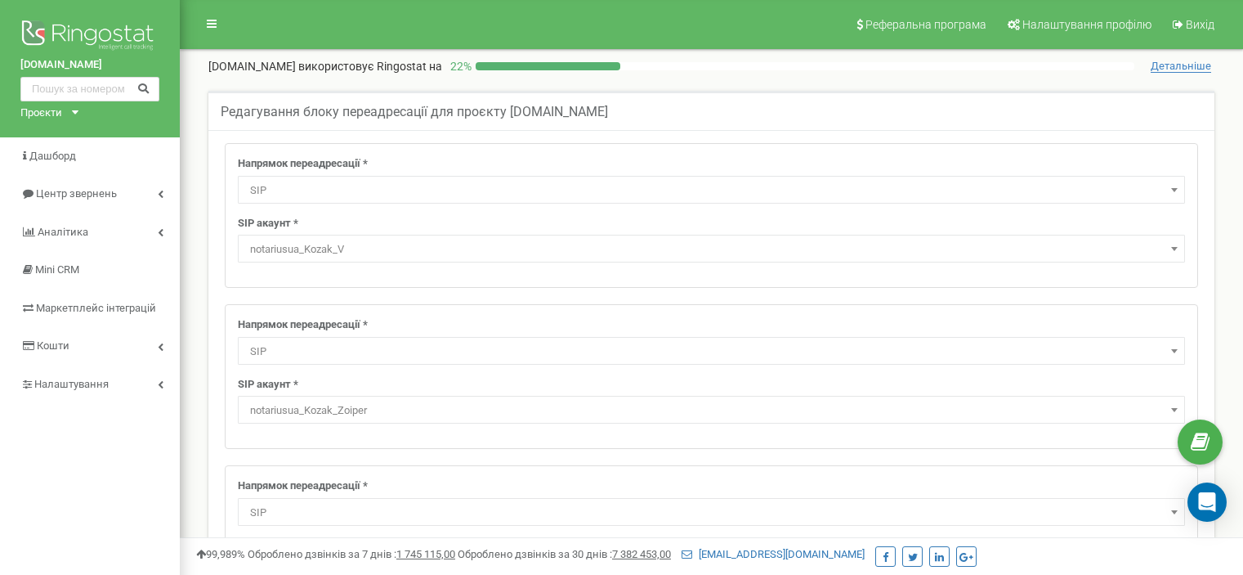
select select "notariusua_deineka"
select select "SIP"
select select "notariusua_Dulyuk_O"
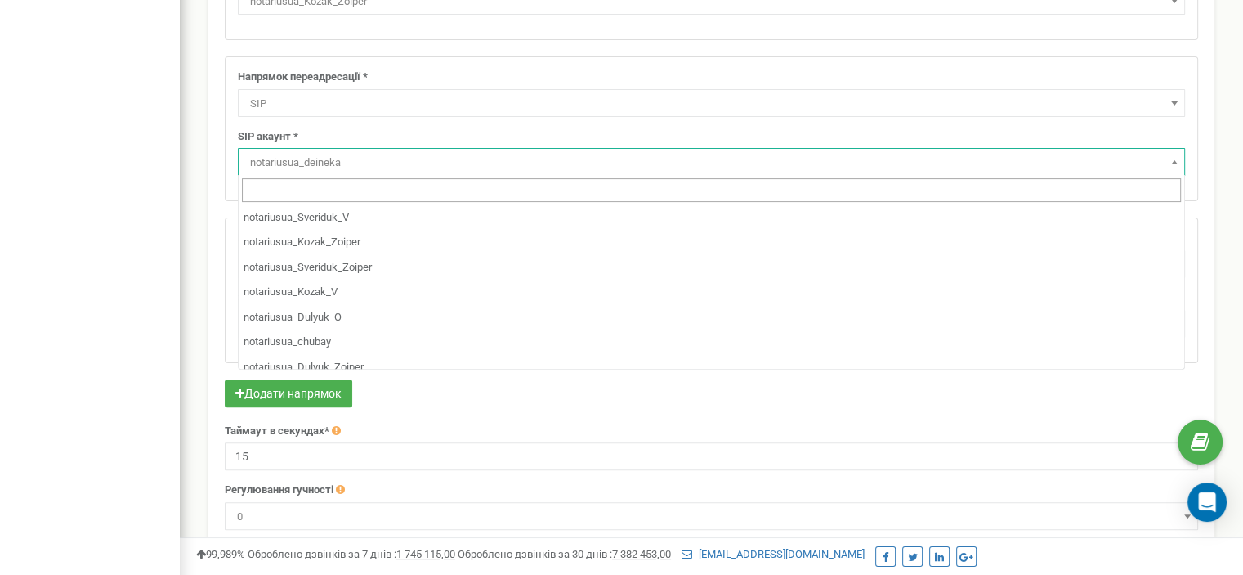
click at [356, 162] on span "notariusua_deineka" at bounding box center [712, 162] width 936 height 23
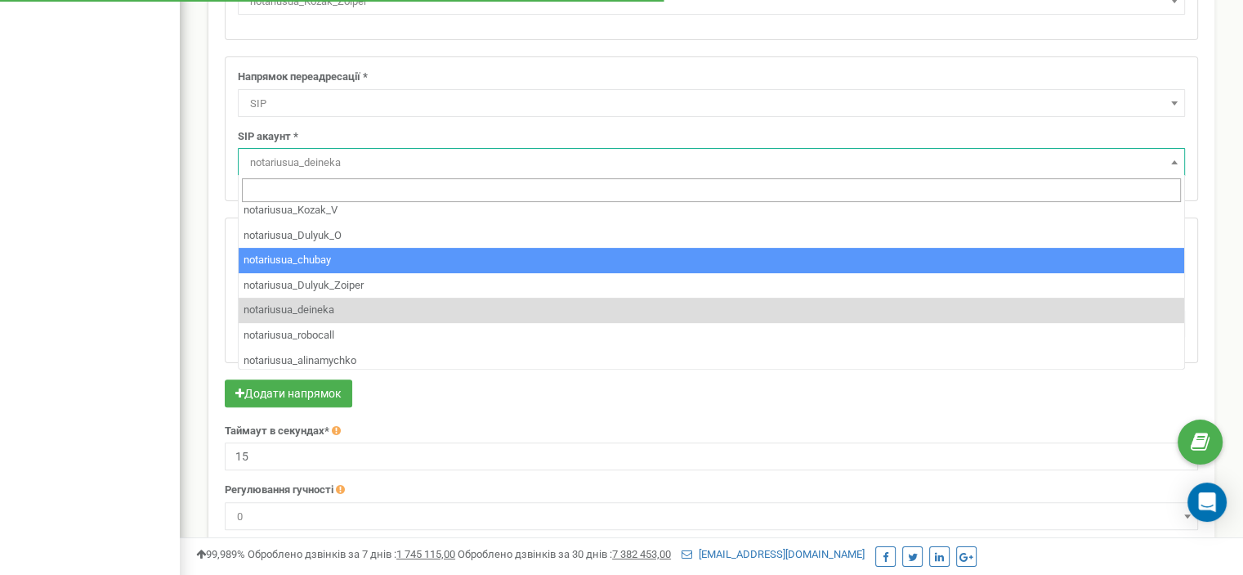
scroll to position [86, 0]
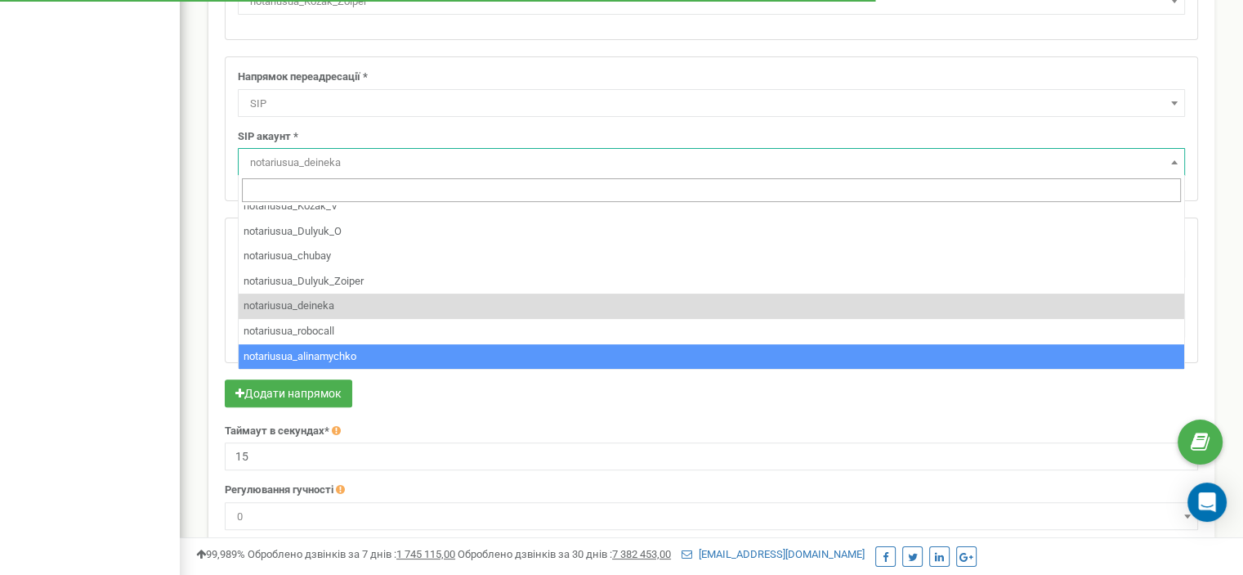
select select "notariusua_alinamychko"
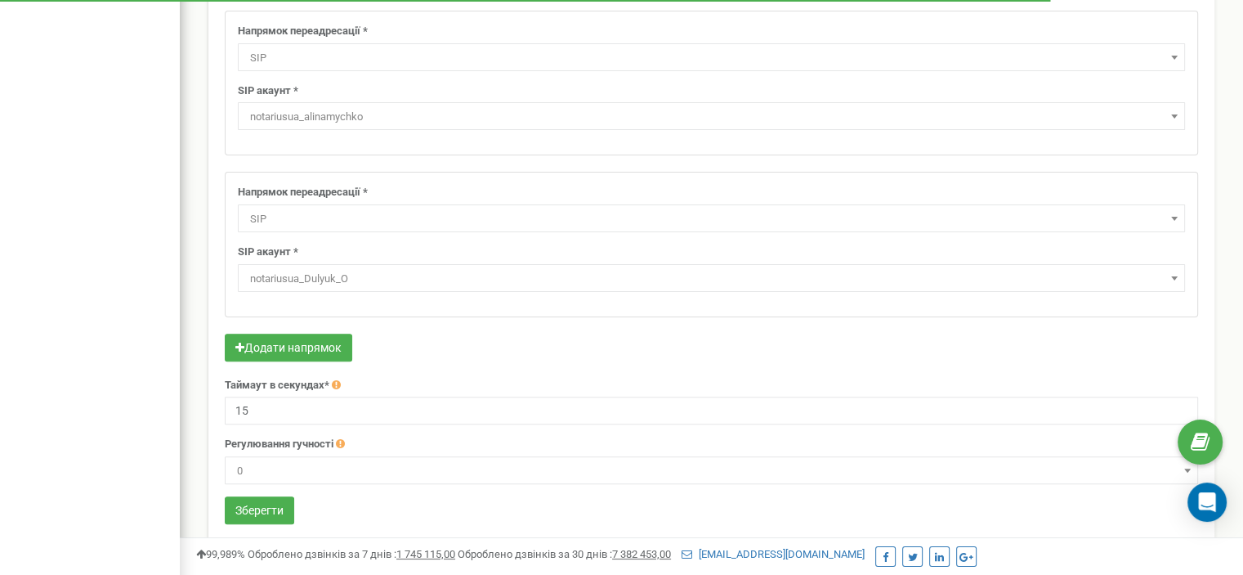
scroll to position [474, 0]
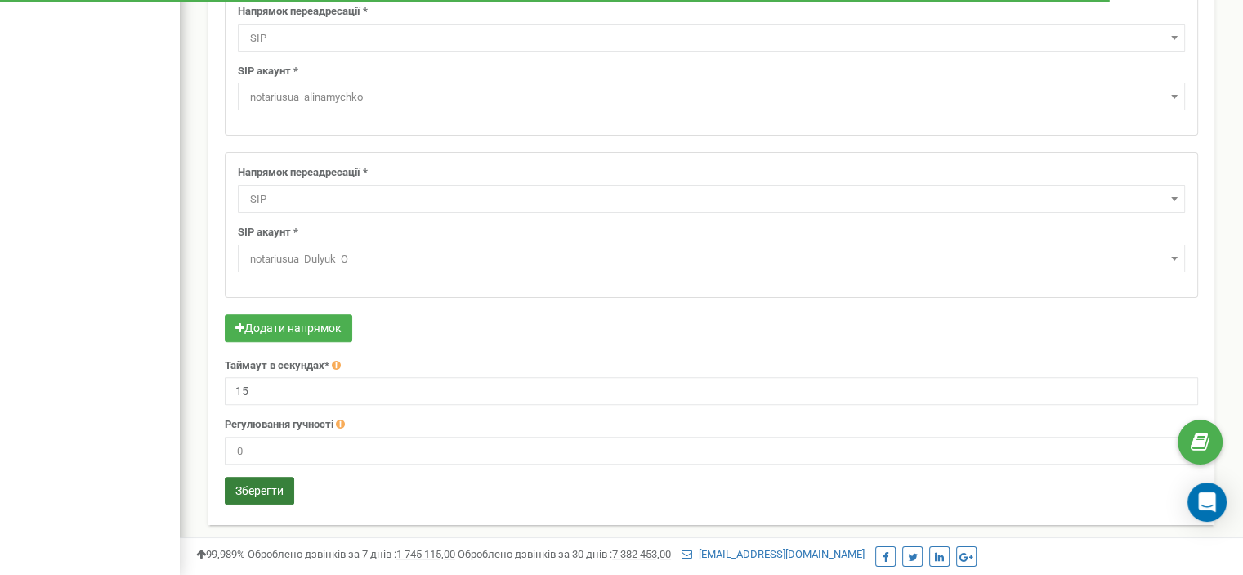
click at [266, 487] on button "Зберегти" at bounding box center [259, 490] width 69 height 28
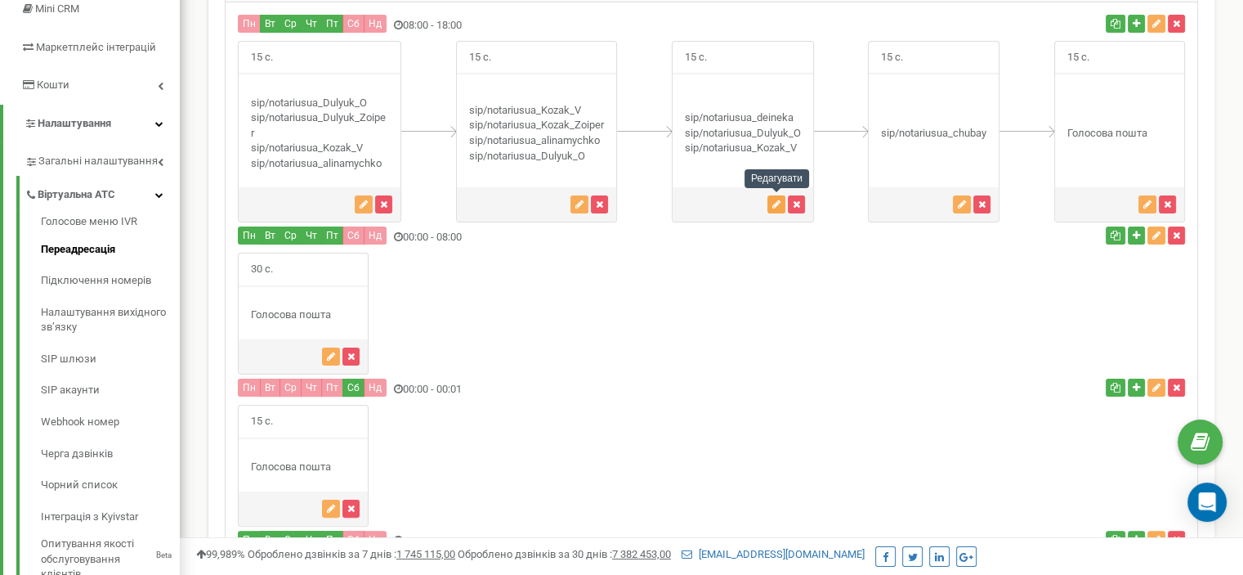
click at [775, 203] on icon "button" at bounding box center [776, 204] width 8 height 10
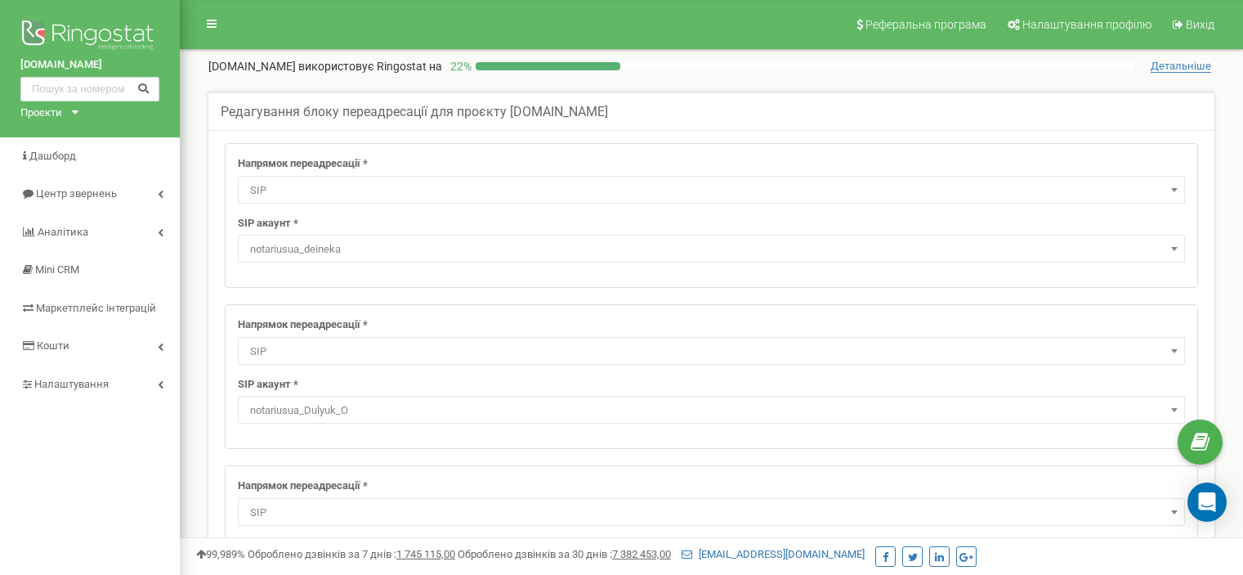
select select "SIP"
select select "notariusua_deineka"
select select "SIP"
select select "notariusua_Dulyuk_O"
select select "SIP"
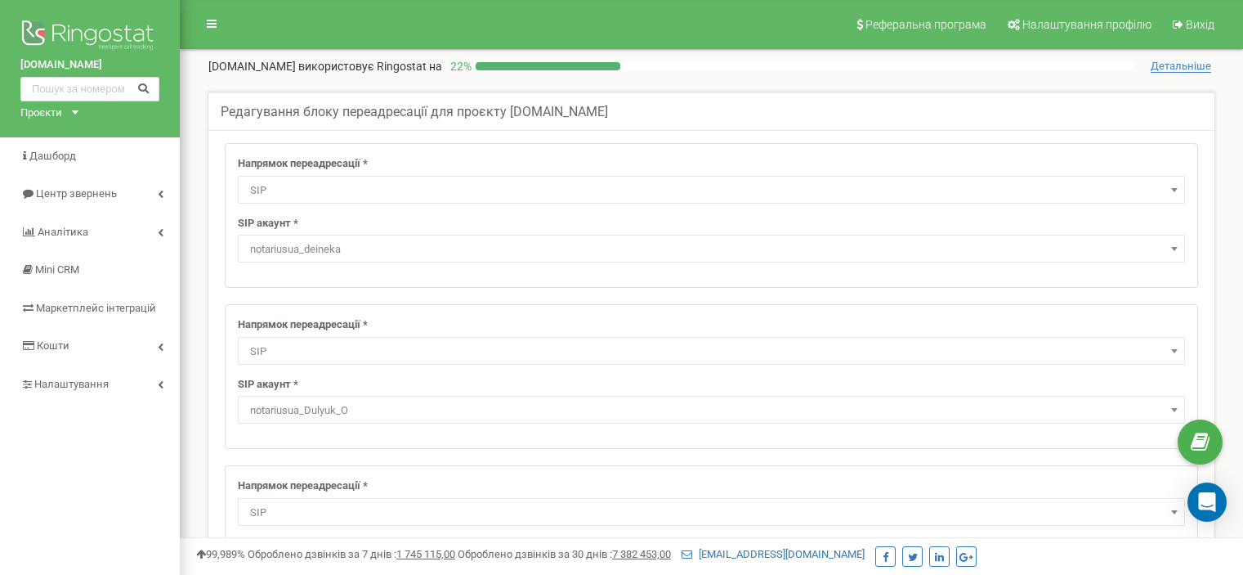
select select "notariusua_Kozak_V"
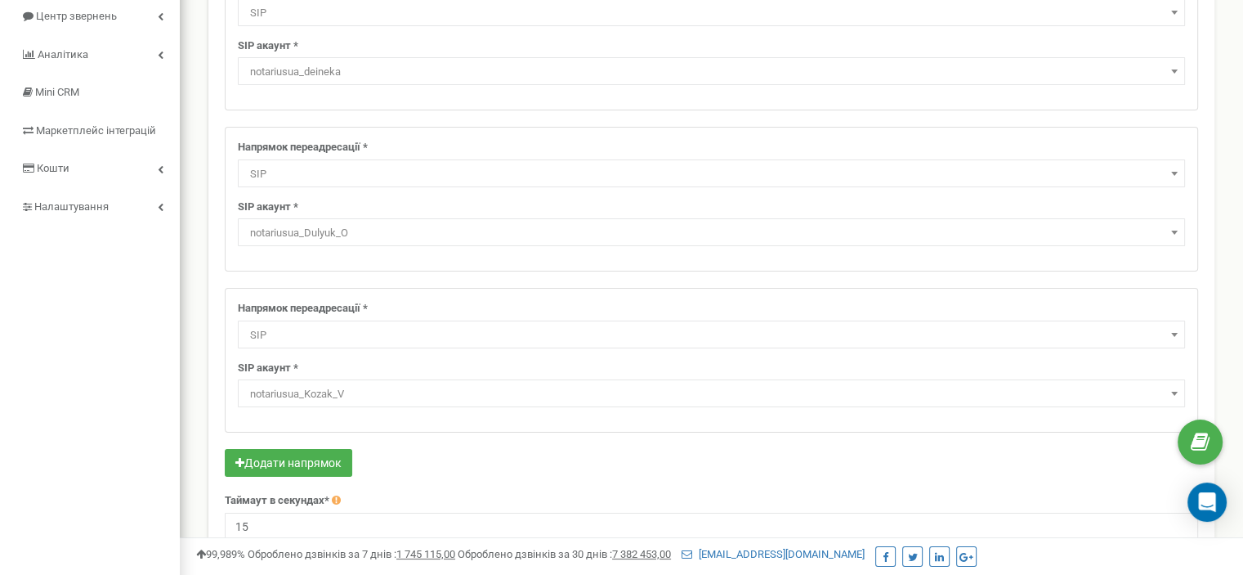
scroll to position [82, 0]
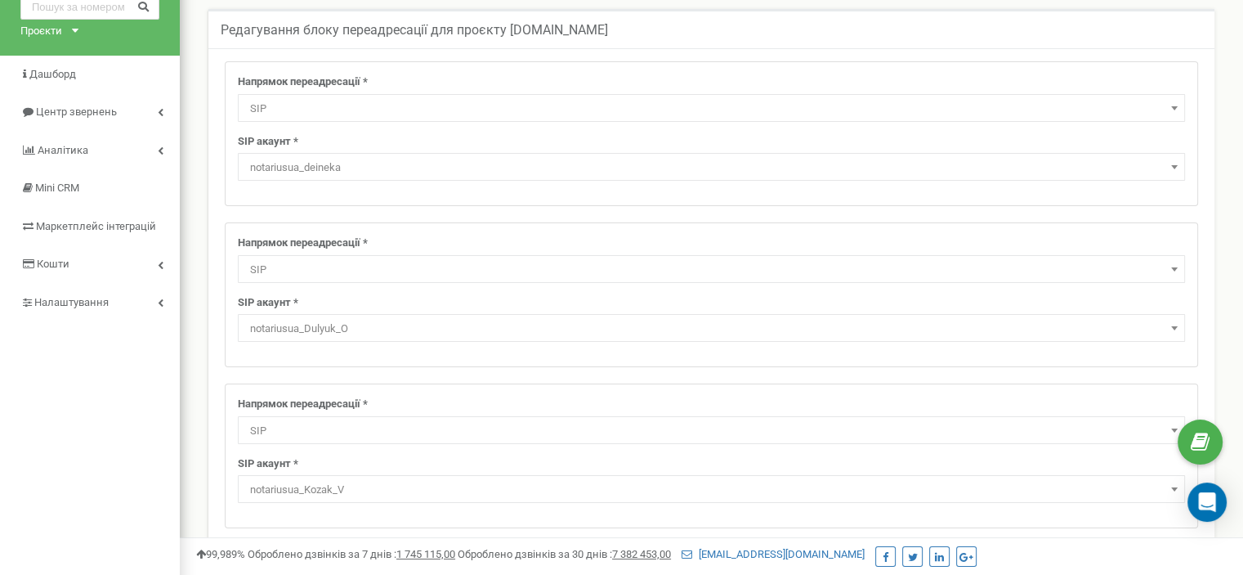
click at [376, 169] on span "notariusua_deineka" at bounding box center [712, 167] width 936 height 23
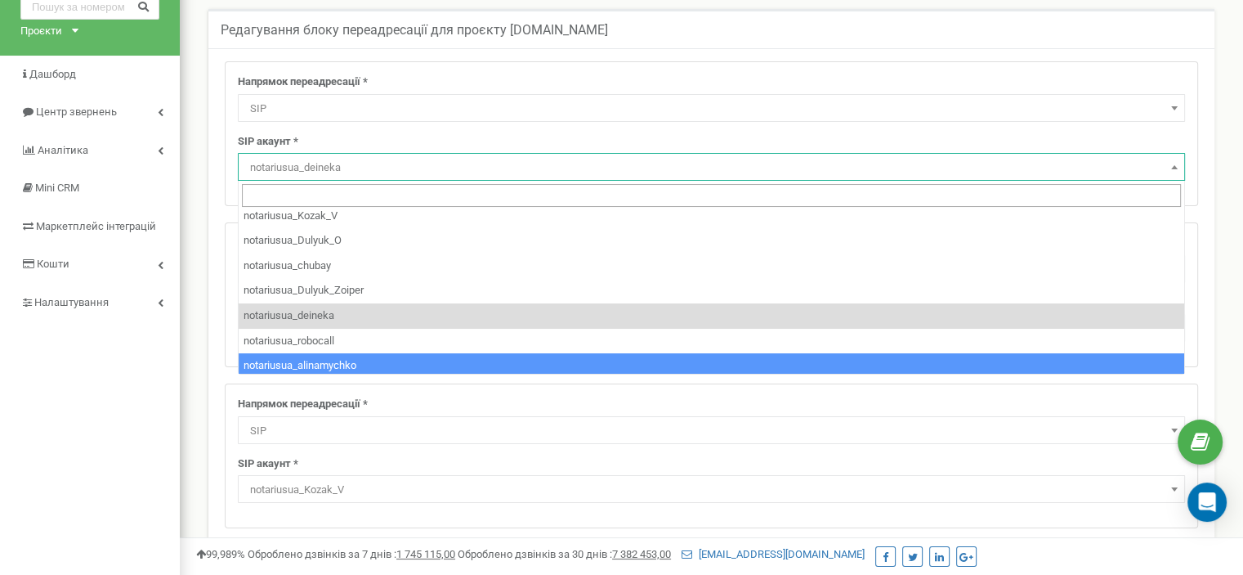
select select "notariusua_alinamychko"
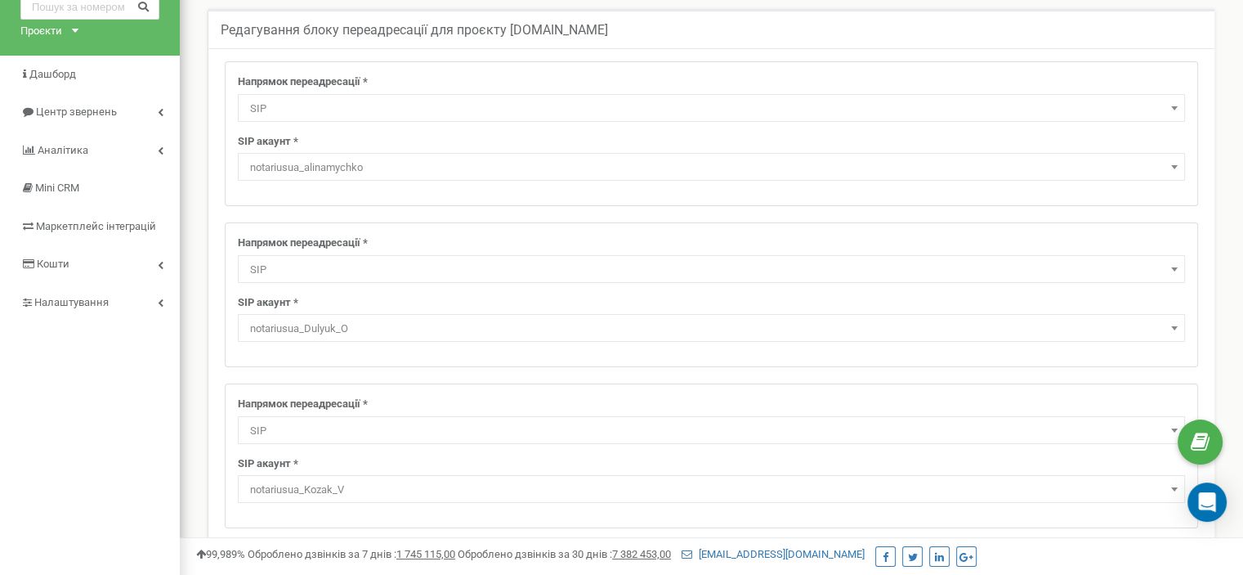
scroll to position [327, 0]
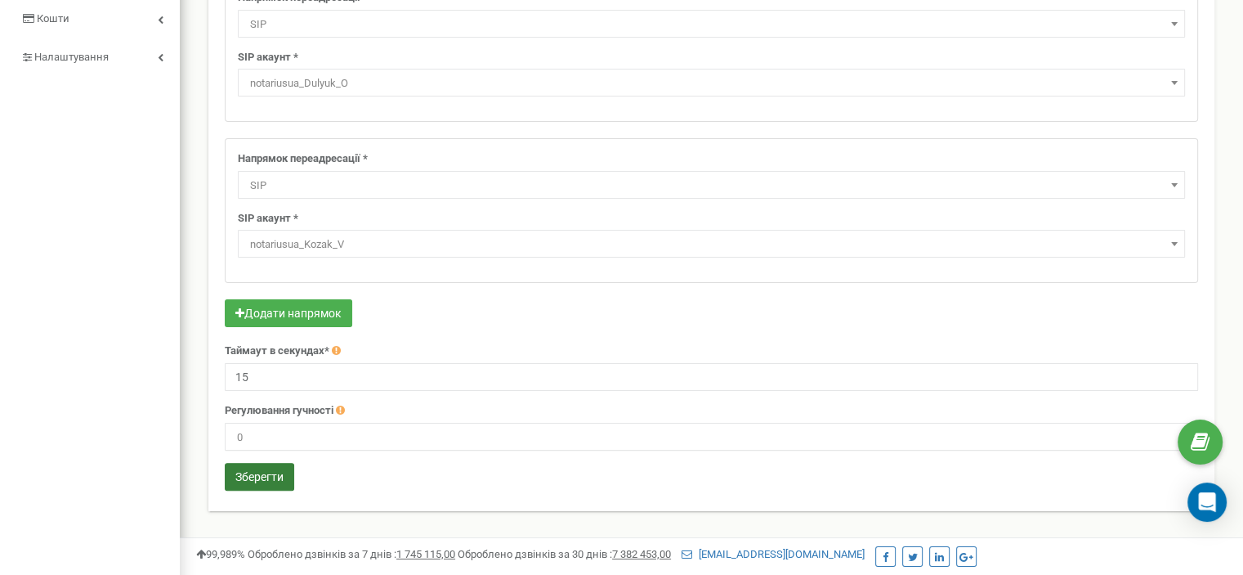
click at [258, 475] on button "Зберегти" at bounding box center [259, 477] width 69 height 28
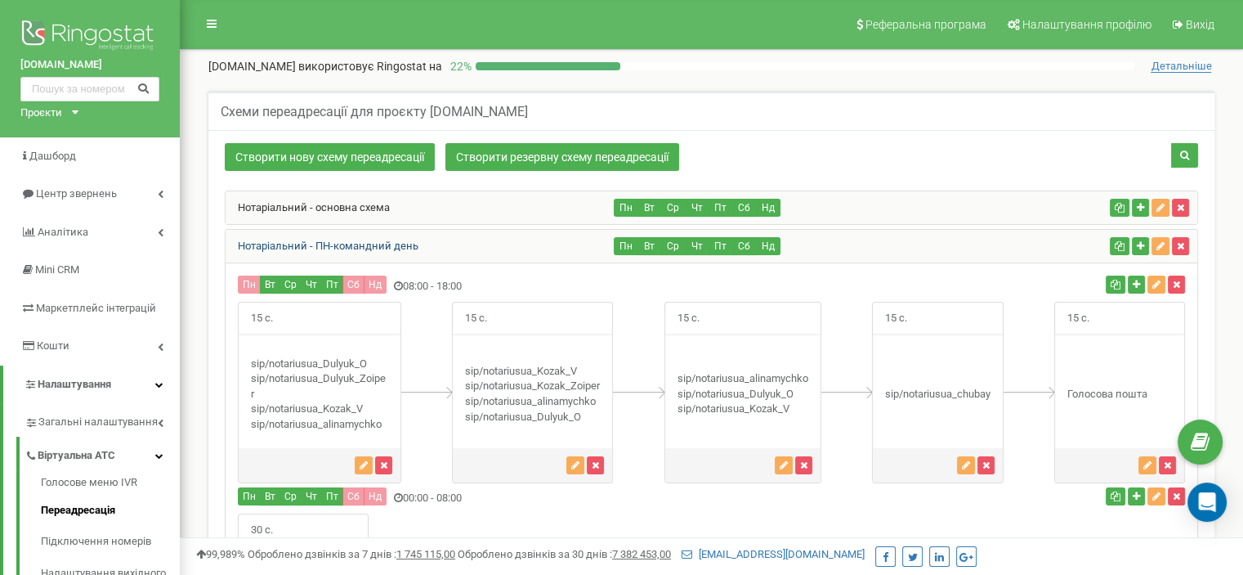
click at [350, 248] on link "Нотаріальний - ПН-командний день" at bounding box center [322, 245] width 193 height 12
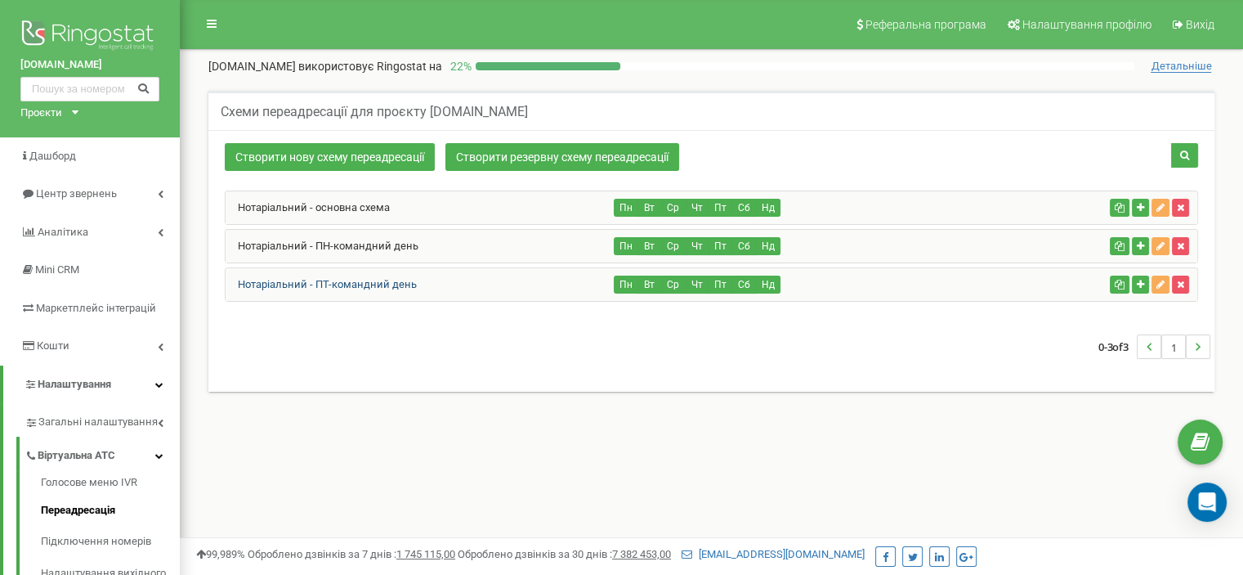
click at [350, 278] on link "Нотаріальний - ПТ-командний день" at bounding box center [321, 284] width 191 height 12
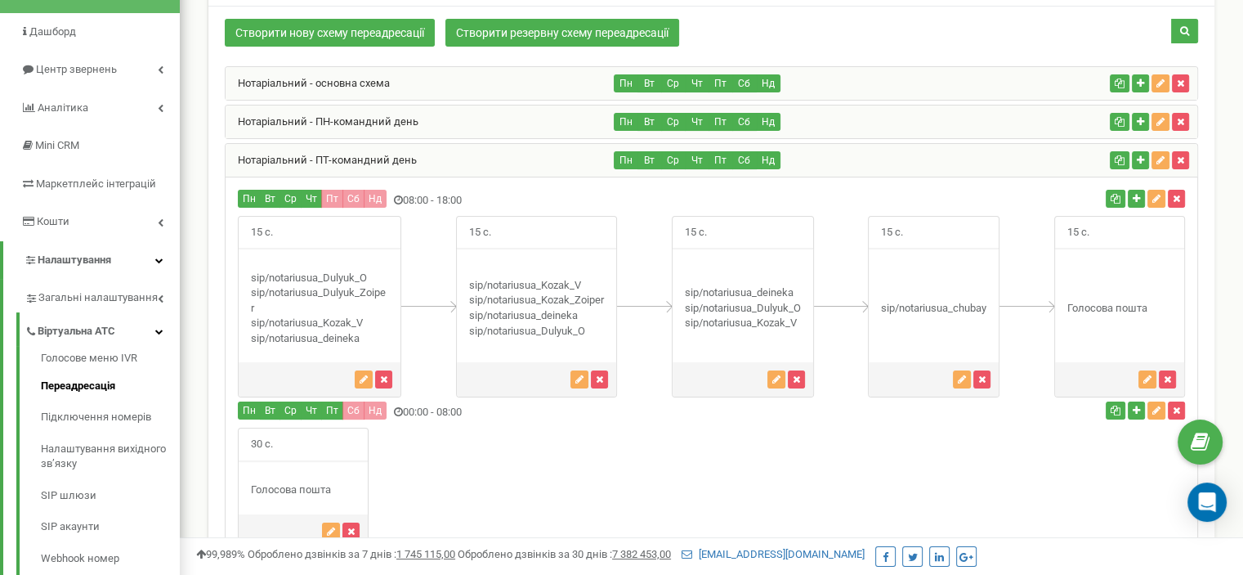
scroll to position [163, 0]
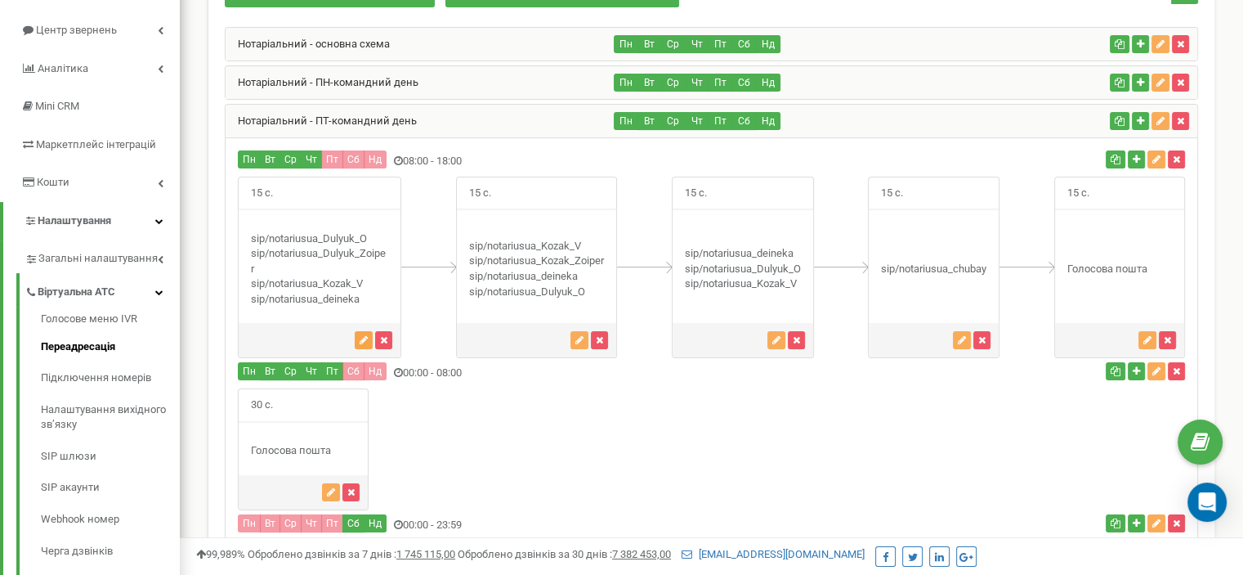
click at [365, 338] on icon "button" at bounding box center [364, 340] width 8 height 10
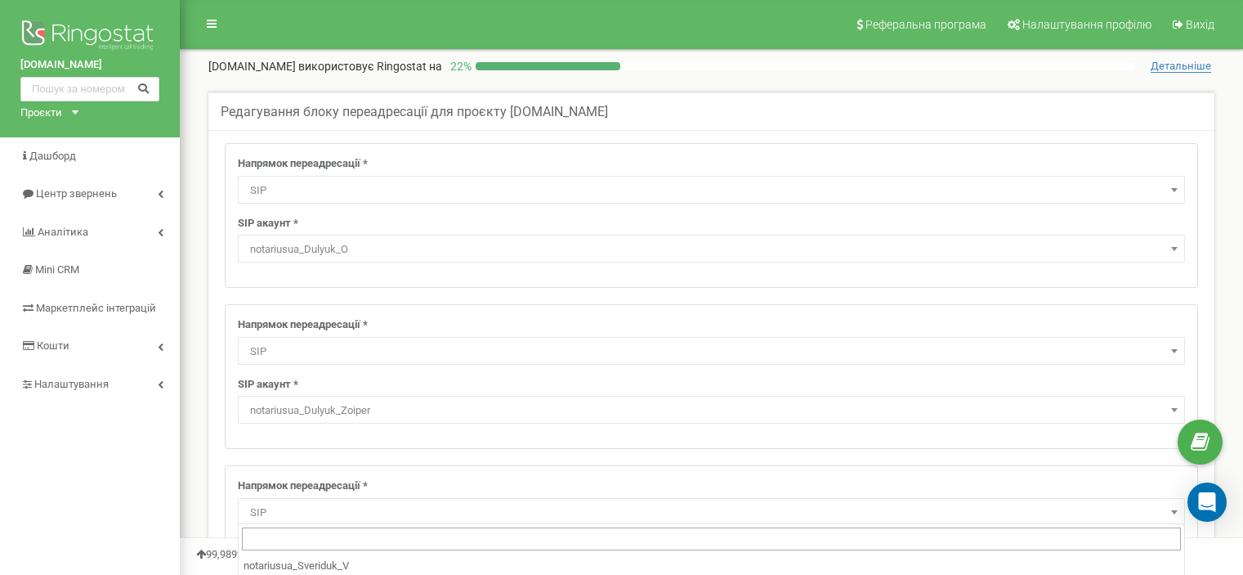
select select "SIP"
select select "notariusua_Dulyuk_O"
select select "SIP"
select select "notariusua_Dulyuk_Zoiper"
select select "SIP"
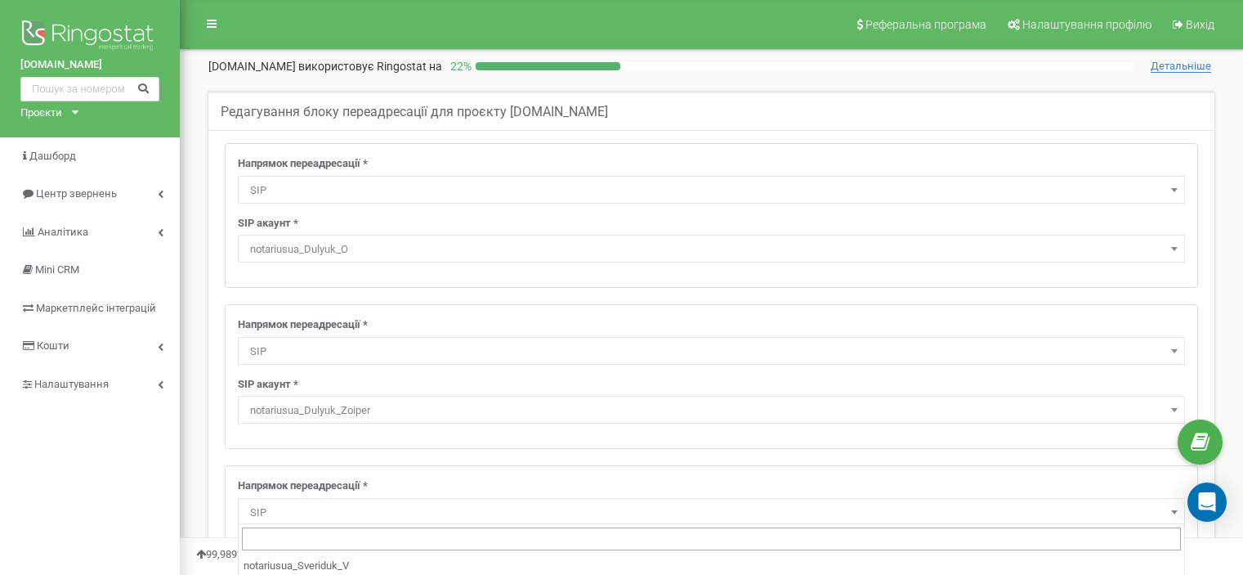
select select "notariusua_Kozak_V"
select select "SIP"
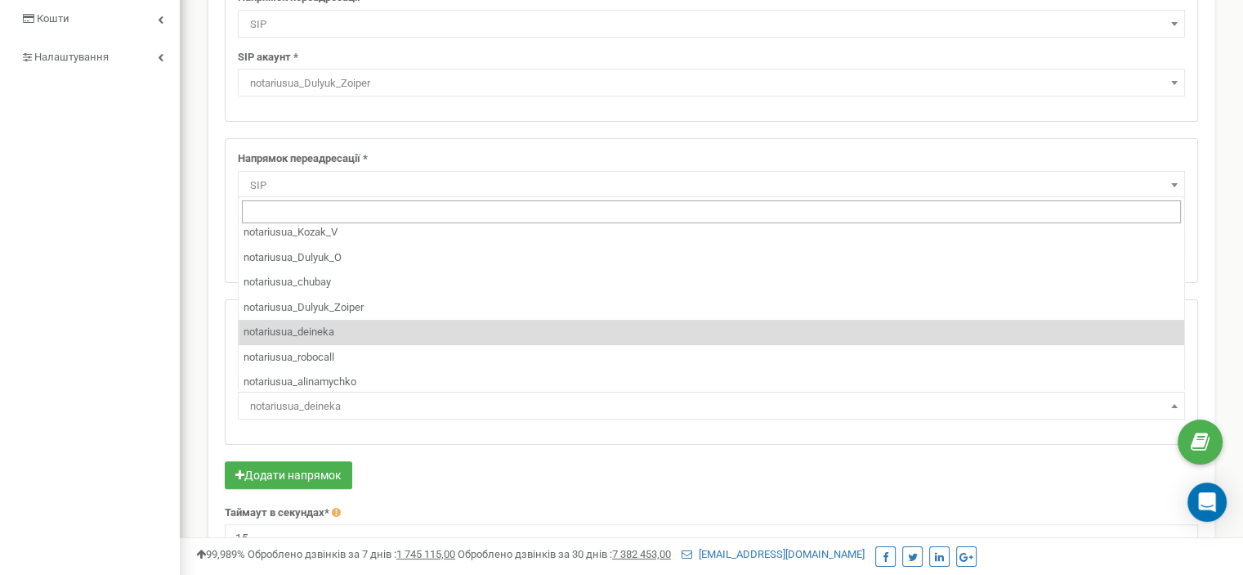
scroll to position [86, 0]
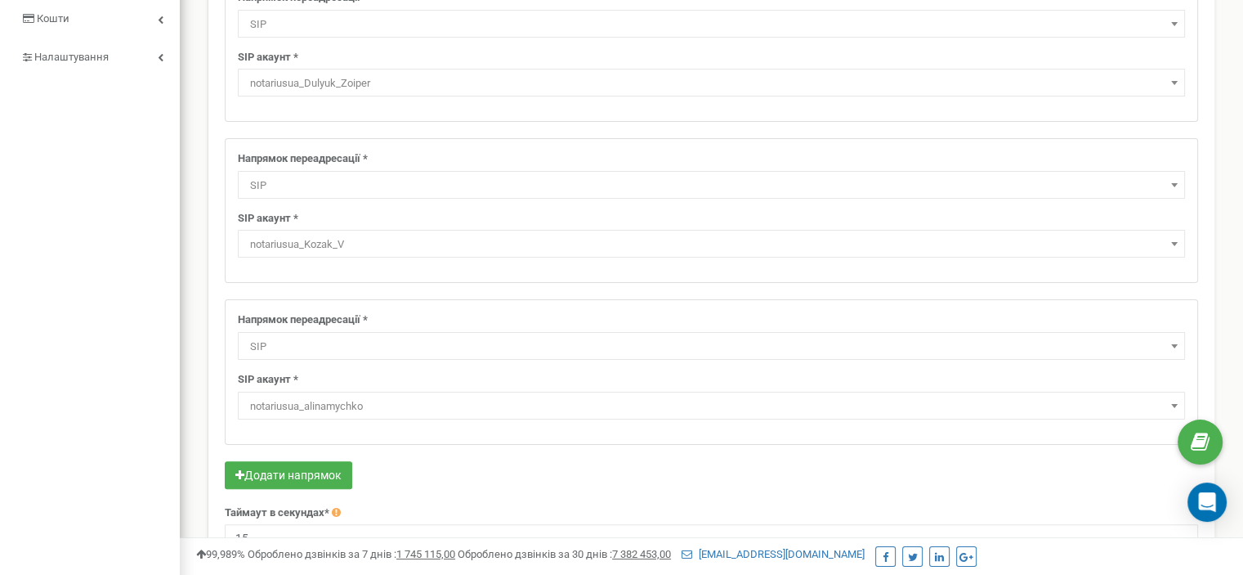
select select "notariusua_alinamychko"
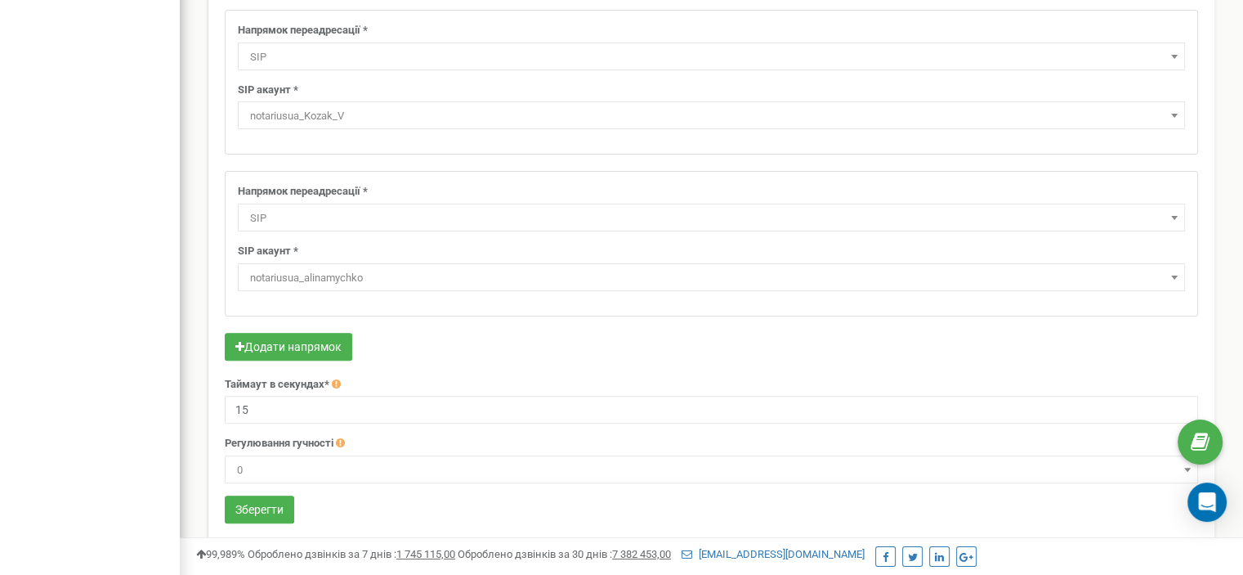
scroll to position [474, 0]
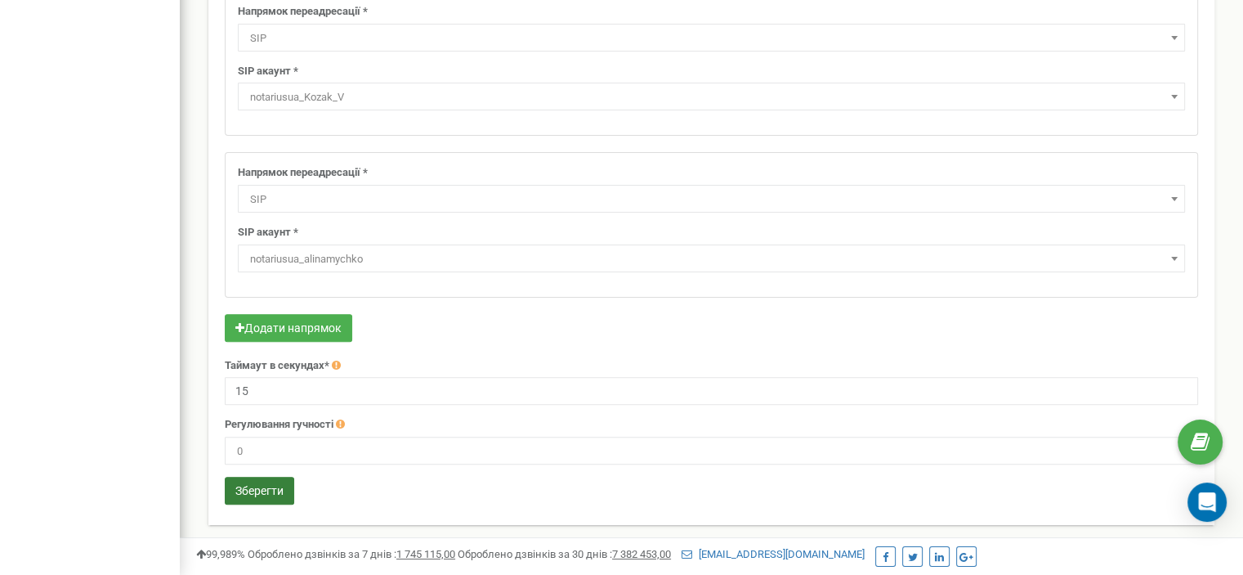
click at [281, 484] on button "Зберегти" at bounding box center [259, 490] width 69 height 28
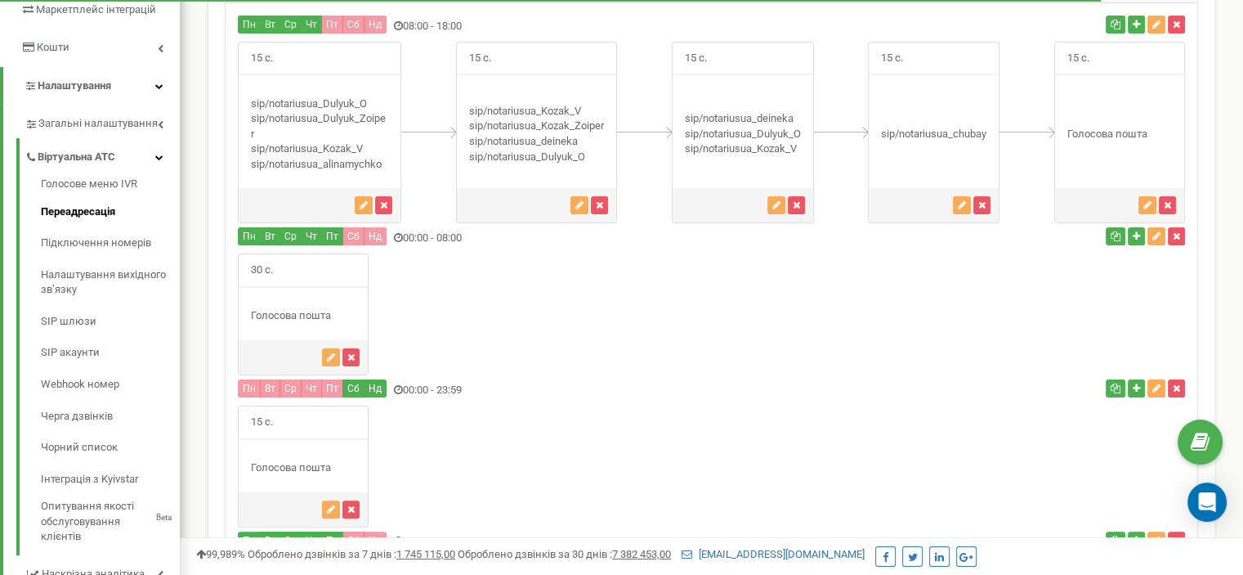
scroll to position [298, 0]
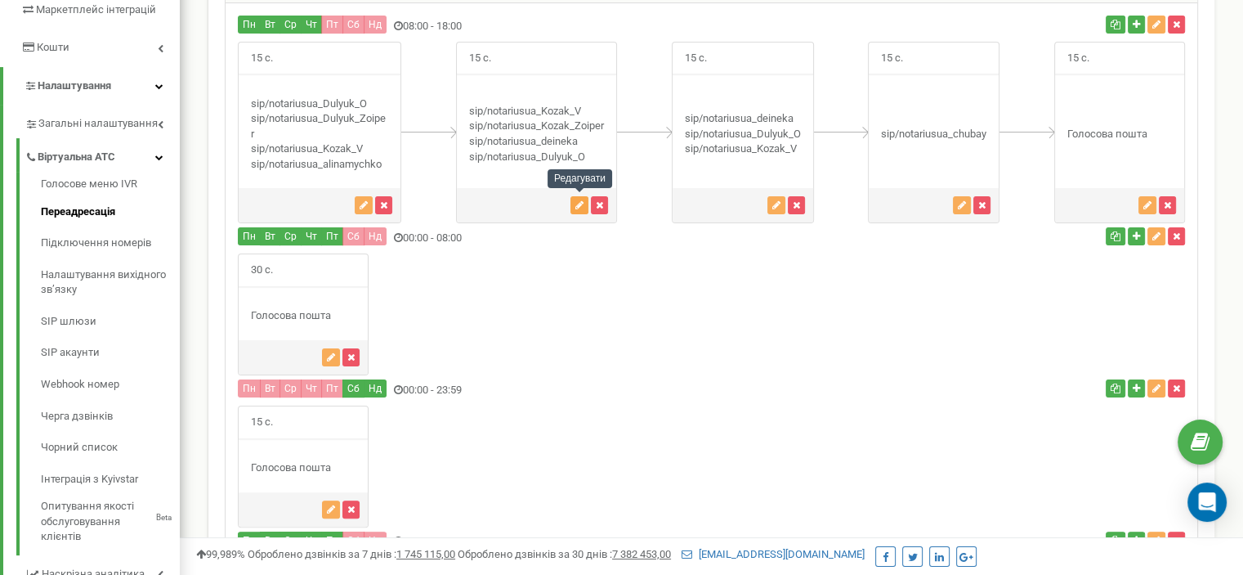
click at [579, 200] on icon "button" at bounding box center [579, 205] width 8 height 10
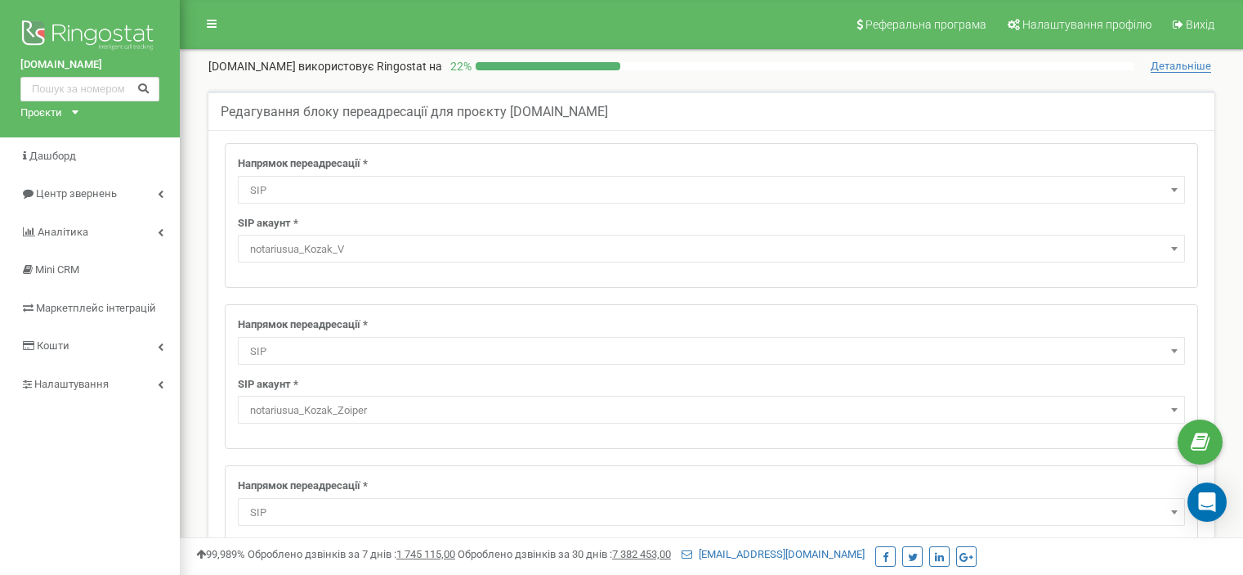
select select "SIP"
select select "notariusua_Kozak_V"
select select "SIP"
select select "notariusua_Kozak_Zoiper"
select select "SIP"
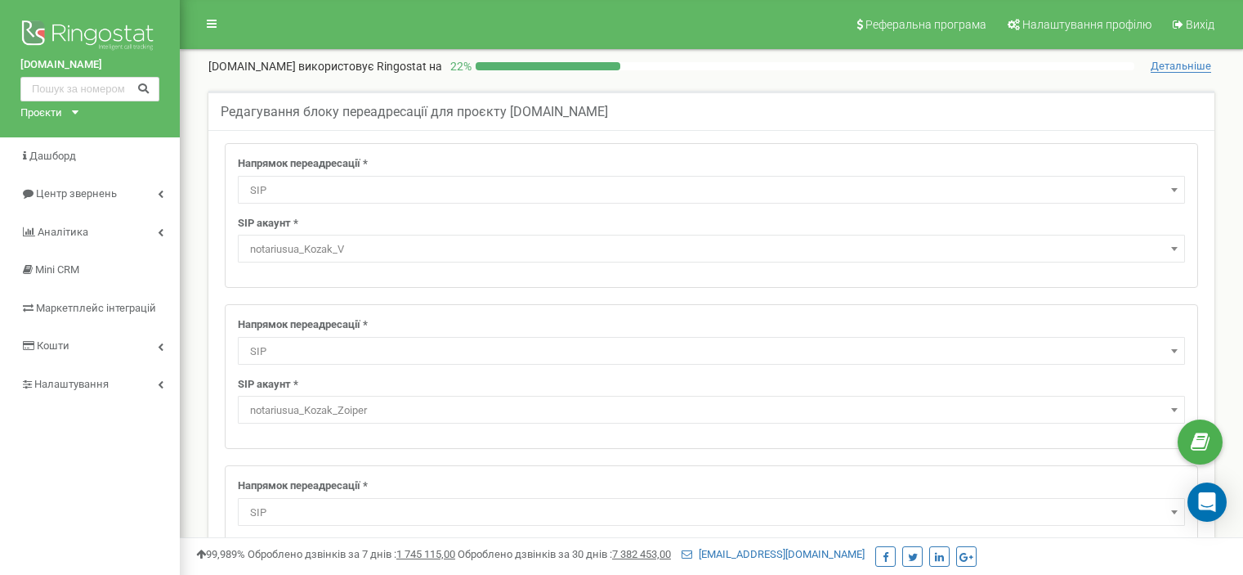
select select "notariusua_deineka"
select select "SIP"
select select "notariusua_Dulyuk_O"
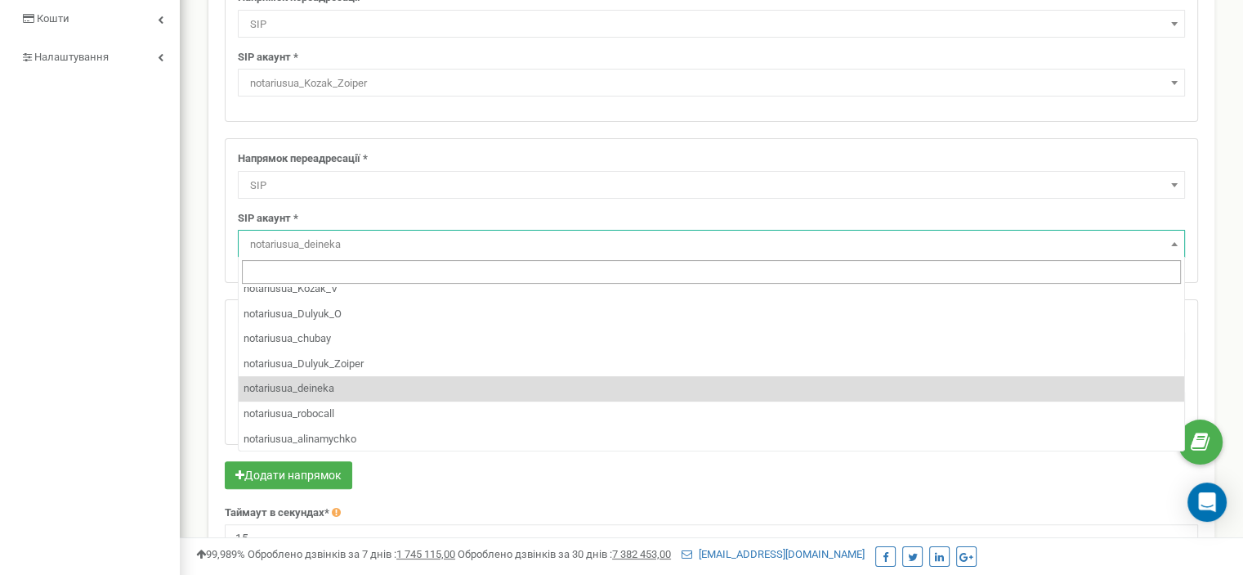
scroll to position [86, 0]
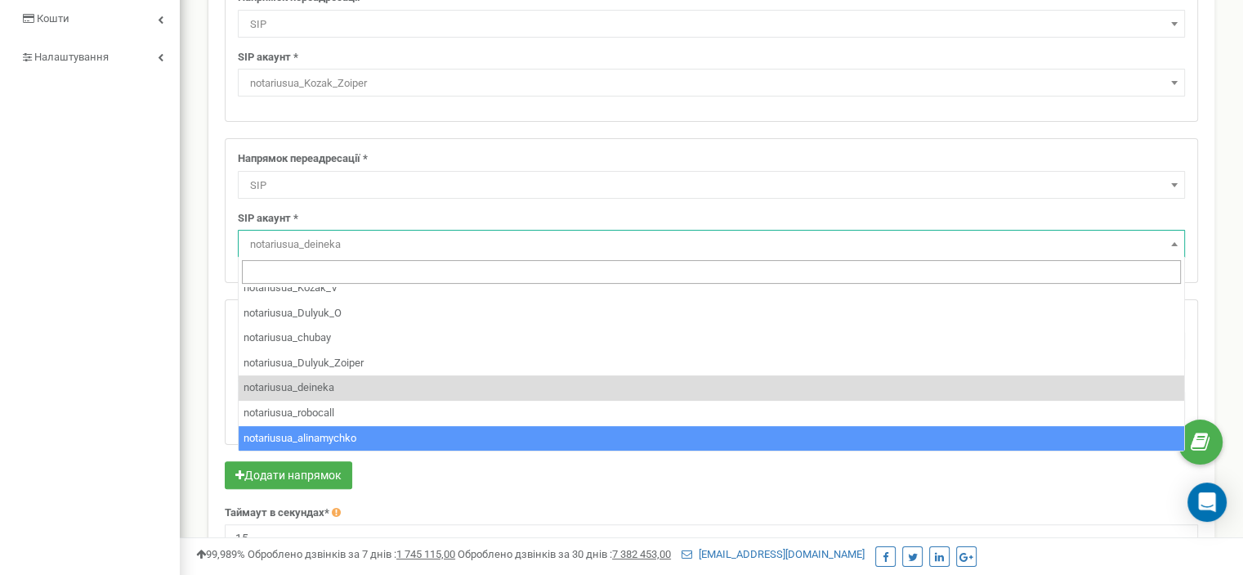
select select "notariusua_alinamychko"
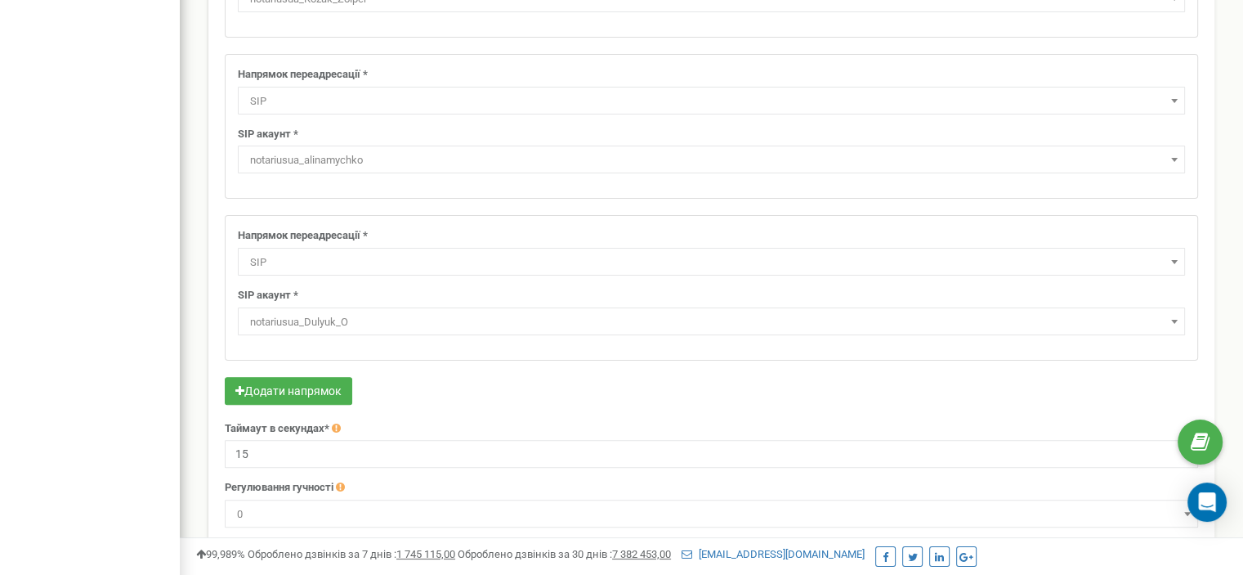
scroll to position [474, 0]
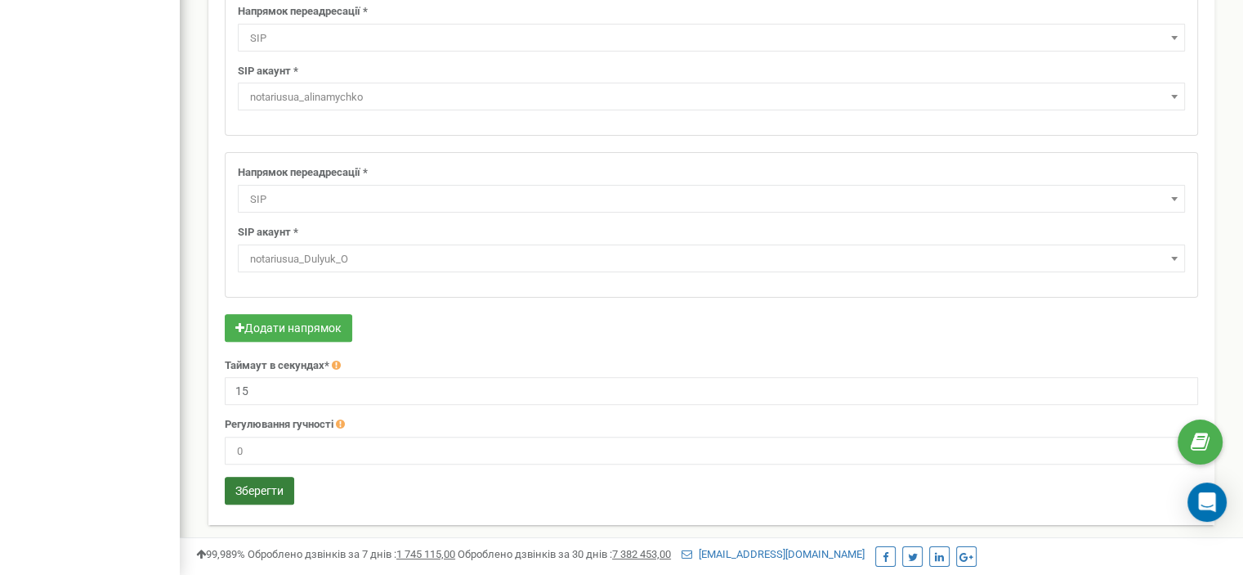
click at [271, 483] on button "Зберегти" at bounding box center [259, 490] width 69 height 28
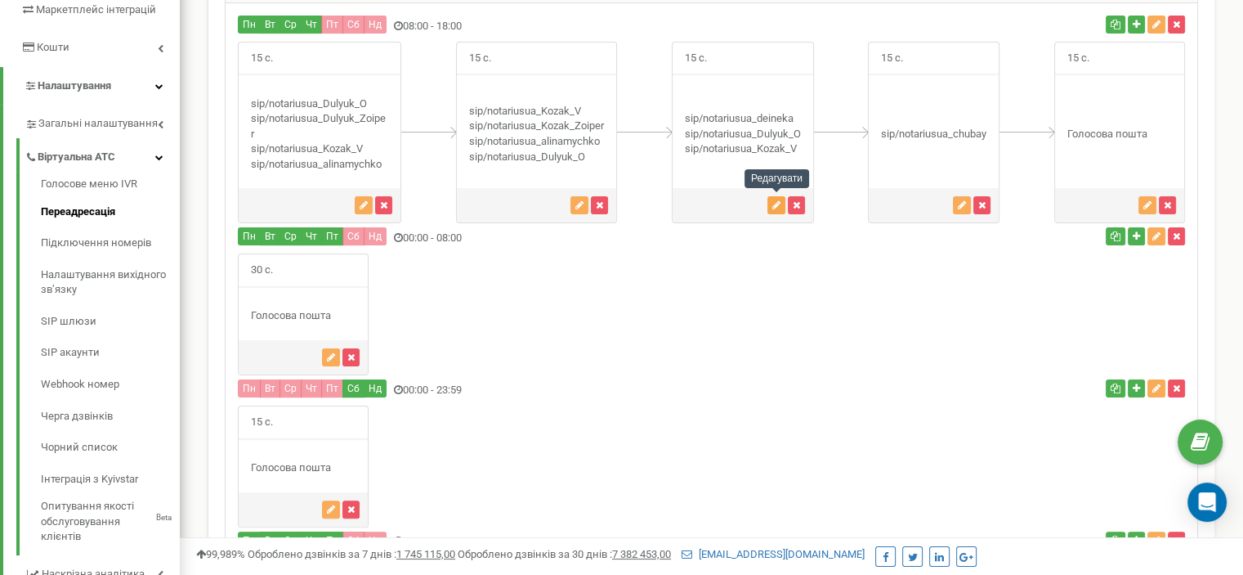
click at [776, 203] on icon "button" at bounding box center [776, 205] width 8 height 10
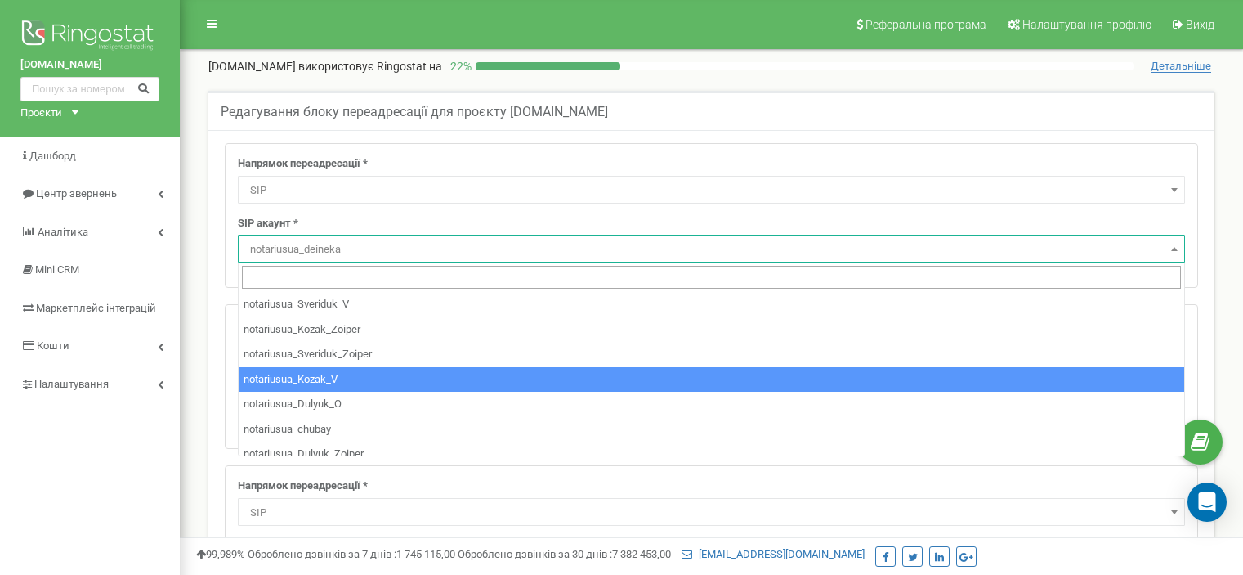
select select "SIP"
select select "notariusua_deineka"
select select "SIP"
select select "notariusua_Dulyuk_O"
select select "SIP"
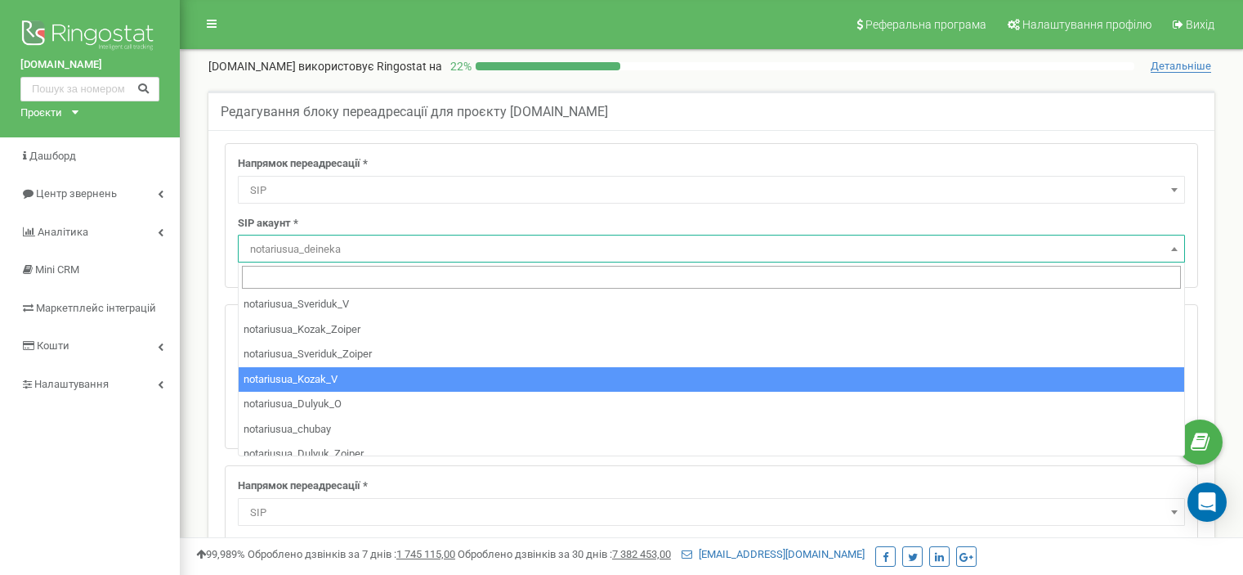
select select "notariusua_Kozak_V"
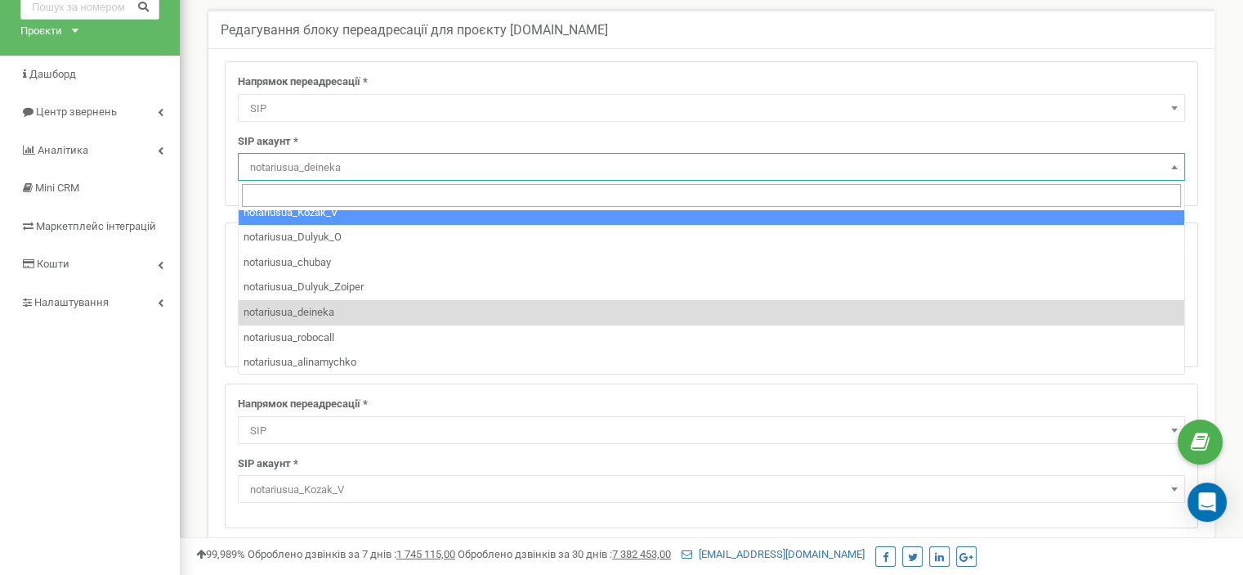
scroll to position [86, 0]
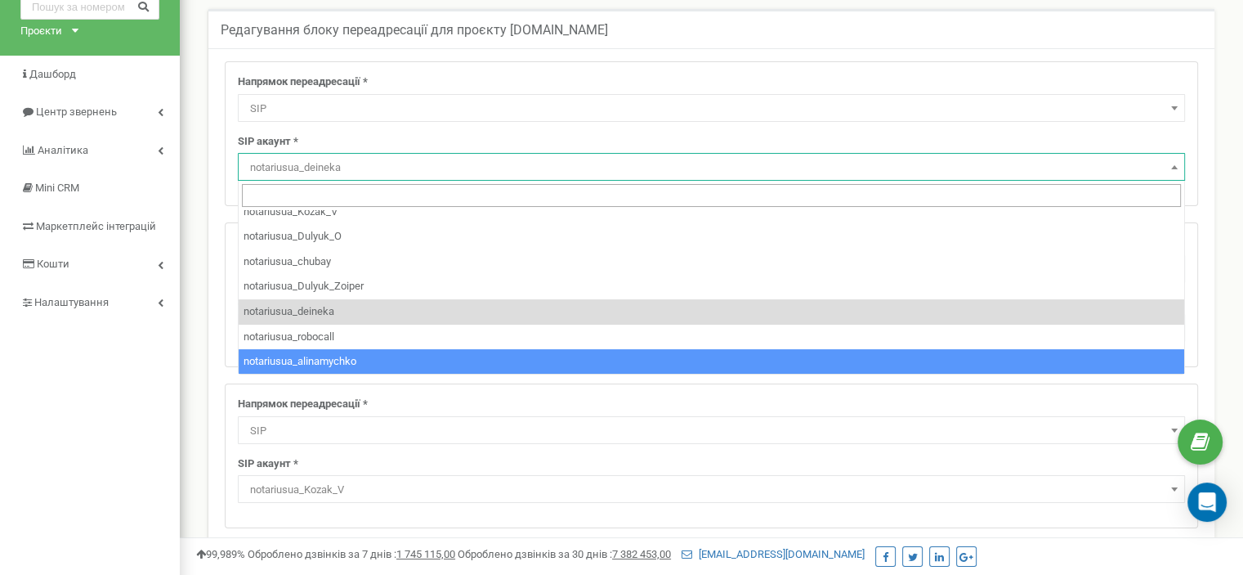
select select "notariusua_alinamychko"
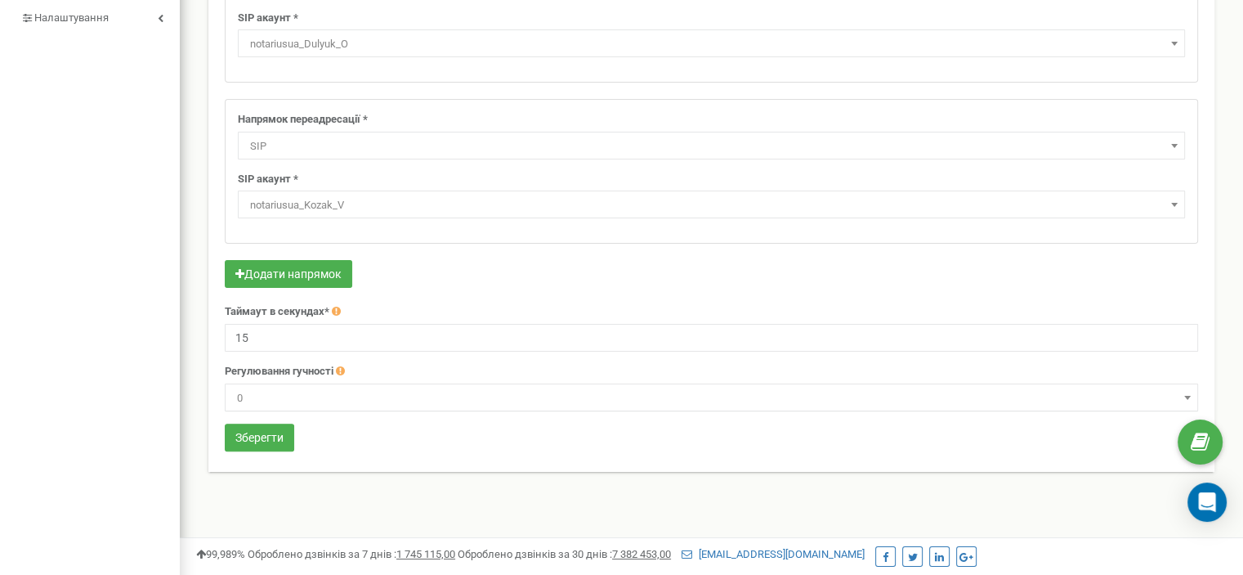
scroll to position [405, 0]
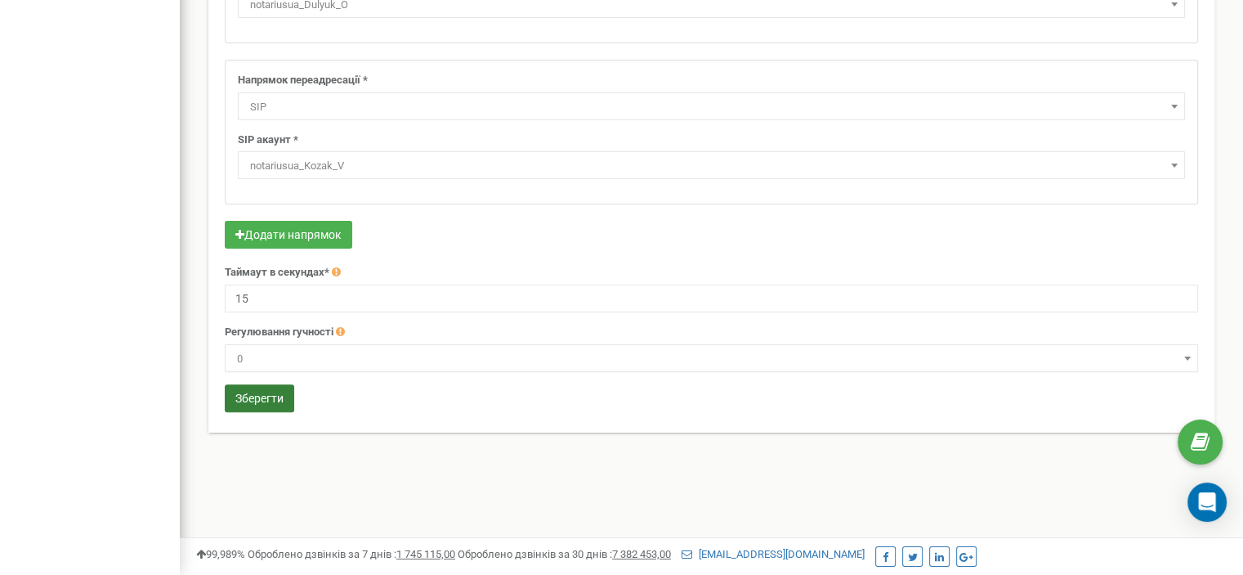
click at [253, 390] on button "Зберегти" at bounding box center [259, 398] width 69 height 28
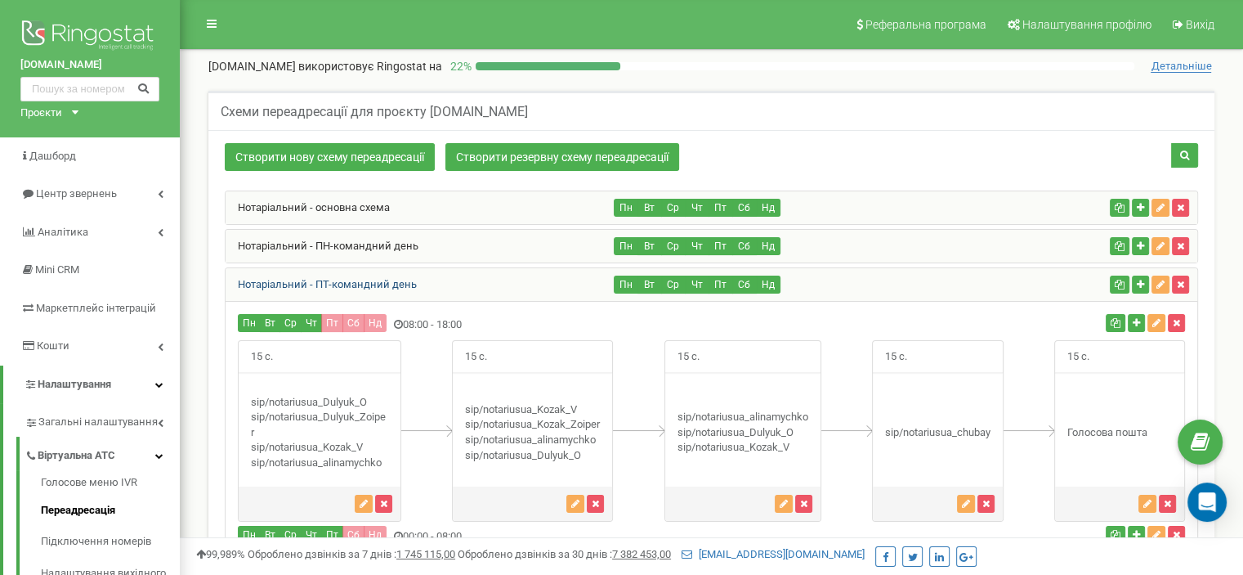
click at [366, 278] on link "Нотаріальний - ПТ-командний день" at bounding box center [321, 284] width 191 height 12
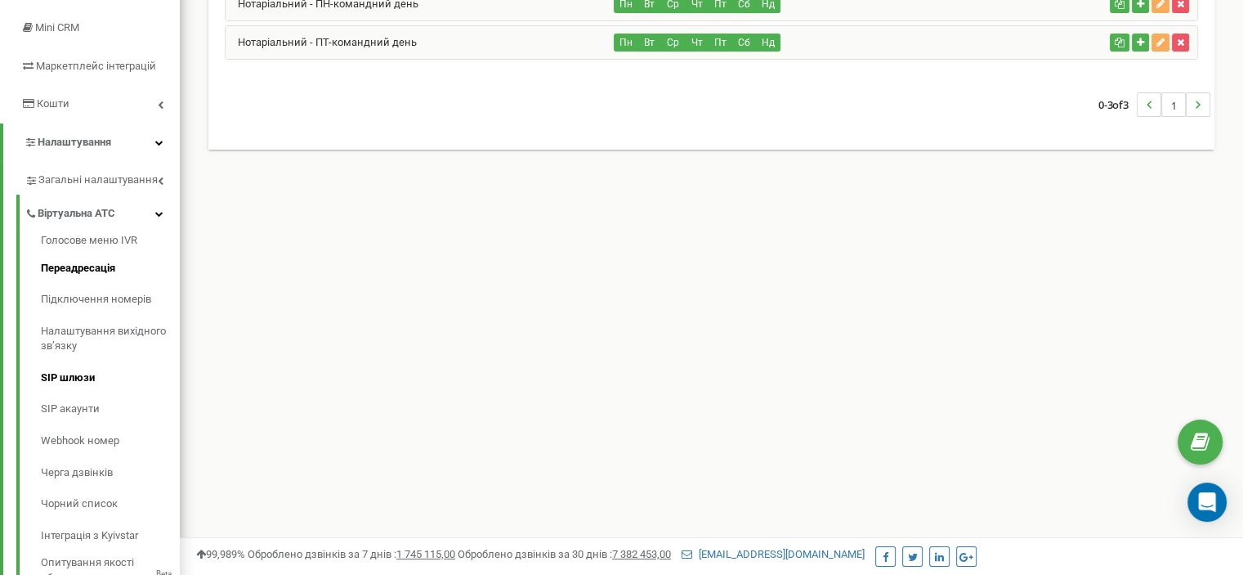
scroll to position [245, 0]
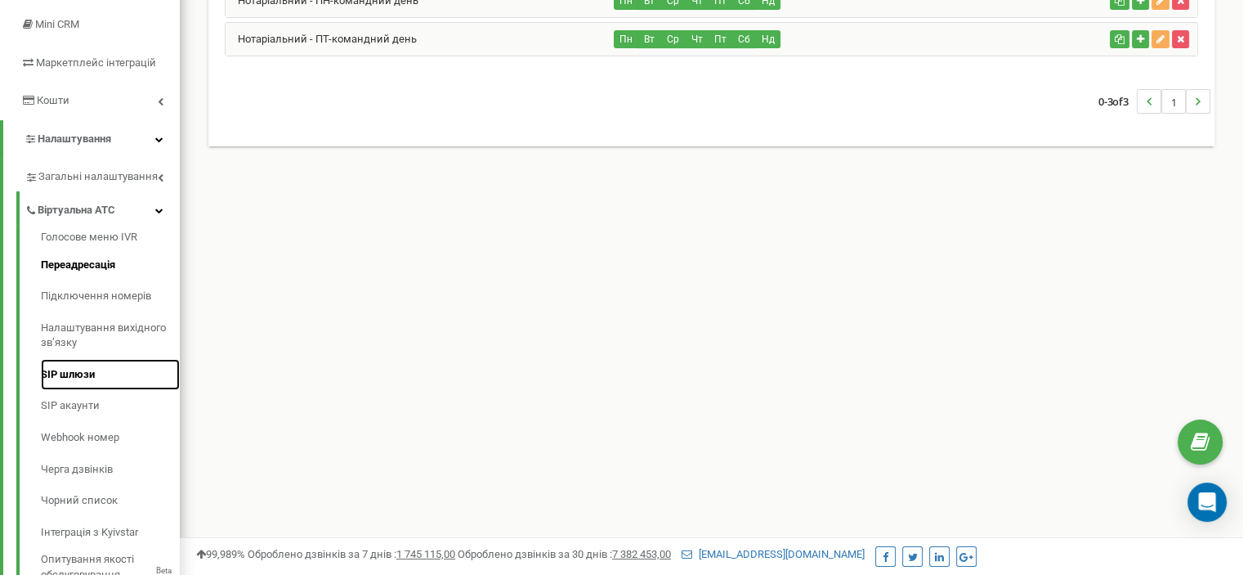
click at [85, 374] on link "SIP шлюзи" at bounding box center [110, 375] width 139 height 32
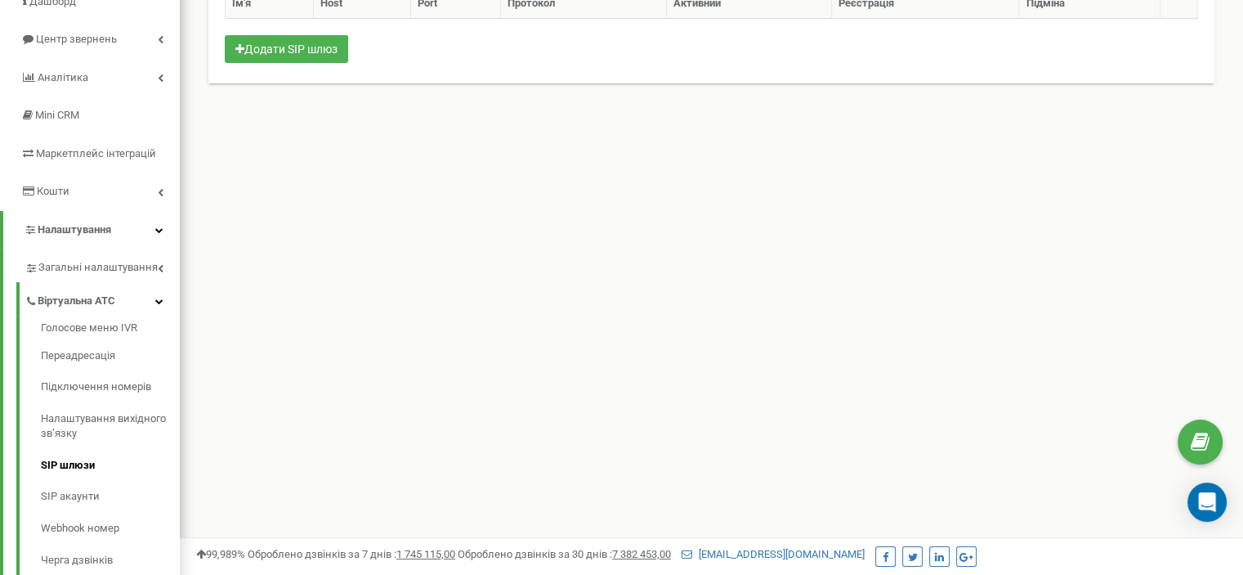
scroll to position [163, 0]
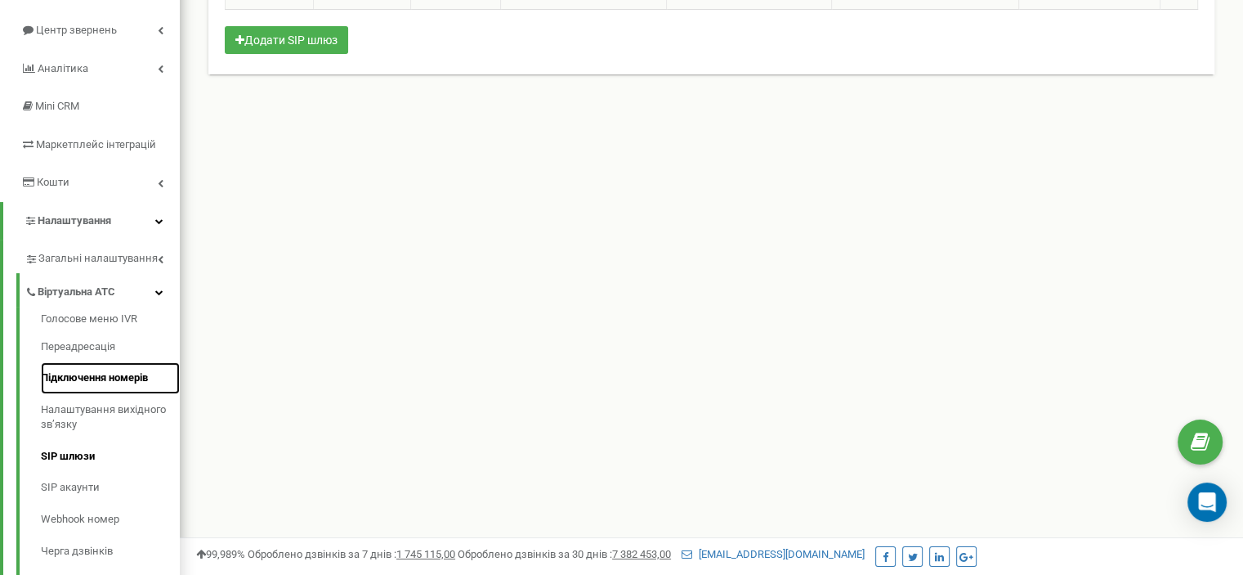
click at [100, 376] on link "Підключення номерів" at bounding box center [110, 378] width 139 height 32
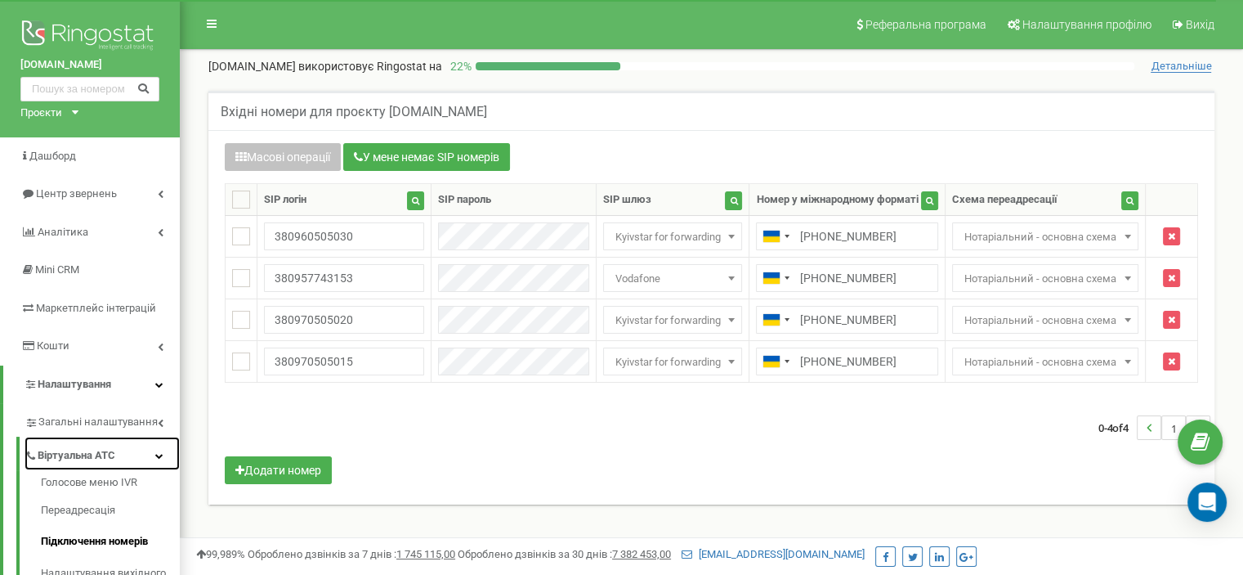
click at [155, 457] on icon at bounding box center [159, 455] width 8 height 8
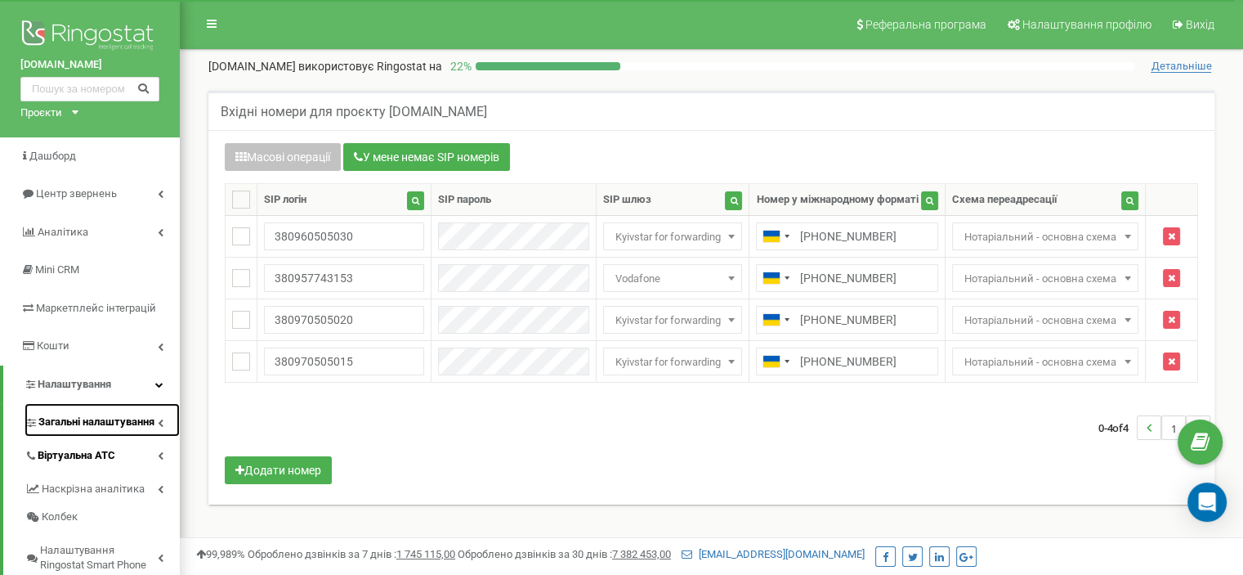
click at [147, 423] on span "Загальні налаштування" at bounding box center [96, 422] width 116 height 16
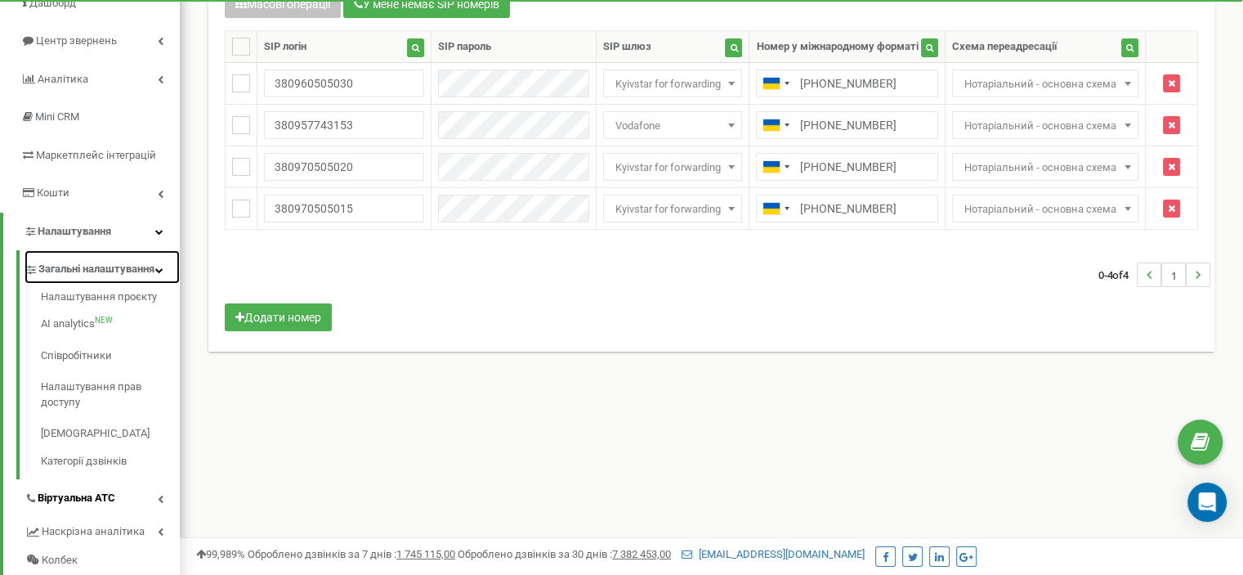
scroll to position [163, 0]
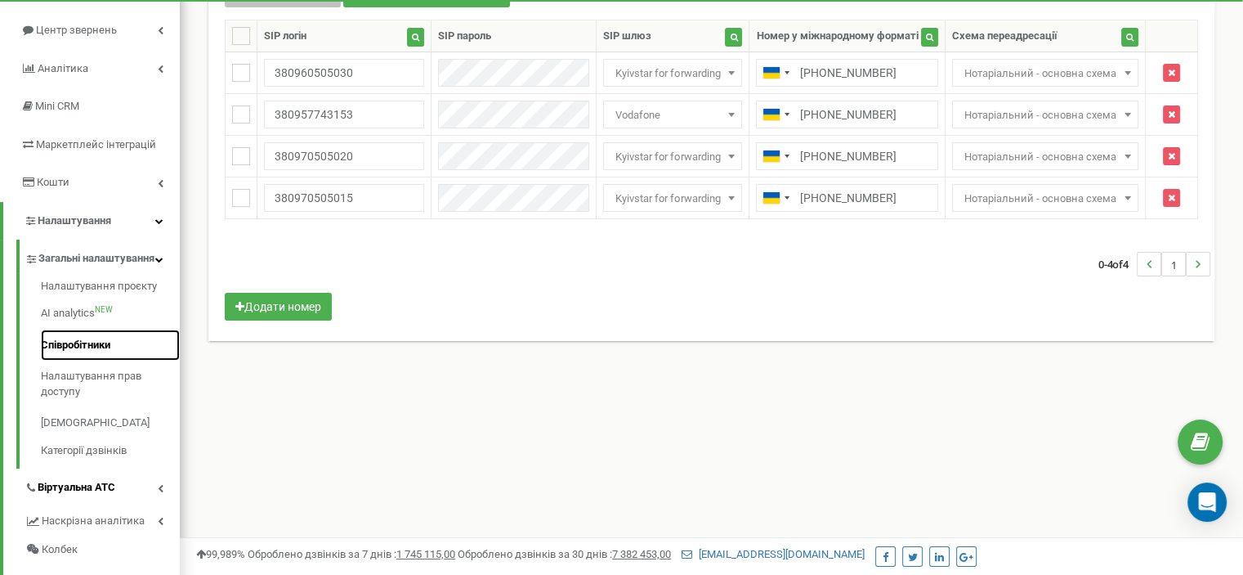
click at [79, 361] on link "Співробітники" at bounding box center [110, 345] width 139 height 32
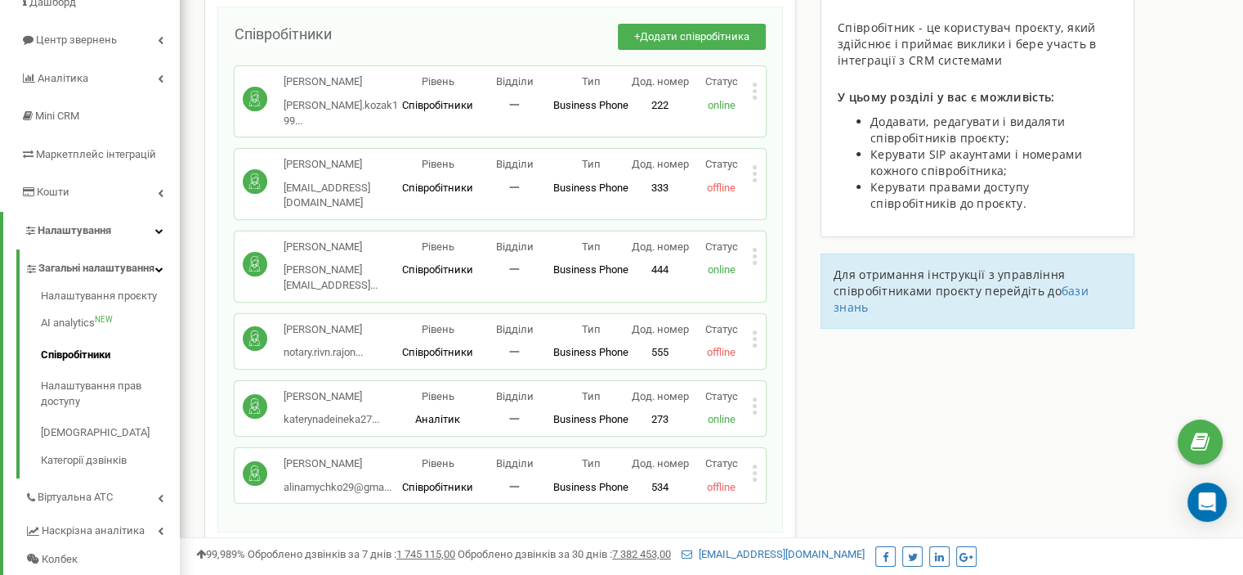
scroll to position [163, 0]
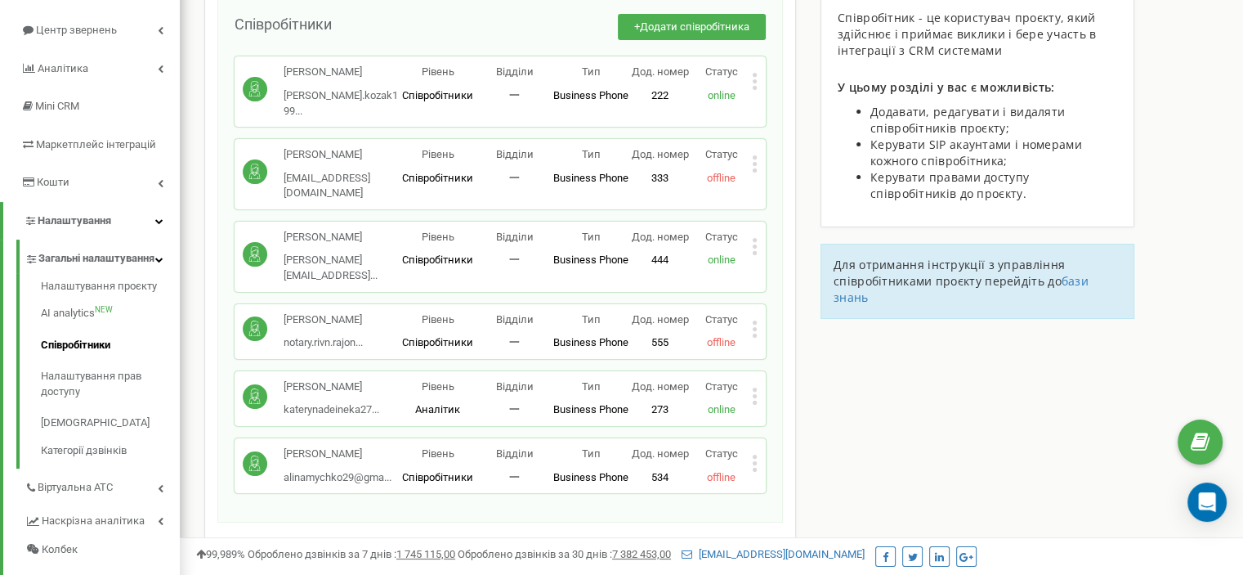
click at [755, 454] on icon at bounding box center [755, 462] width 6 height 17
click at [831, 398] on div "Співробітники проєкту [DOMAIN_NAME] Співробітники + Додати співробітника [PERSO…" at bounding box center [711, 420] width 1039 height 987
click at [1202, 152] on div "Співробітники проєкту [DOMAIN_NAME] Співробітники + Додати співробітника [PERSO…" at bounding box center [711, 420] width 1039 height 987
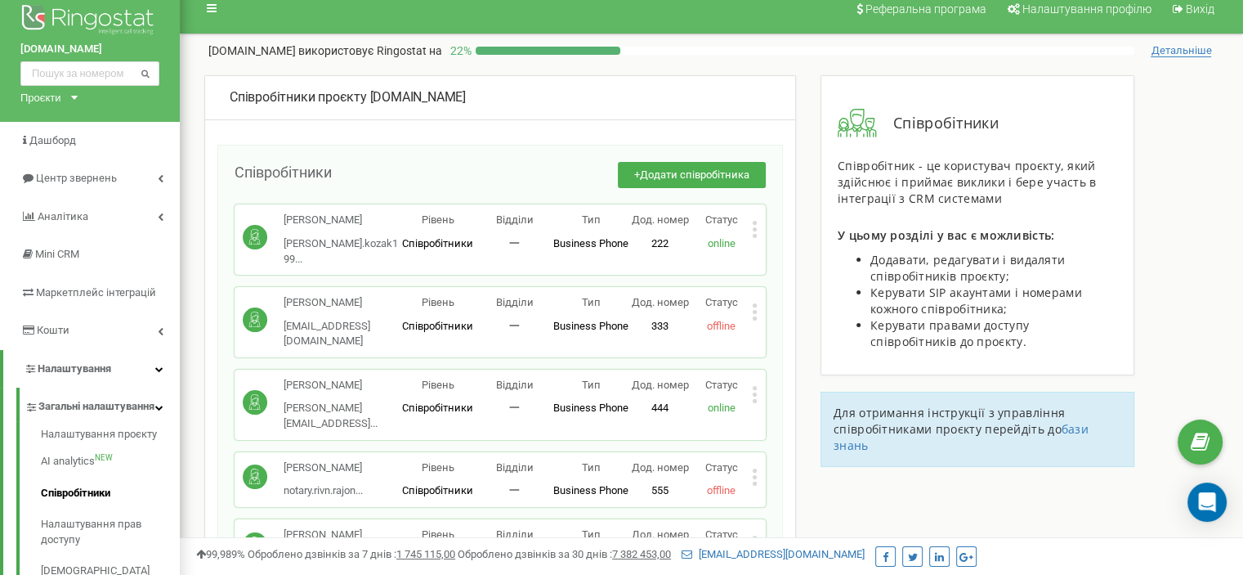
scroll to position [0, 0]
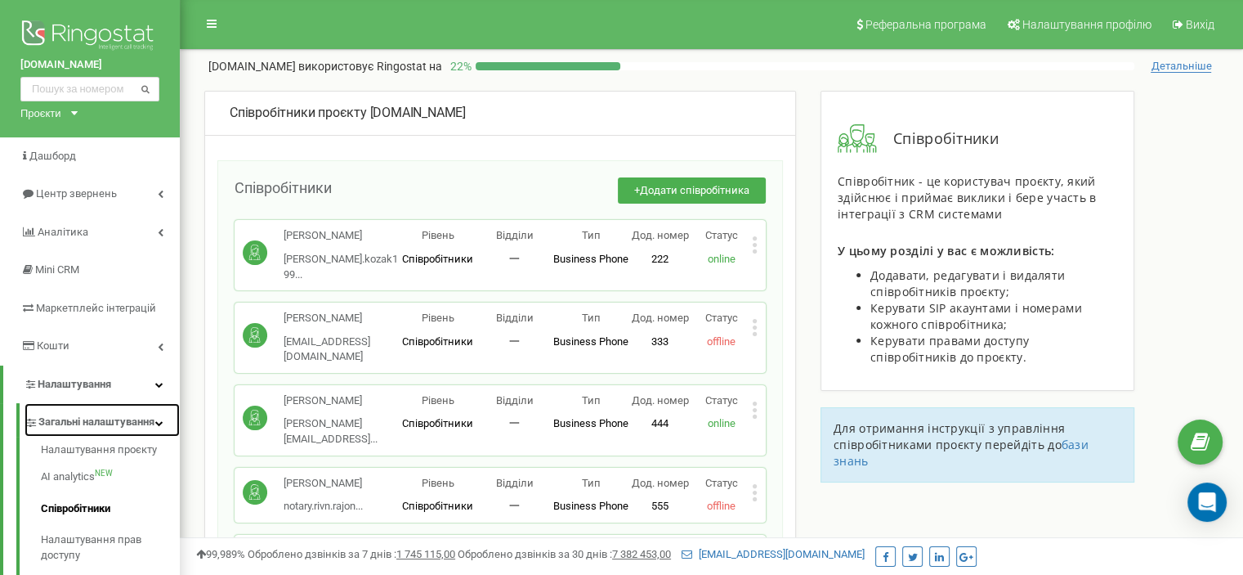
click at [151, 427] on span "Загальні налаштування" at bounding box center [96, 422] width 116 height 16
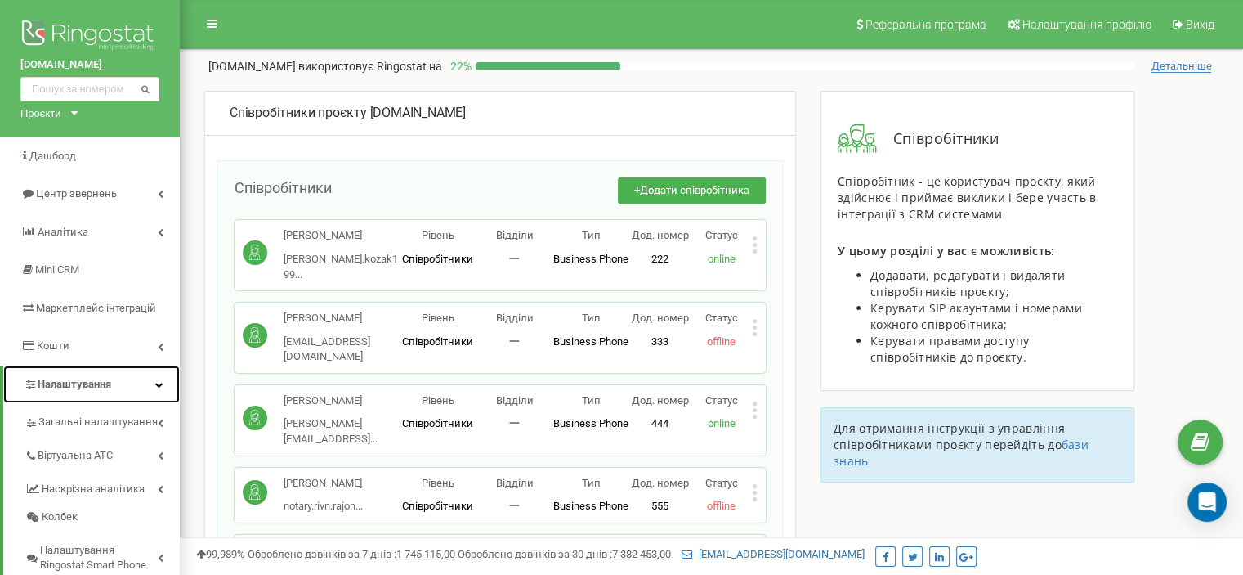
click at [162, 385] on icon at bounding box center [159, 384] width 8 height 8
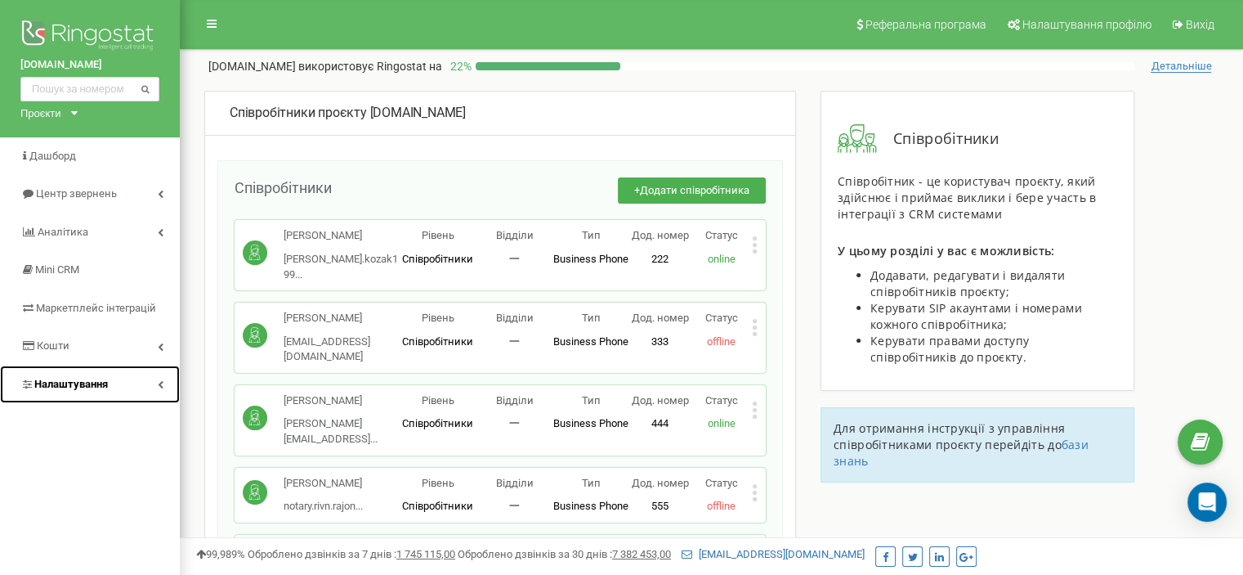
click at [160, 382] on icon at bounding box center [161, 384] width 6 height 8
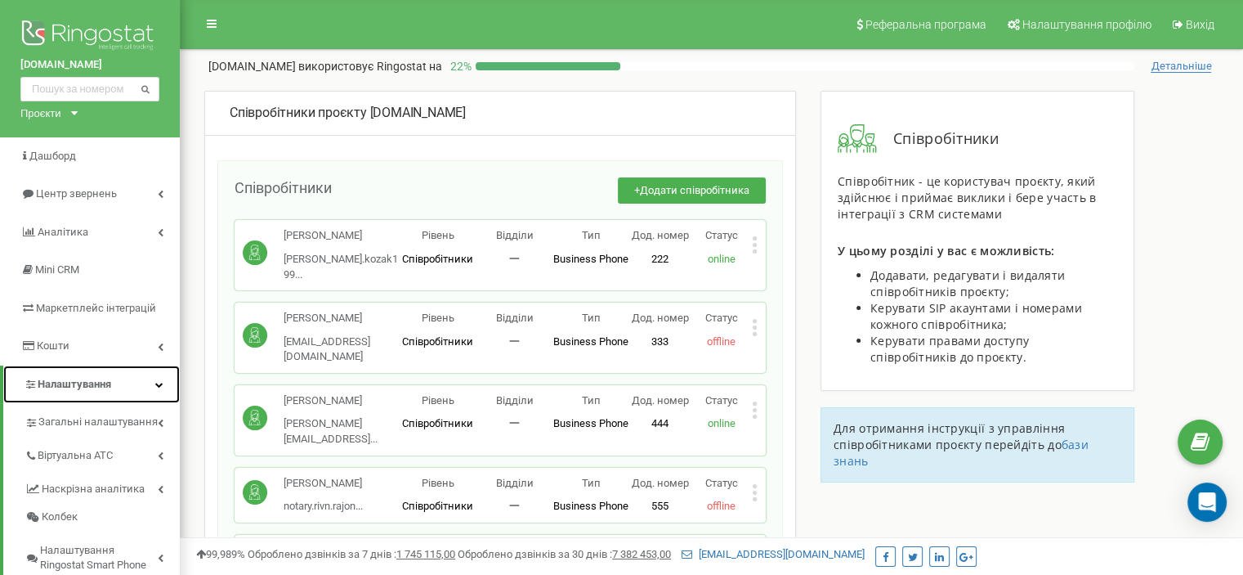
click at [160, 382] on icon at bounding box center [159, 384] width 8 height 8
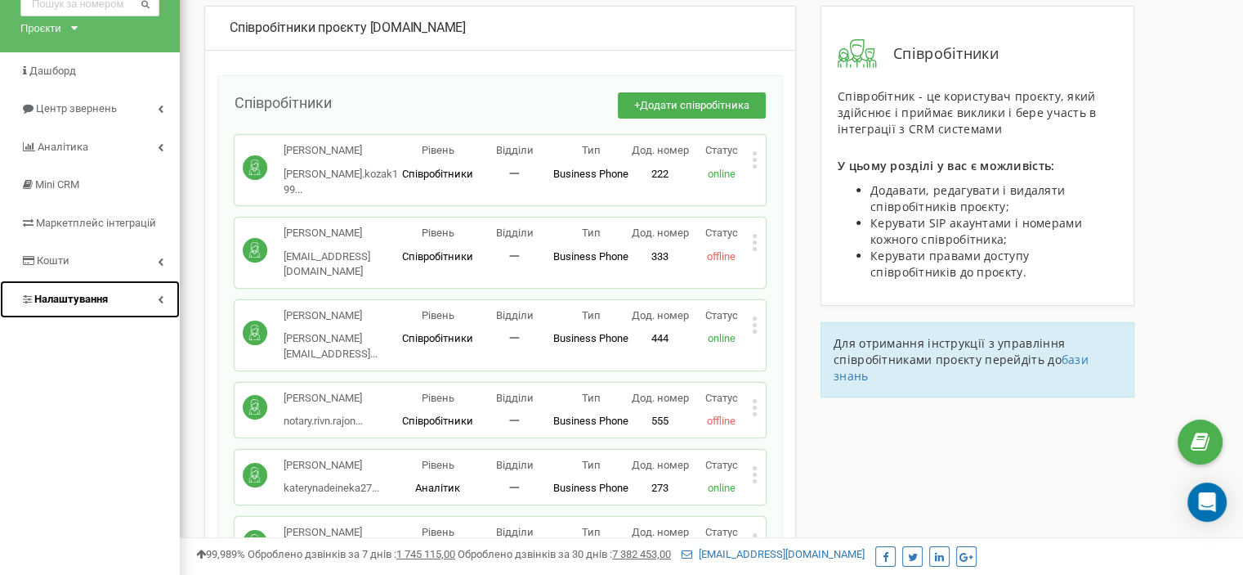
scroll to position [327, 0]
